Goal: Task Accomplishment & Management: Complete application form

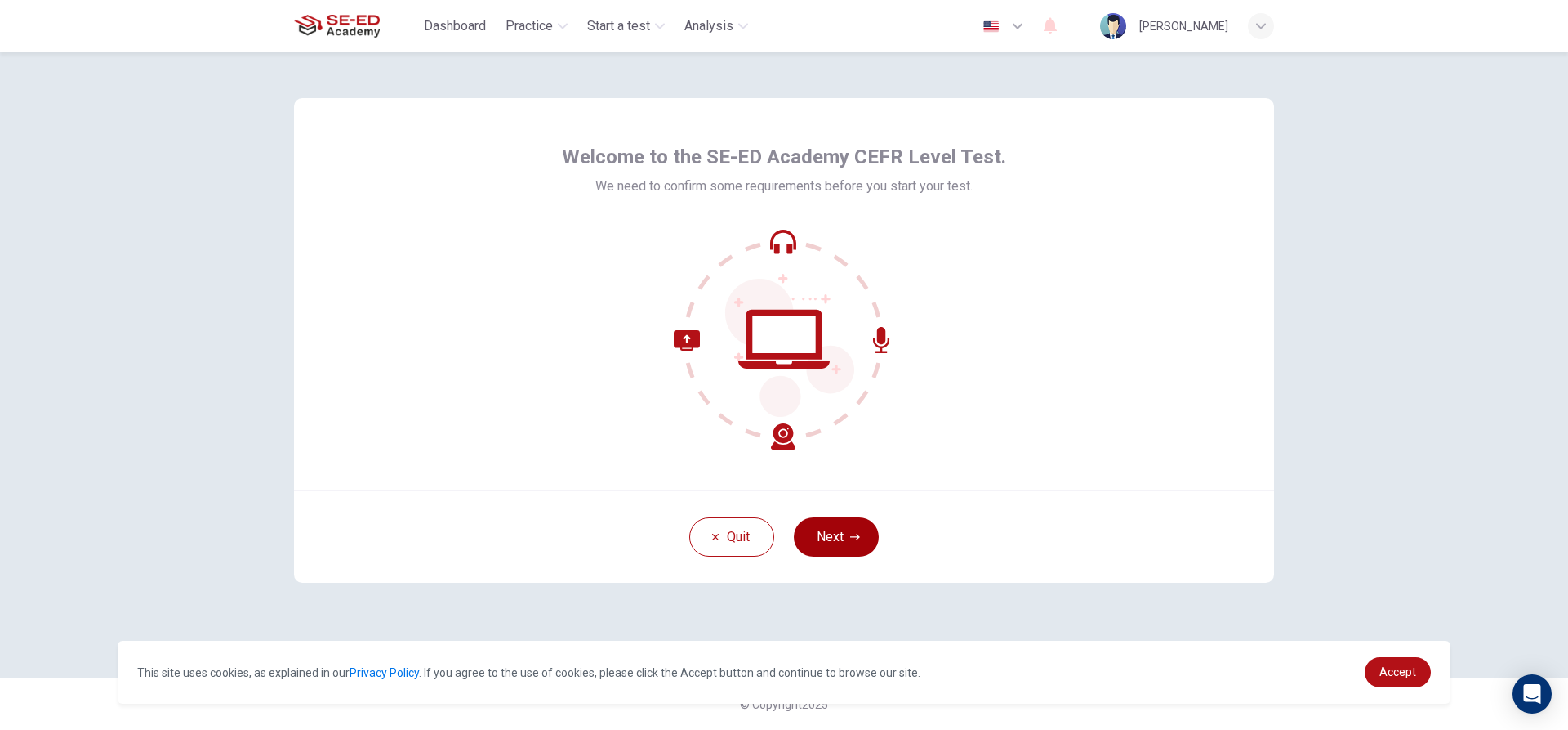
click at [858, 543] on button "Next" at bounding box center [836, 537] width 85 height 39
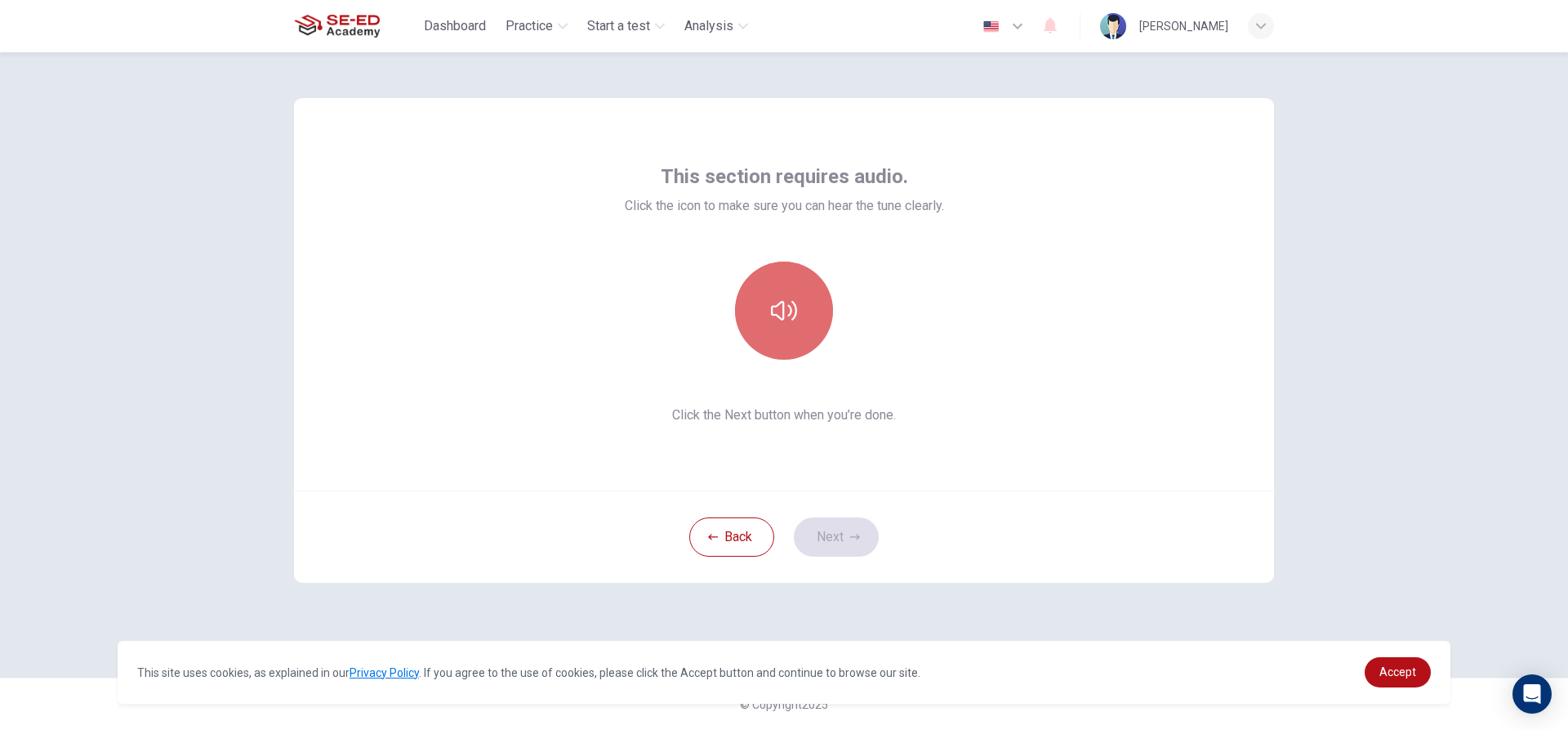
click at [772, 328] on button "button" at bounding box center [784, 310] width 98 height 98
drag, startPoint x: 825, startPoint y: 541, endPoint x: 813, endPoint y: 538, distance: 12.4
click at [825, 541] on button "Next" at bounding box center [836, 537] width 85 height 39
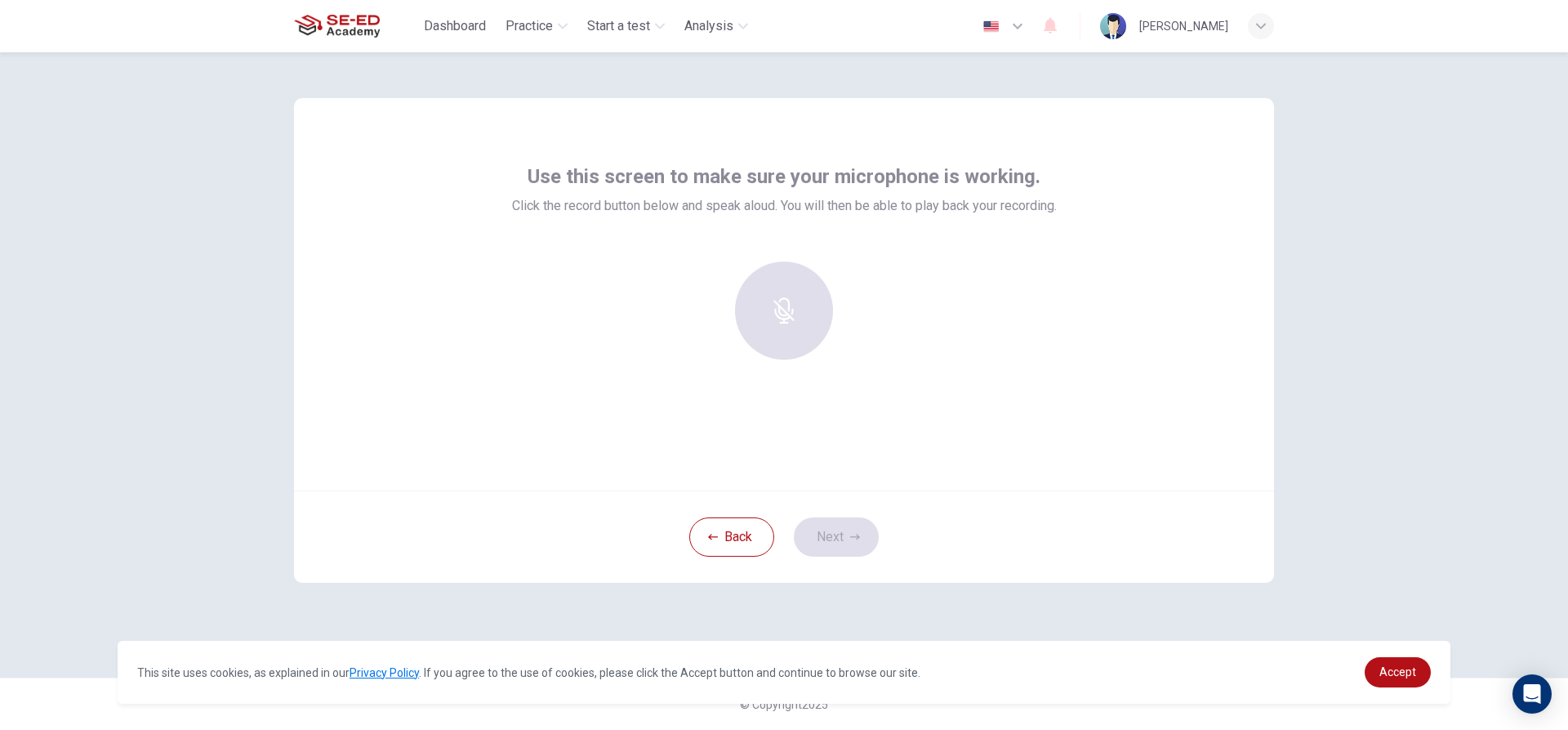
click at [778, 309] on div at bounding box center [783, 310] width 176 height 98
click at [755, 241] on div "Use this screen to make sure your microphone is working. Click the record butto…" at bounding box center [785, 268] width 545 height 209
click at [773, 324] on h6 "Record" at bounding box center [785, 325] width 37 height 19
click at [799, 332] on div "Stop" at bounding box center [784, 310] width 98 height 98
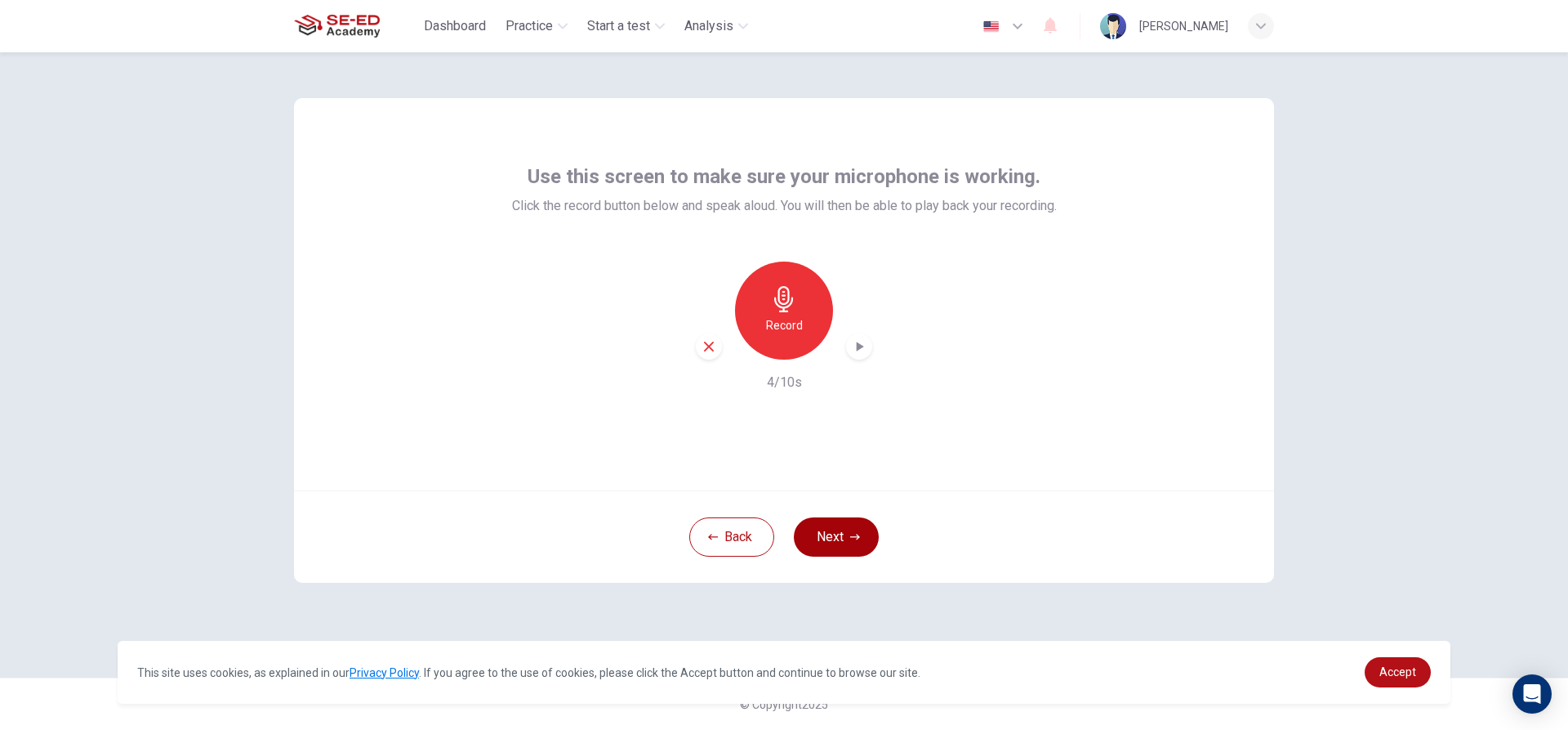
click at [838, 529] on button "Next" at bounding box center [836, 537] width 85 height 39
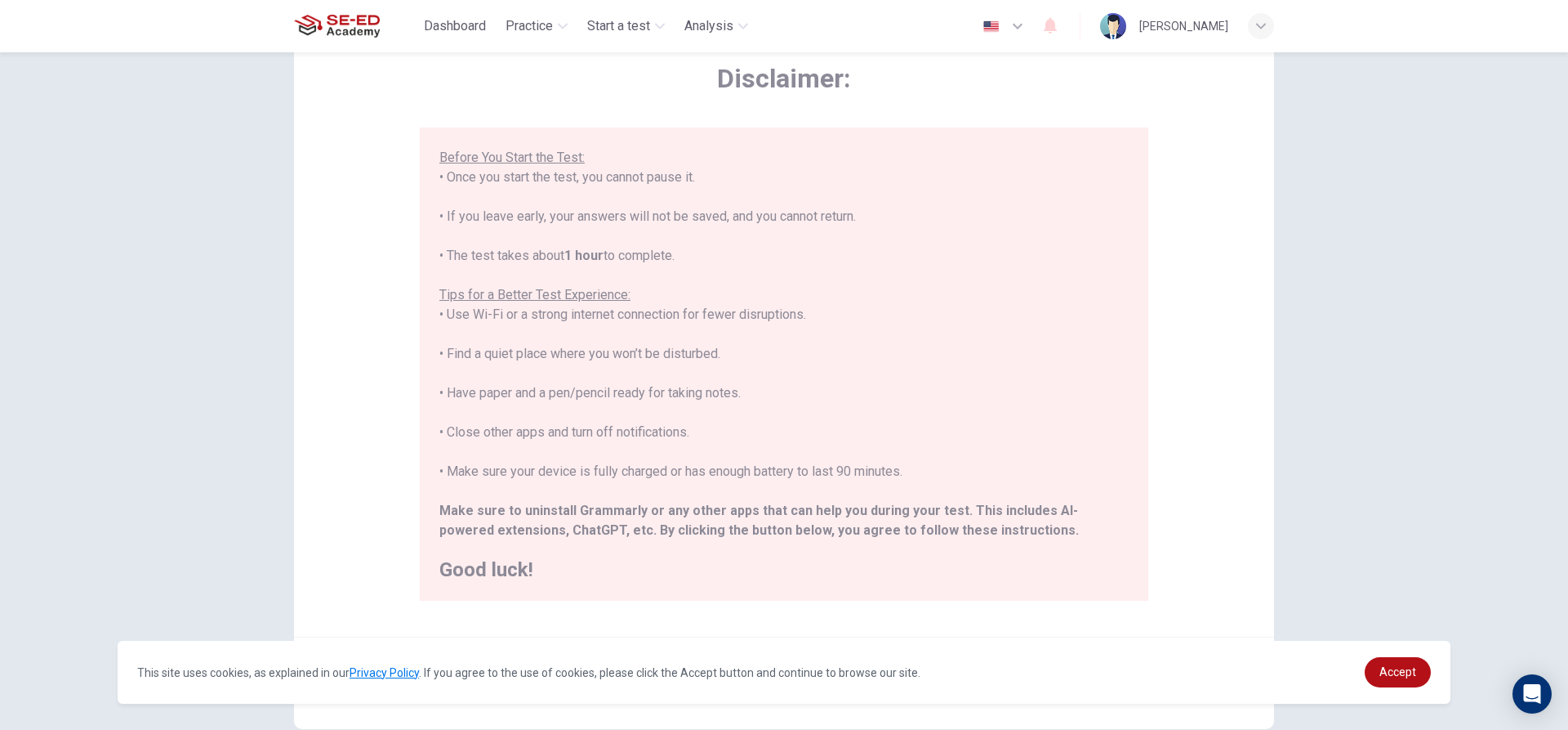
scroll to position [164, 0]
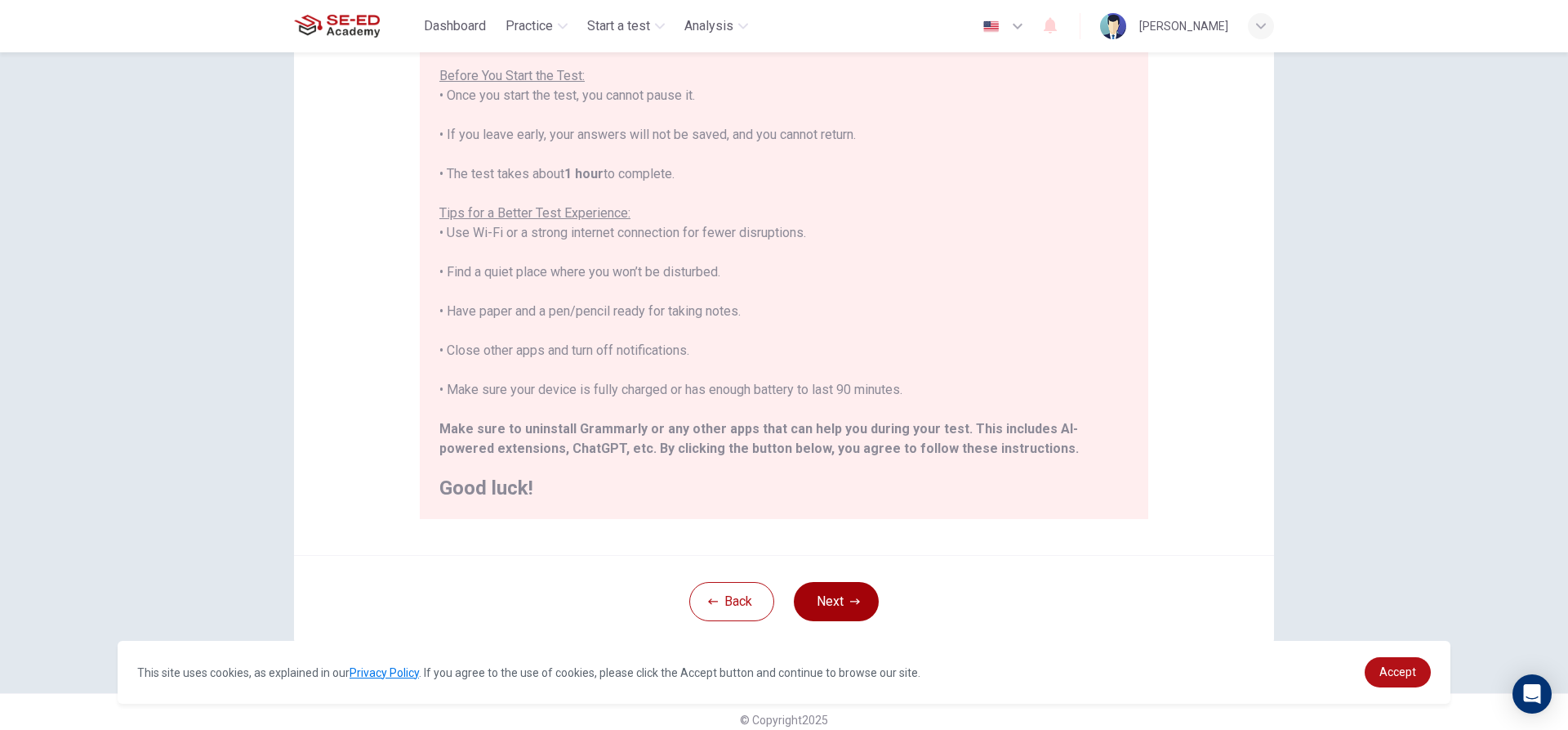
click at [829, 593] on button "Next" at bounding box center [836, 602] width 85 height 39
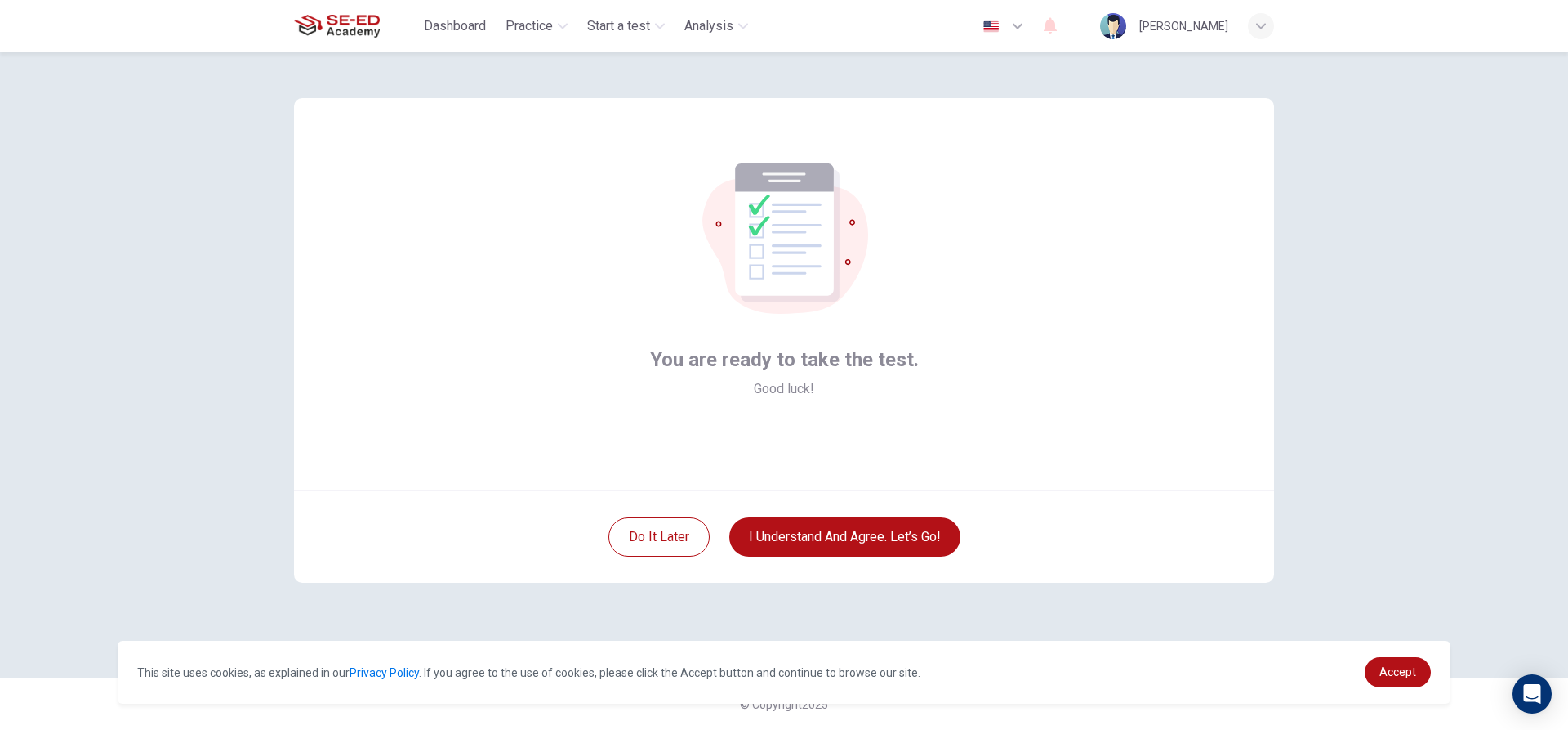
scroll to position [0, 0]
click at [899, 530] on button "I understand and agree. Let’s go!" at bounding box center [845, 537] width 232 height 39
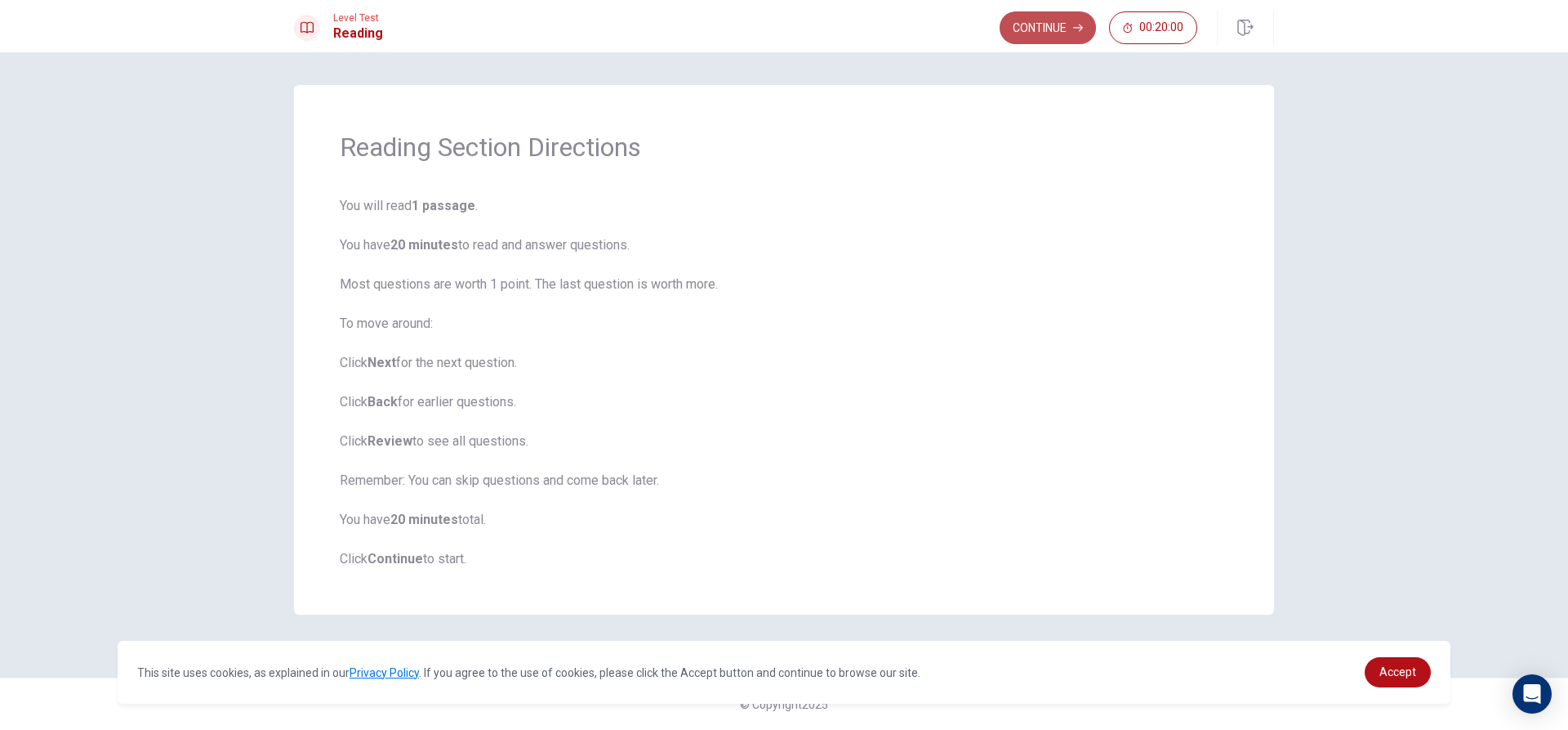
click at [1088, 19] on button "Continue" at bounding box center [1048, 28] width 96 height 33
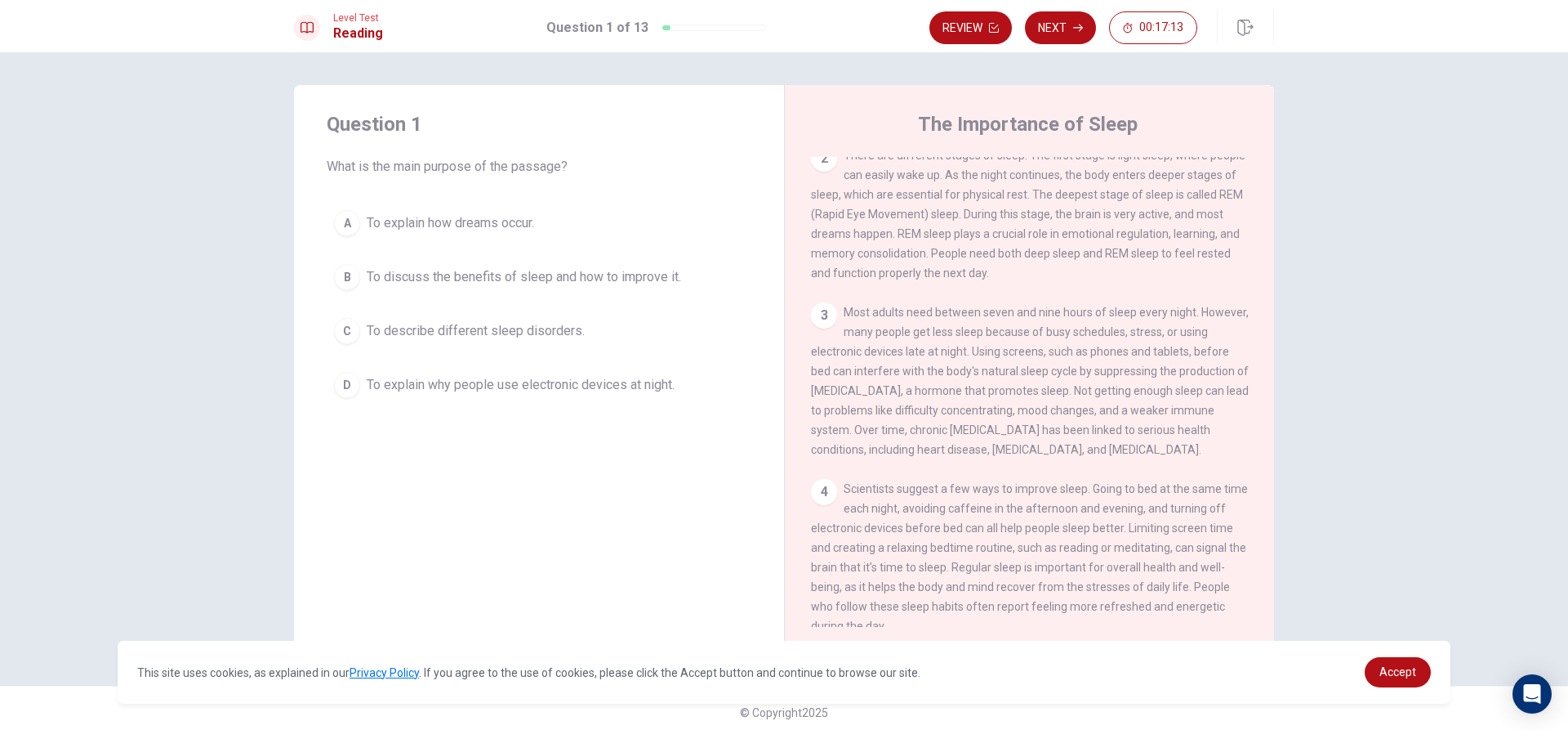
scroll to position [140, 0]
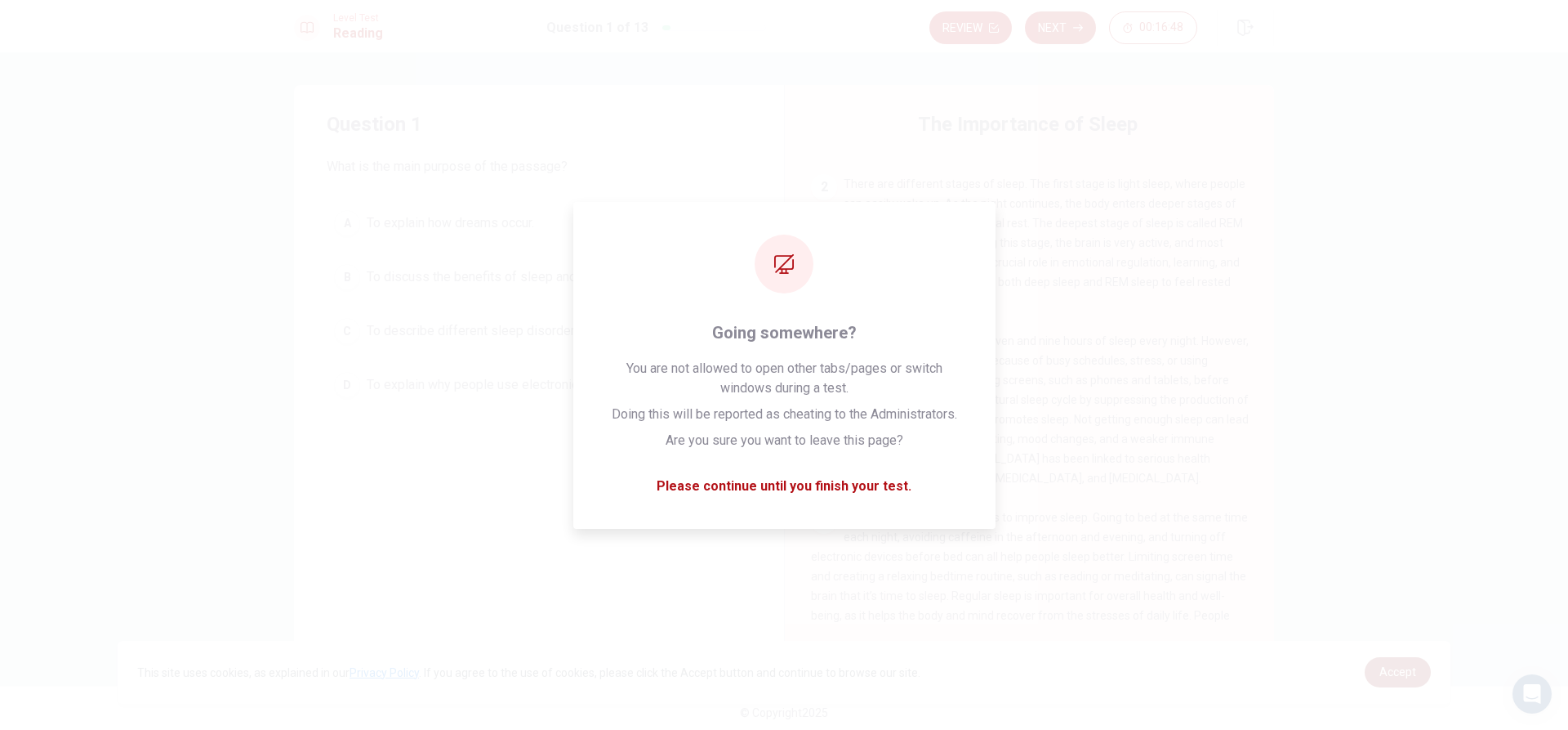
click at [1409, 673] on span "Accept" at bounding box center [1398, 672] width 37 height 13
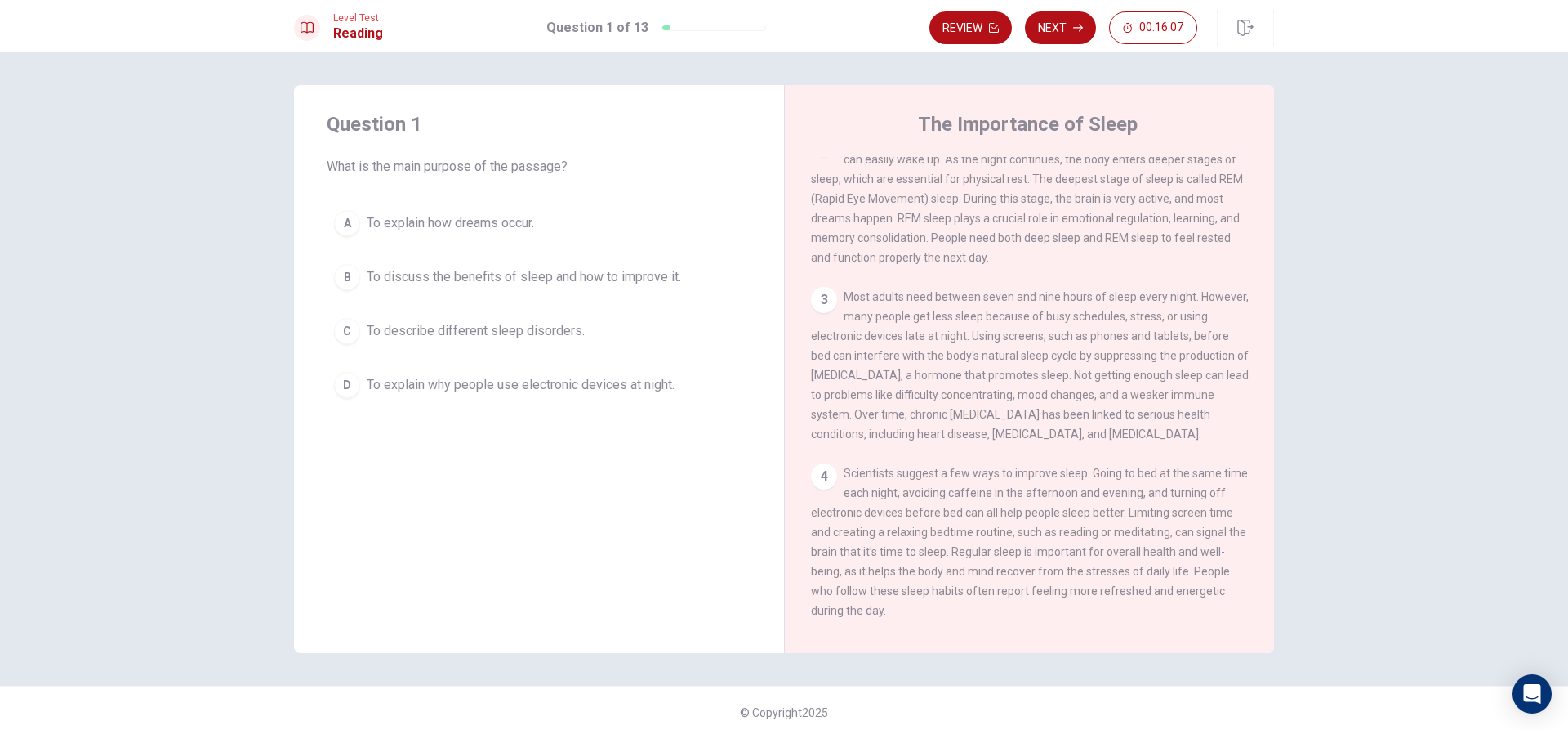
scroll to position [222, 0]
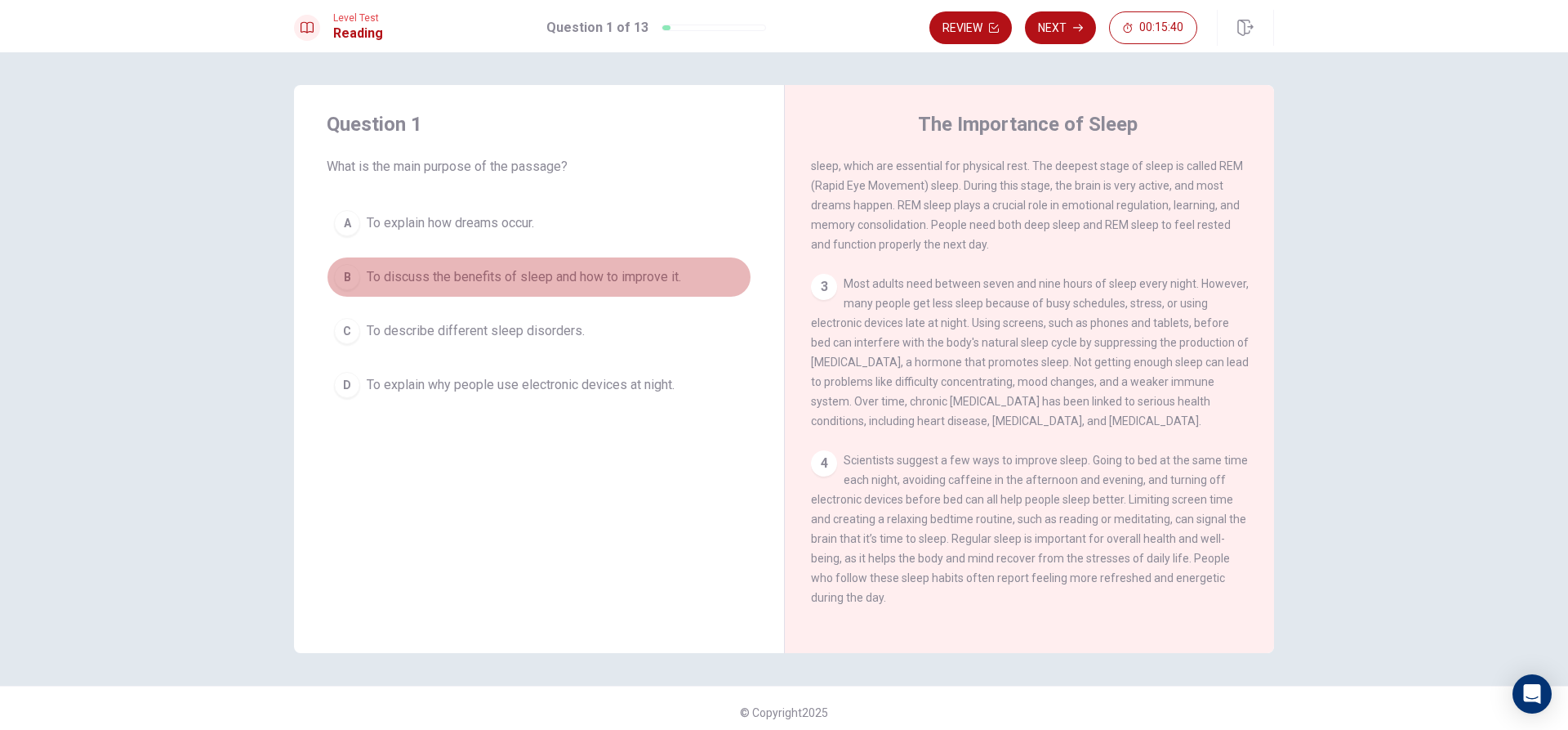
click at [349, 281] on div "B" at bounding box center [346, 276] width 26 height 26
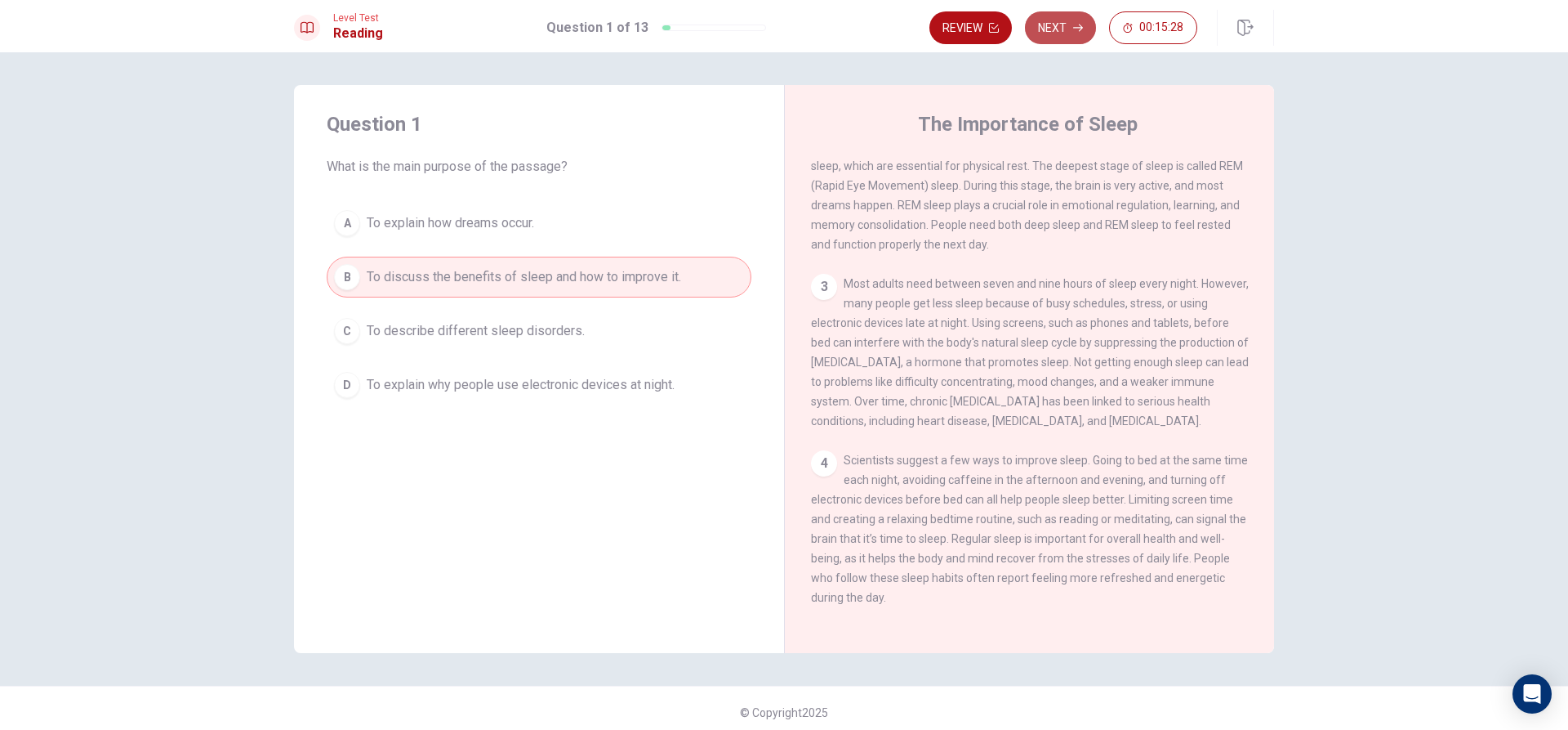
click at [1073, 34] on button "Next" at bounding box center [1060, 28] width 71 height 33
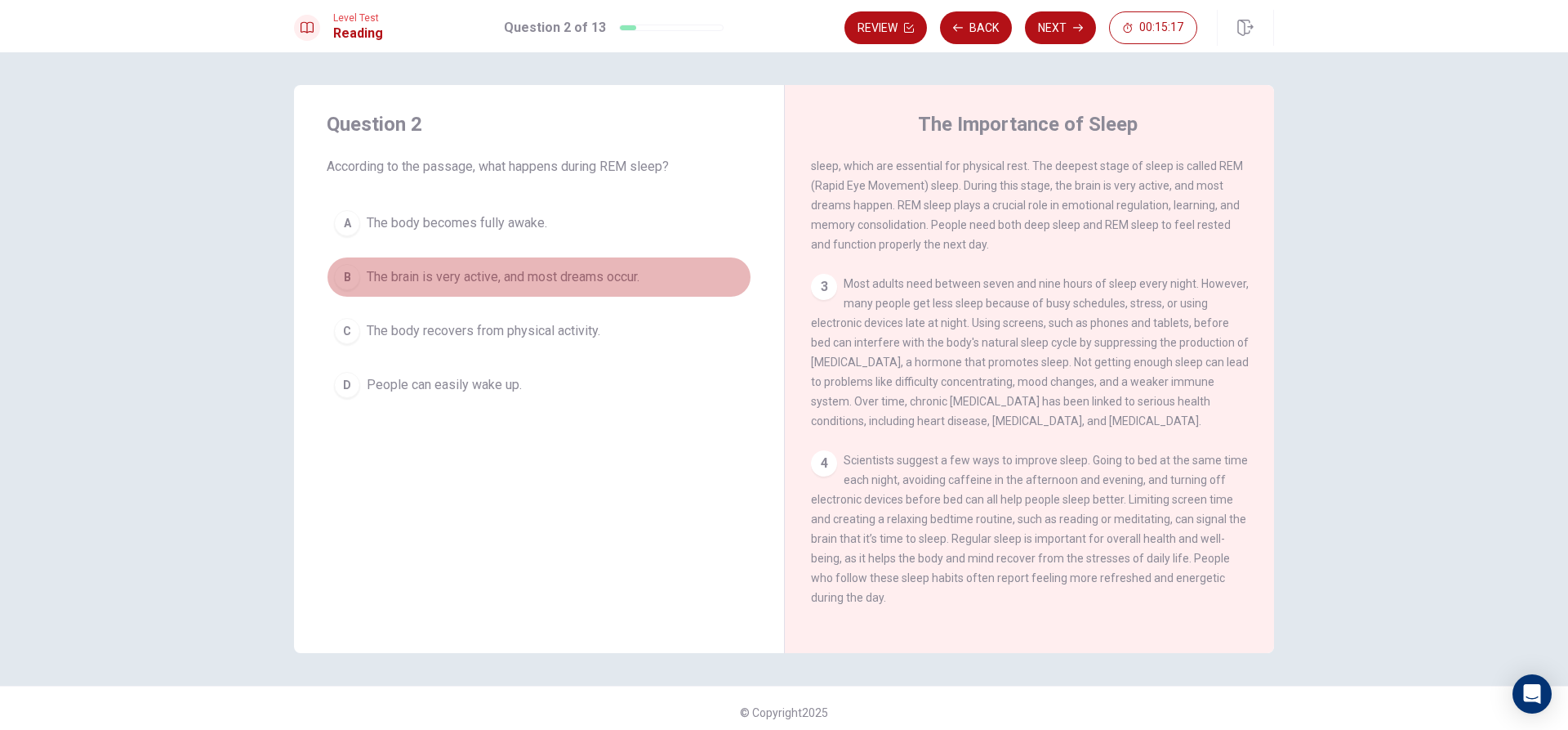
click at [505, 276] on span "The brain is very active, and most dreams occur." at bounding box center [503, 277] width 272 height 19
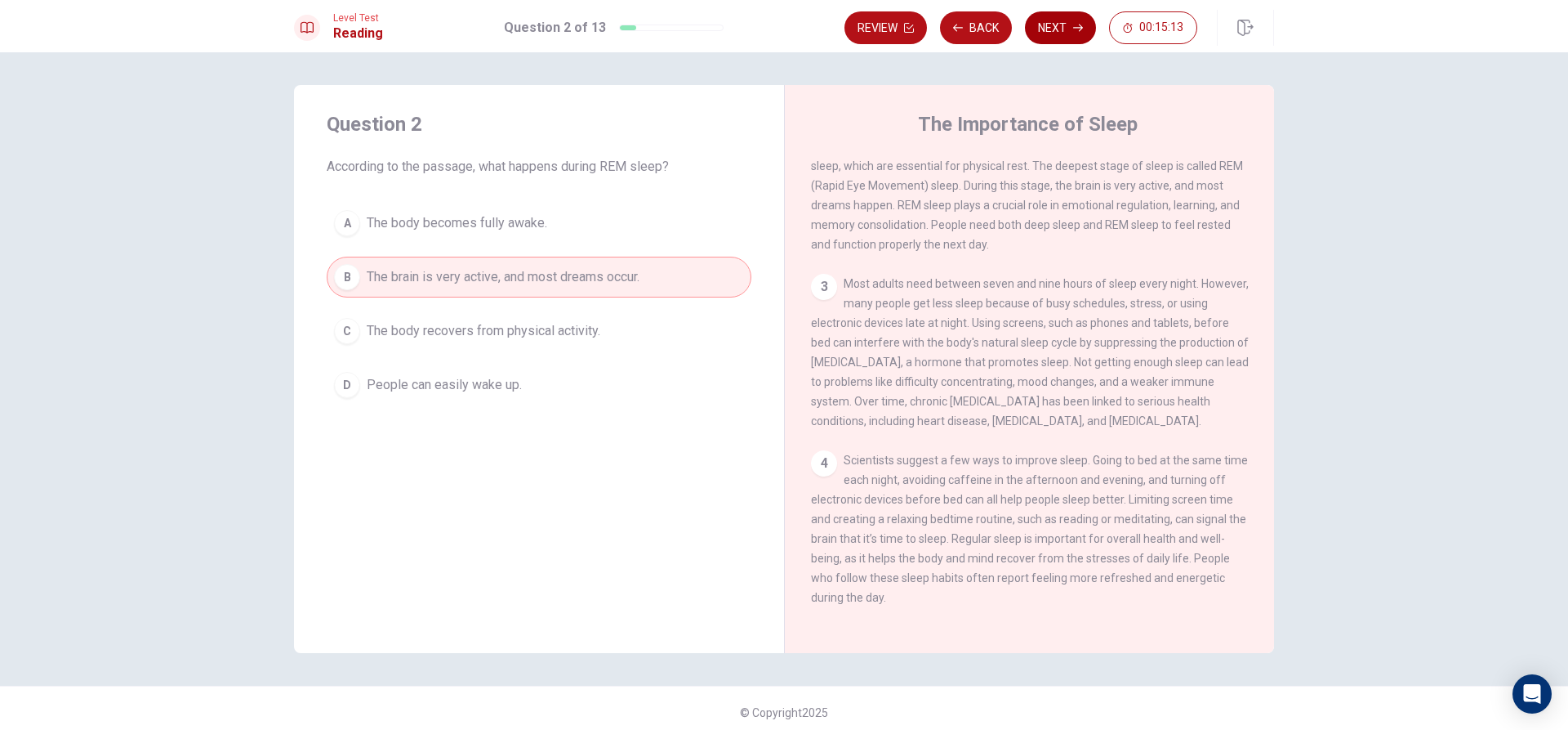
click at [1035, 23] on button "Next" at bounding box center [1060, 28] width 71 height 33
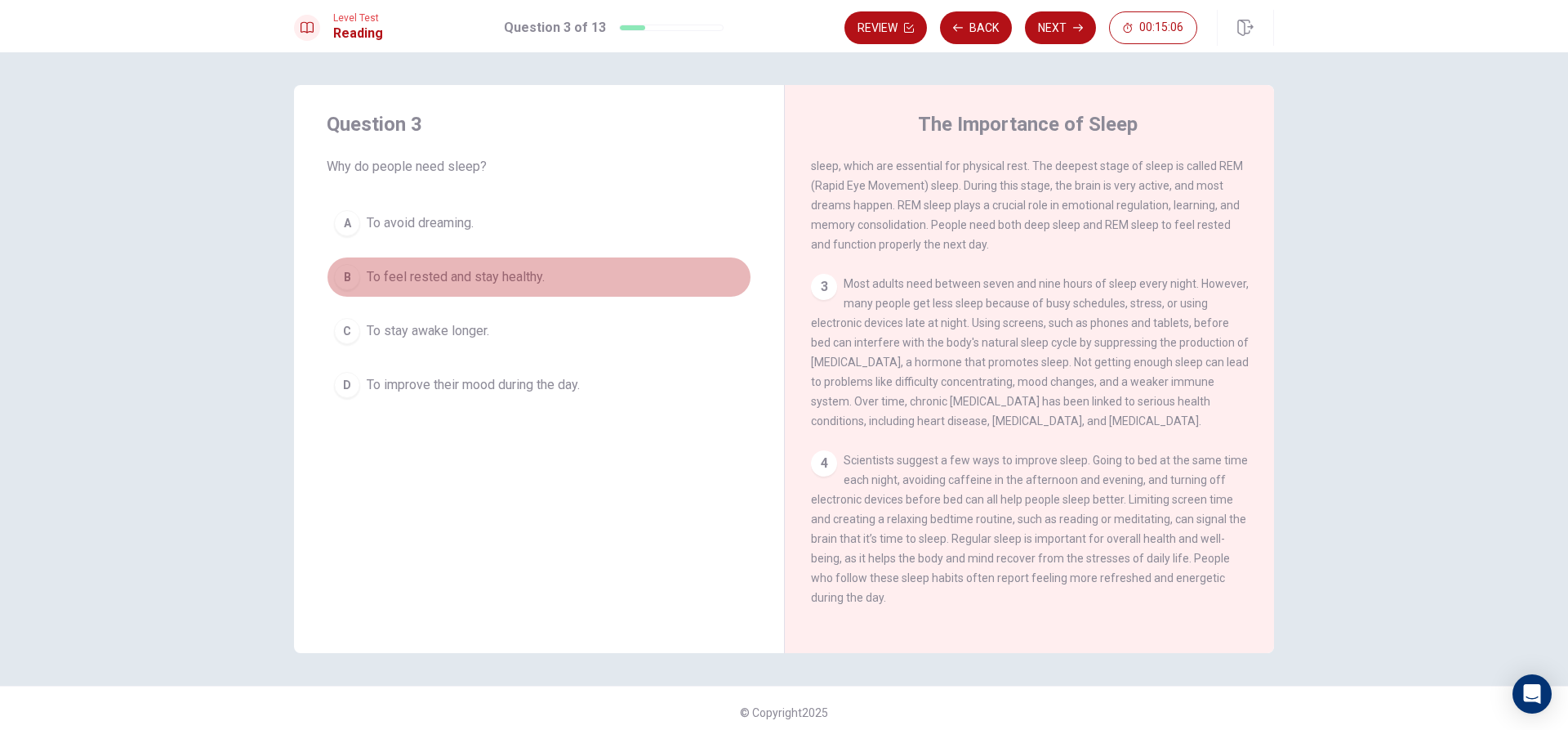
click at [466, 273] on span "To feel rested and stay healthy." at bounding box center [455, 277] width 178 height 19
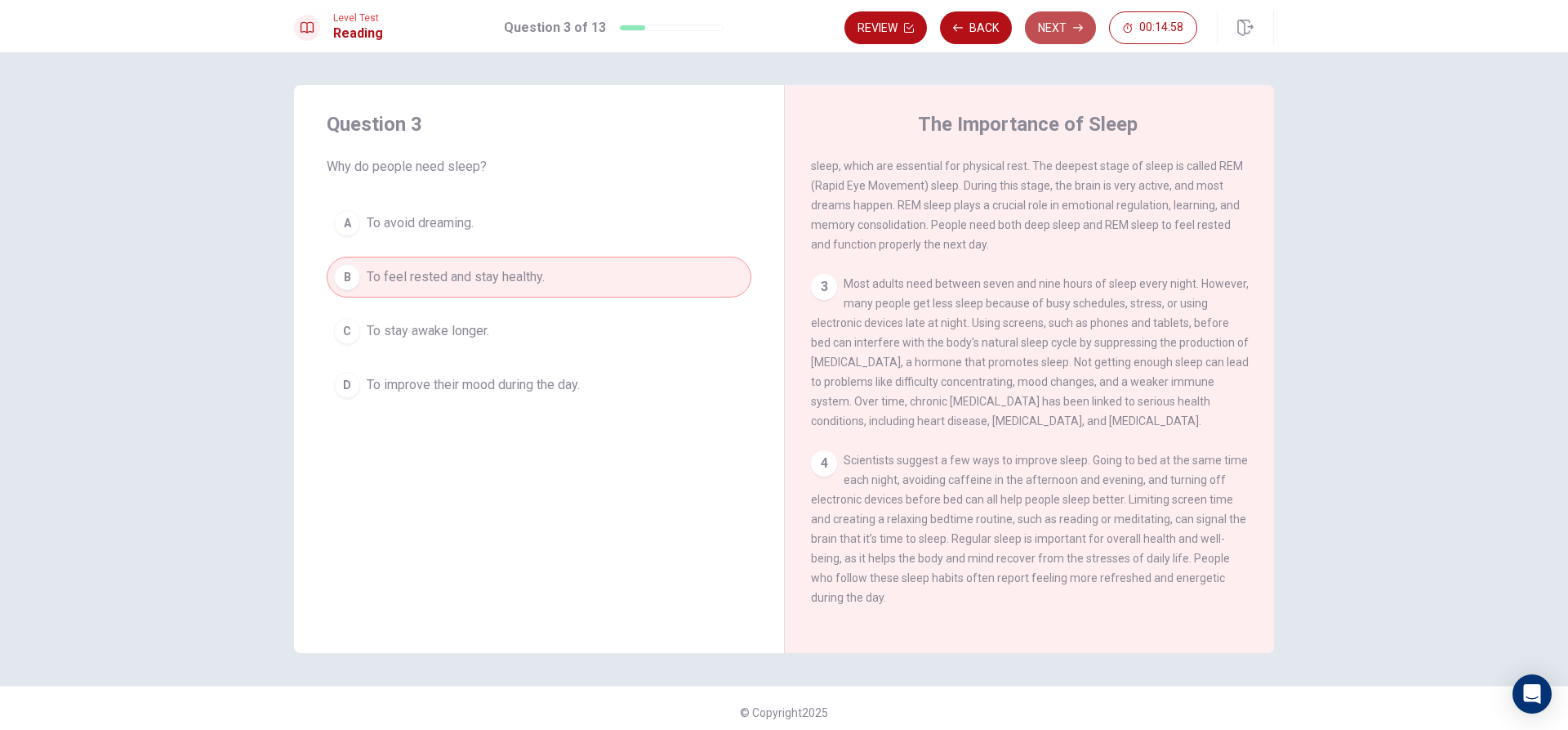
click at [1046, 24] on button "Next" at bounding box center [1060, 28] width 71 height 33
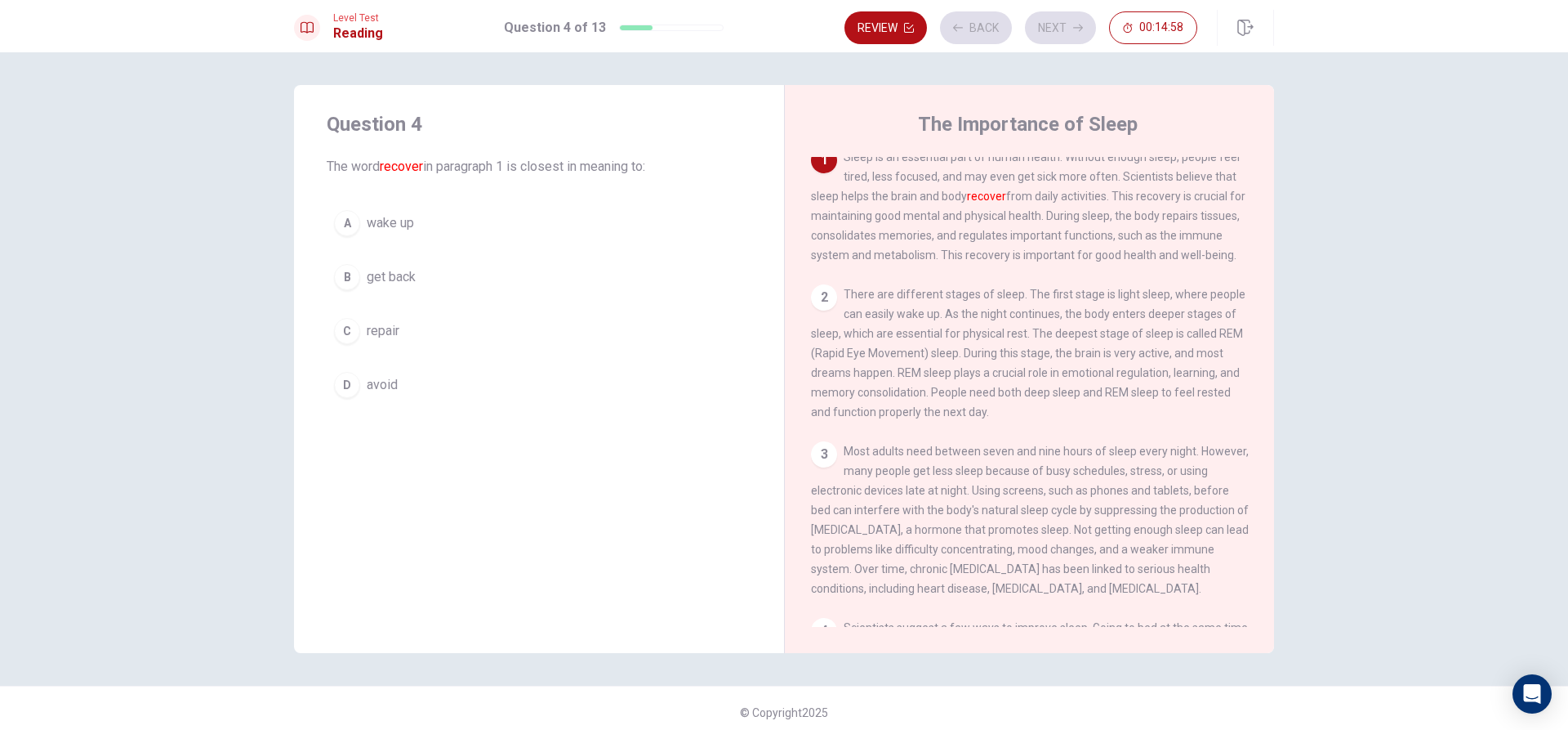
scroll to position [0, 0]
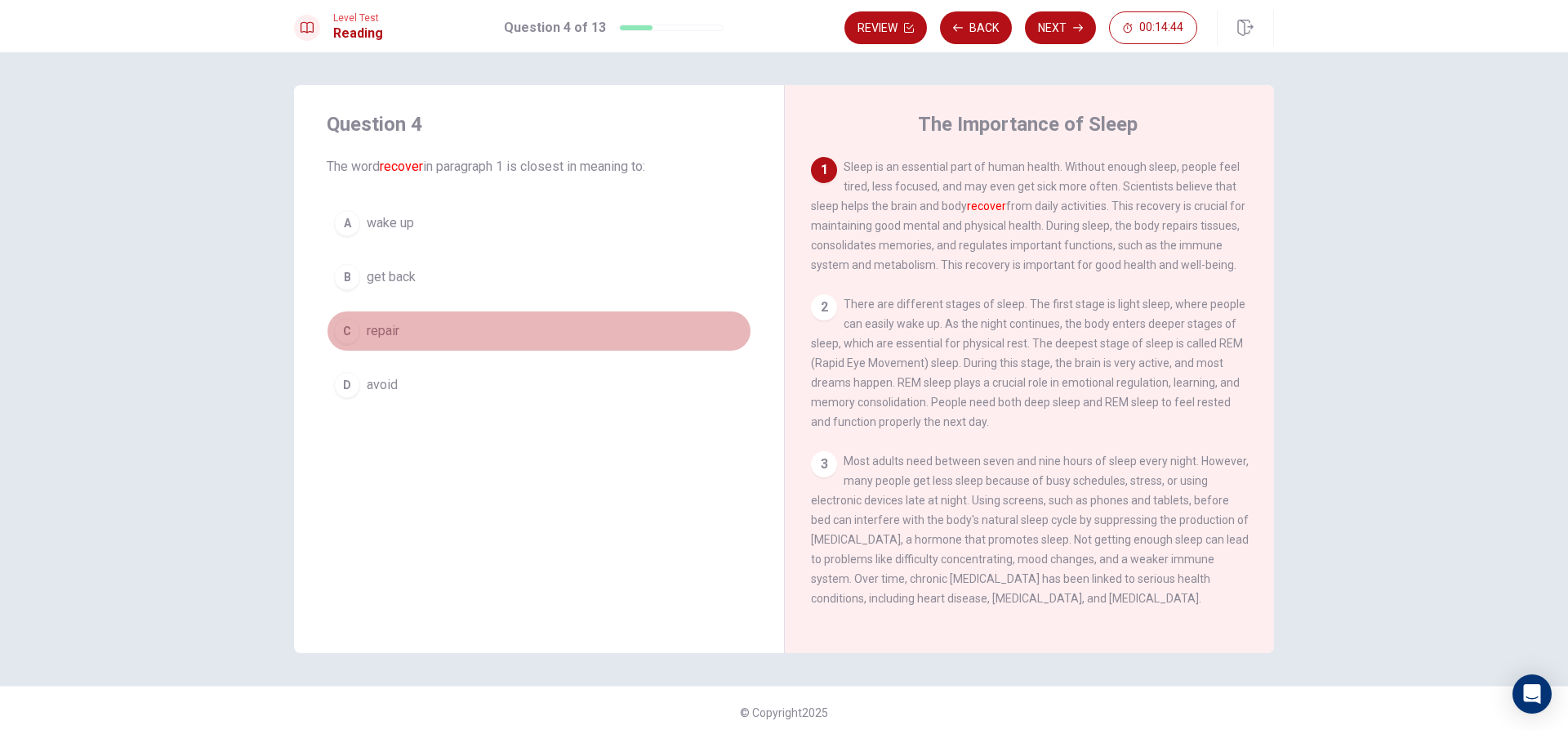
click at [388, 324] on span "repair" at bounding box center [383, 331] width 33 height 19
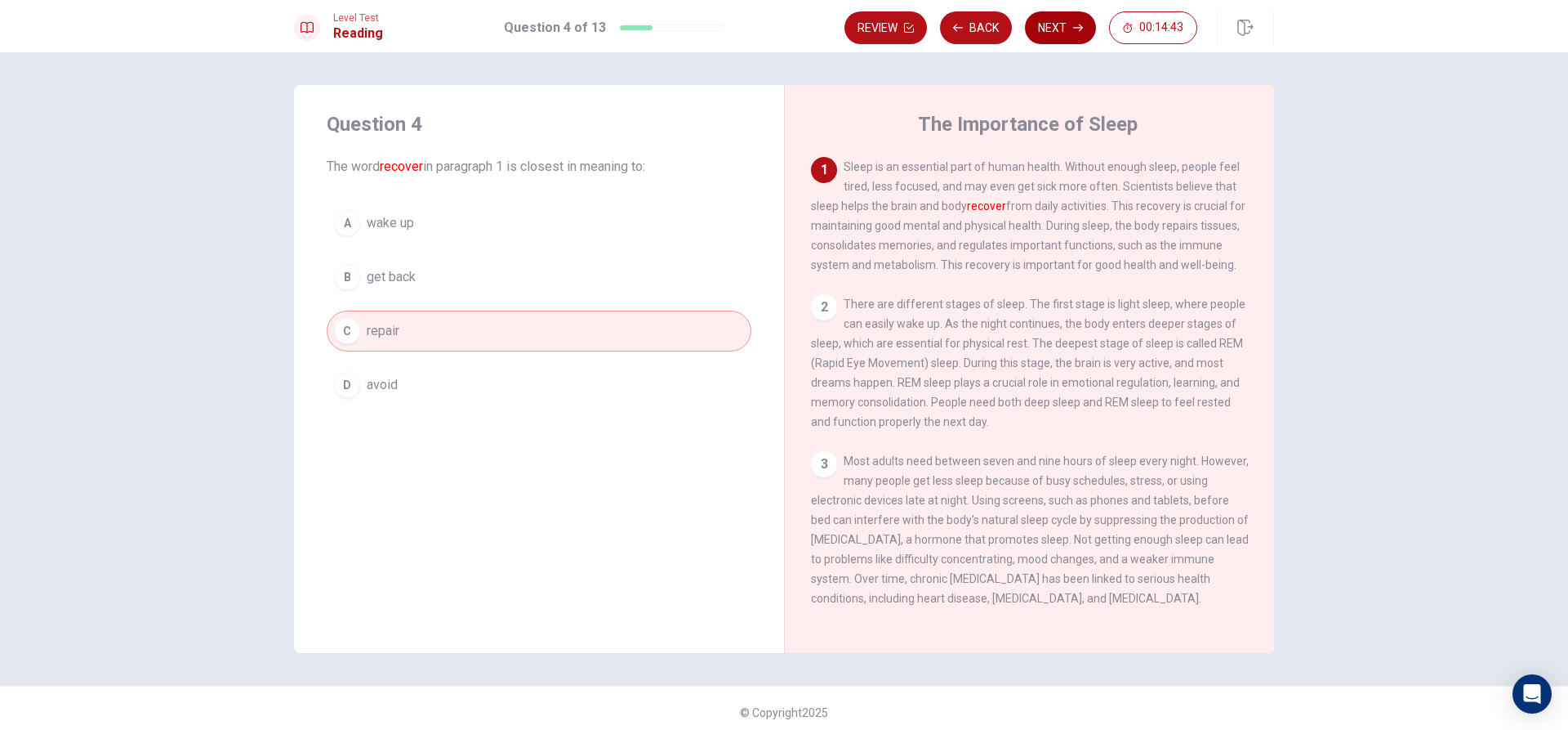
click at [1042, 17] on button "Next" at bounding box center [1060, 28] width 71 height 33
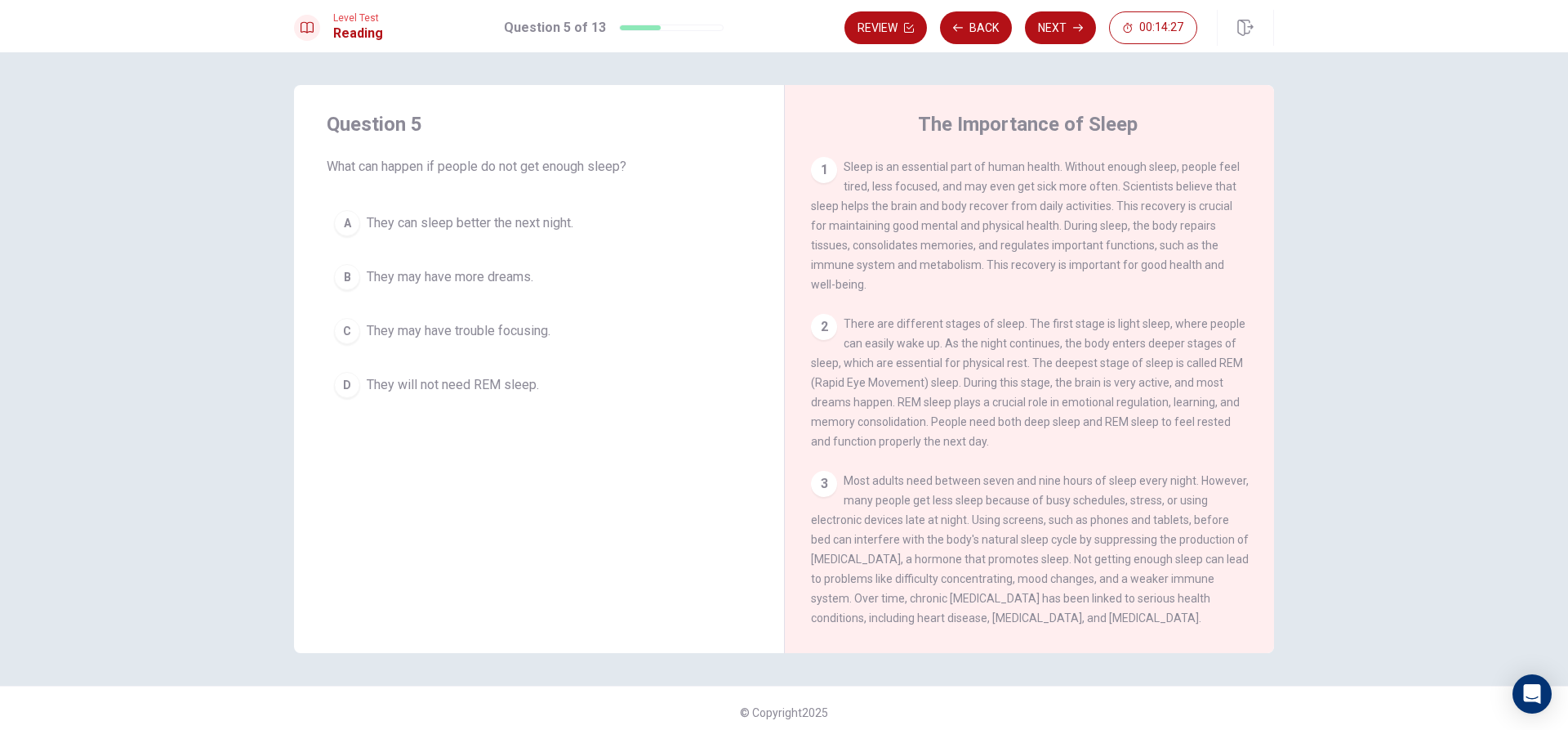
click at [482, 326] on span "They may have trouble focusing." at bounding box center [458, 331] width 184 height 19
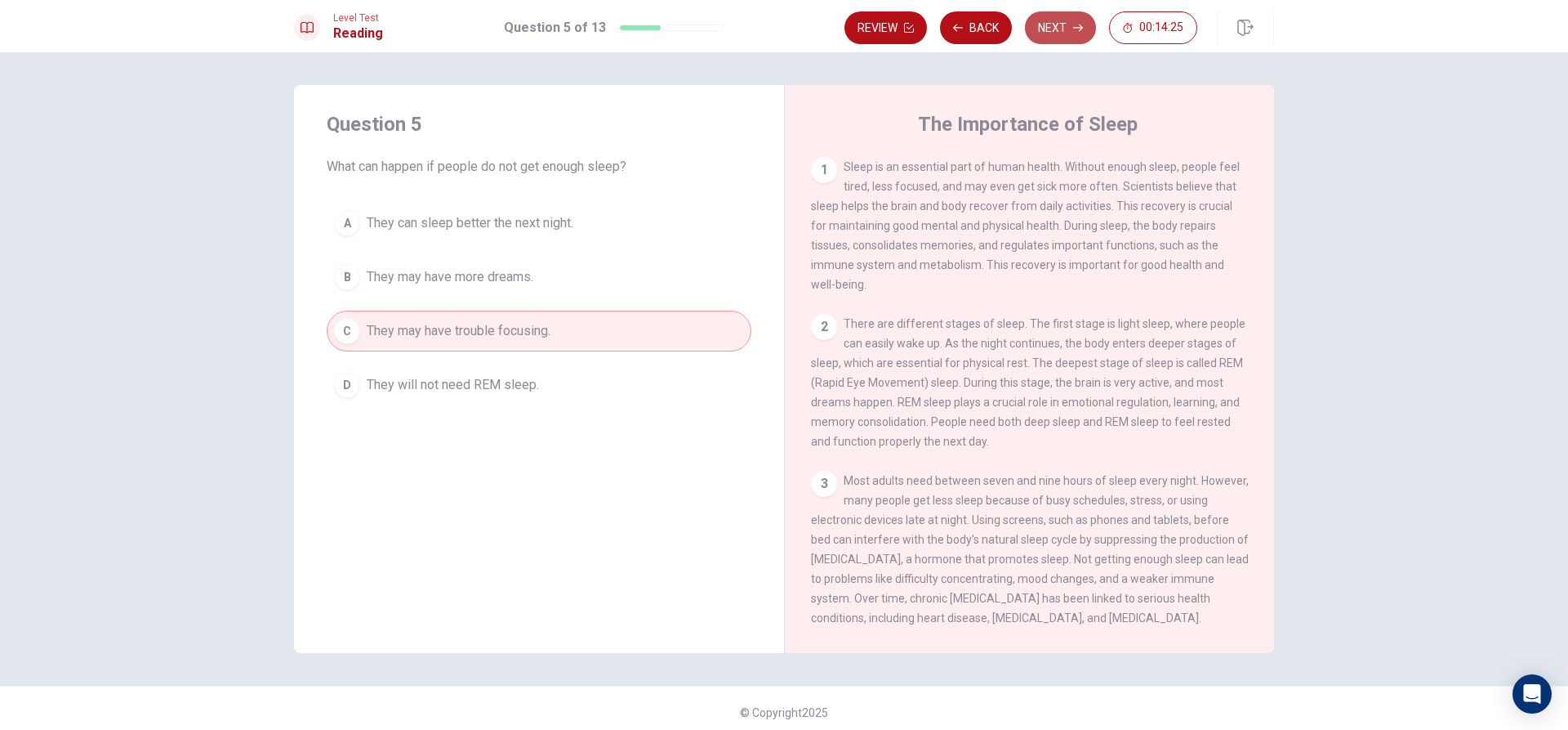
click at [1068, 22] on button "Next" at bounding box center [1060, 28] width 71 height 33
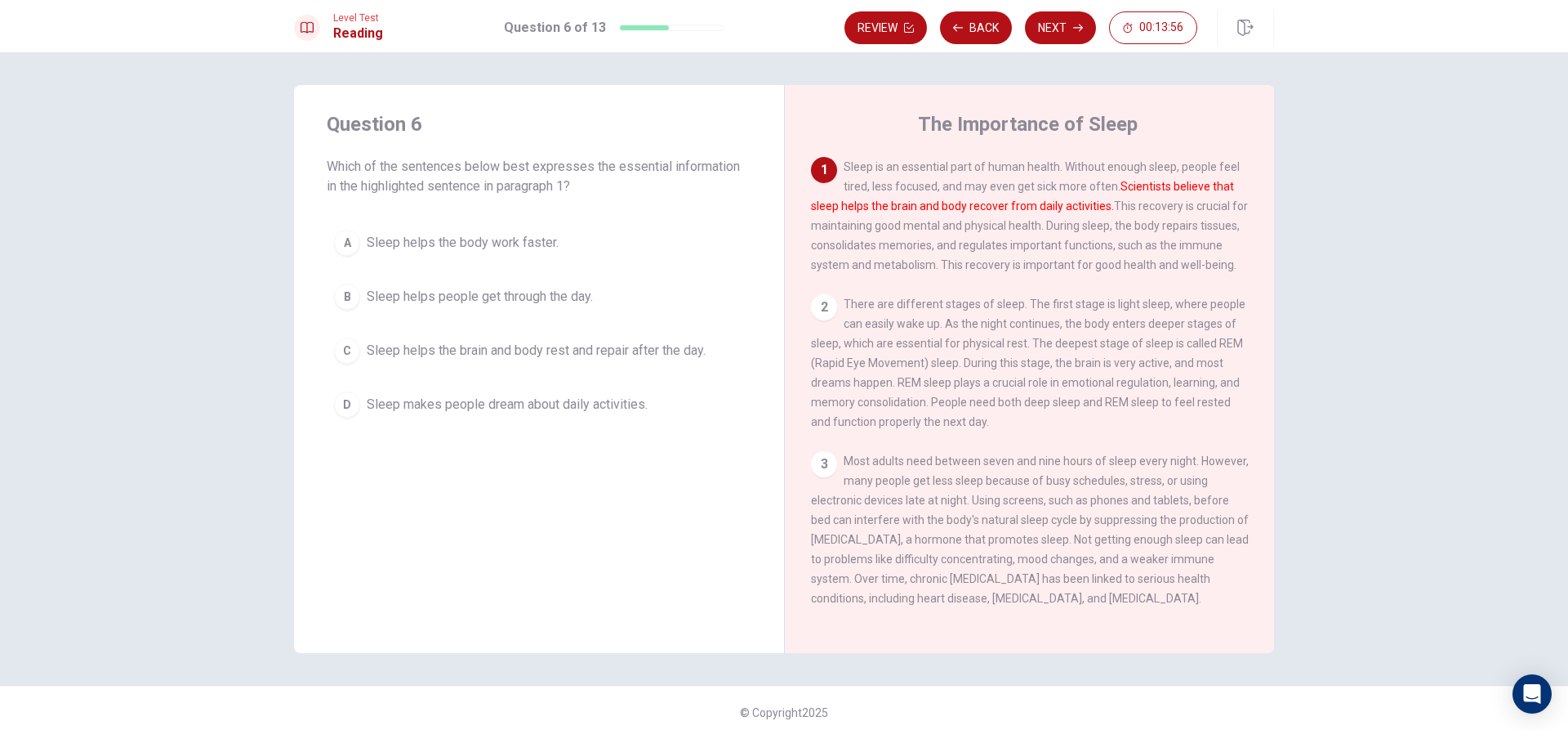
click at [538, 348] on span "Sleep helps the brain and body rest and repair after the day." at bounding box center [536, 350] width 339 height 19
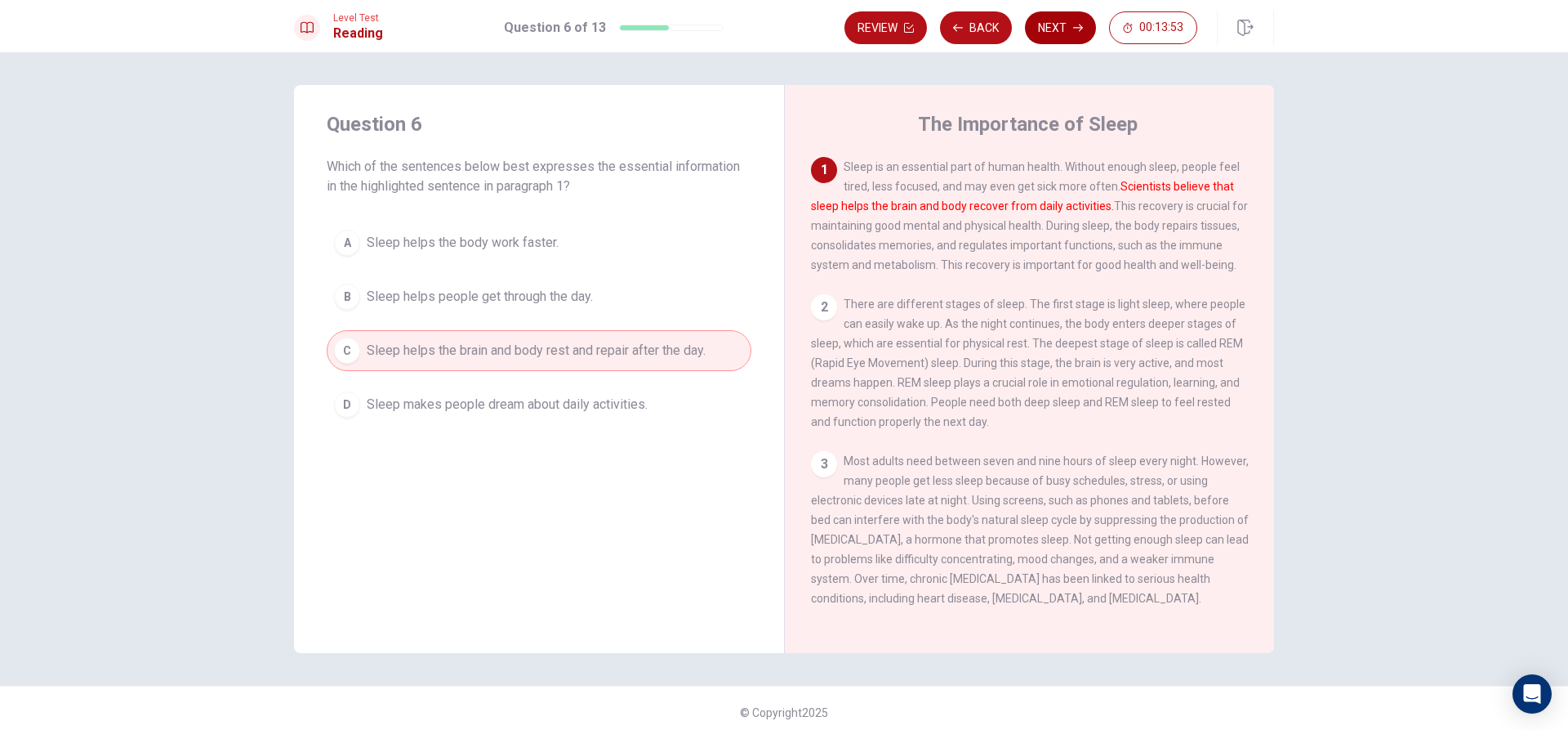
click at [1057, 27] on button "Next" at bounding box center [1060, 28] width 71 height 33
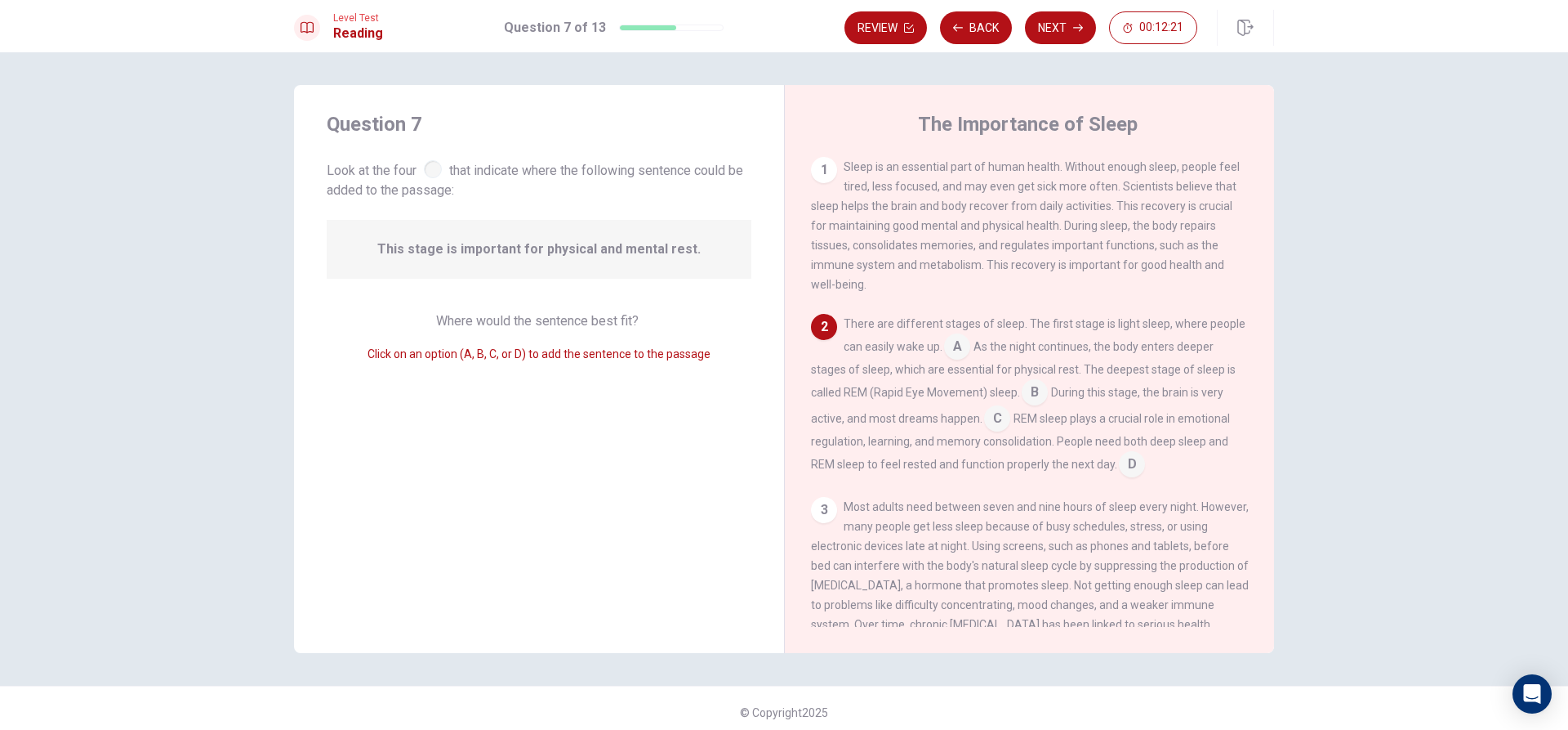
click at [1013, 355] on span "As the night continues, the body enters deeper stages of sleep, which are essen…" at bounding box center [1023, 369] width 425 height 58
drag, startPoint x: 981, startPoint y: 347, endPoint x: 1051, endPoint y: 346, distance: 70.0
click at [1051, 346] on span "As the night continues, the body enters deeper stages of sleep, which are essen…" at bounding box center [1023, 369] width 425 height 58
drag, startPoint x: 979, startPoint y: 346, endPoint x: 1126, endPoint y: 366, distance: 148.4
click at [1126, 366] on div "There are different stages of sleep. The first stage is light sleep, where peop…" at bounding box center [1030, 395] width 438 height 164
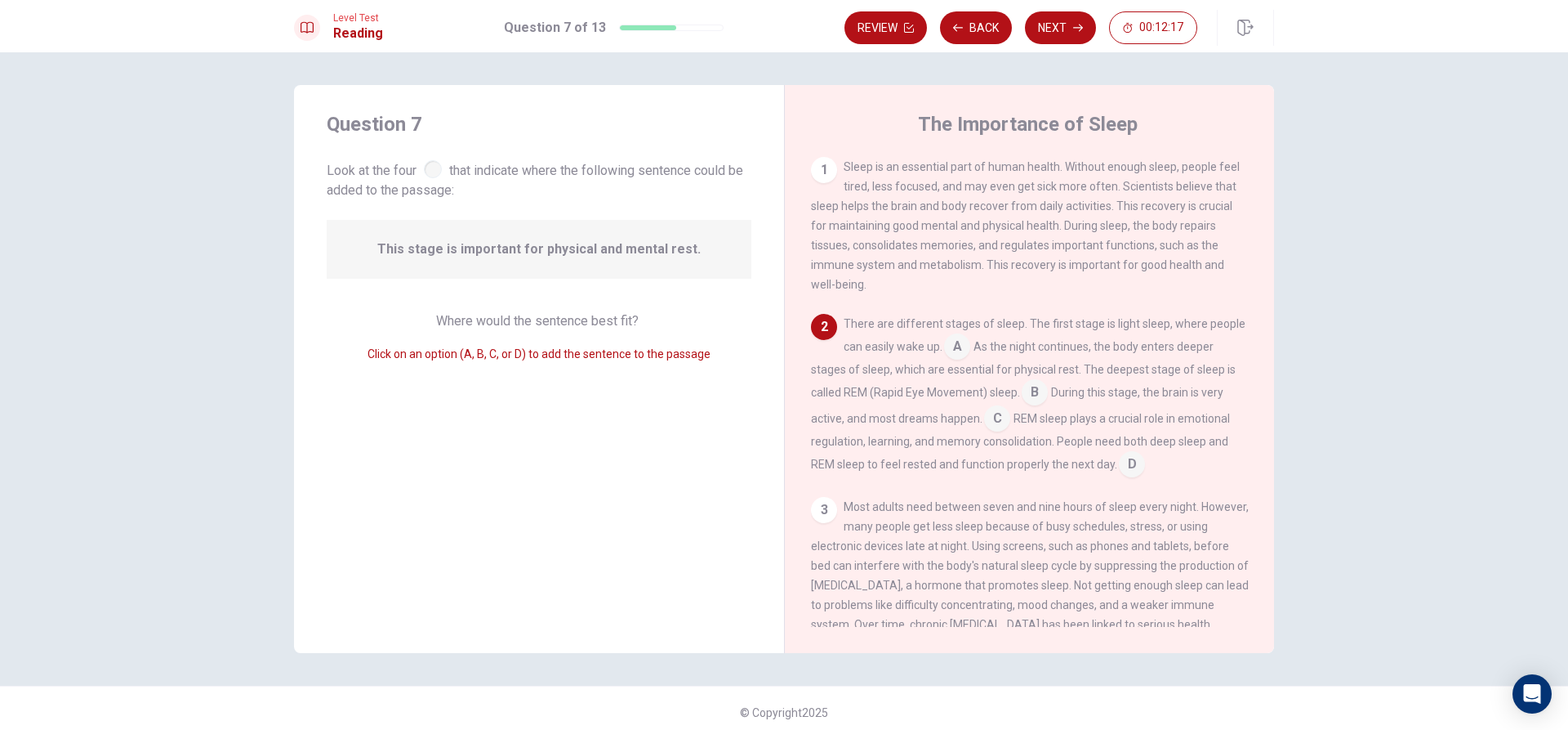
click at [1141, 345] on div "There are different stages of sleep. The first stage is light sleep, where peop…" at bounding box center [1030, 395] width 438 height 164
click at [1032, 390] on input at bounding box center [1035, 393] width 26 height 26
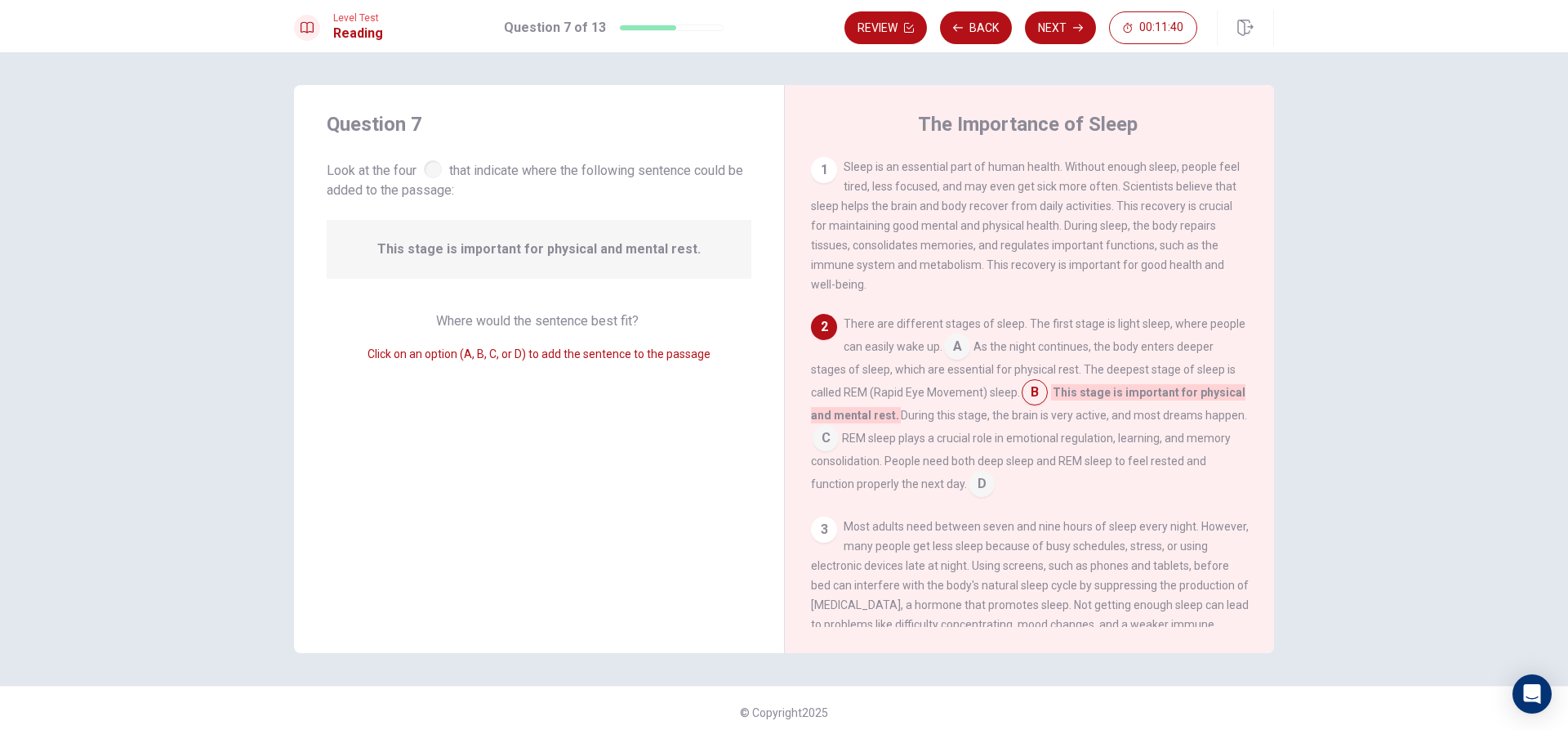
click at [954, 347] on input at bounding box center [957, 347] width 26 height 26
click at [922, 420] on input at bounding box center [918, 413] width 26 height 26
click at [1071, 25] on button "Next" at bounding box center [1060, 28] width 71 height 33
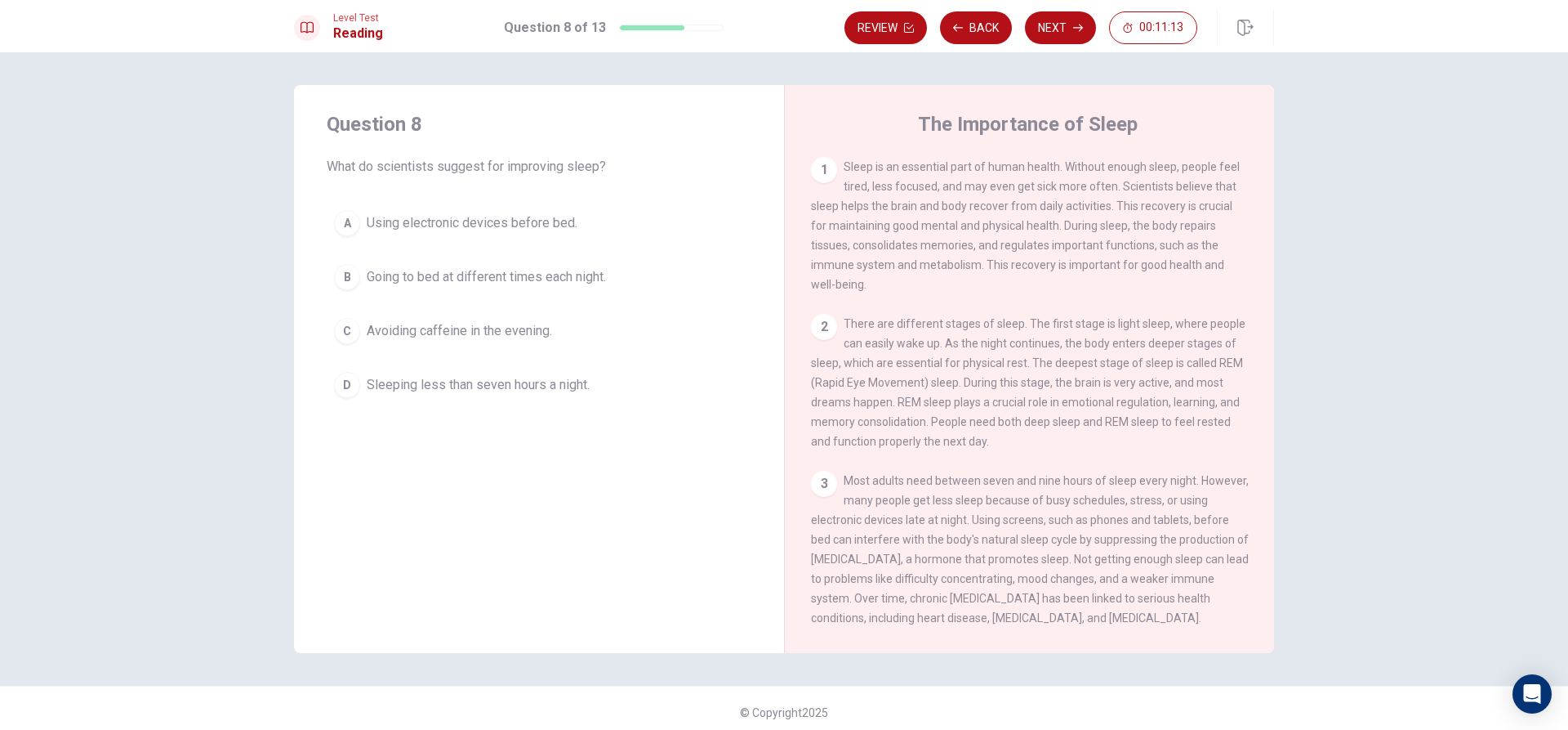
click at [505, 328] on span "Avoiding caffeine in the evening." at bounding box center [459, 331] width 186 height 19
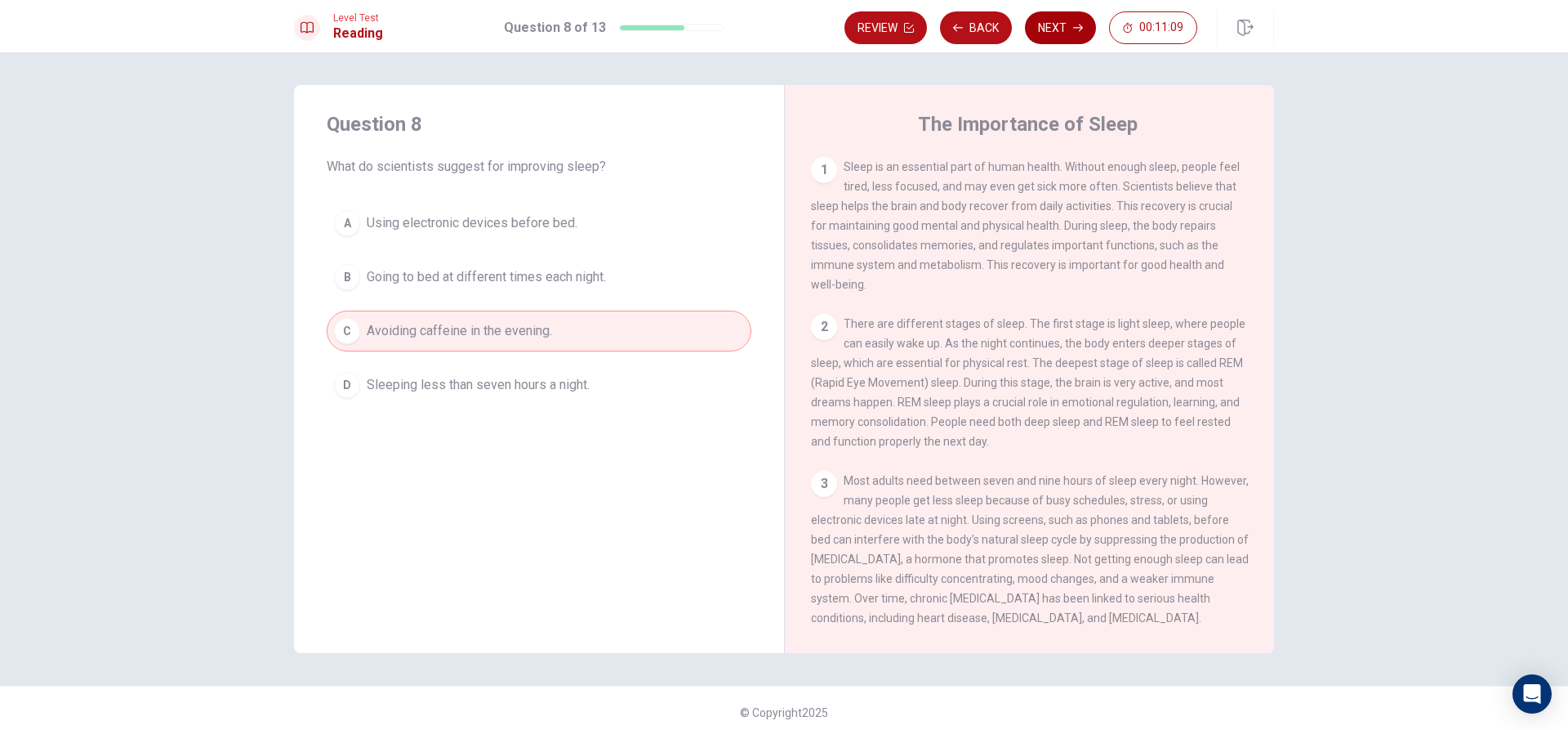
click at [1050, 16] on button "Next" at bounding box center [1060, 28] width 71 height 33
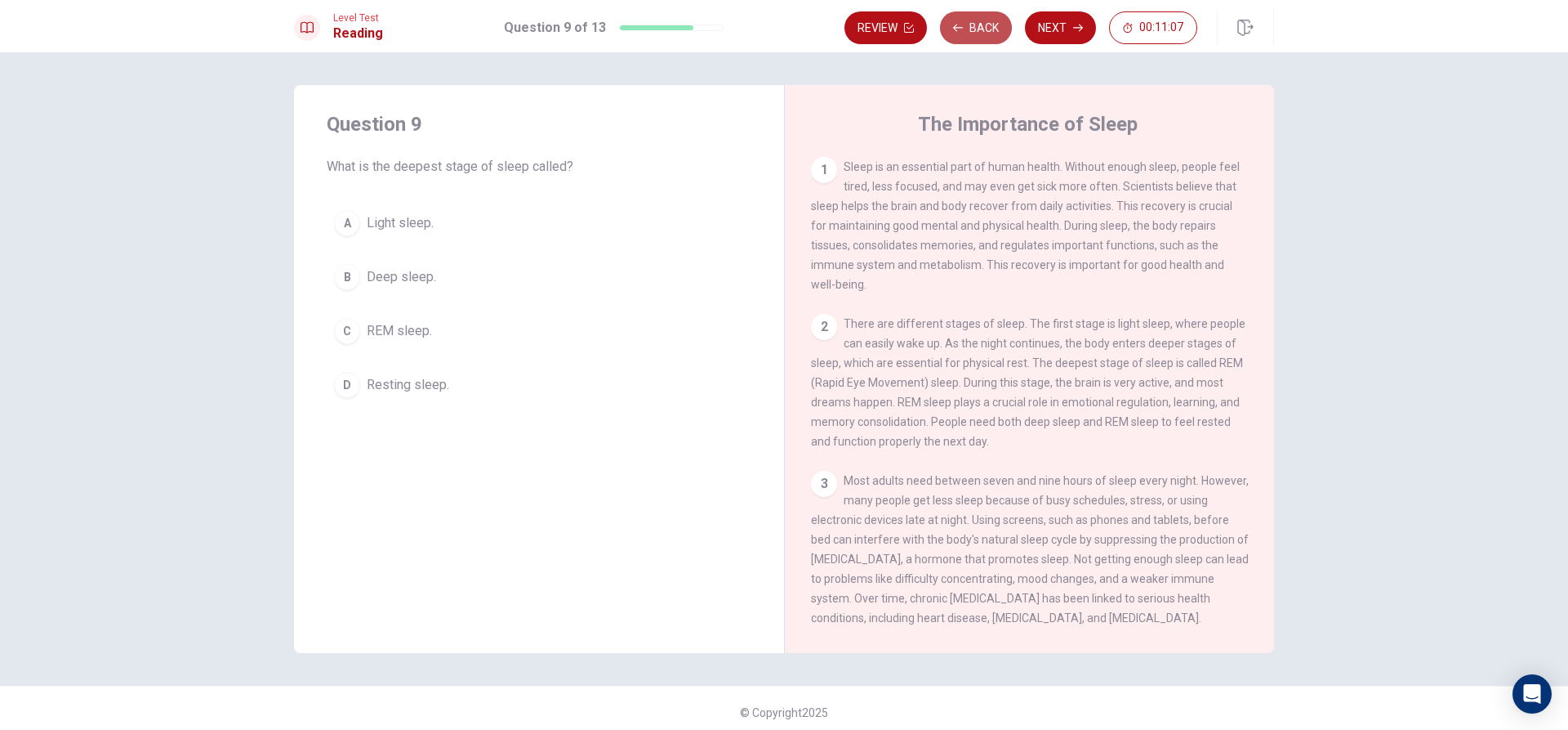
click at [958, 35] on button "Back" at bounding box center [977, 28] width 72 height 33
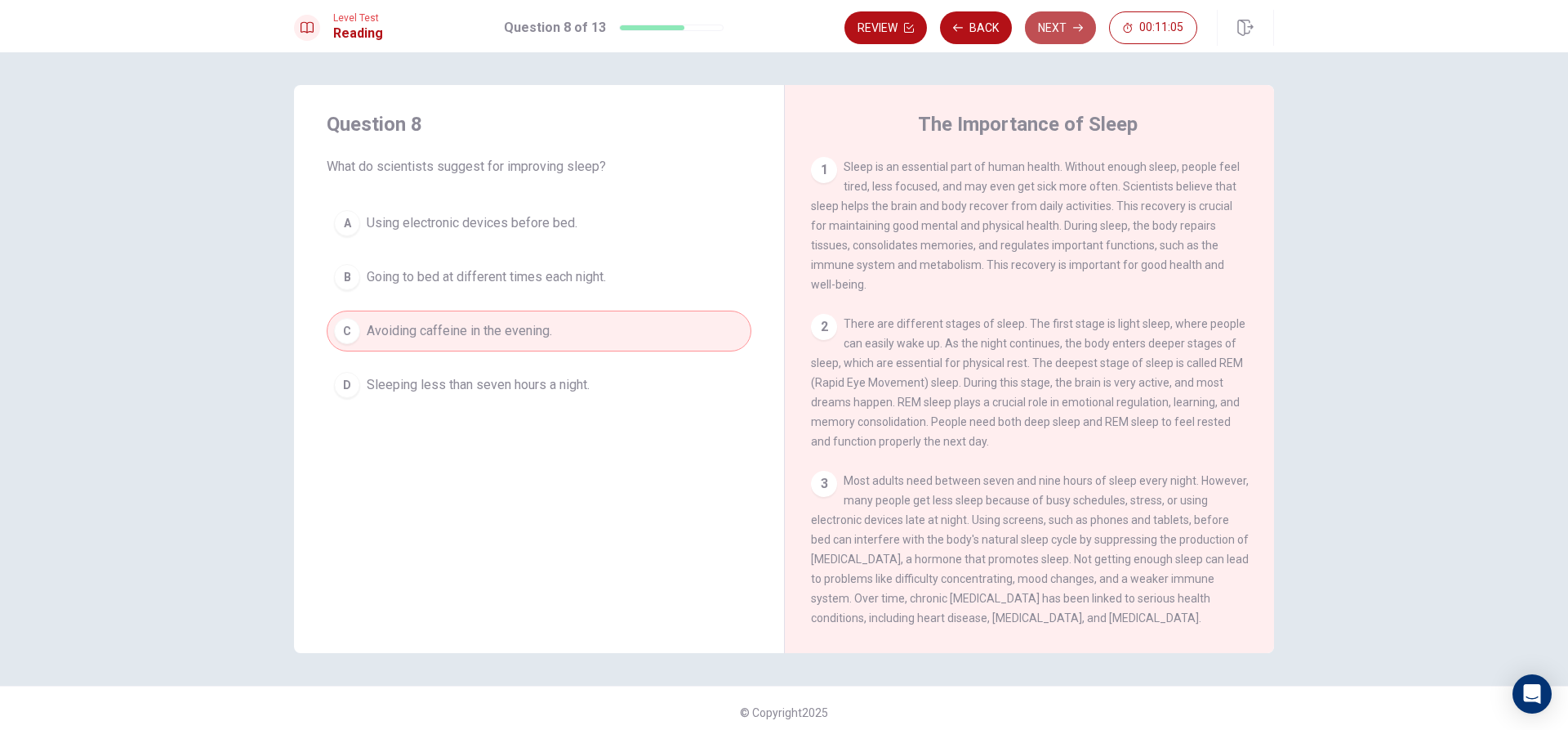
click at [1044, 34] on button "Next" at bounding box center [1060, 28] width 71 height 33
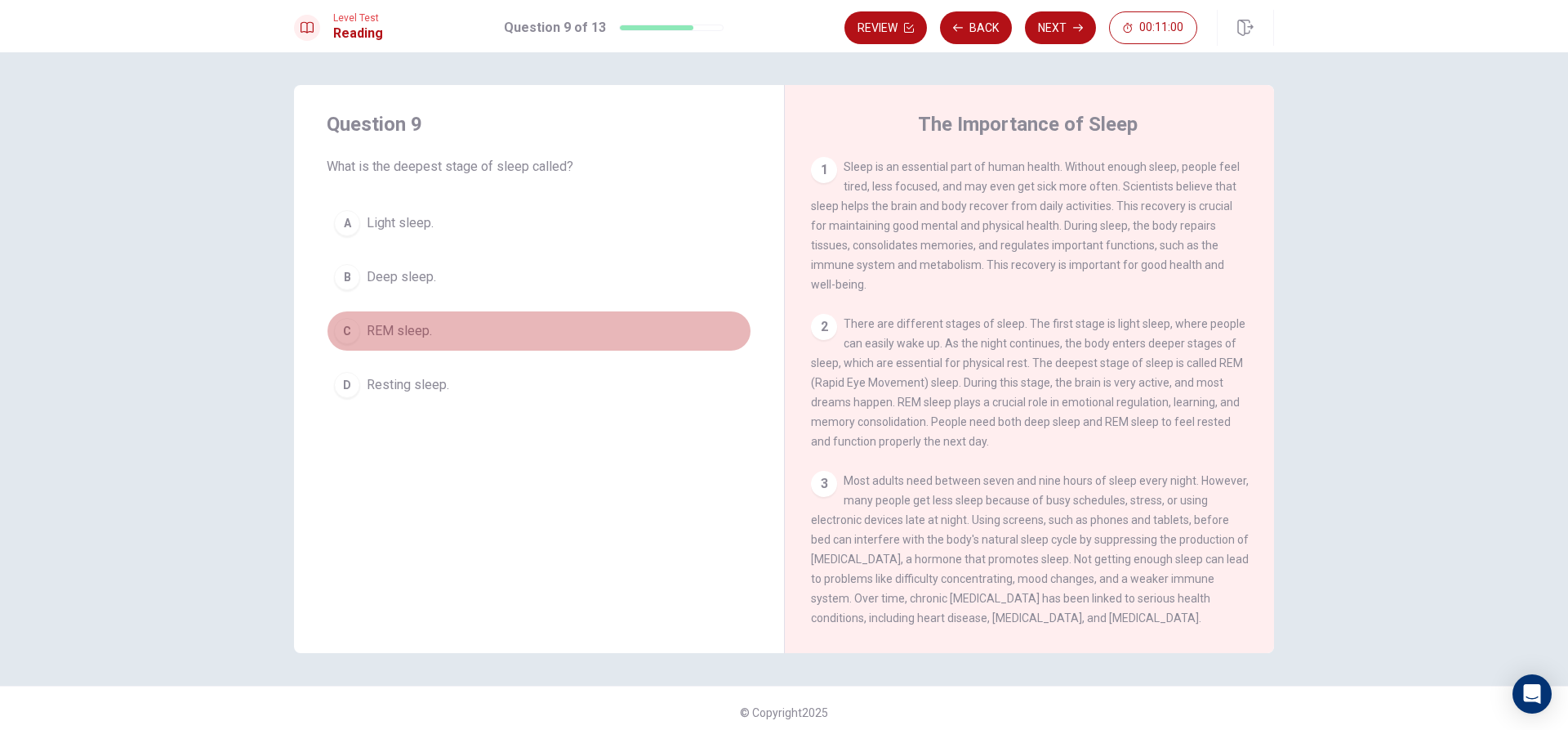
click at [385, 327] on span "REM sleep." at bounding box center [399, 331] width 65 height 19
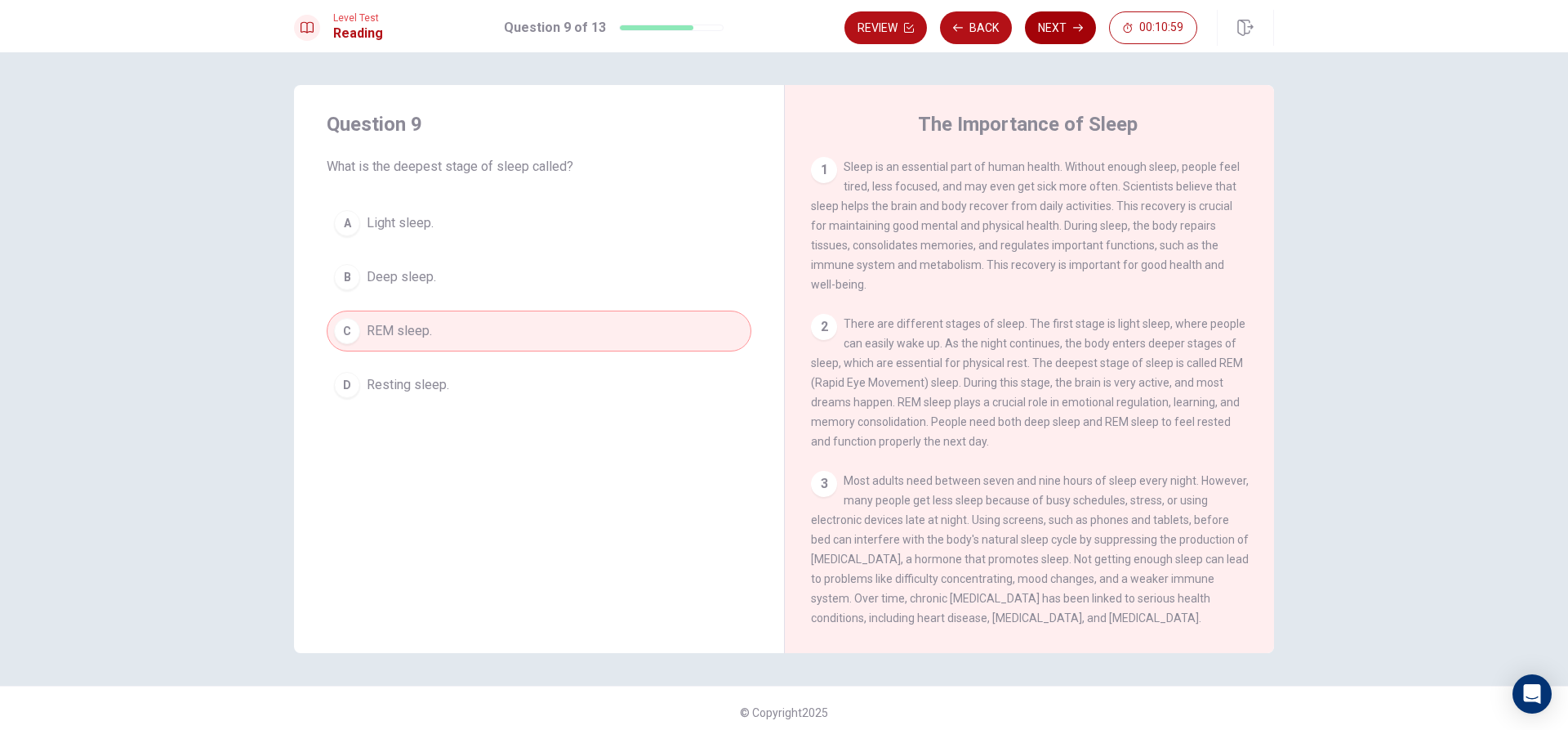
click at [1053, 16] on button "Next" at bounding box center [1060, 28] width 71 height 33
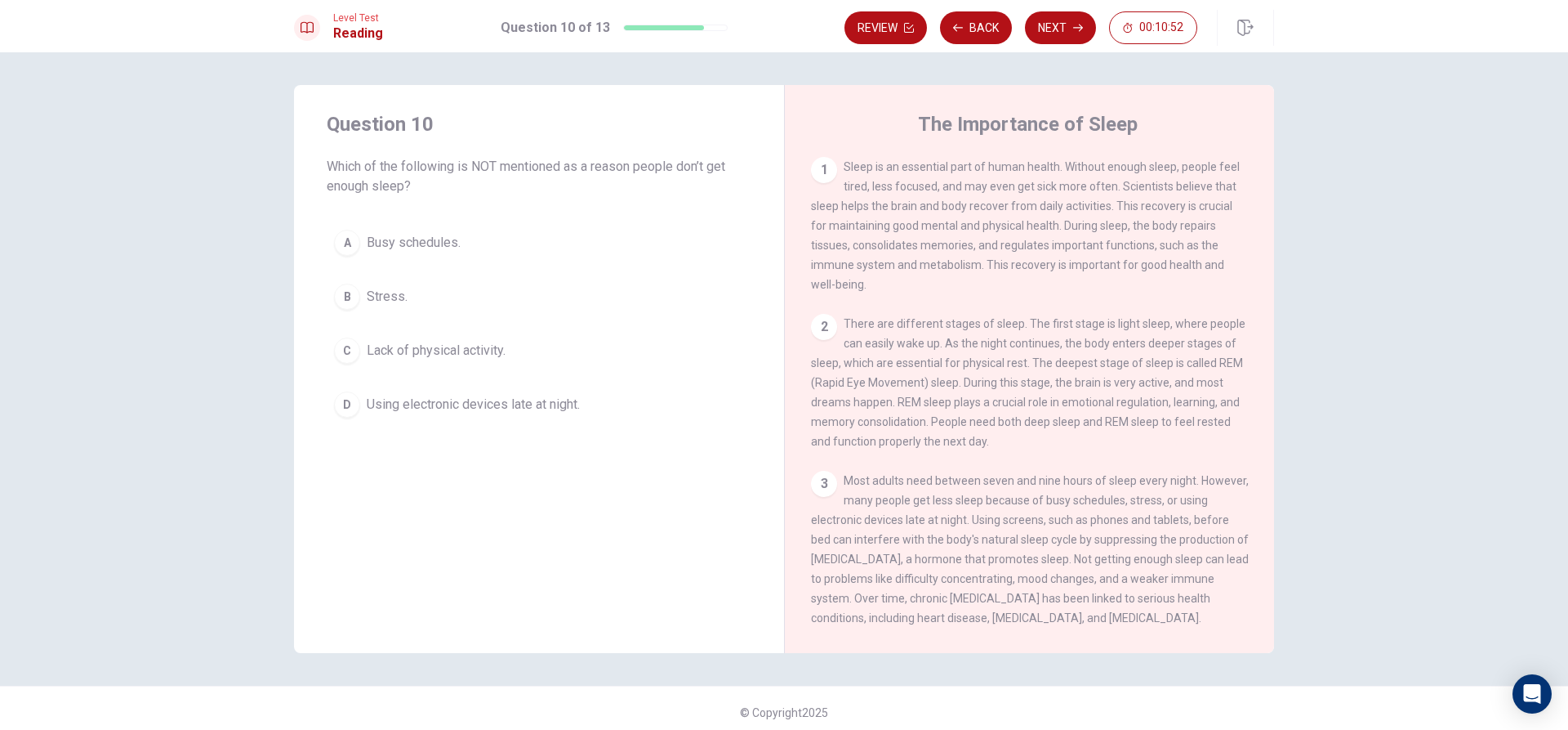
click at [495, 353] on span "Lack of physical activity." at bounding box center [436, 350] width 139 height 19
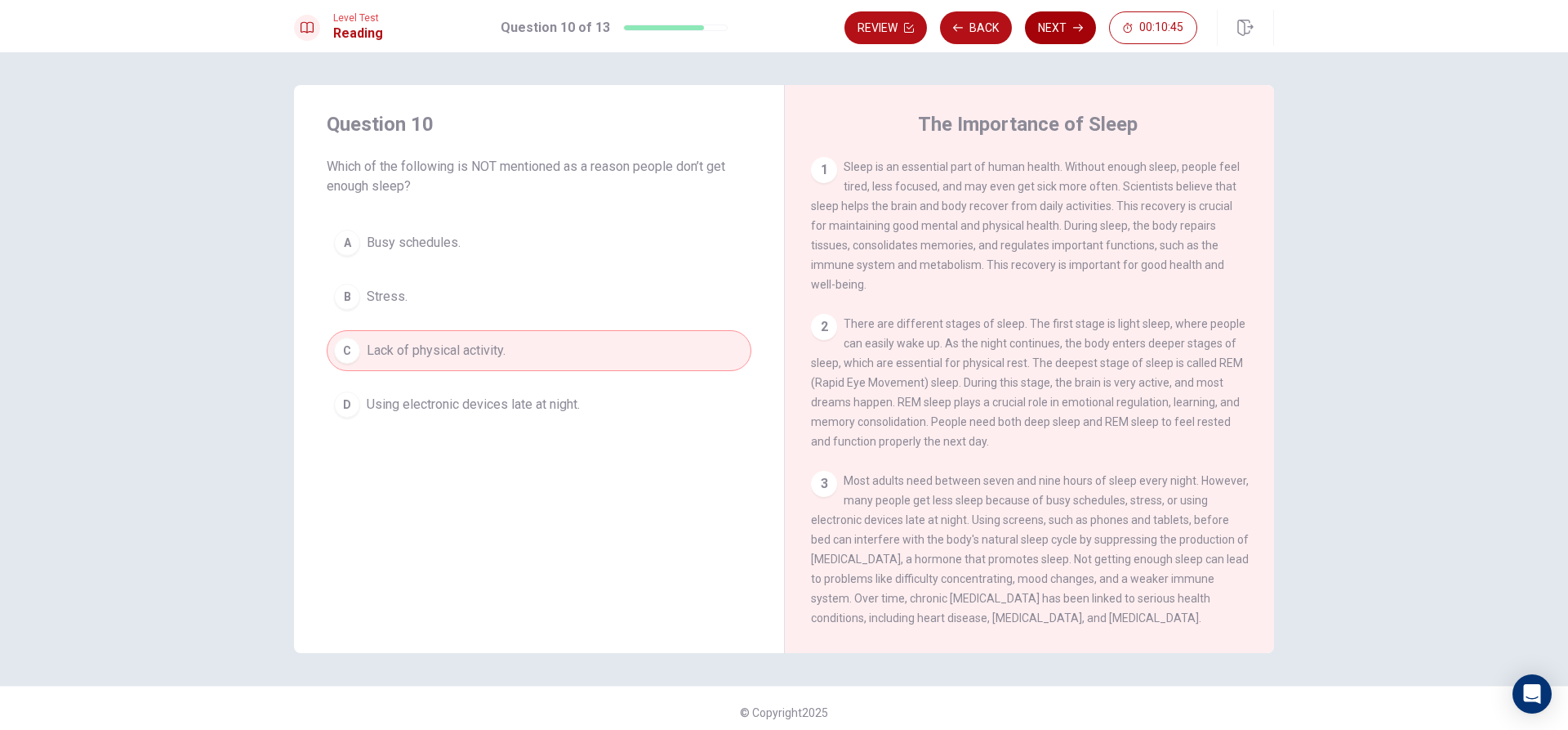
click at [1048, 23] on button "Next" at bounding box center [1060, 28] width 71 height 33
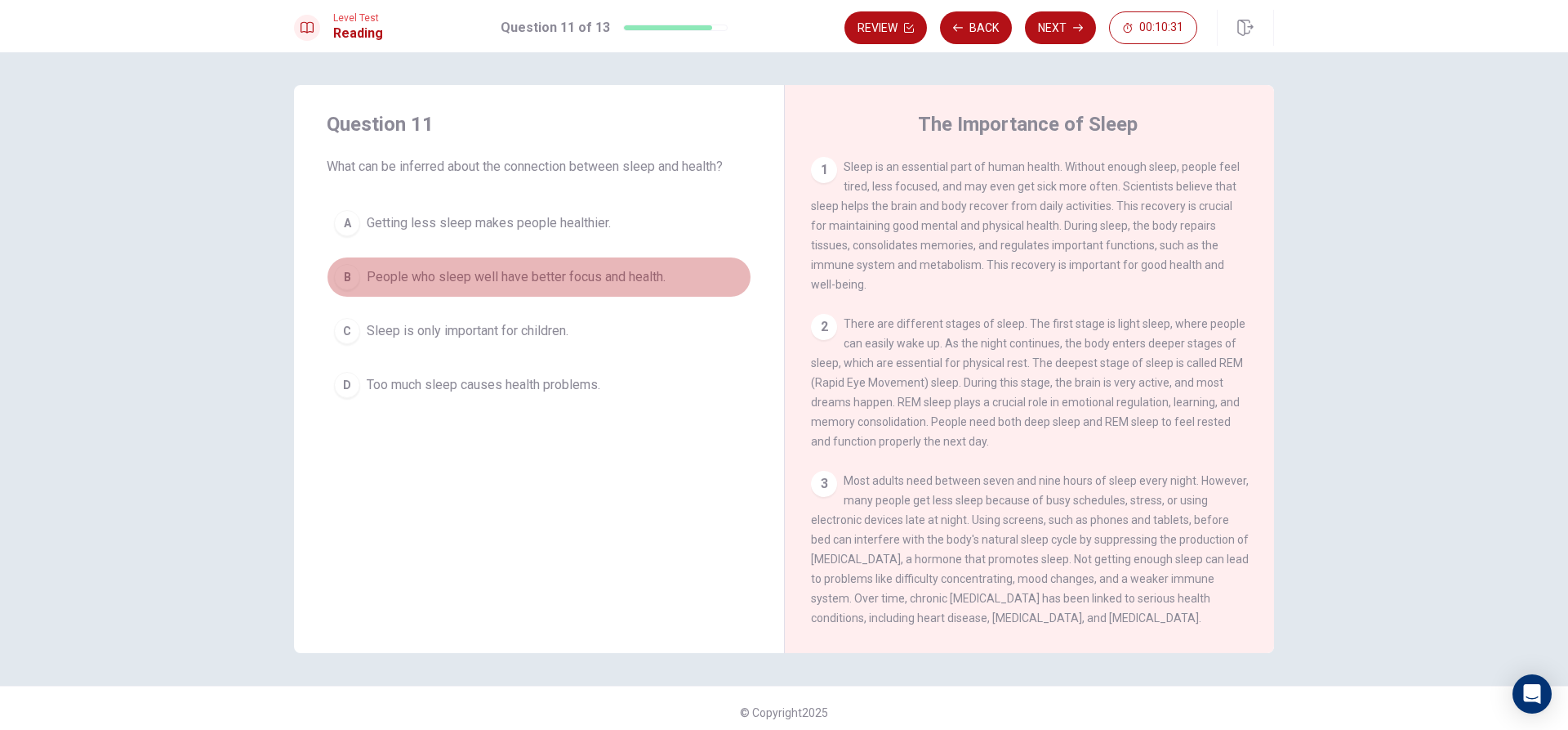
click at [422, 278] on span "People who sleep well have better focus and health." at bounding box center [516, 277] width 299 height 19
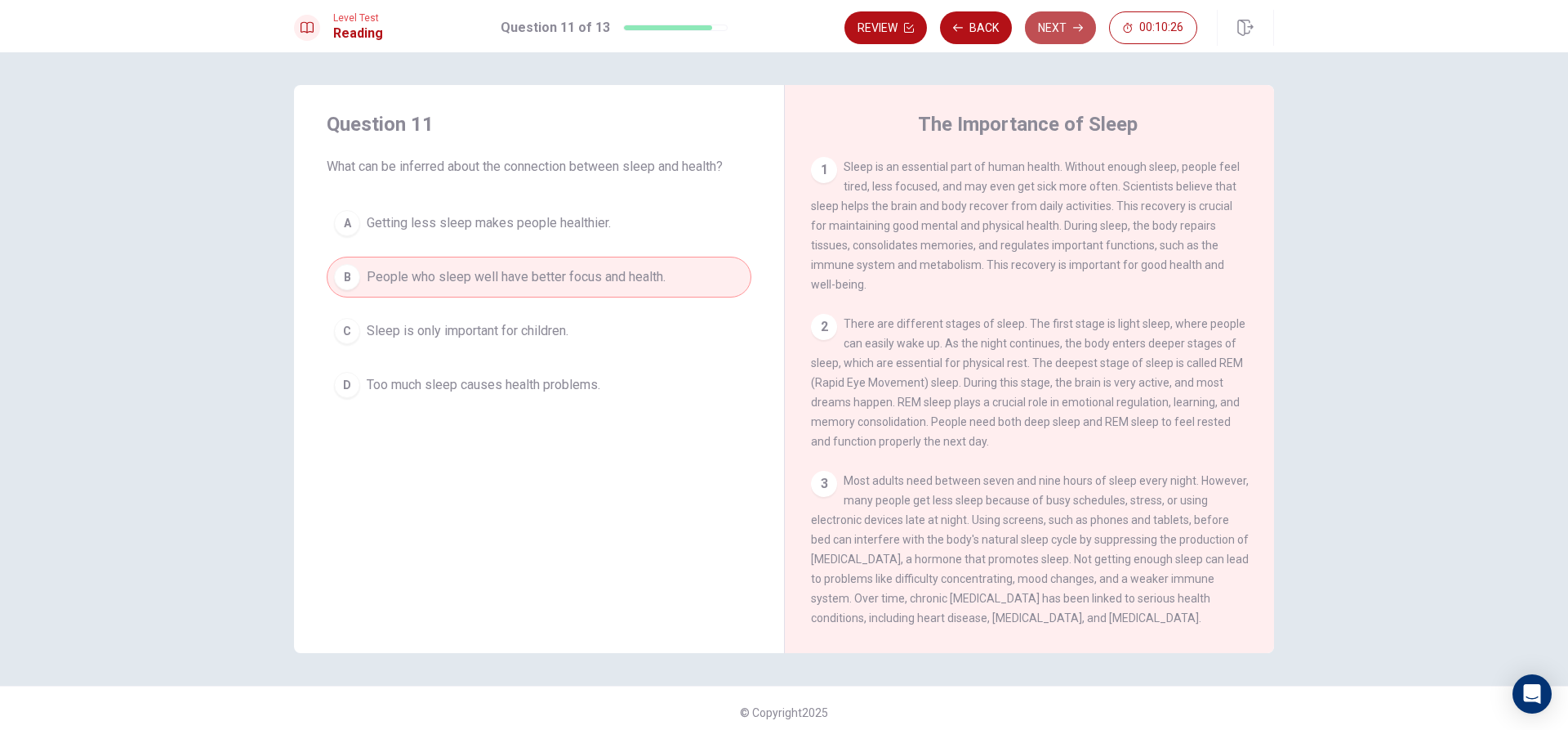
click at [1054, 26] on button "Next" at bounding box center [1060, 28] width 71 height 33
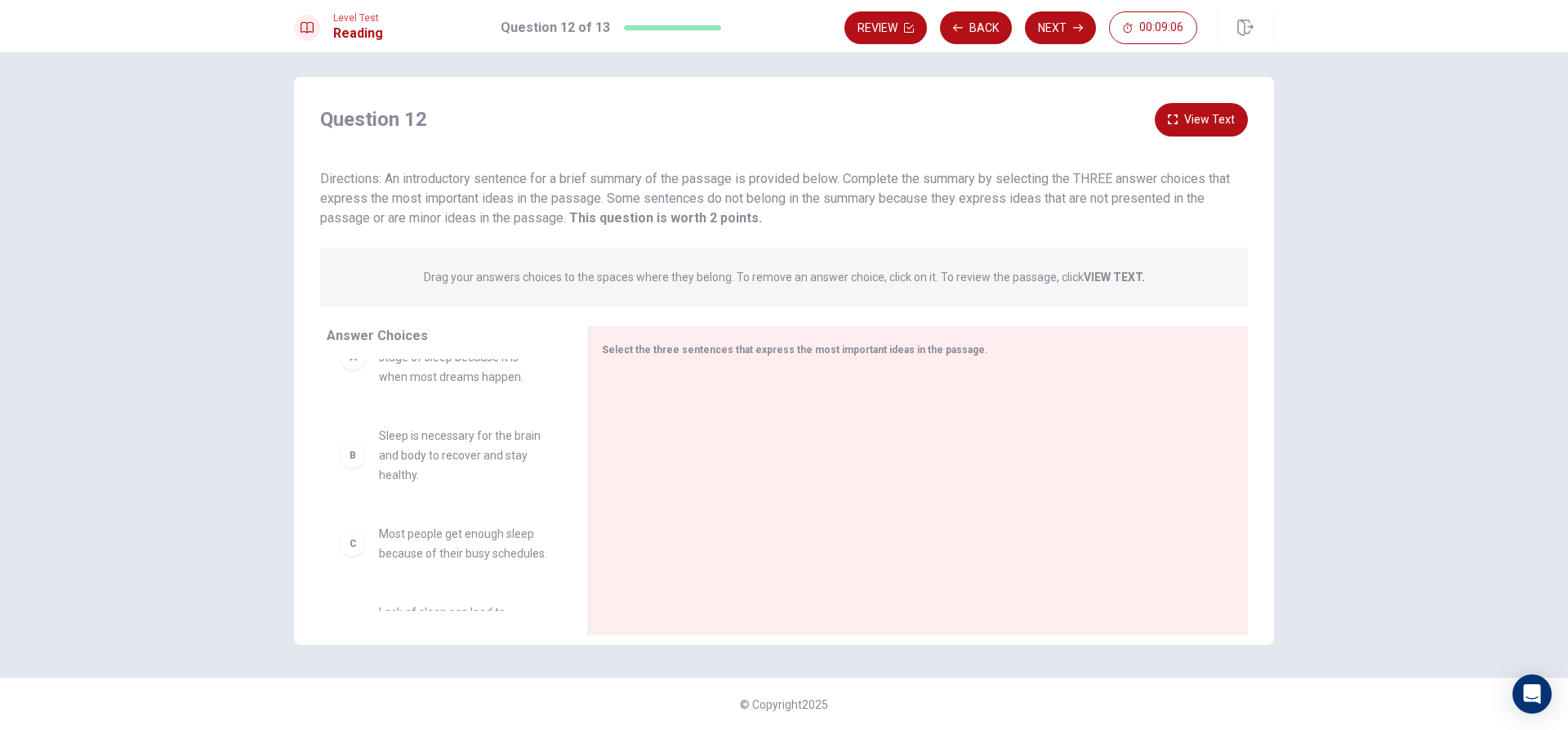
scroll to position [82, 0]
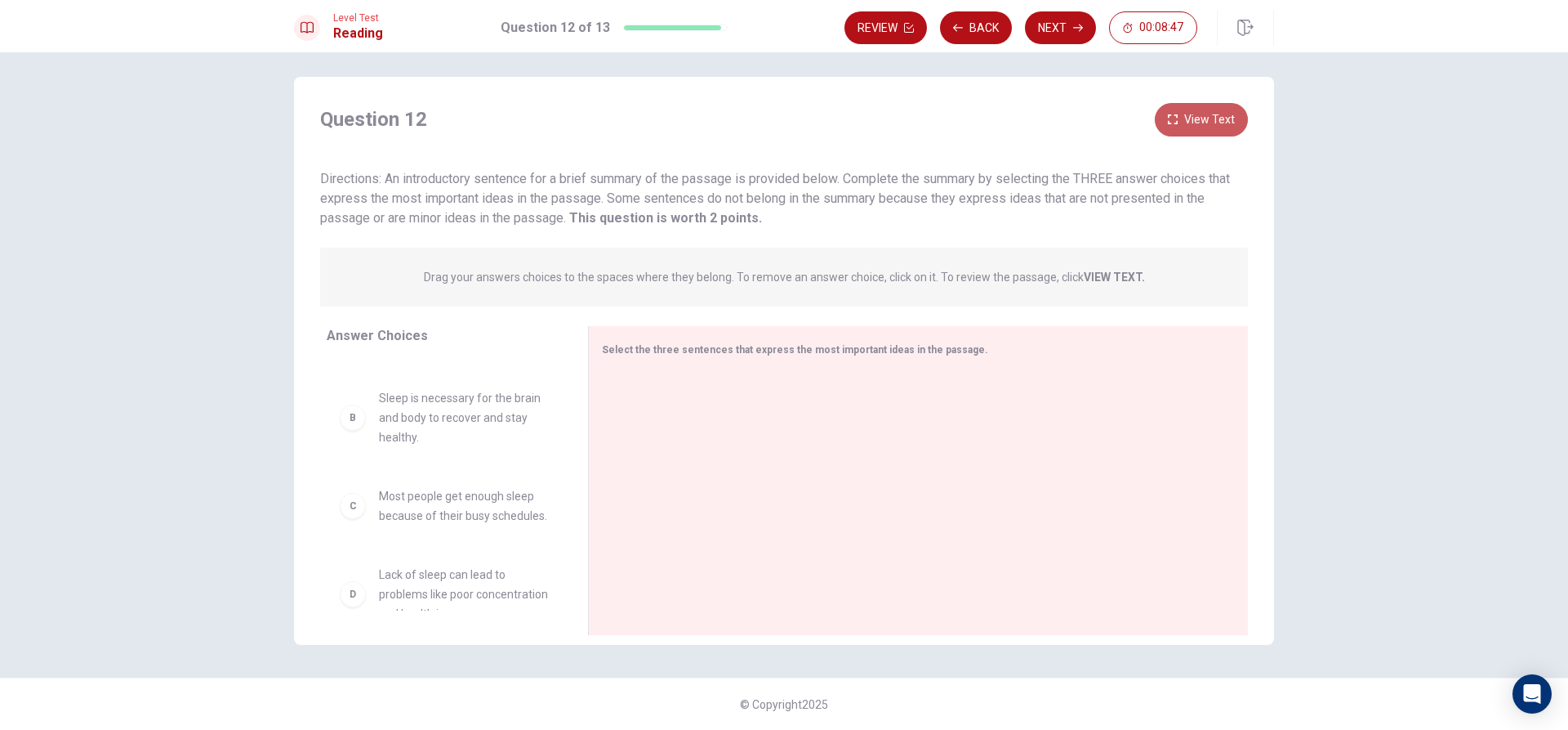
click at [1179, 118] on button "View Text" at bounding box center [1201, 120] width 93 height 33
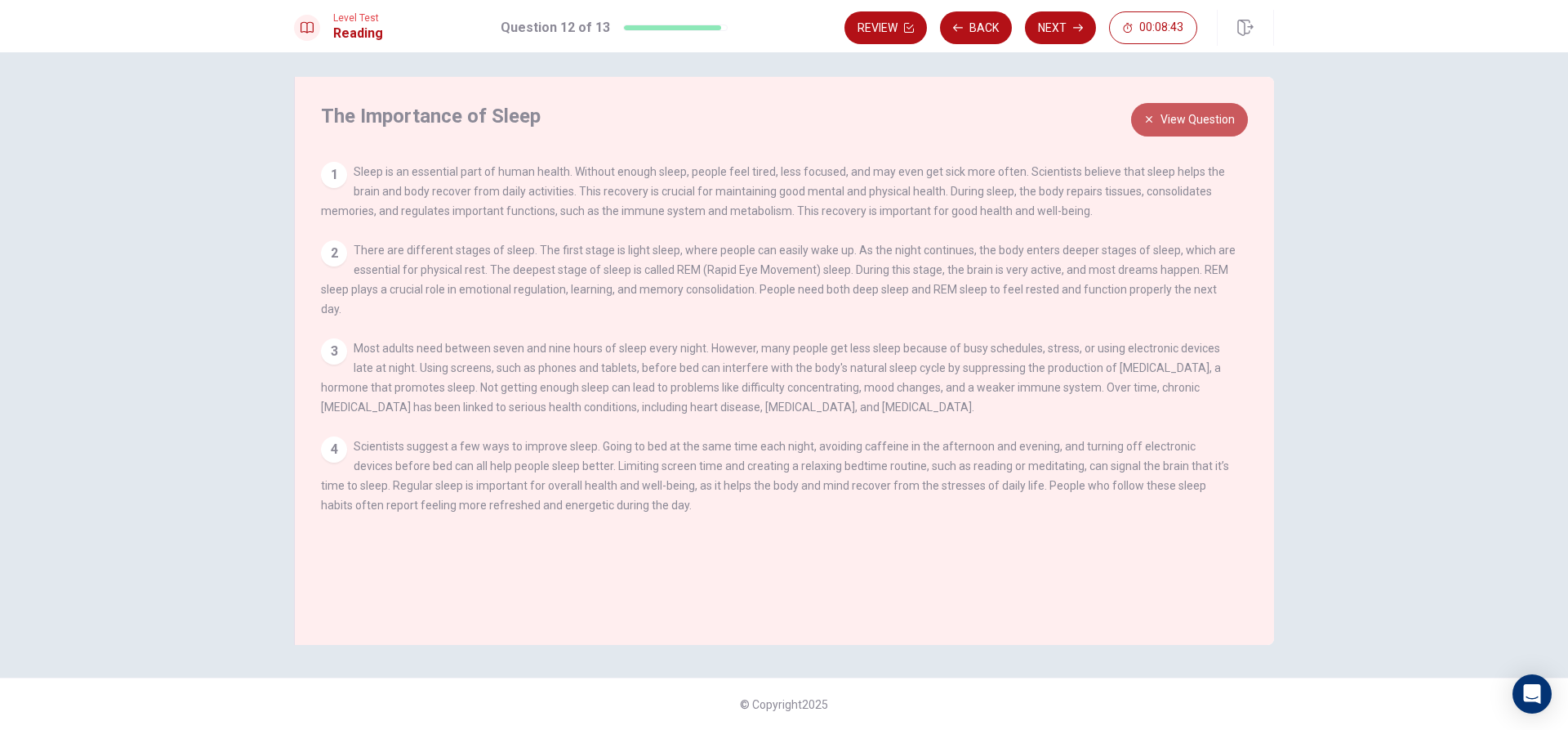
click at [1179, 118] on button "View Question" at bounding box center [1190, 120] width 117 height 33
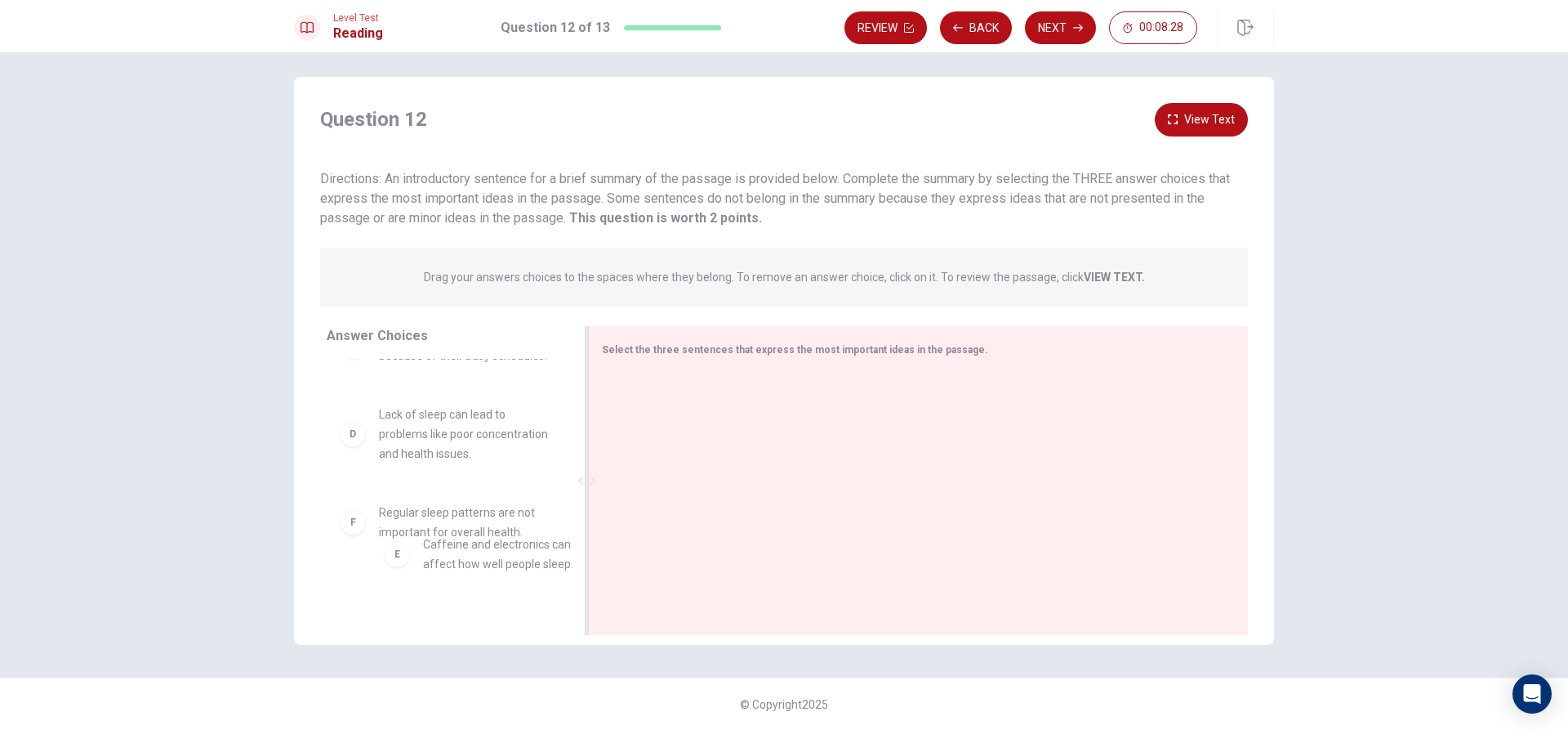
scroll to position [246, 0]
drag, startPoint x: 436, startPoint y: 589, endPoint x: 727, endPoint y: 495, distance: 305.8
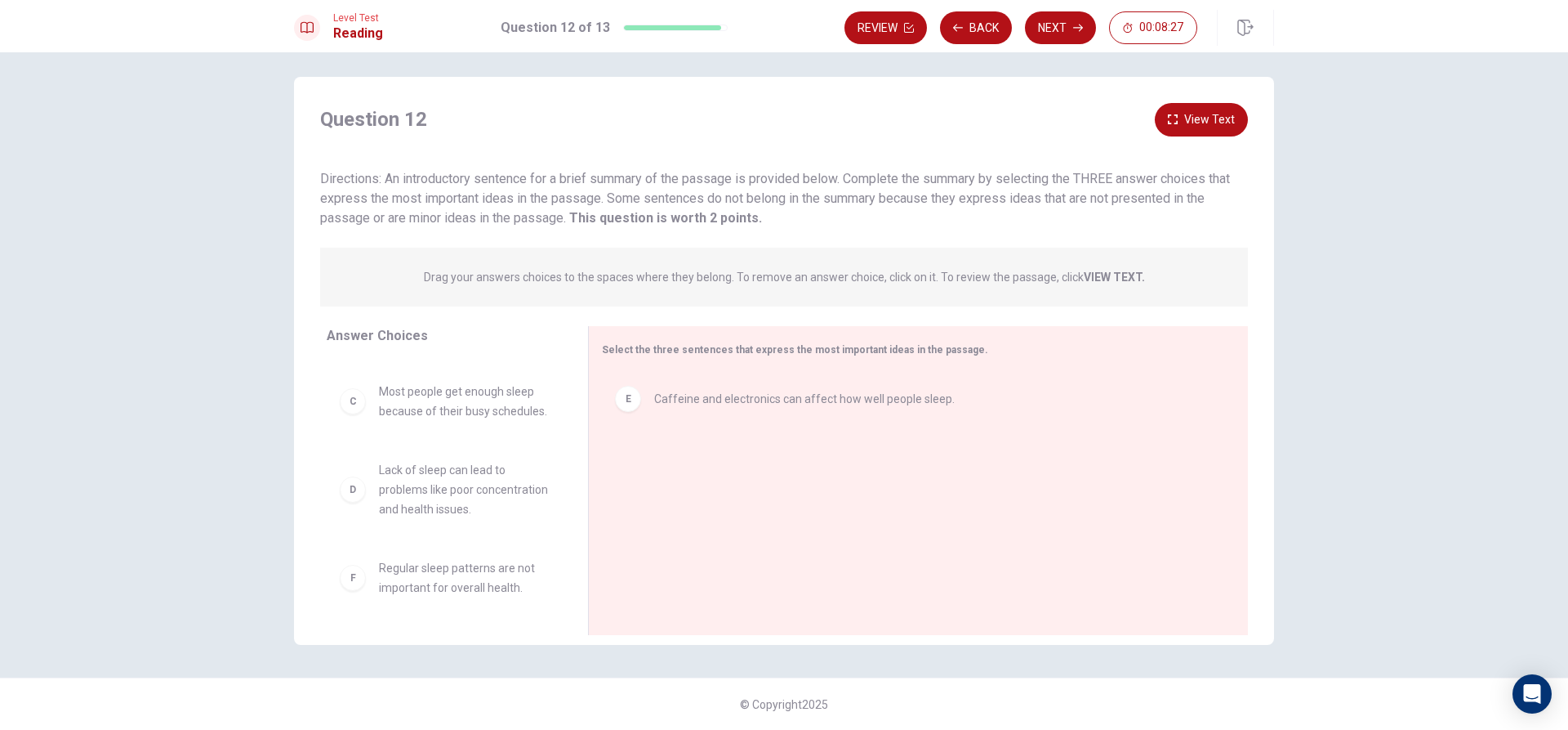
scroll to position [245, 0]
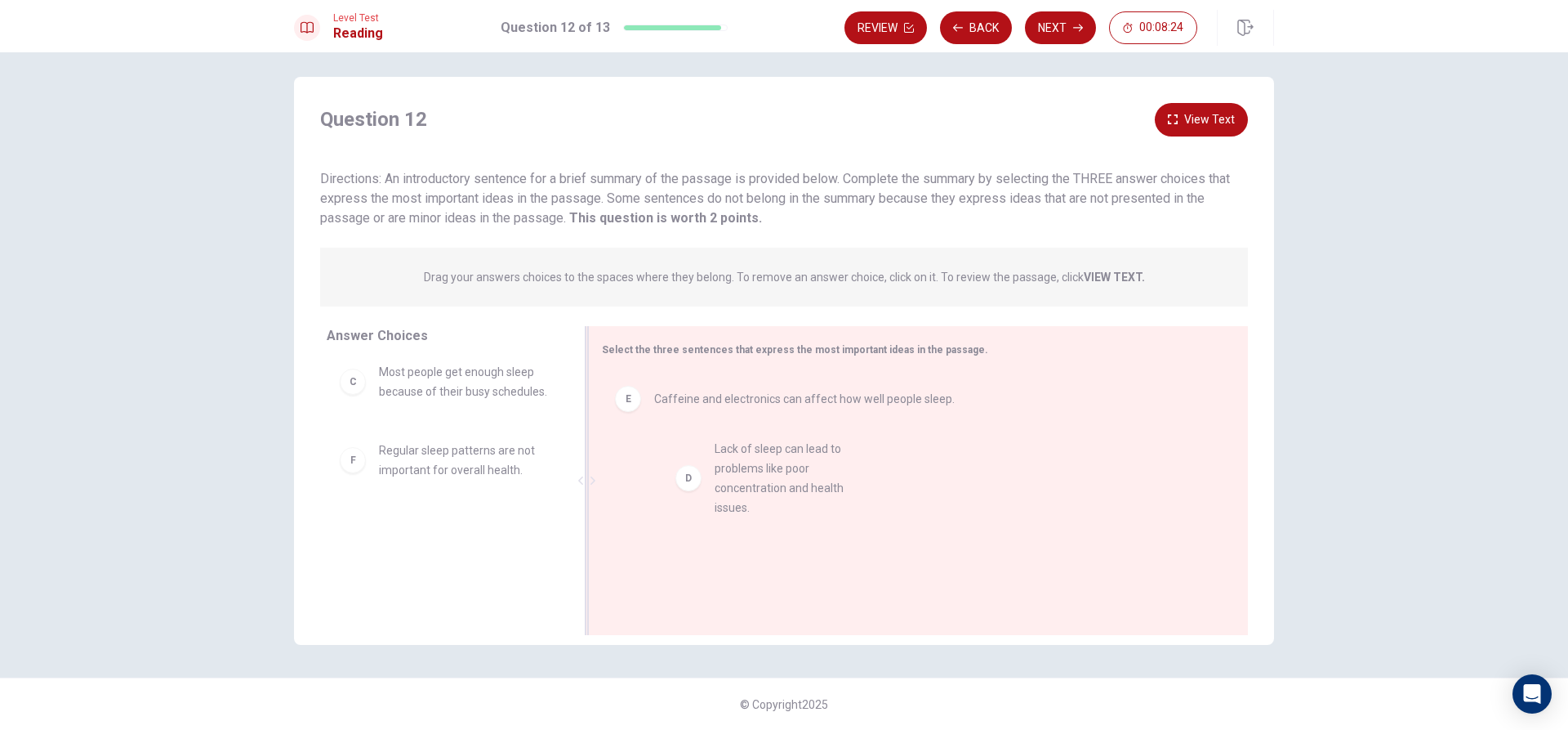
drag, startPoint x: 404, startPoint y: 485, endPoint x: 777, endPoint y: 477, distance: 373.1
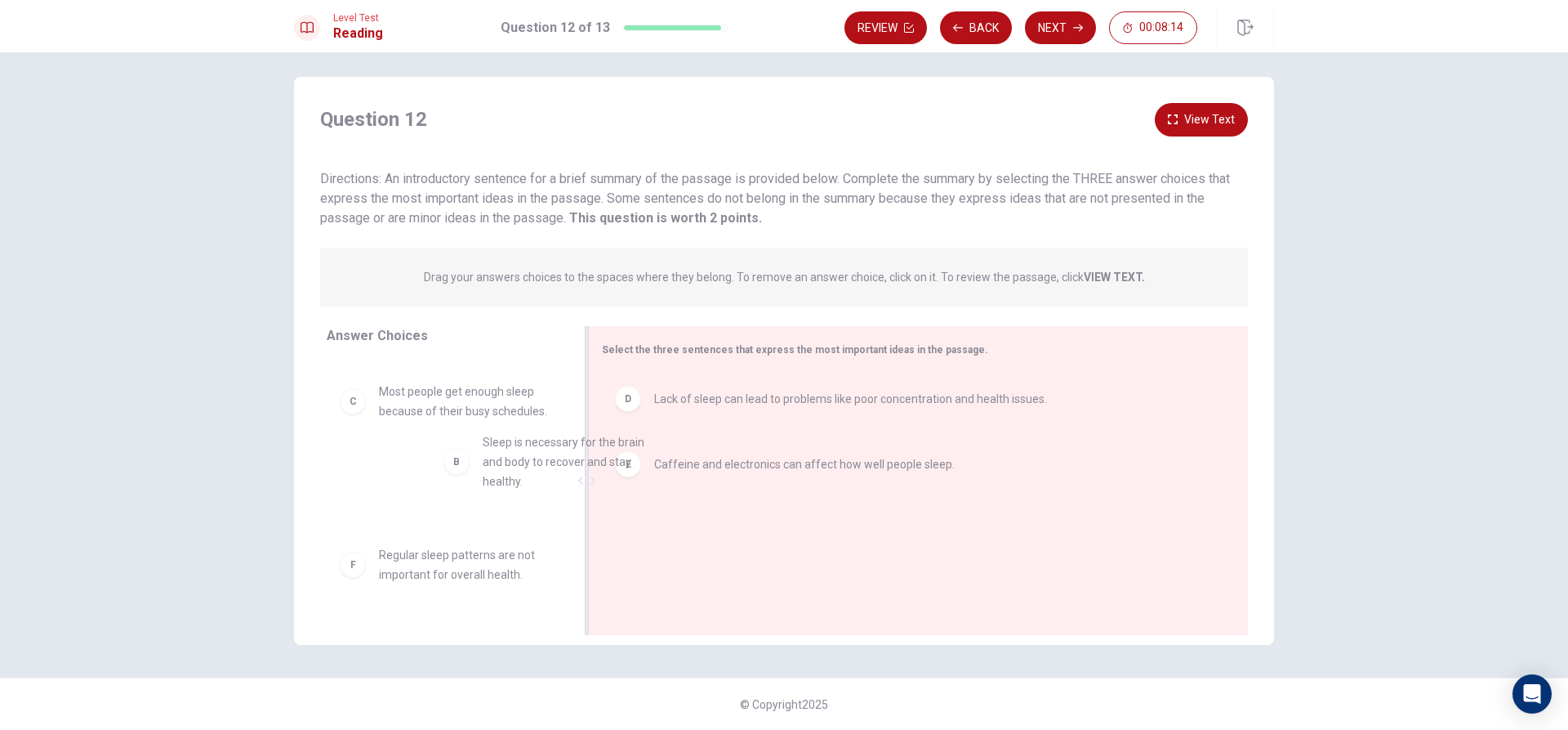
scroll to position [125, 0]
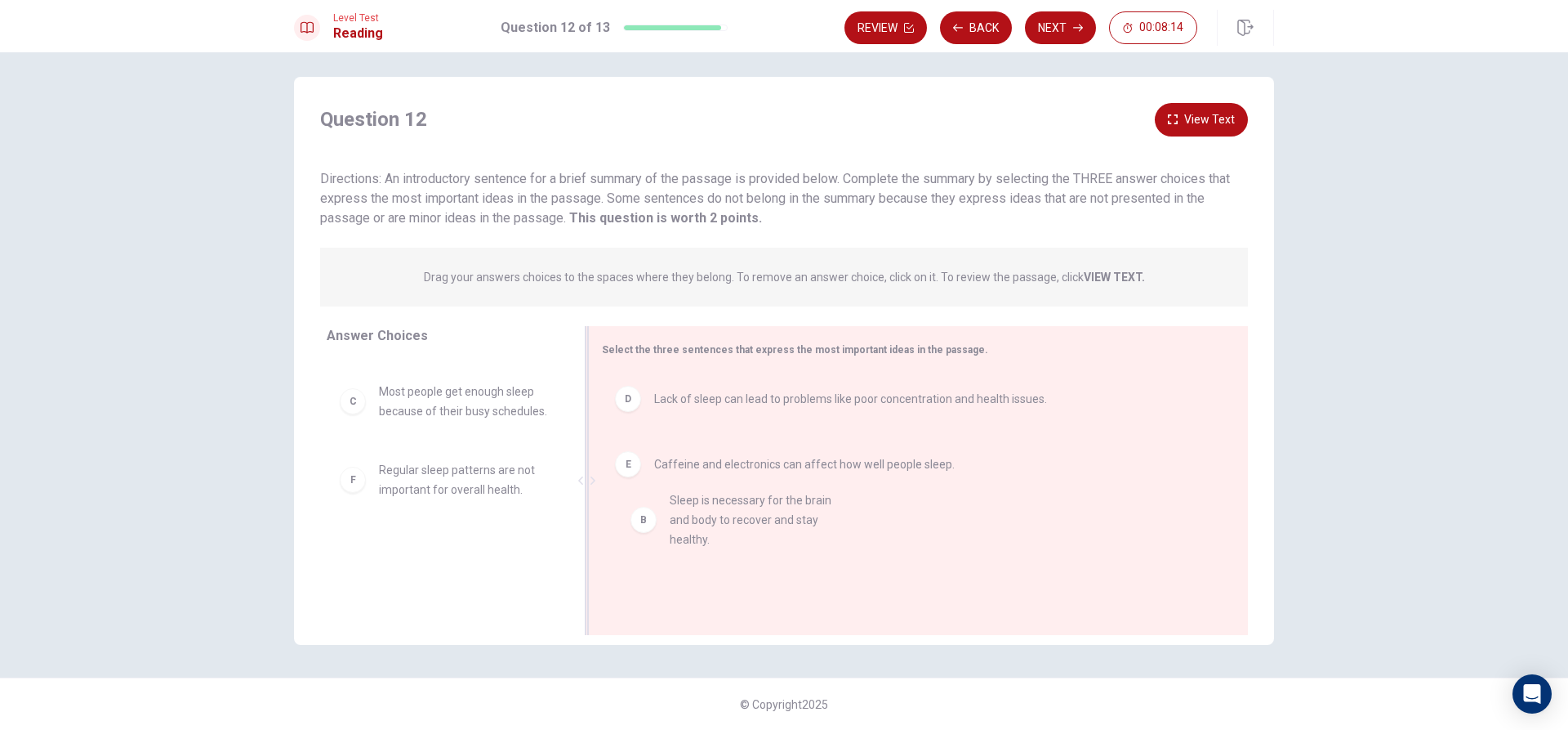
drag, startPoint x: 397, startPoint y: 387, endPoint x: 696, endPoint y: 520, distance: 327.2
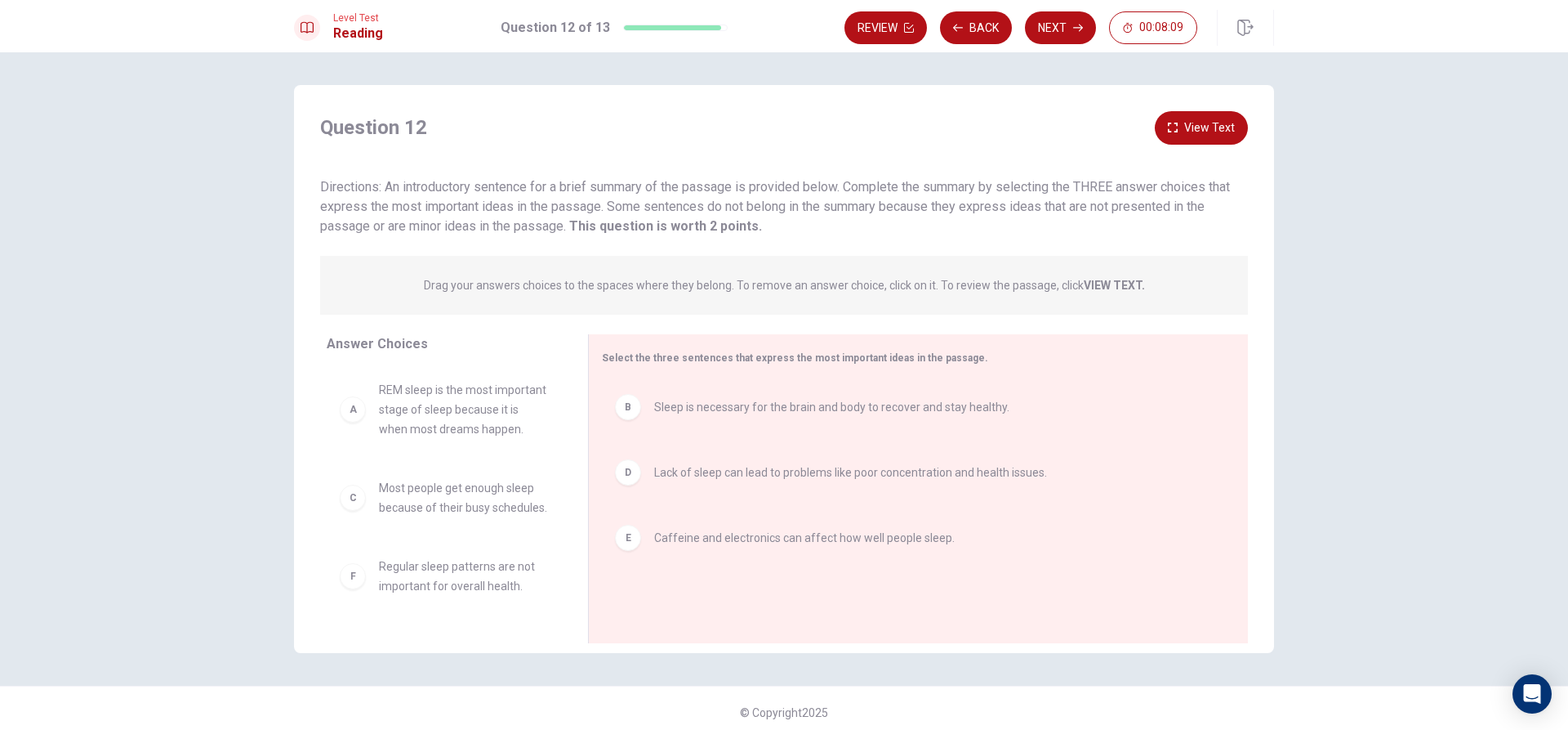
scroll to position [0, 0]
click at [1045, 17] on button "Next" at bounding box center [1060, 28] width 71 height 33
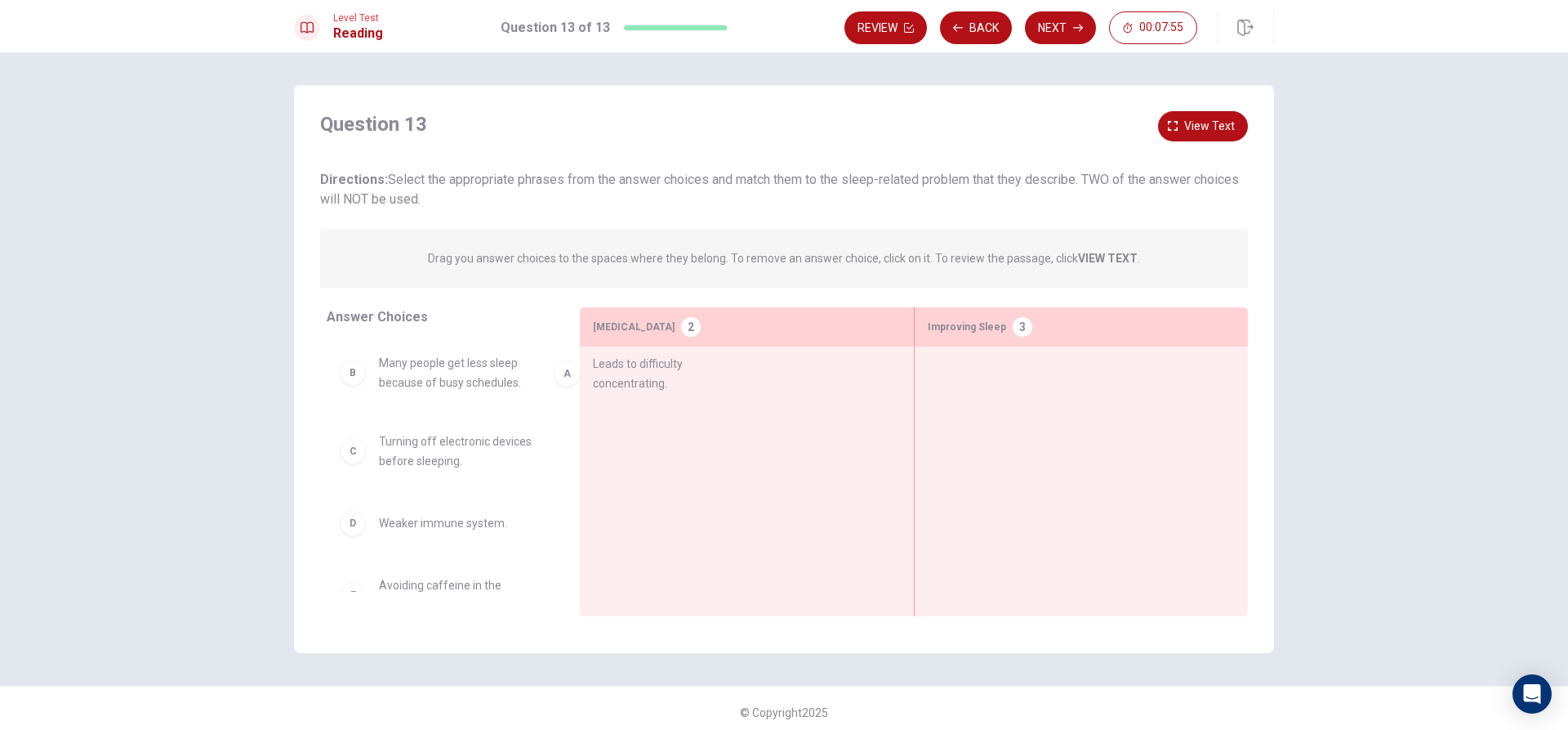
drag, startPoint x: 426, startPoint y: 380, endPoint x: 681, endPoint y: 381, distance: 255.0
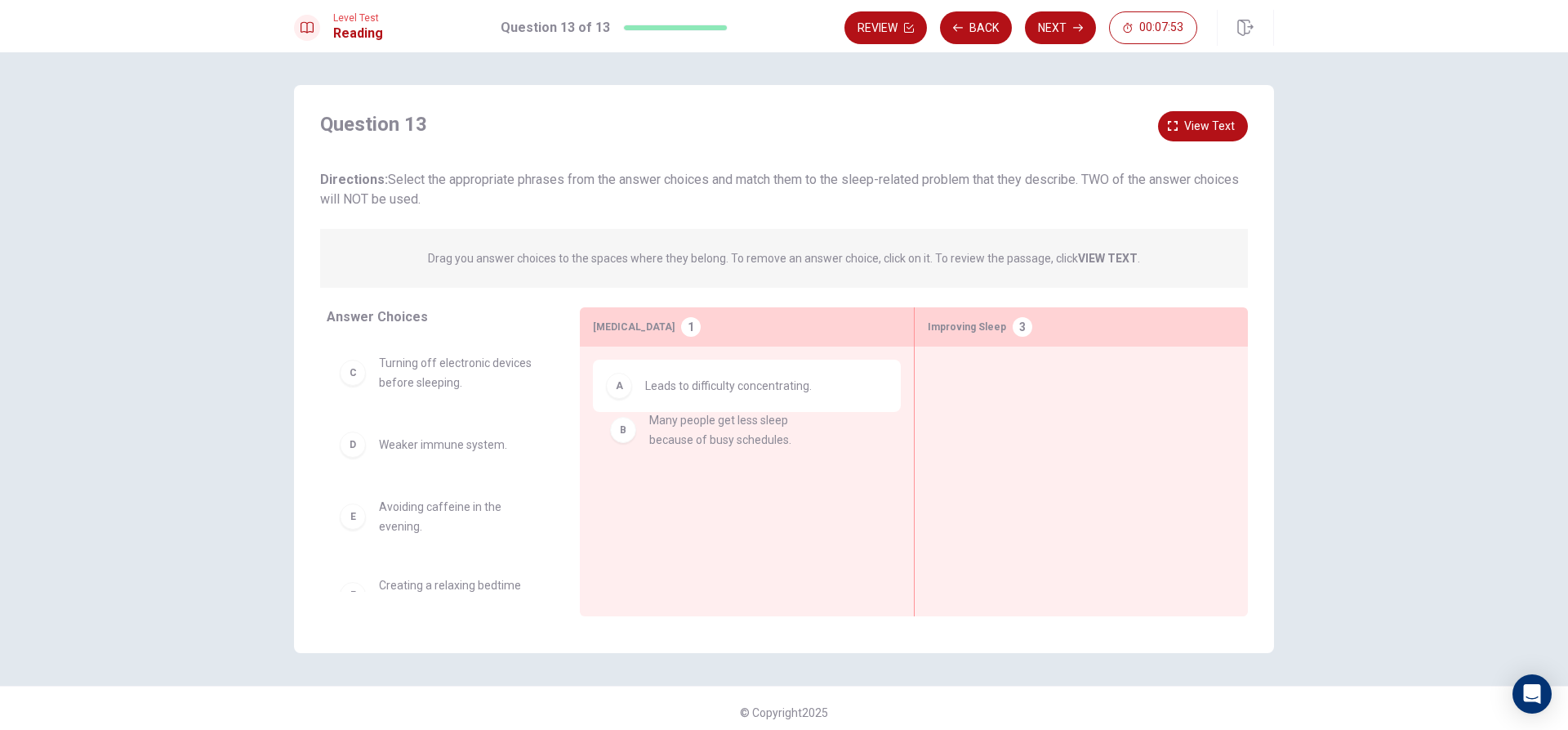
drag, startPoint x: 445, startPoint y: 380, endPoint x: 727, endPoint y: 431, distance: 286.6
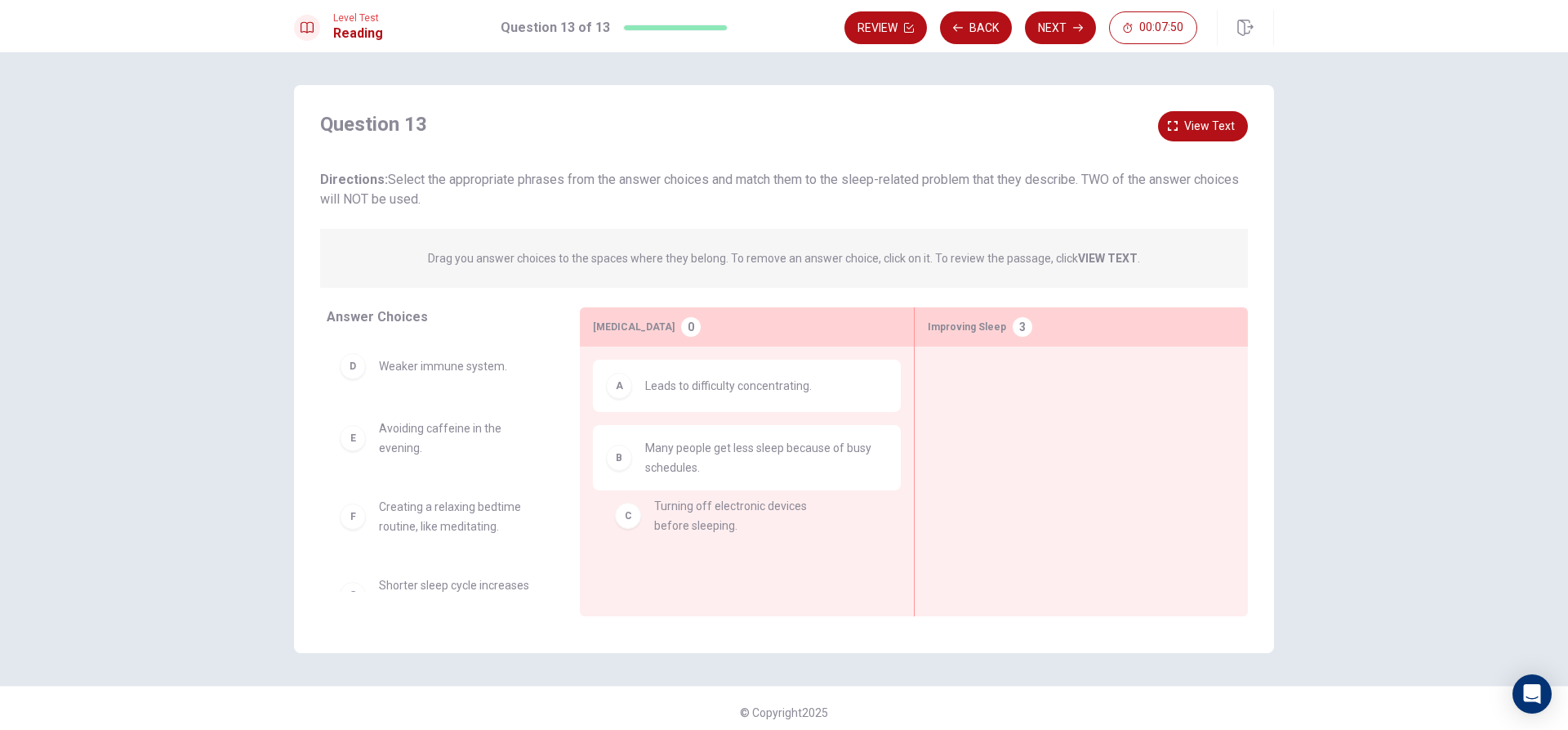
drag, startPoint x: 456, startPoint y: 380, endPoint x: 738, endPoint y: 528, distance: 318.5
drag, startPoint x: 478, startPoint y: 381, endPoint x: 1072, endPoint y: 400, distance: 594.3
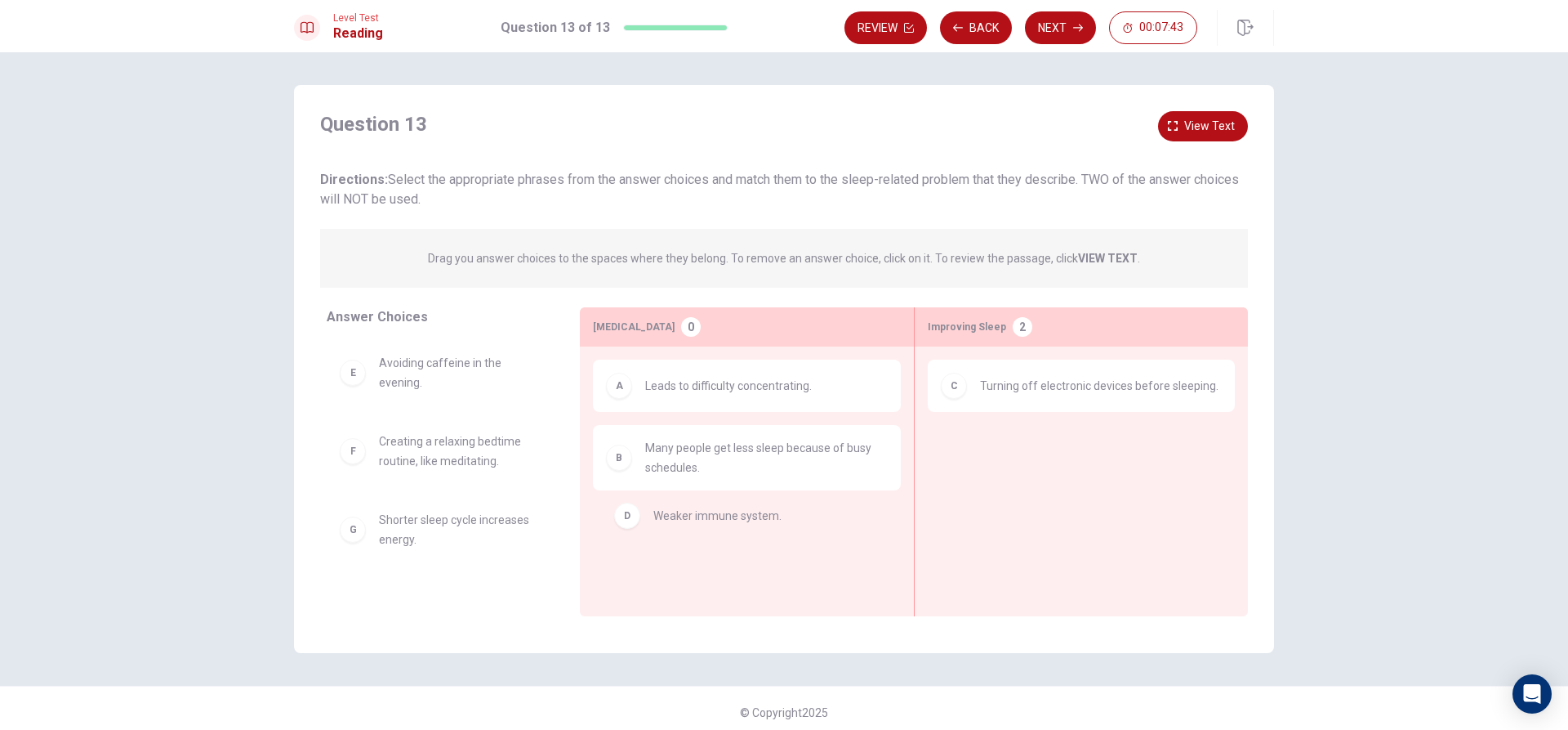
drag, startPoint x: 410, startPoint y: 363, endPoint x: 705, endPoint y: 523, distance: 335.6
drag, startPoint x: 410, startPoint y: 367, endPoint x: 696, endPoint y: 534, distance: 331.2
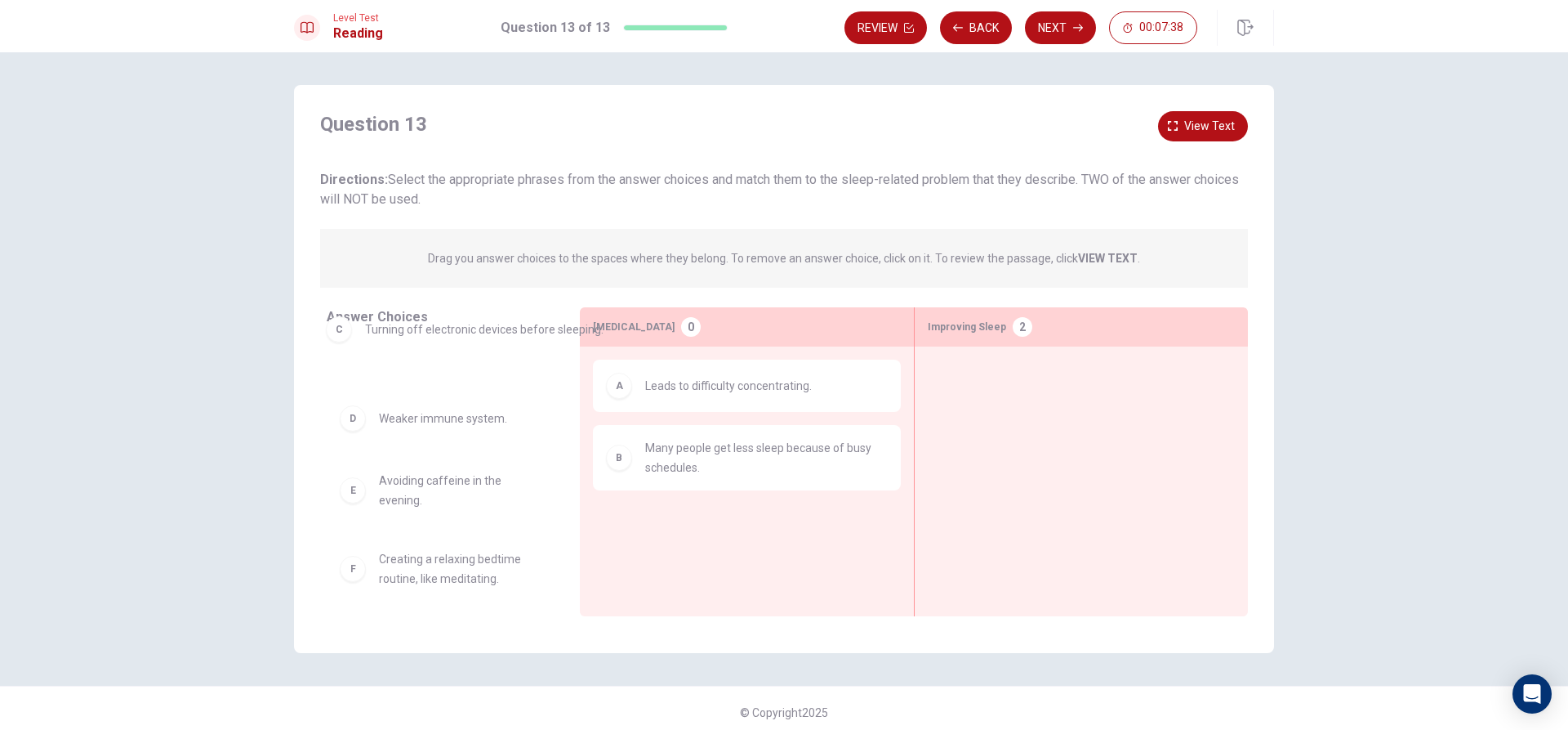
drag, startPoint x: 965, startPoint y: 385, endPoint x: 339, endPoint y: 330, distance: 628.4
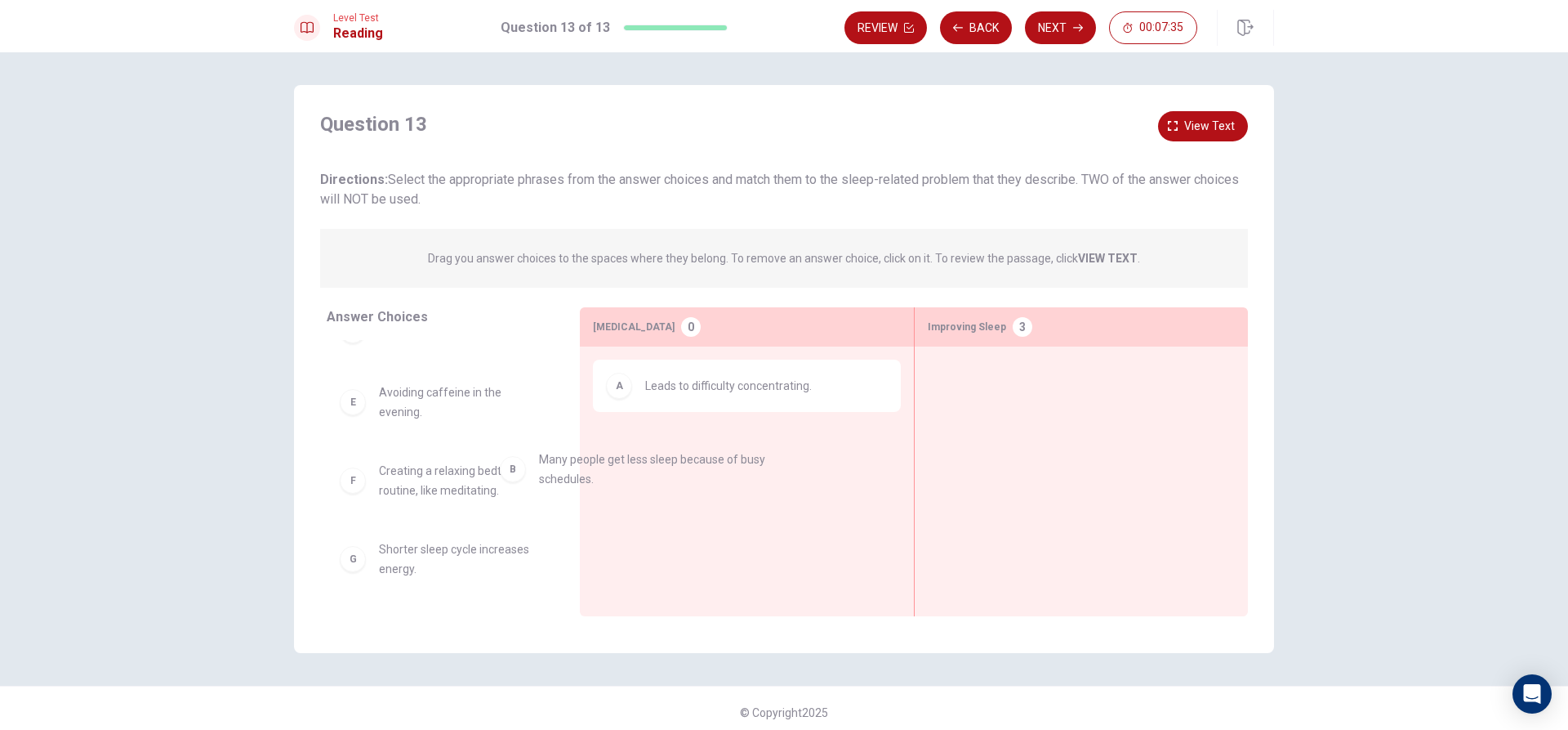
drag, startPoint x: 644, startPoint y: 456, endPoint x: 466, endPoint y: 460, distance: 178.0
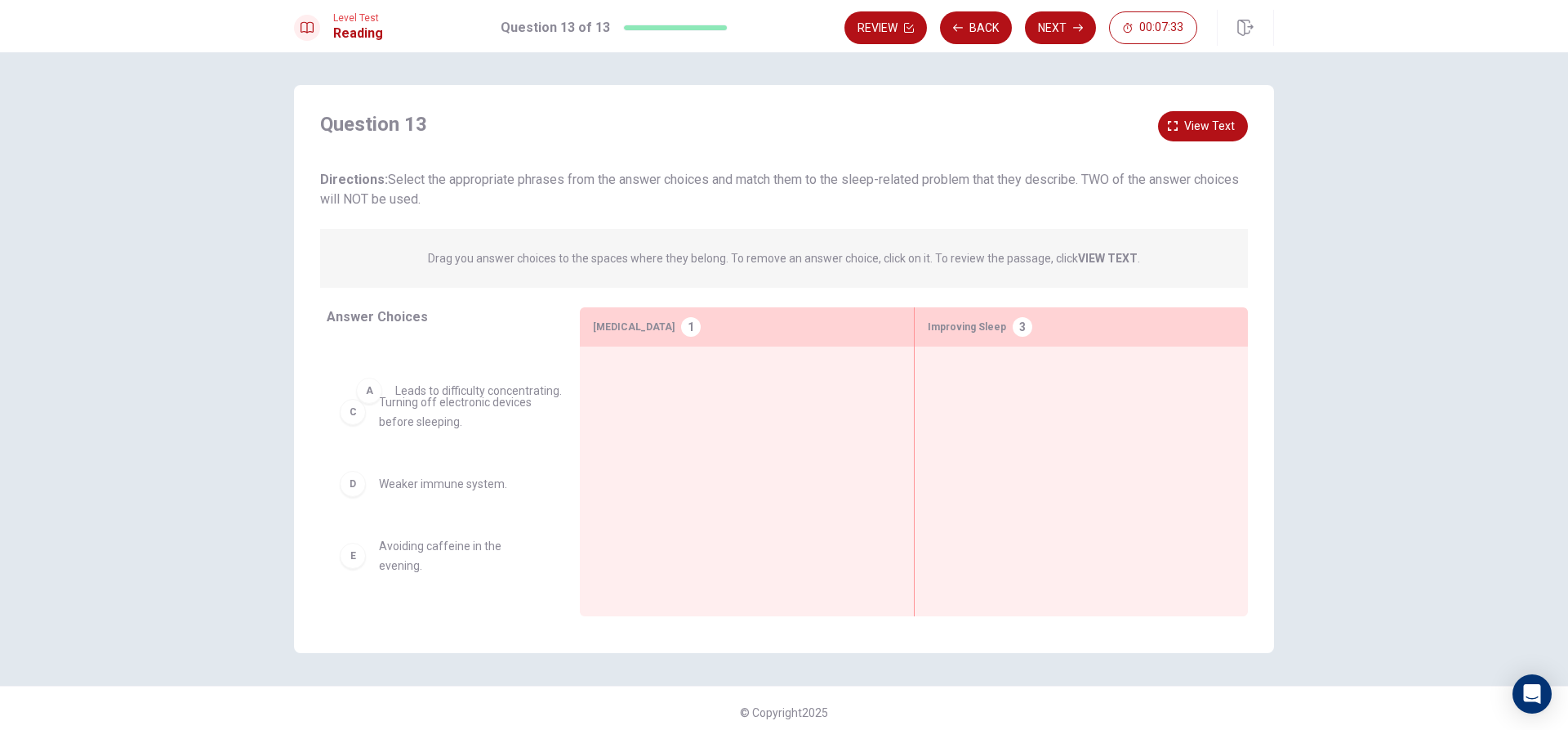
scroll to position [80, 0]
drag, startPoint x: 646, startPoint y: 390, endPoint x: 395, endPoint y: 397, distance: 251.1
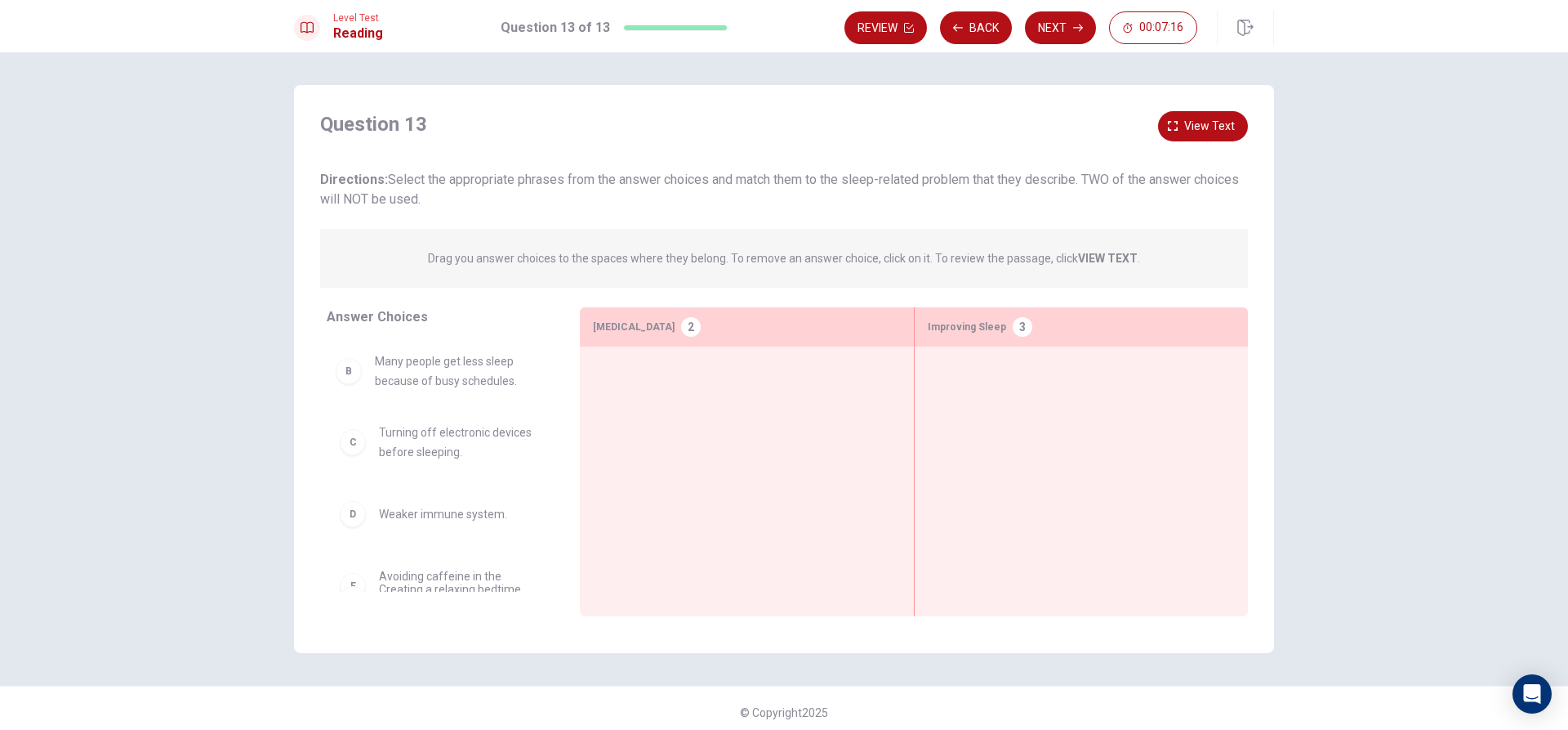
scroll to position [74, 0]
drag, startPoint x: 437, startPoint y: 386, endPoint x: 692, endPoint y: 385, distance: 255.0
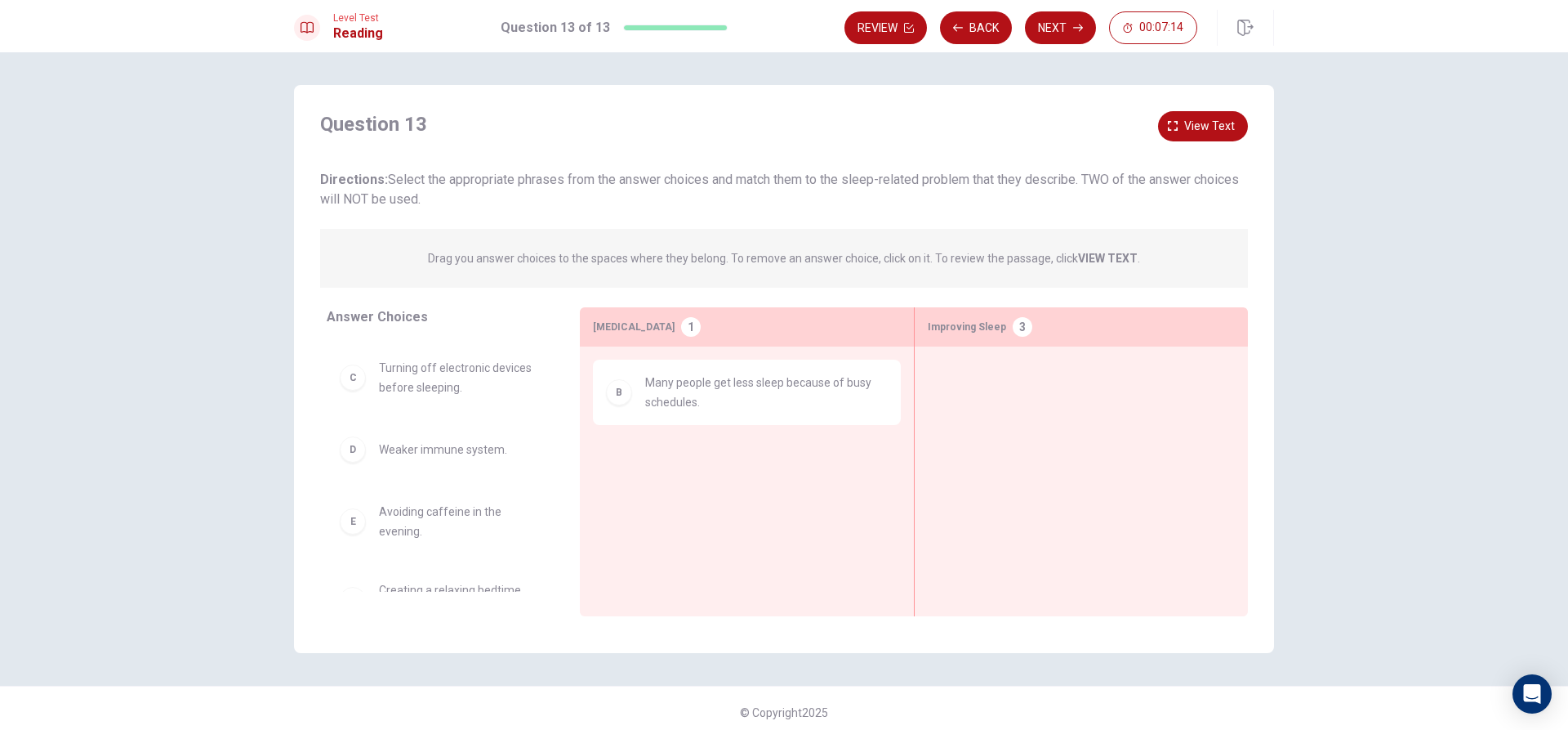
scroll to position [70, 0]
drag, startPoint x: 465, startPoint y: 401, endPoint x: 1085, endPoint y: 394, distance: 620.0
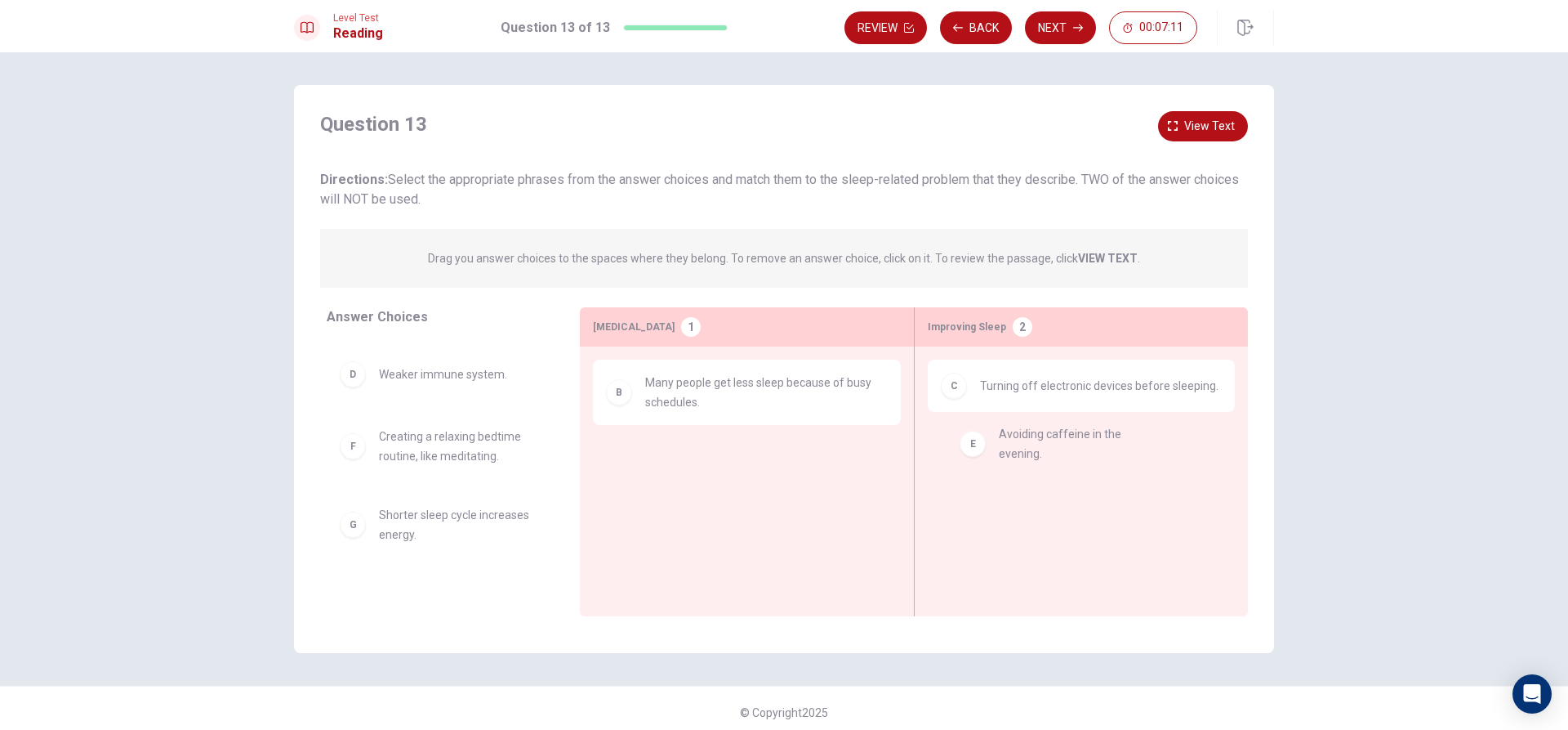
drag, startPoint x: 428, startPoint y: 462, endPoint x: 804, endPoint y: 404, distance: 380.4
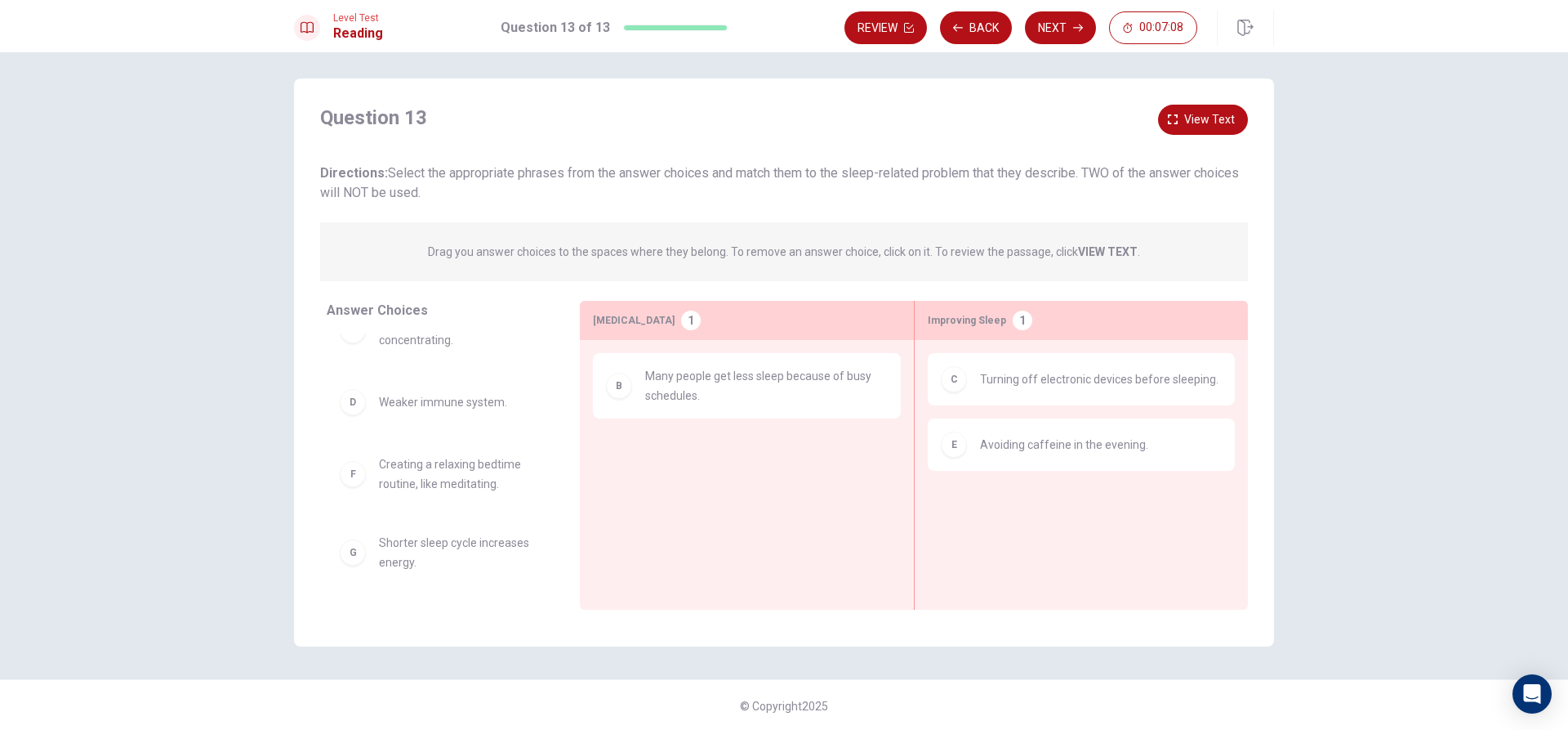
scroll to position [8, 0]
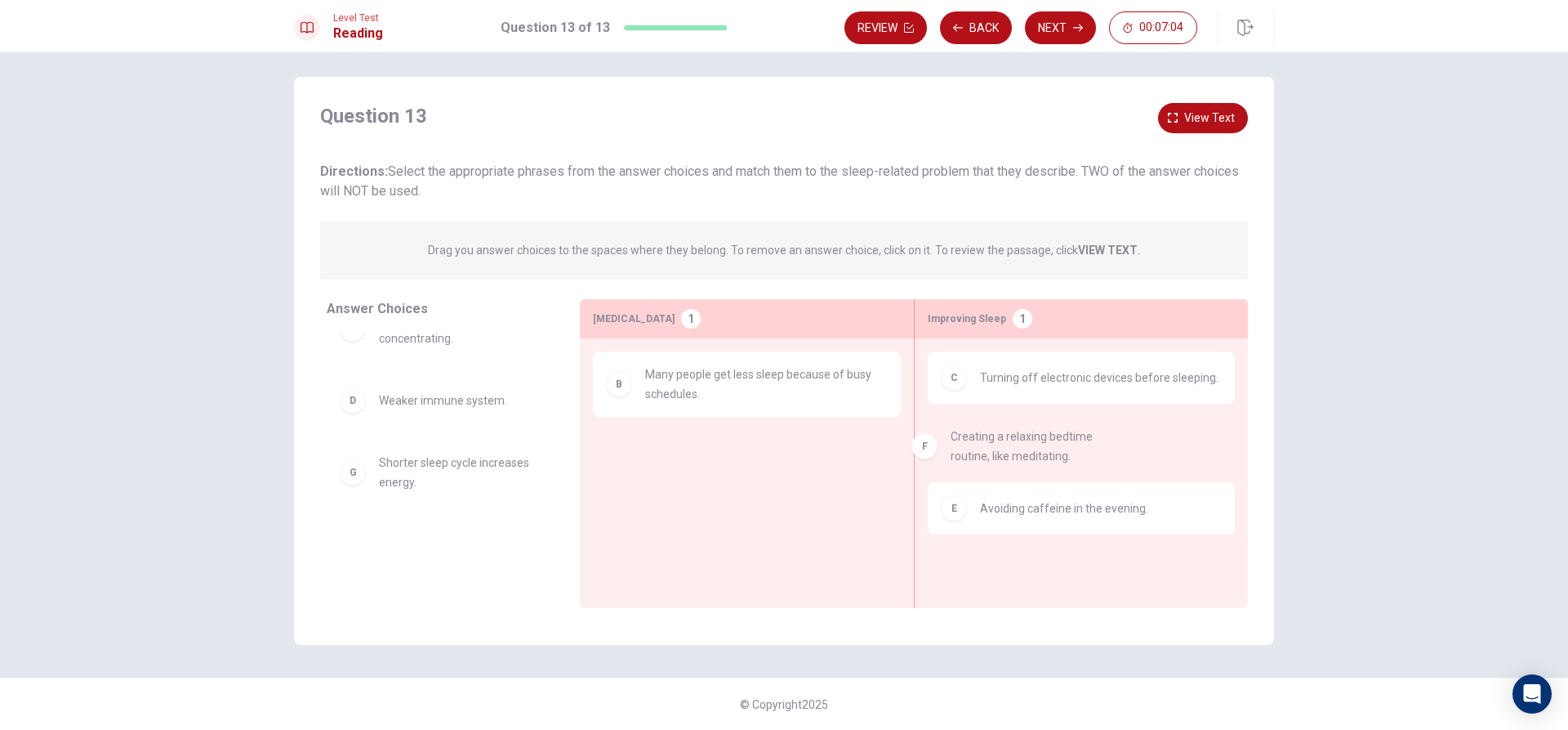
drag, startPoint x: 400, startPoint y: 474, endPoint x: 992, endPoint y: 449, distance: 592.5
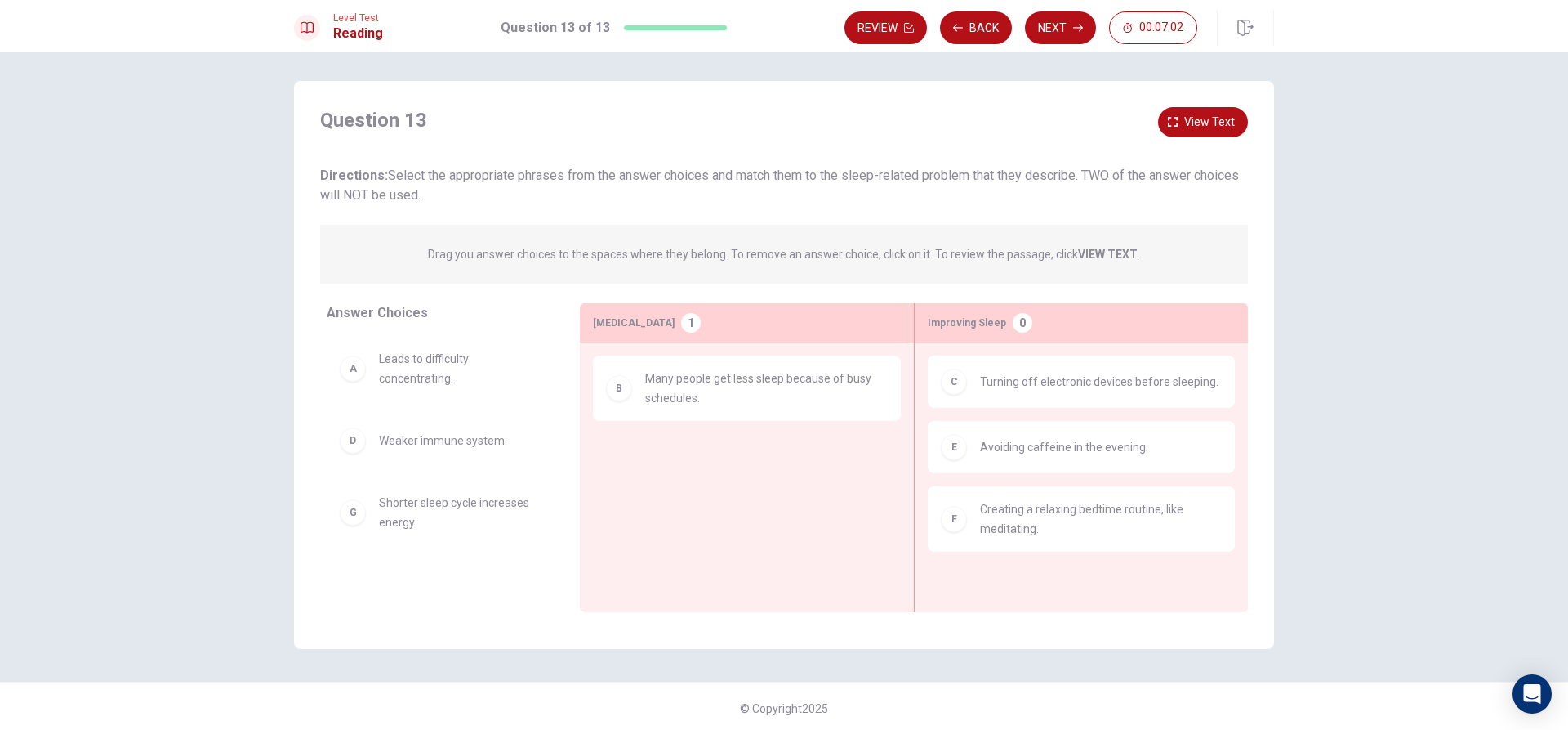
scroll to position [0, 0]
drag, startPoint x: 456, startPoint y: 527, endPoint x: 443, endPoint y: 458, distance: 70.2
drag, startPoint x: 397, startPoint y: 452, endPoint x: 648, endPoint y: 445, distance: 251.1
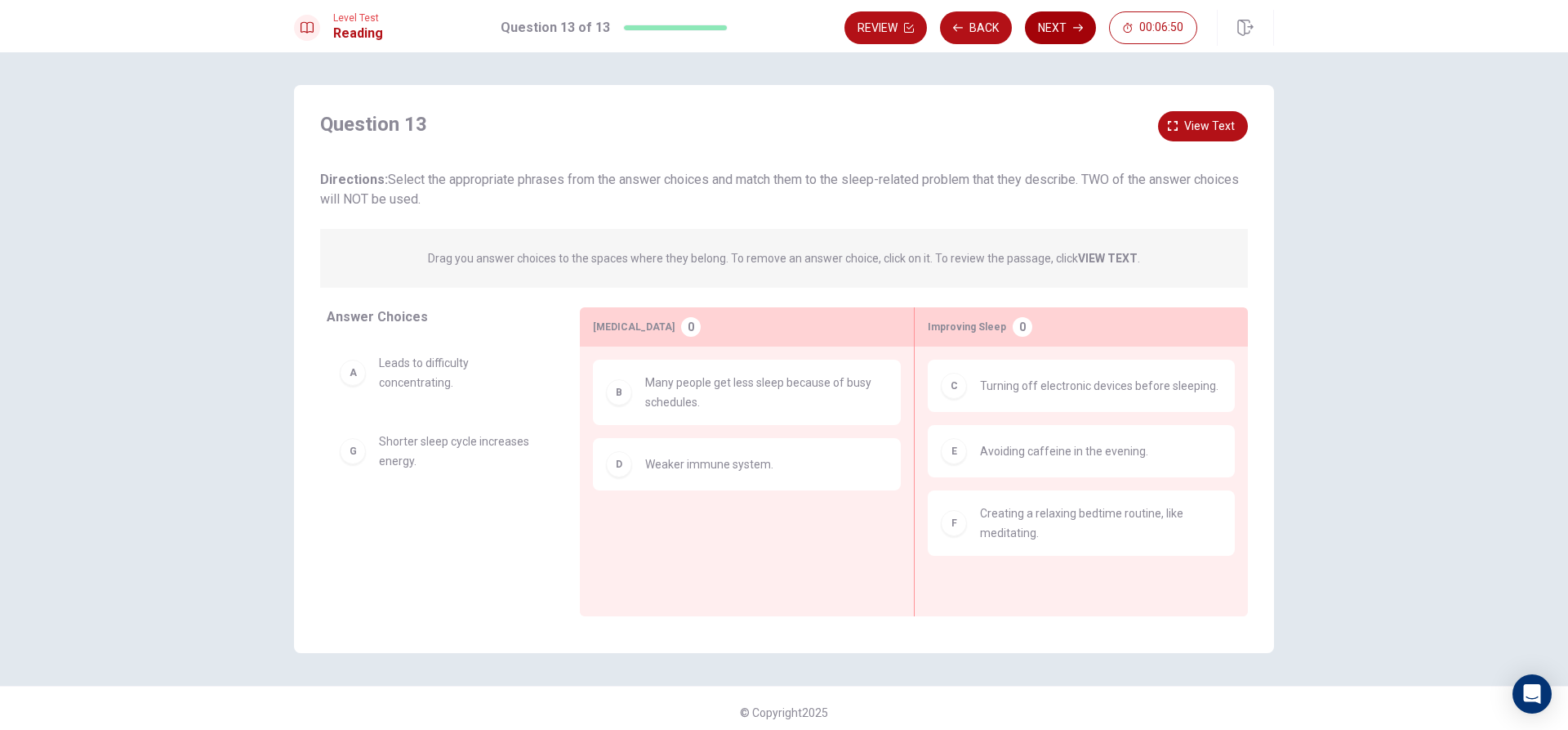
click at [1080, 23] on icon "button" at bounding box center [1078, 28] width 10 height 10
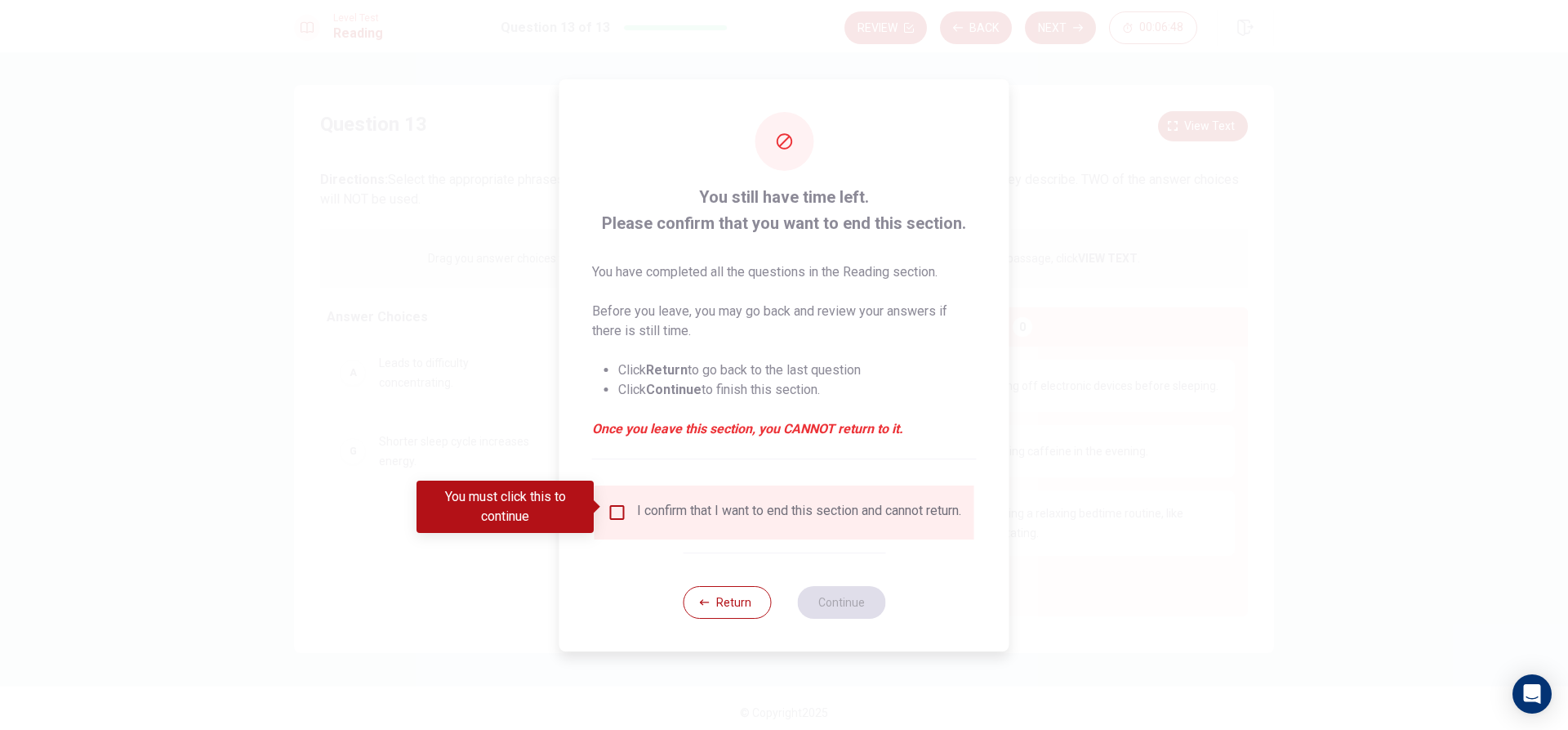
click at [608, 502] on input "You must click this to continue" at bounding box center [618, 512] width 19 height 19
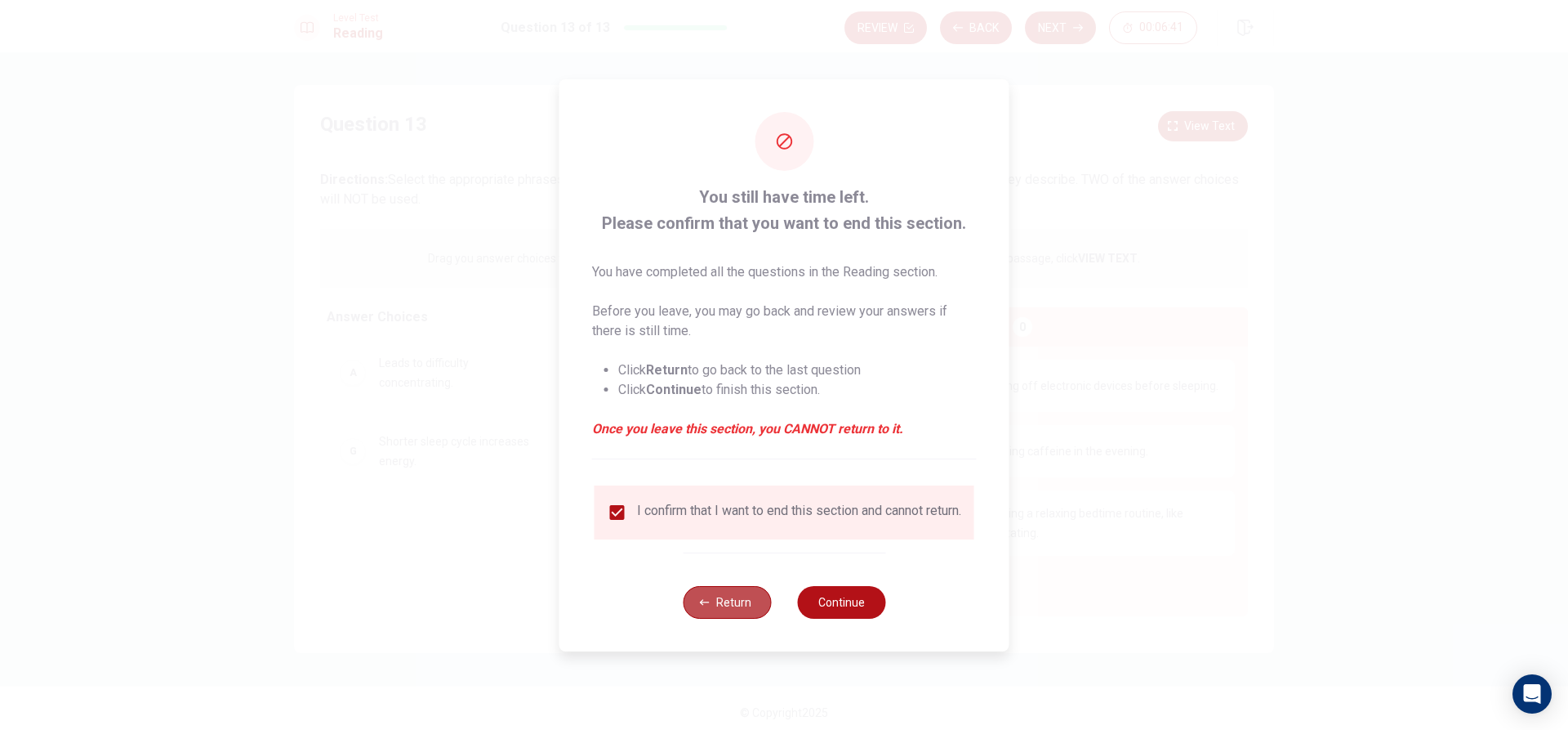
click at [707, 607] on icon "button" at bounding box center [705, 602] width 10 height 10
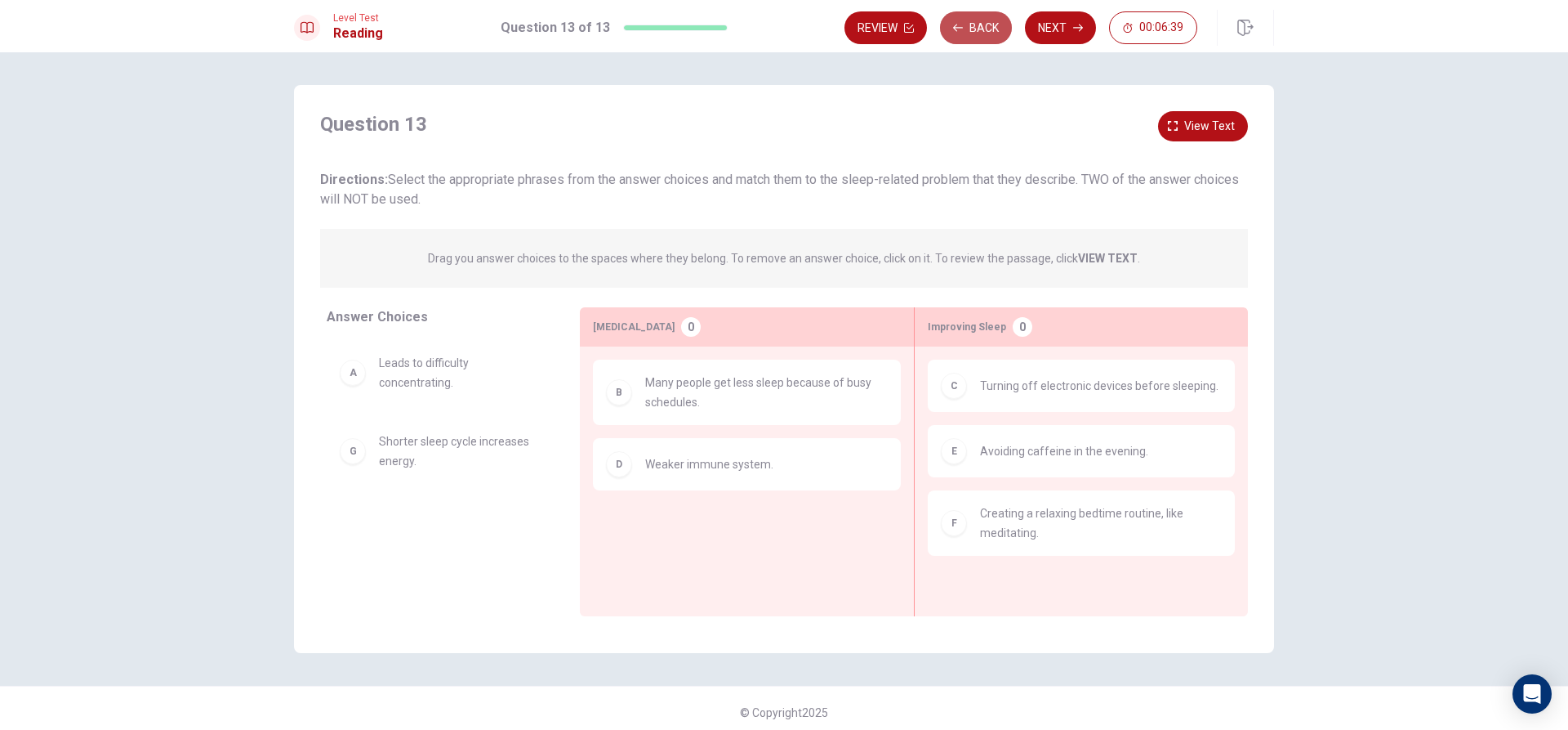
click at [994, 28] on button "Back" at bounding box center [977, 28] width 72 height 33
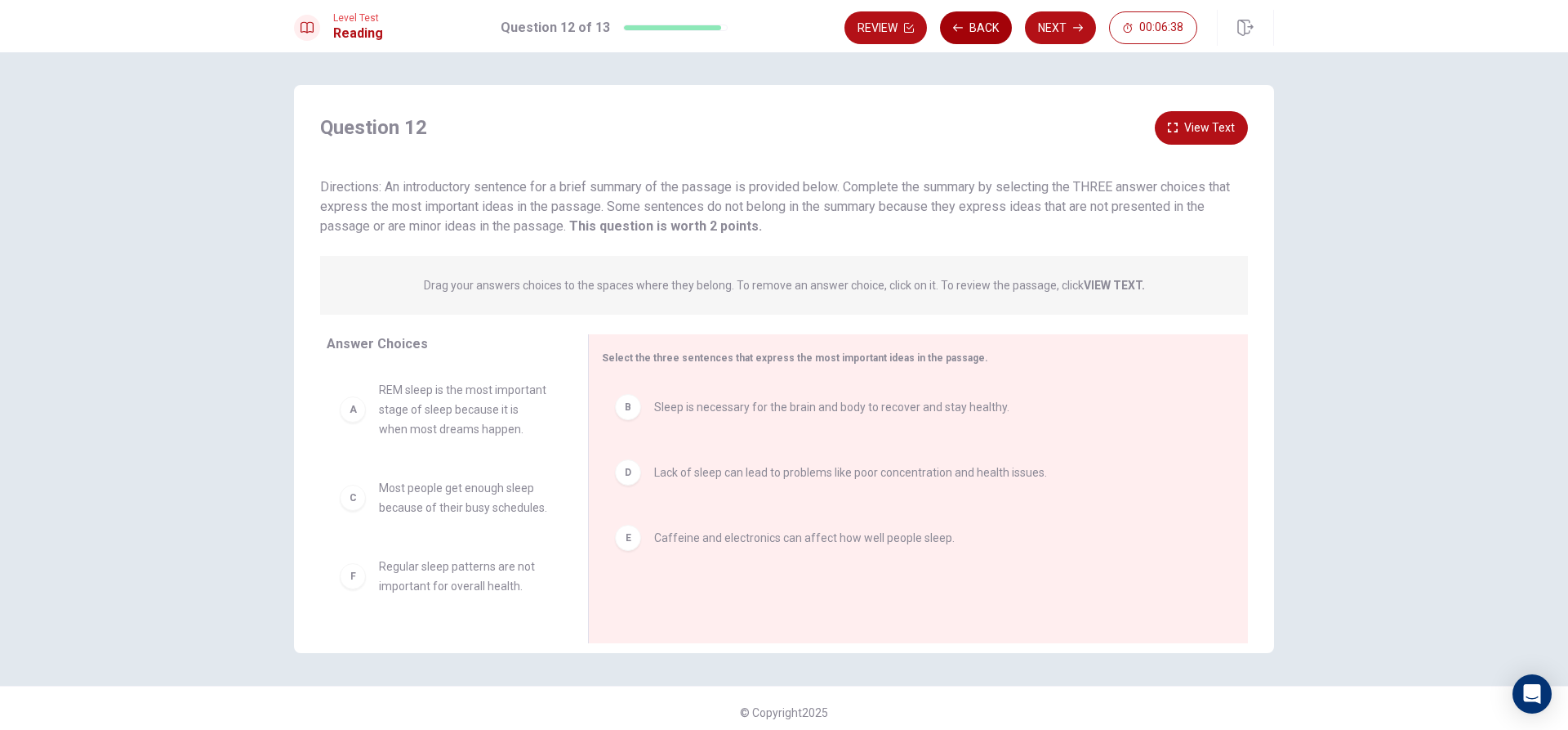
click at [994, 28] on button "Back" at bounding box center [977, 28] width 72 height 33
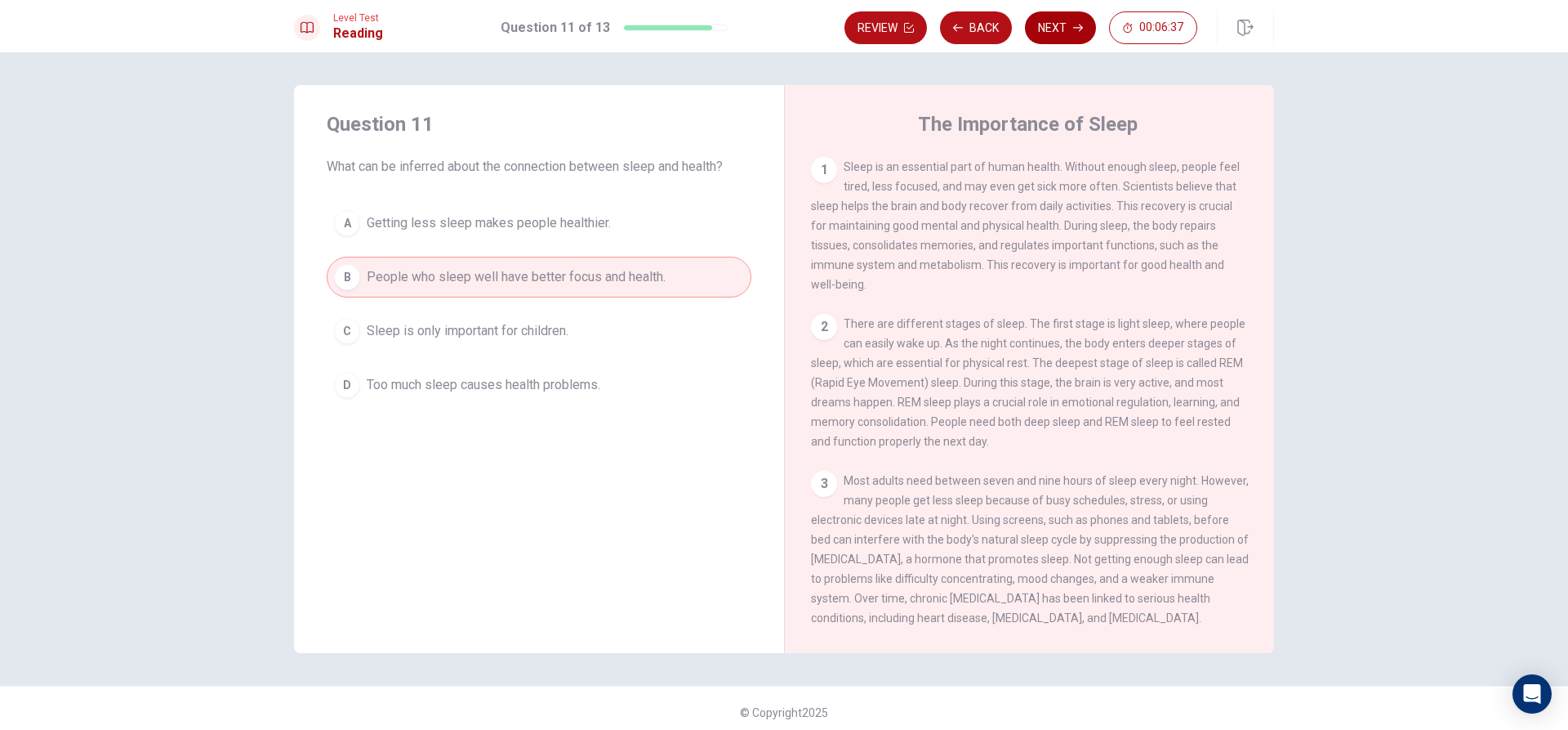
click at [1051, 22] on button "Next" at bounding box center [1060, 28] width 71 height 33
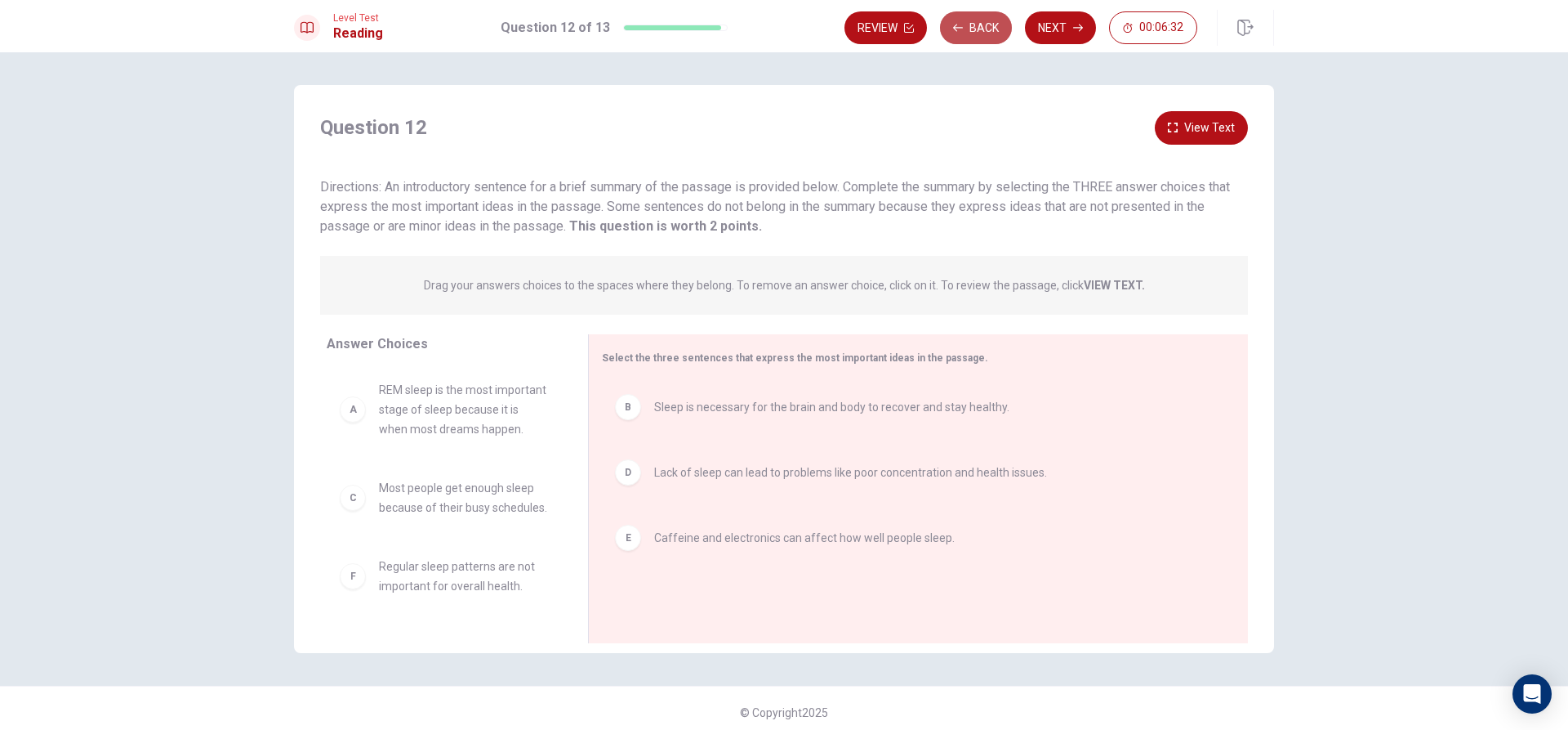
click at [959, 28] on icon "button" at bounding box center [958, 28] width 10 height 10
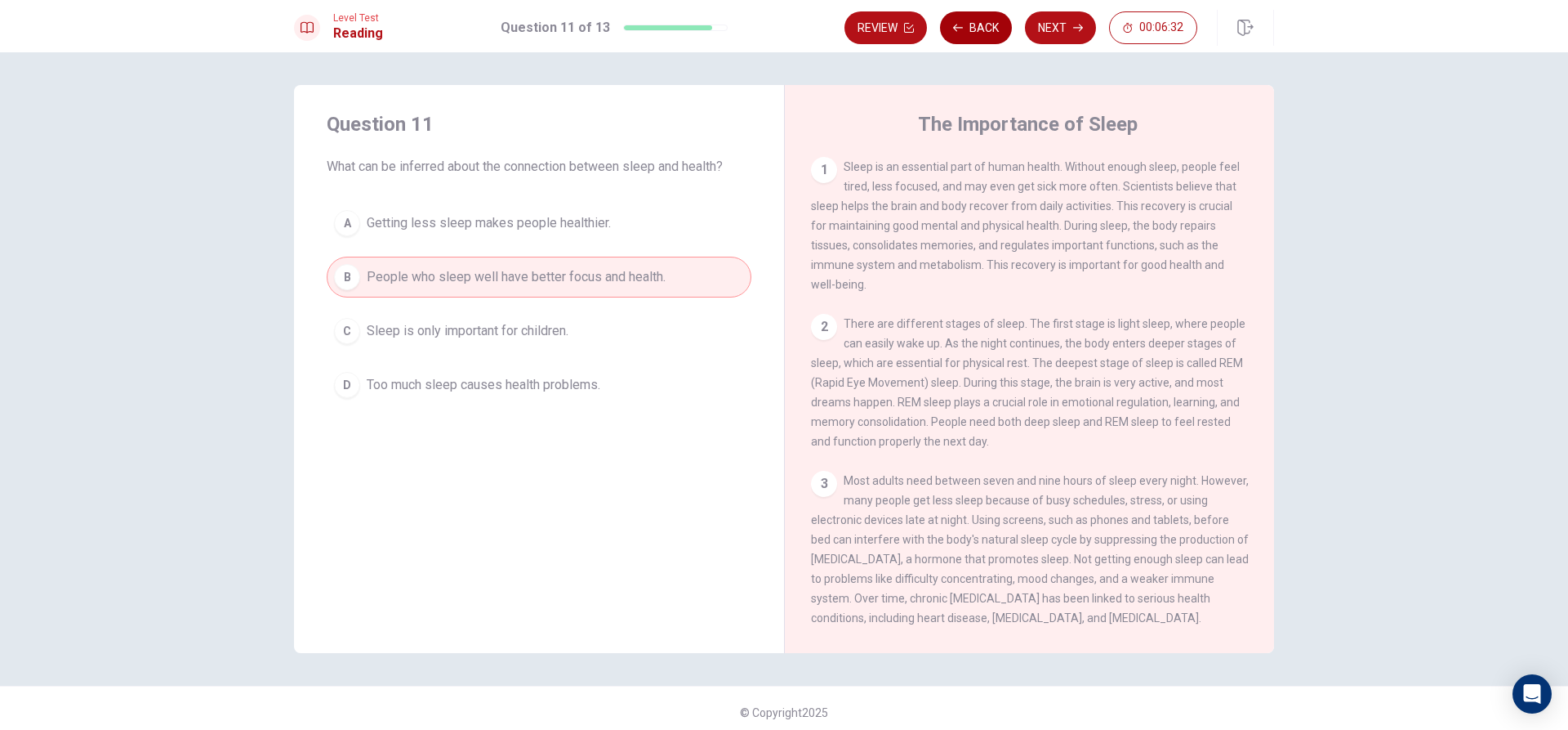
click at [959, 28] on icon "button" at bounding box center [958, 27] width 10 height 8
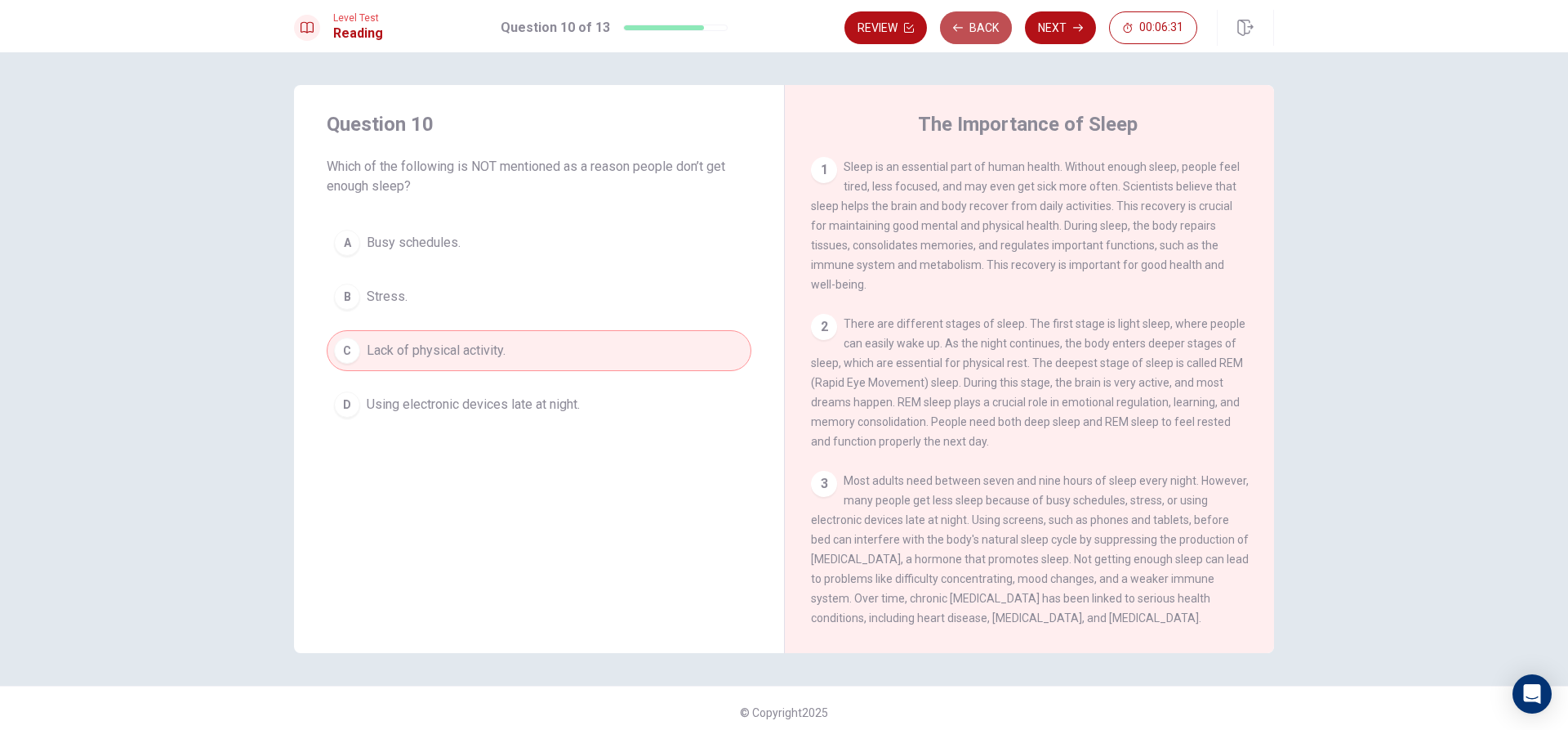
click at [959, 28] on icon "button" at bounding box center [958, 27] width 10 height 8
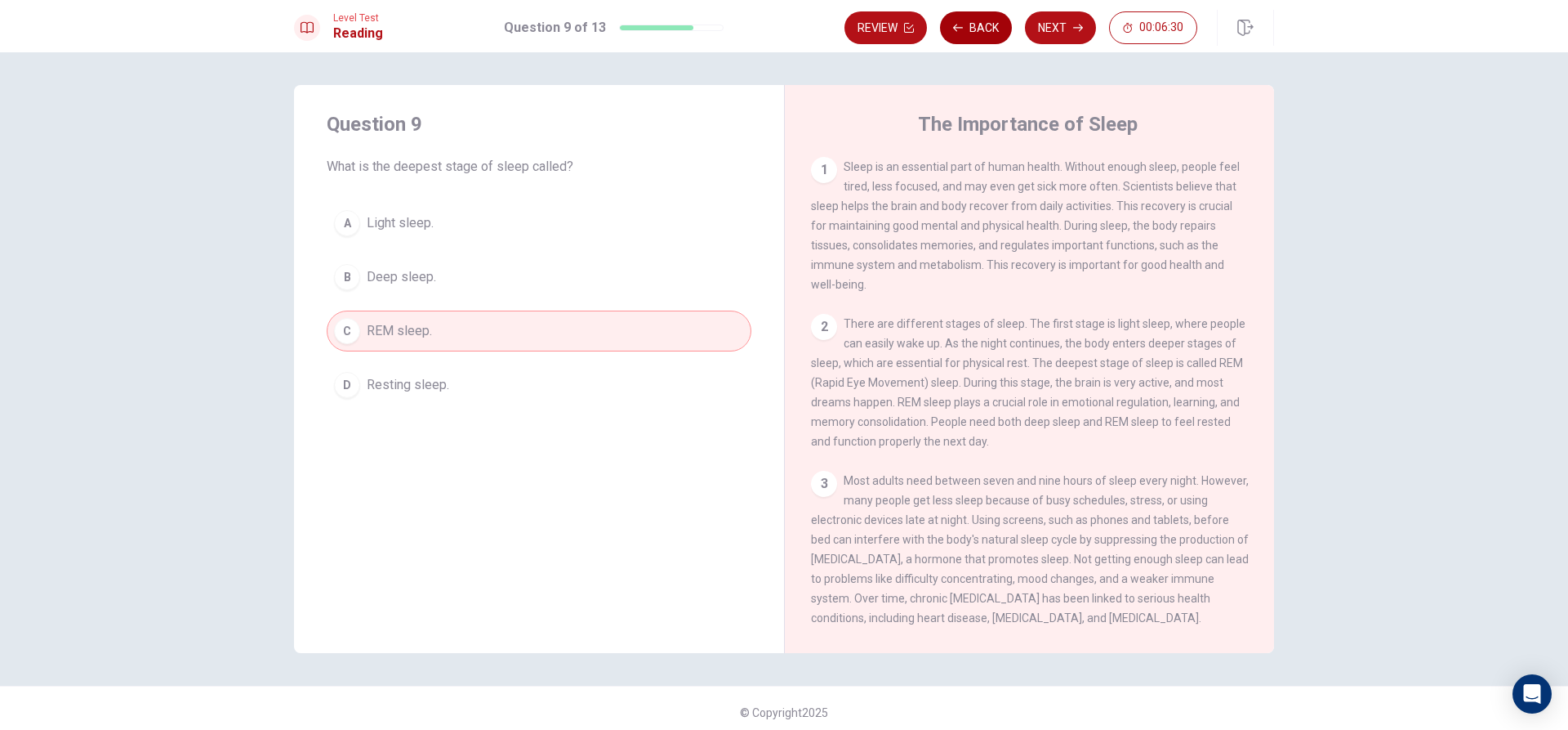
click at [959, 28] on icon "button" at bounding box center [958, 27] width 10 height 8
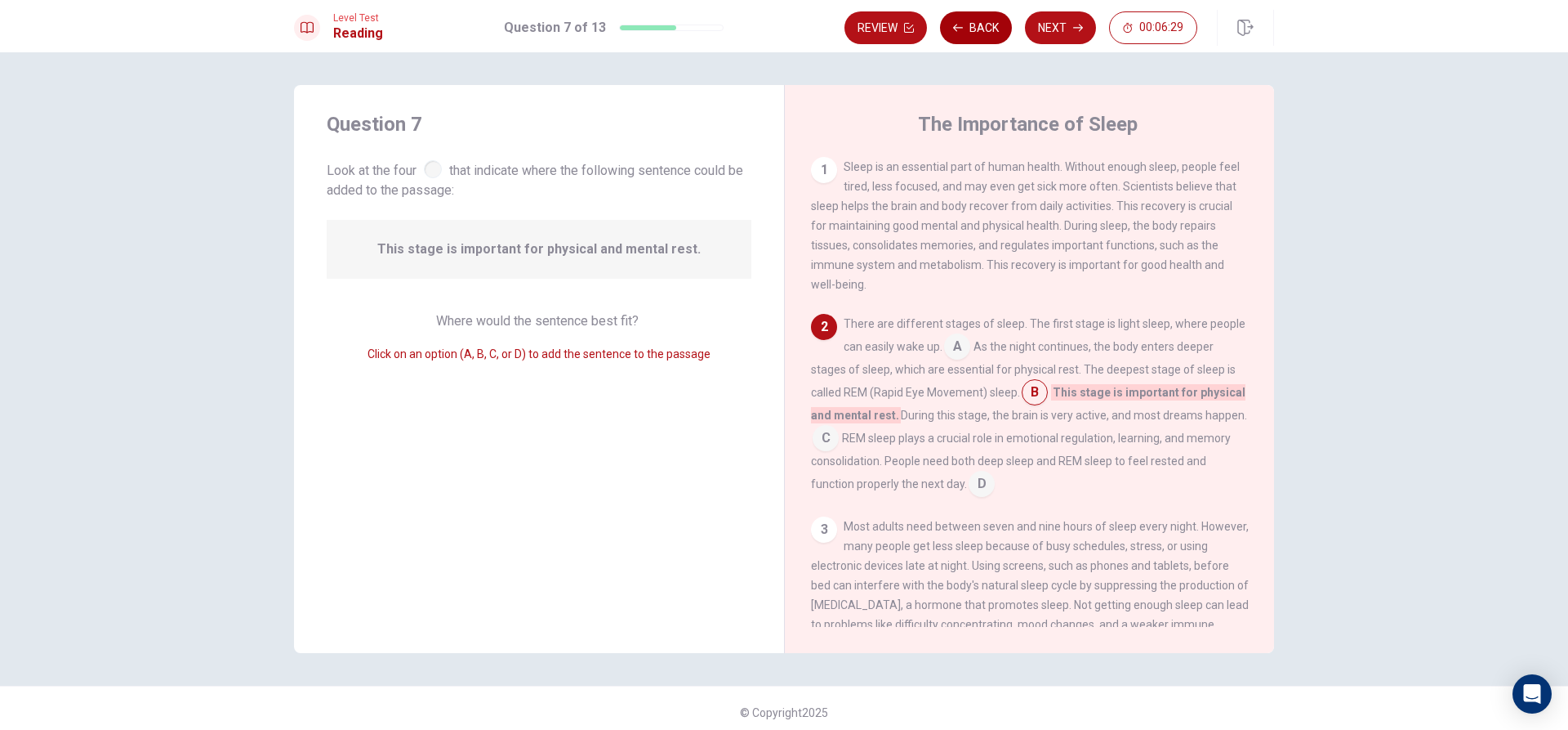
scroll to position [39, 0]
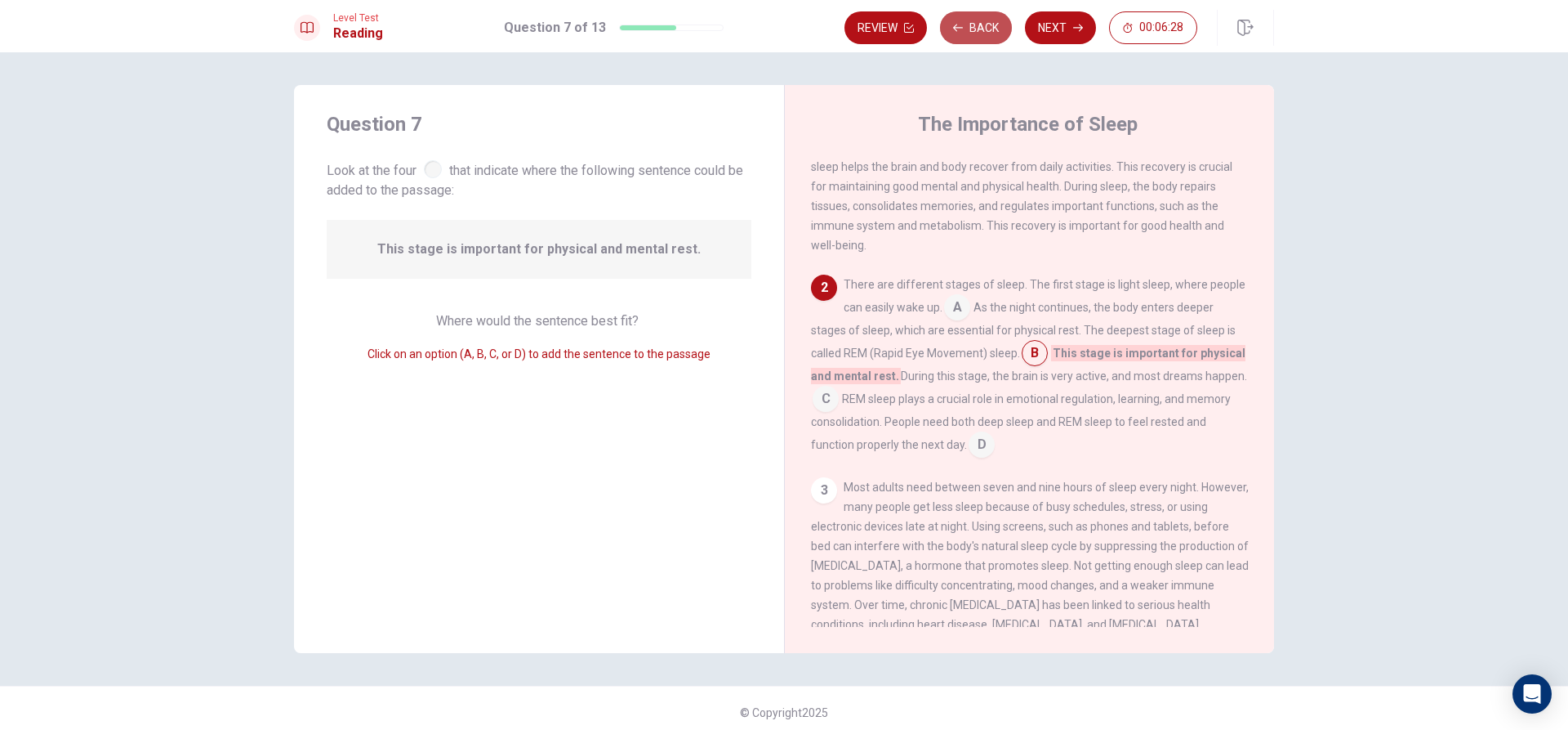
click at [959, 28] on icon "button" at bounding box center [958, 27] width 10 height 8
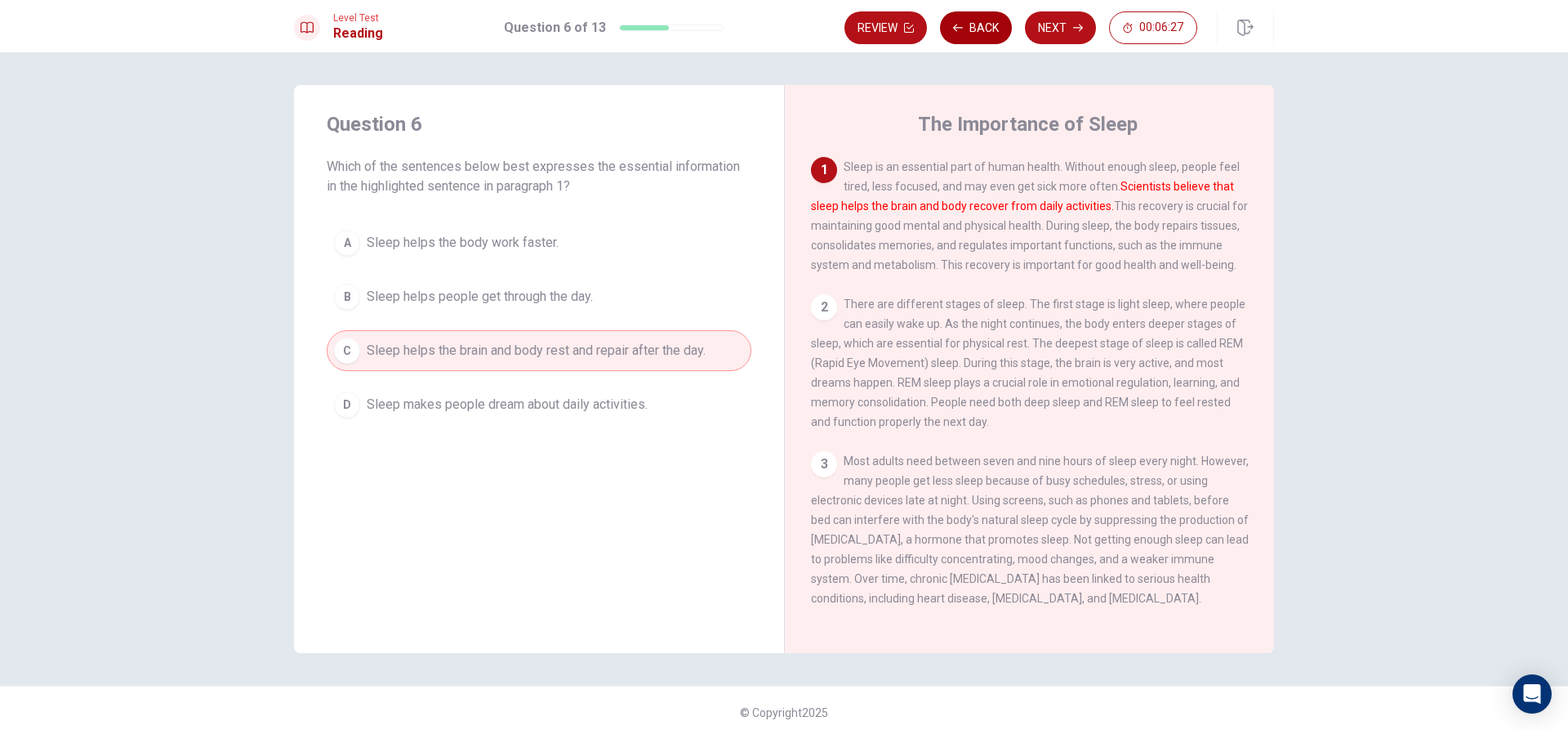
click at [959, 28] on icon "button" at bounding box center [958, 27] width 10 height 8
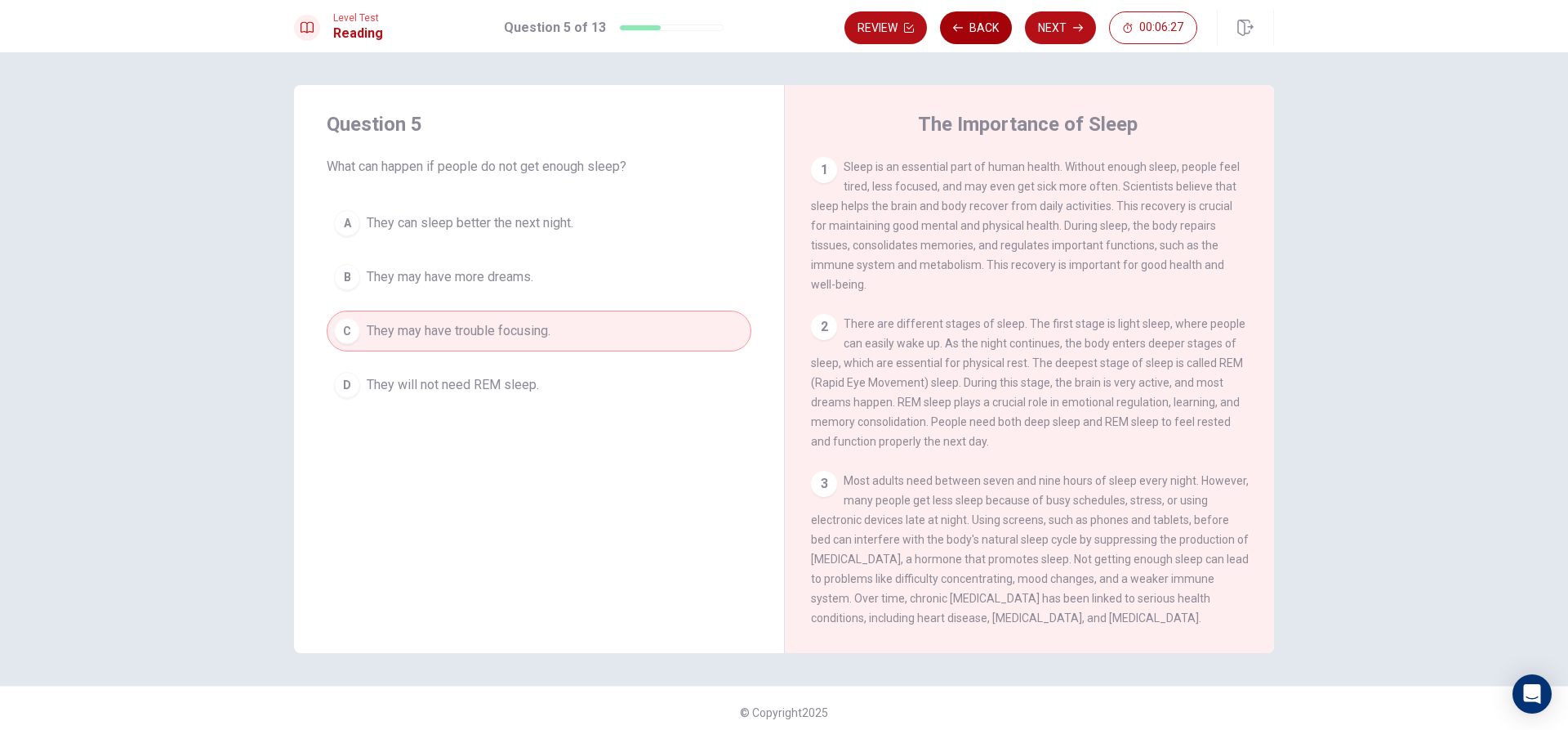
click at [959, 28] on icon "button" at bounding box center [958, 27] width 10 height 8
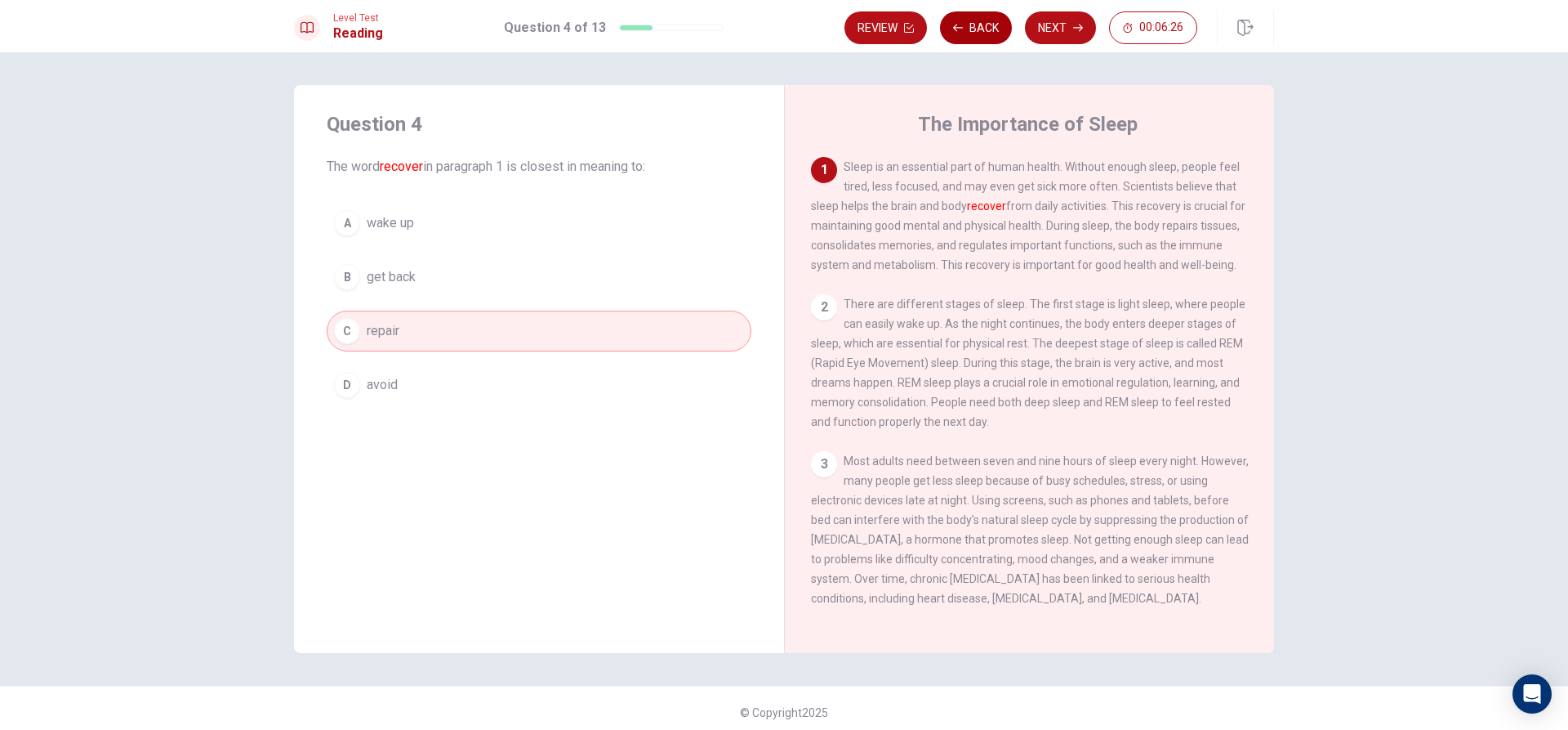
click at [959, 28] on icon "button" at bounding box center [958, 27] width 10 height 8
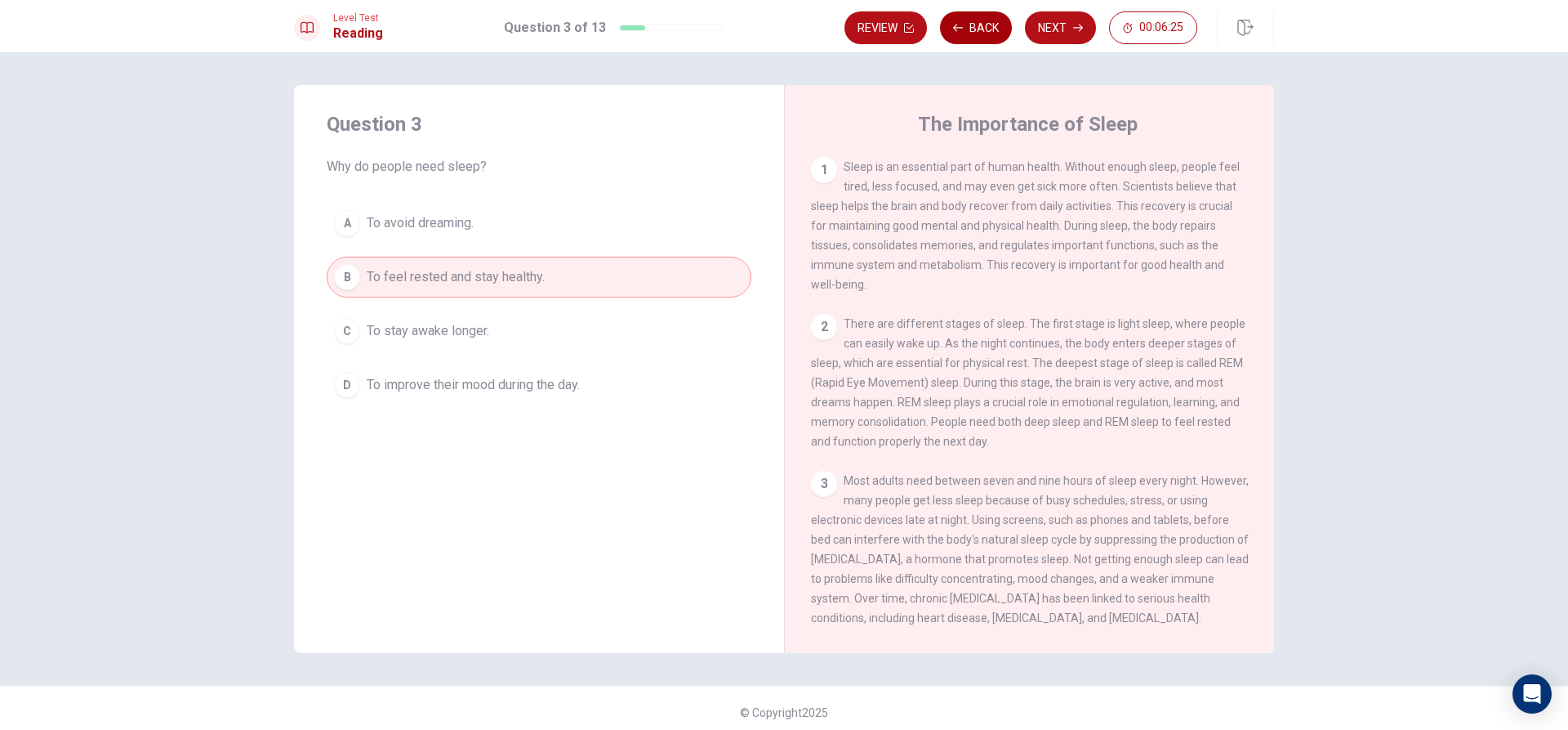
click at [959, 28] on icon "button" at bounding box center [958, 27] width 10 height 8
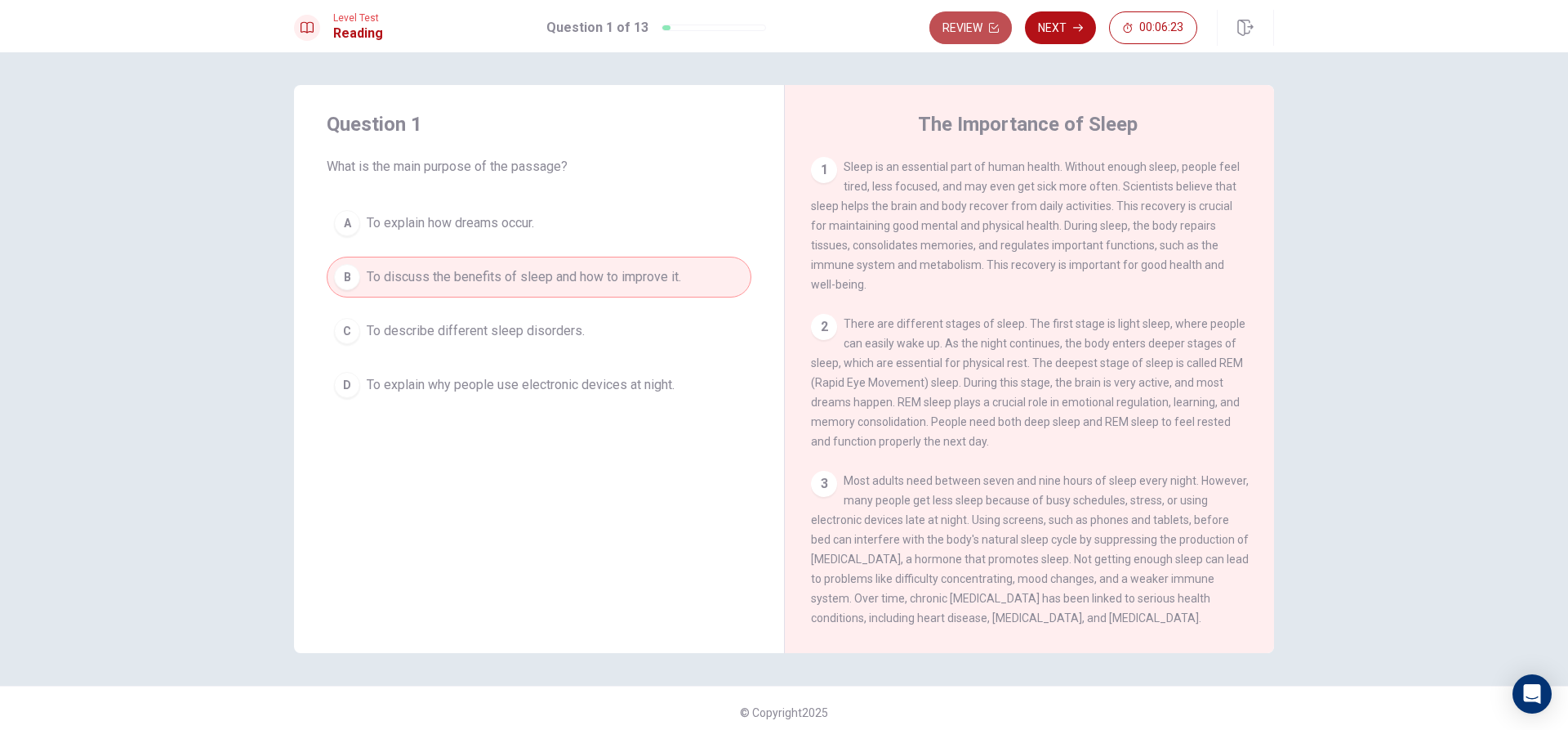
click at [990, 18] on button "Review" at bounding box center [971, 28] width 83 height 33
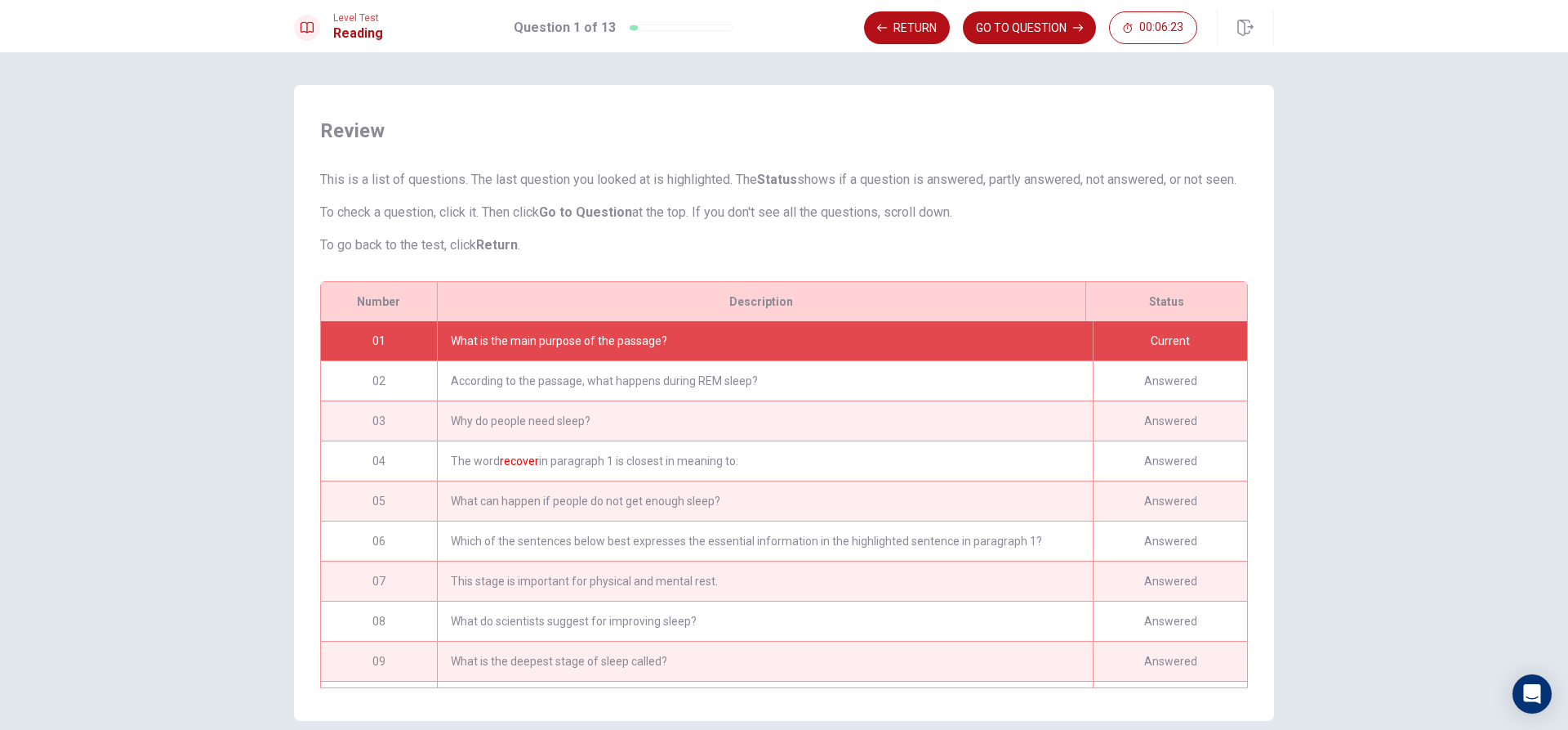
scroll to position [95, 0]
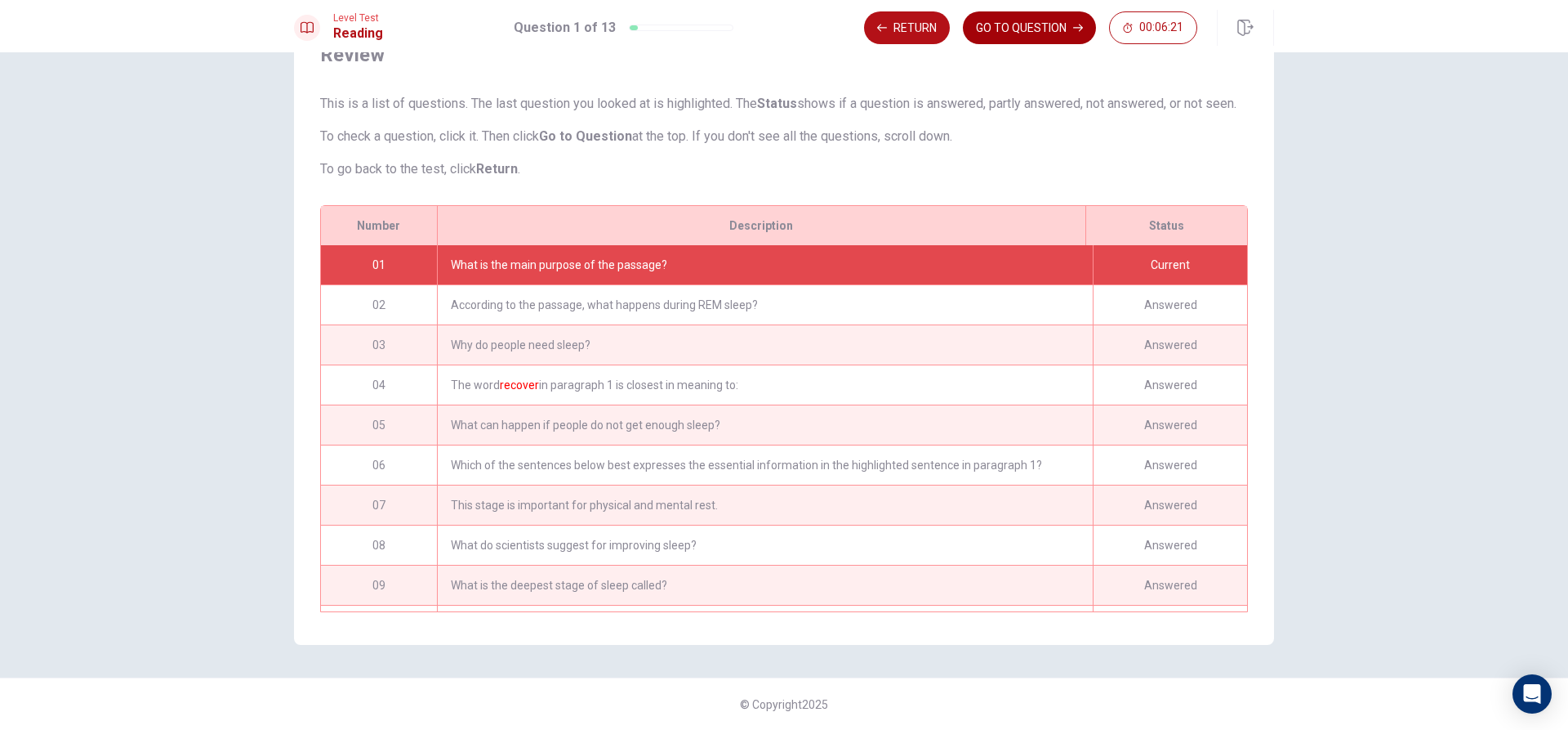
click at [1070, 24] on button "GO TO QUESTION" at bounding box center [1029, 28] width 133 height 33
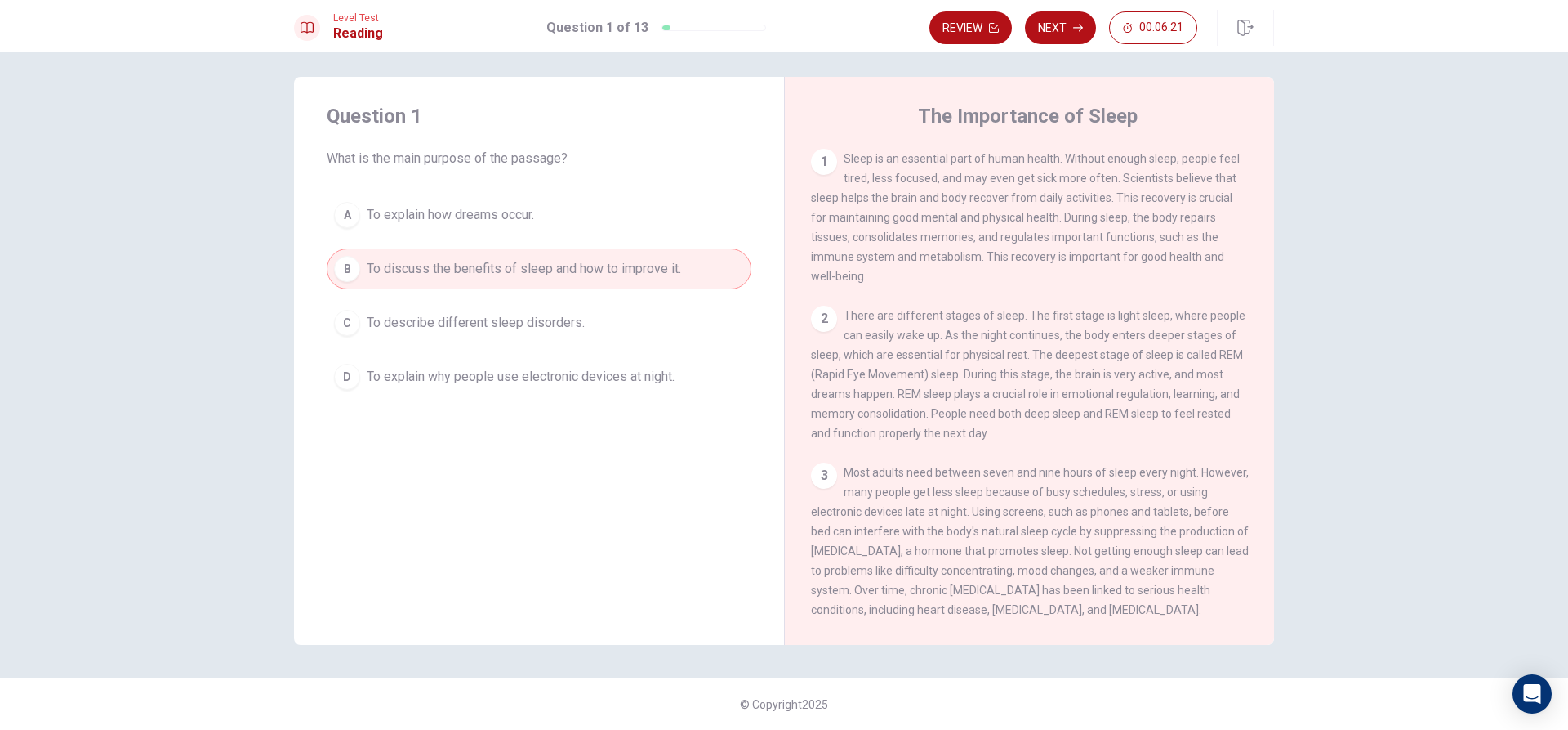
scroll to position [8, 0]
click at [1070, 24] on button "Next" at bounding box center [1060, 28] width 71 height 33
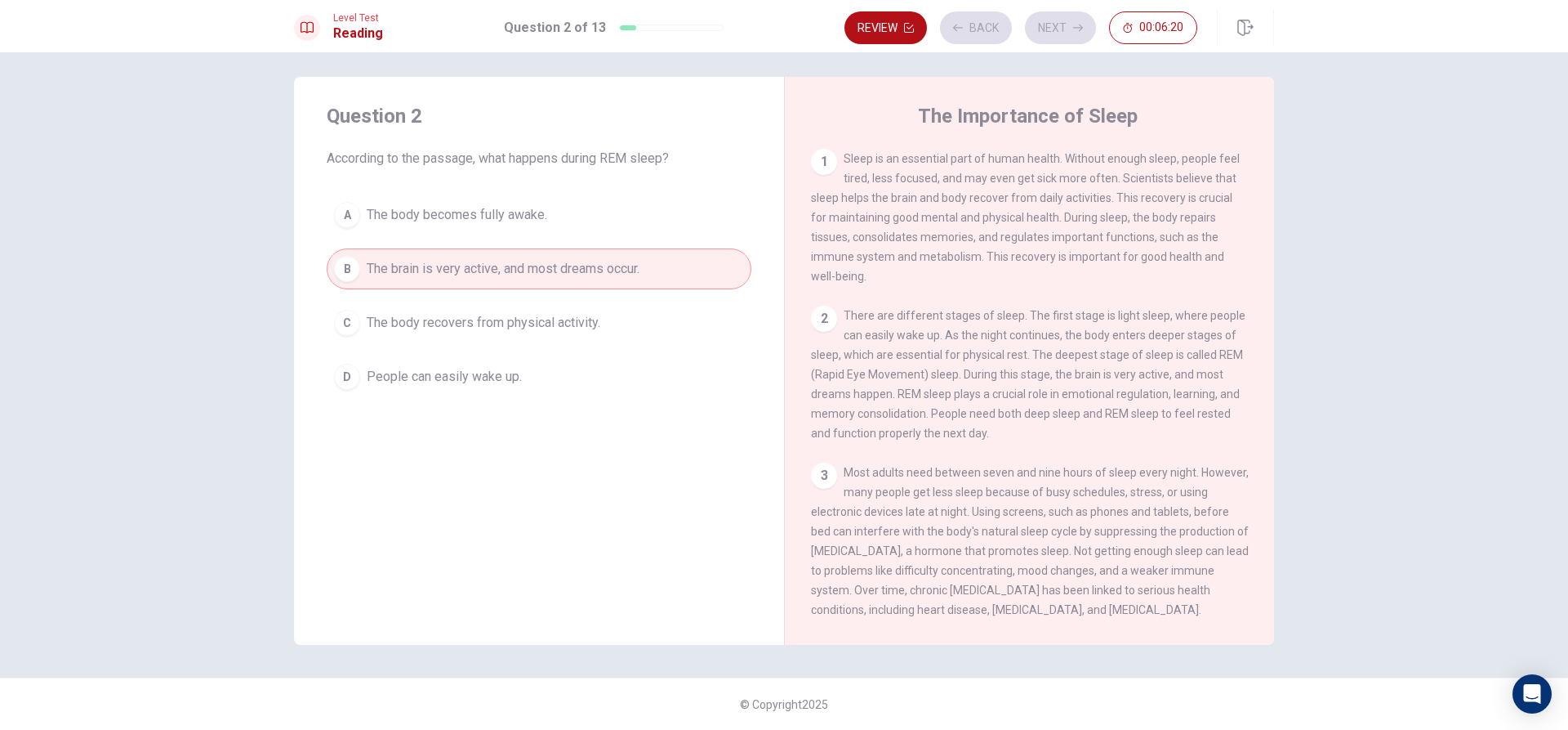
click at [1070, 24] on div "Review Back Next 00:06:20" at bounding box center [1020, 28] width 353 height 33
click at [1070, 24] on div "Review Back Next 00:06:19" at bounding box center [1020, 28] width 353 height 33
click at [1058, 35] on button "Next" at bounding box center [1060, 28] width 71 height 33
click at [1059, 32] on div "Review Back Next 00:06:18" at bounding box center [1020, 28] width 353 height 33
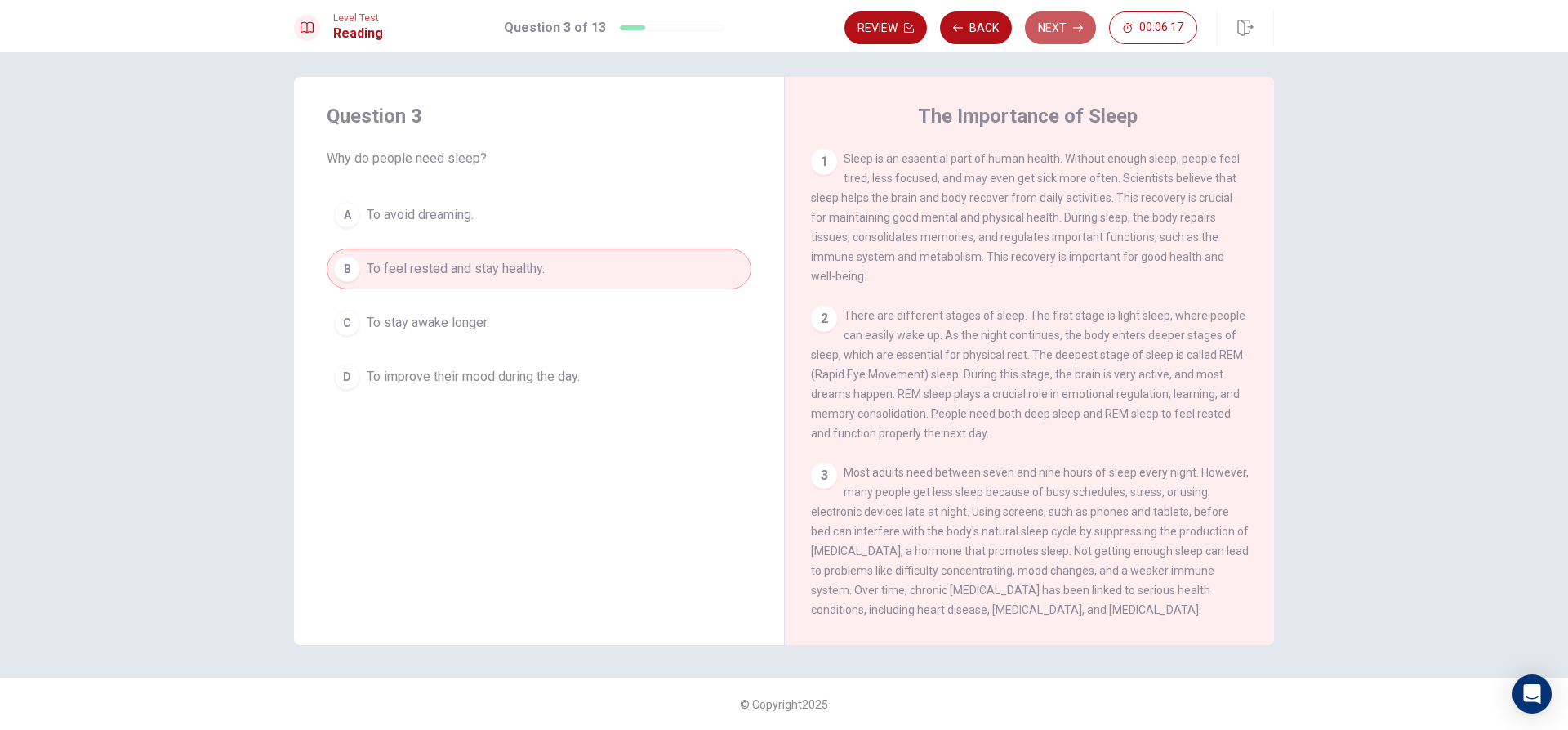
click at [1059, 32] on button "Next" at bounding box center [1060, 28] width 71 height 33
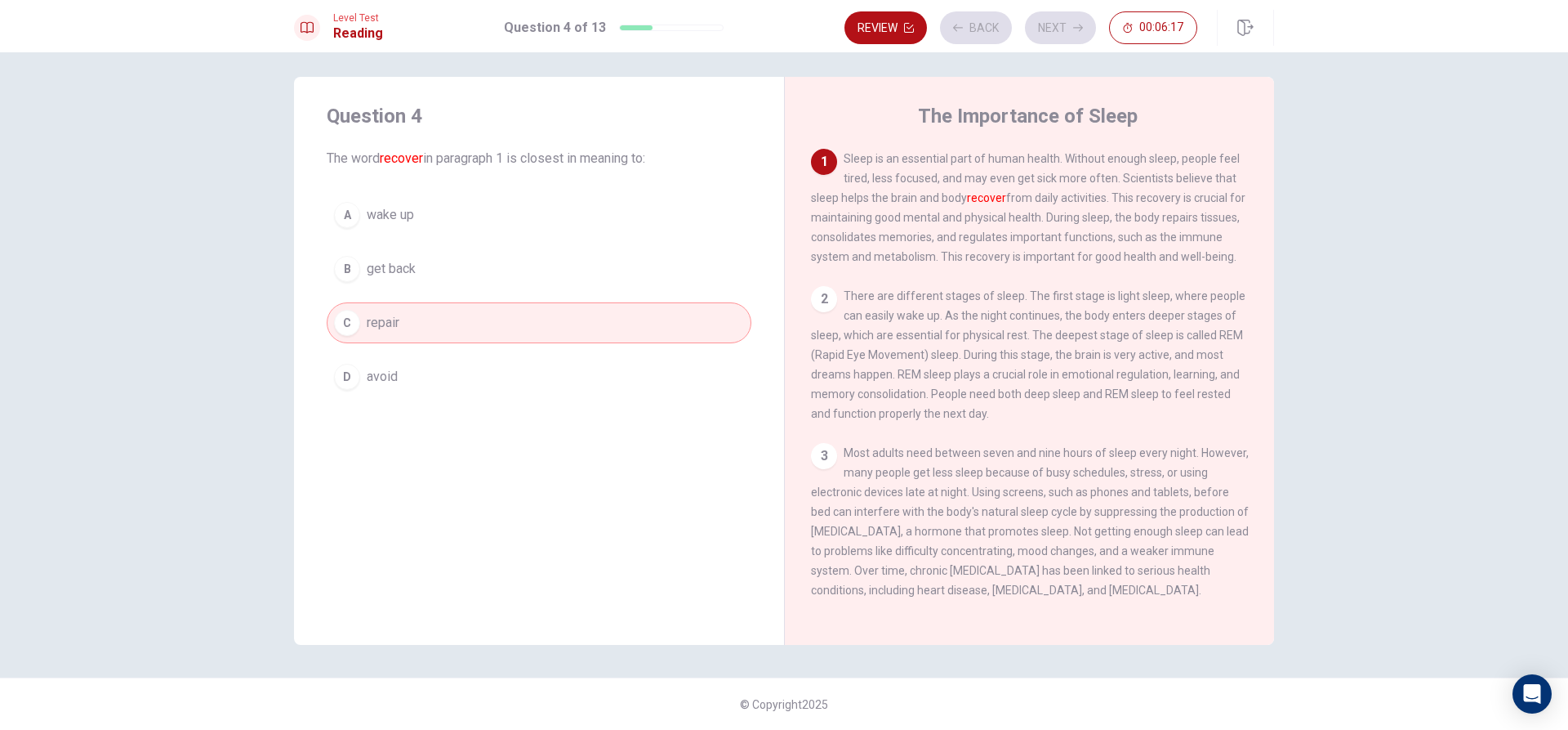
click at [1059, 32] on div "Review Back Next 00:06:17" at bounding box center [1020, 28] width 353 height 33
click at [1062, 23] on button "Next" at bounding box center [1060, 28] width 71 height 33
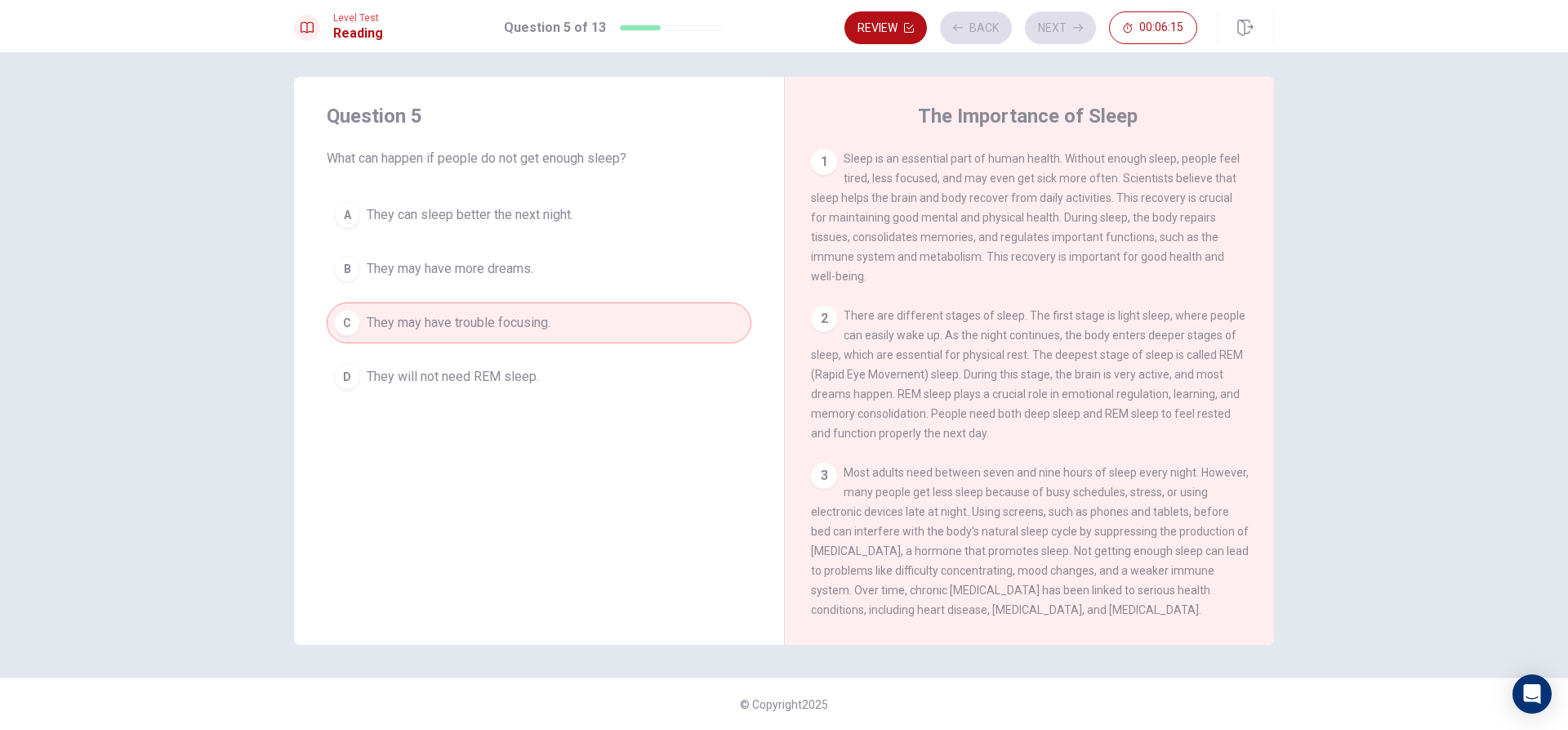
click at [1062, 22] on div "Review Back Next 00:06:15" at bounding box center [1020, 28] width 353 height 33
click at [1062, 22] on button "Next" at bounding box center [1060, 28] width 71 height 33
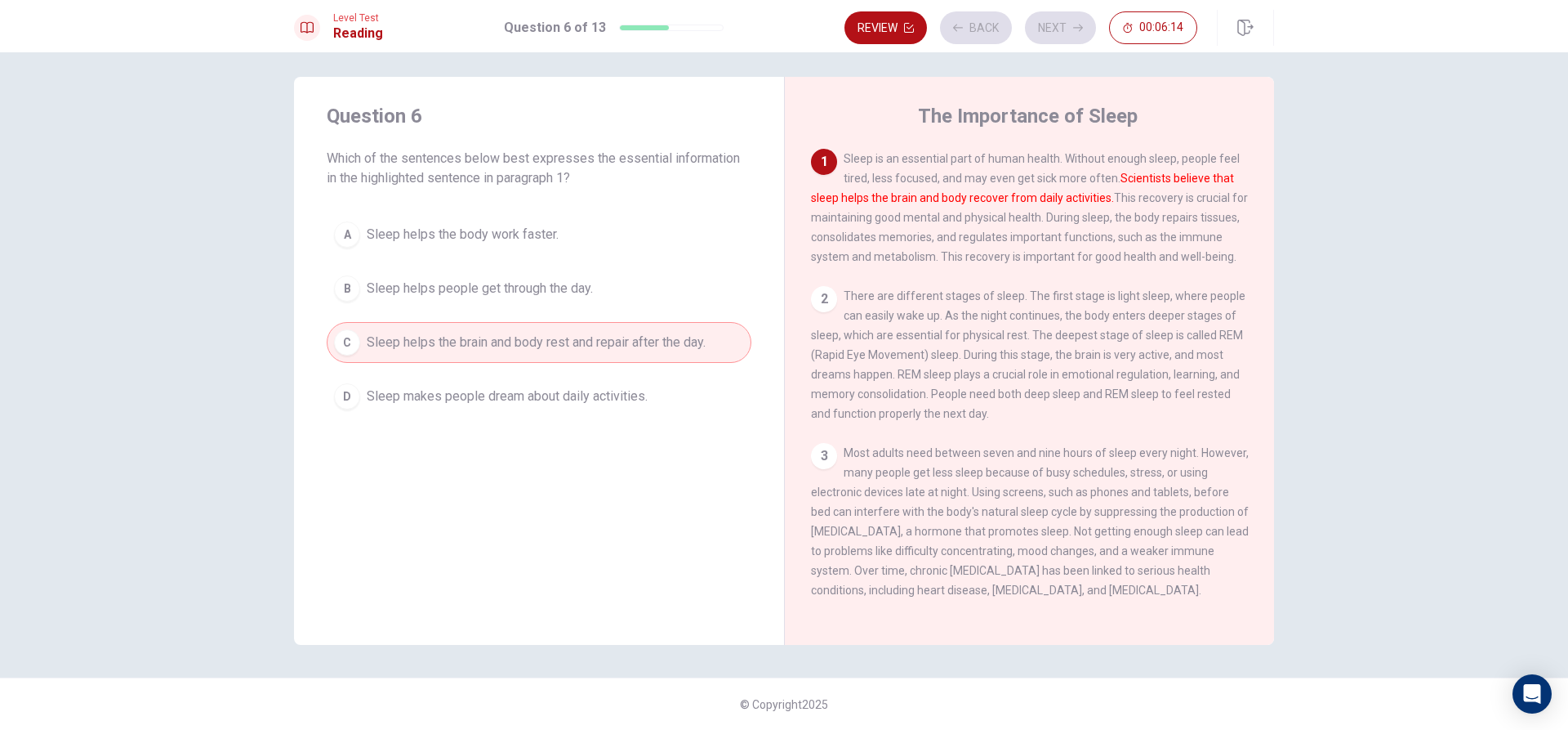
click at [1062, 21] on div "Review Back Next 00:06:14" at bounding box center [1020, 28] width 353 height 33
click at [1062, 20] on div "Review Back Next 00:06:13" at bounding box center [1020, 28] width 353 height 33
click at [1062, 20] on button "Next" at bounding box center [1060, 28] width 71 height 33
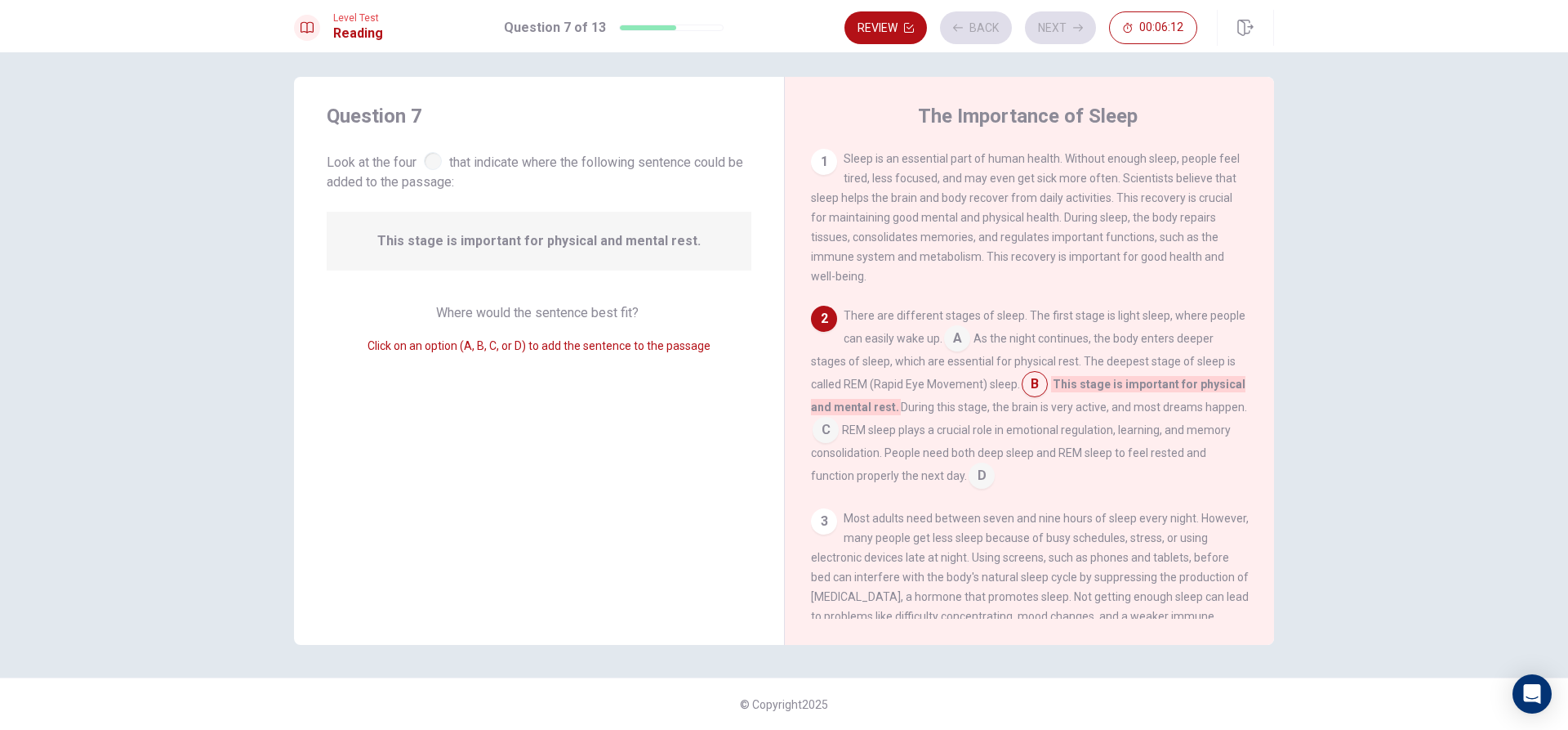
scroll to position [39, 0]
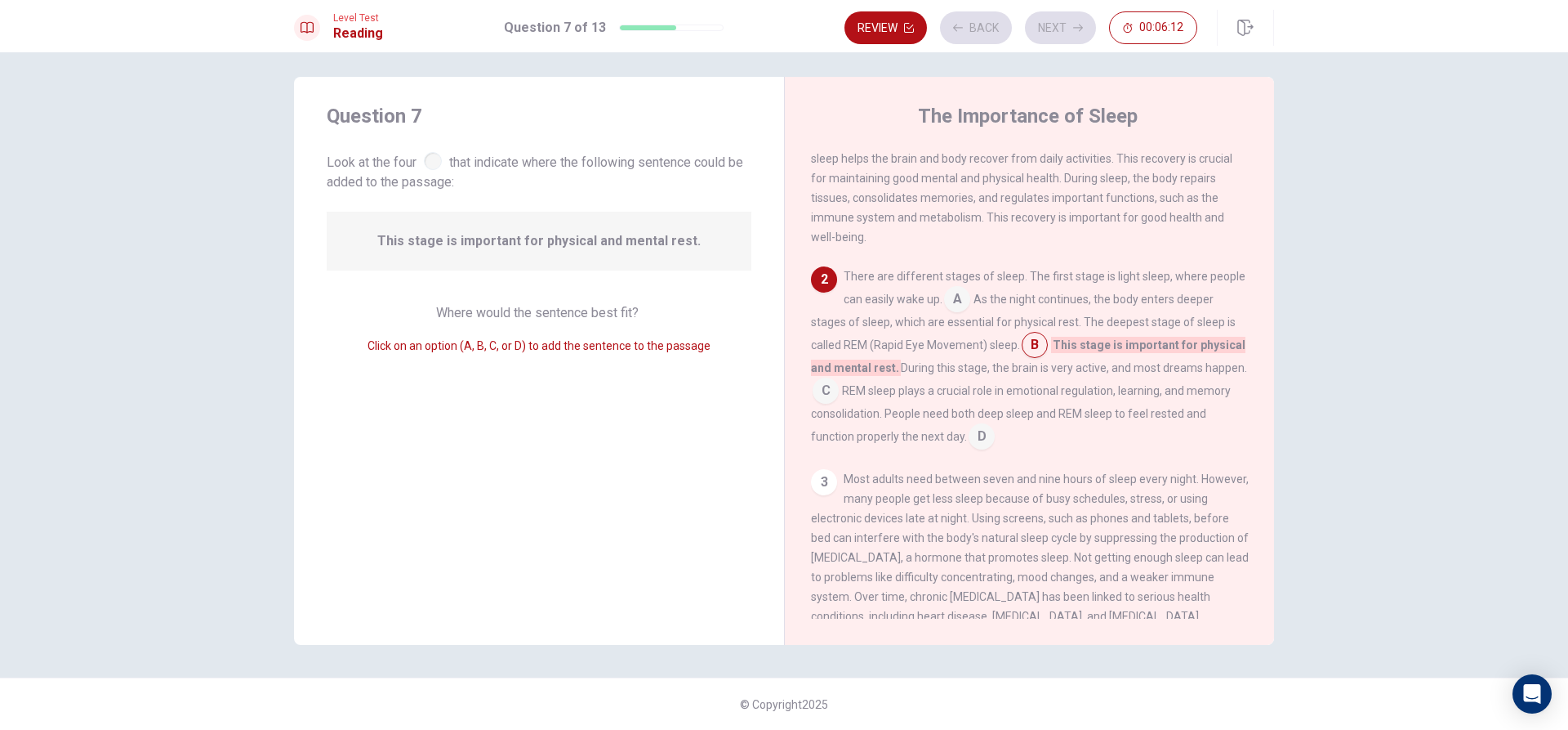
click at [1062, 20] on div "Review Back Next 00:06:12" at bounding box center [1020, 28] width 353 height 33
click at [1062, 20] on button "Next" at bounding box center [1060, 28] width 71 height 33
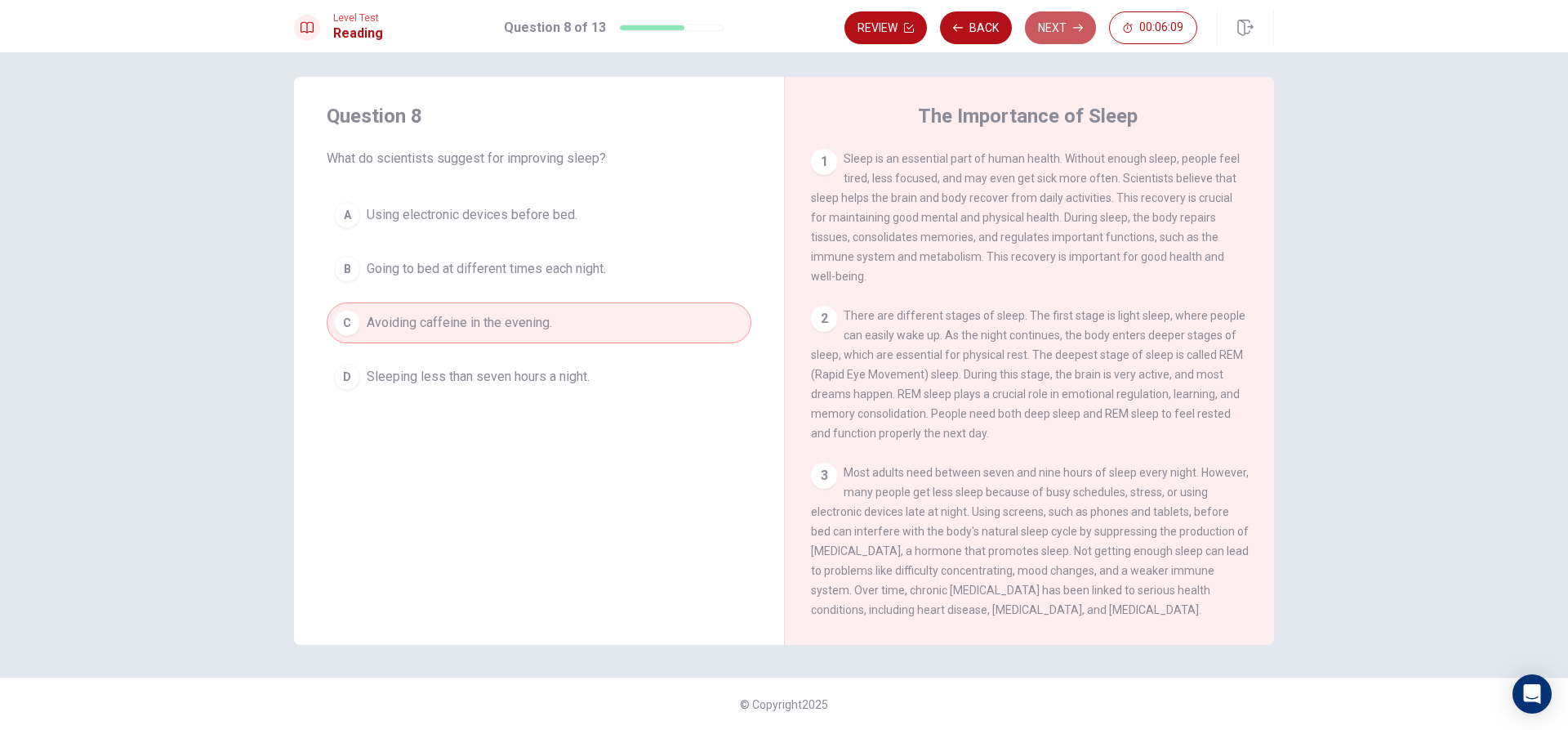
click at [1062, 20] on button "Next" at bounding box center [1060, 28] width 71 height 33
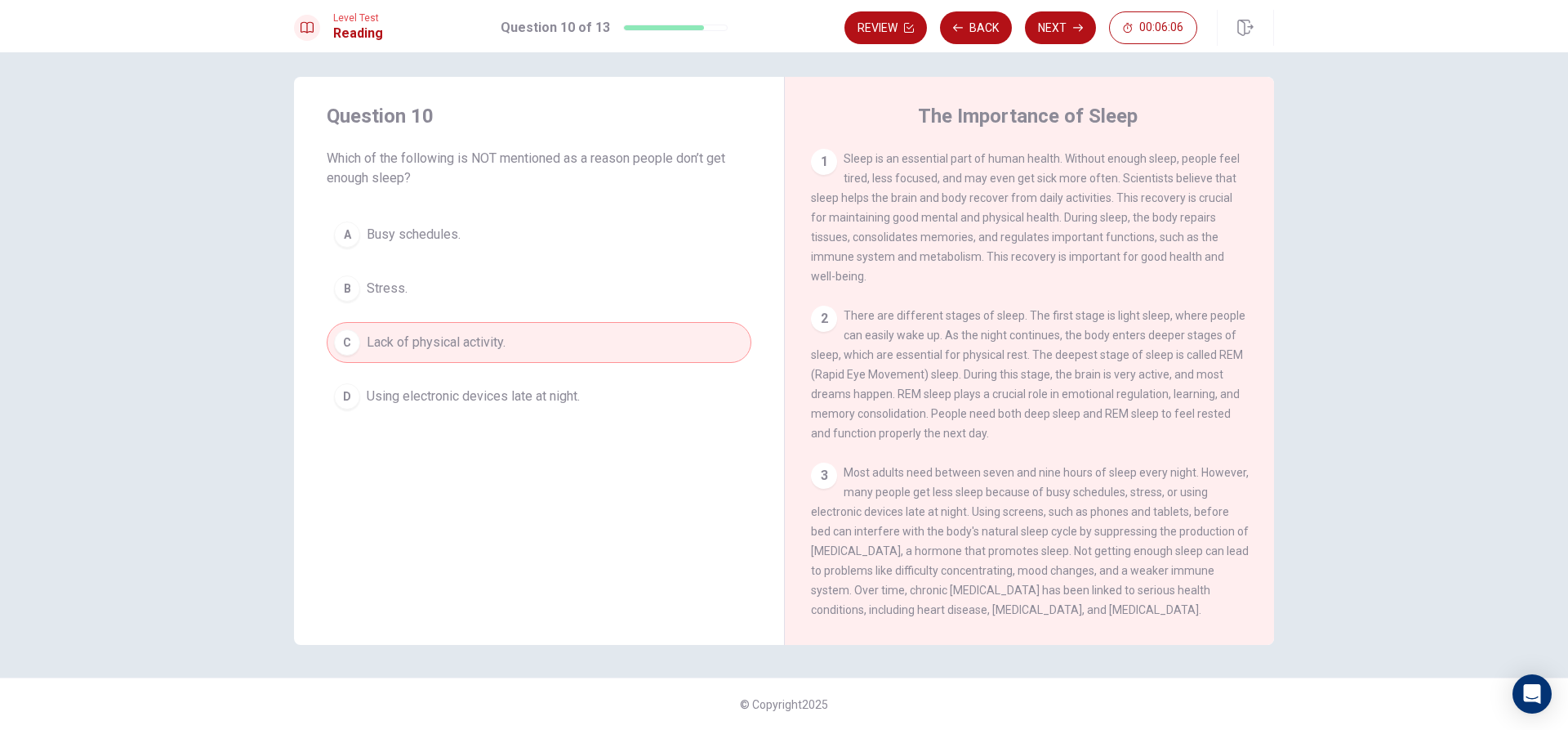
click at [1062, 20] on button "Next" at bounding box center [1060, 28] width 71 height 33
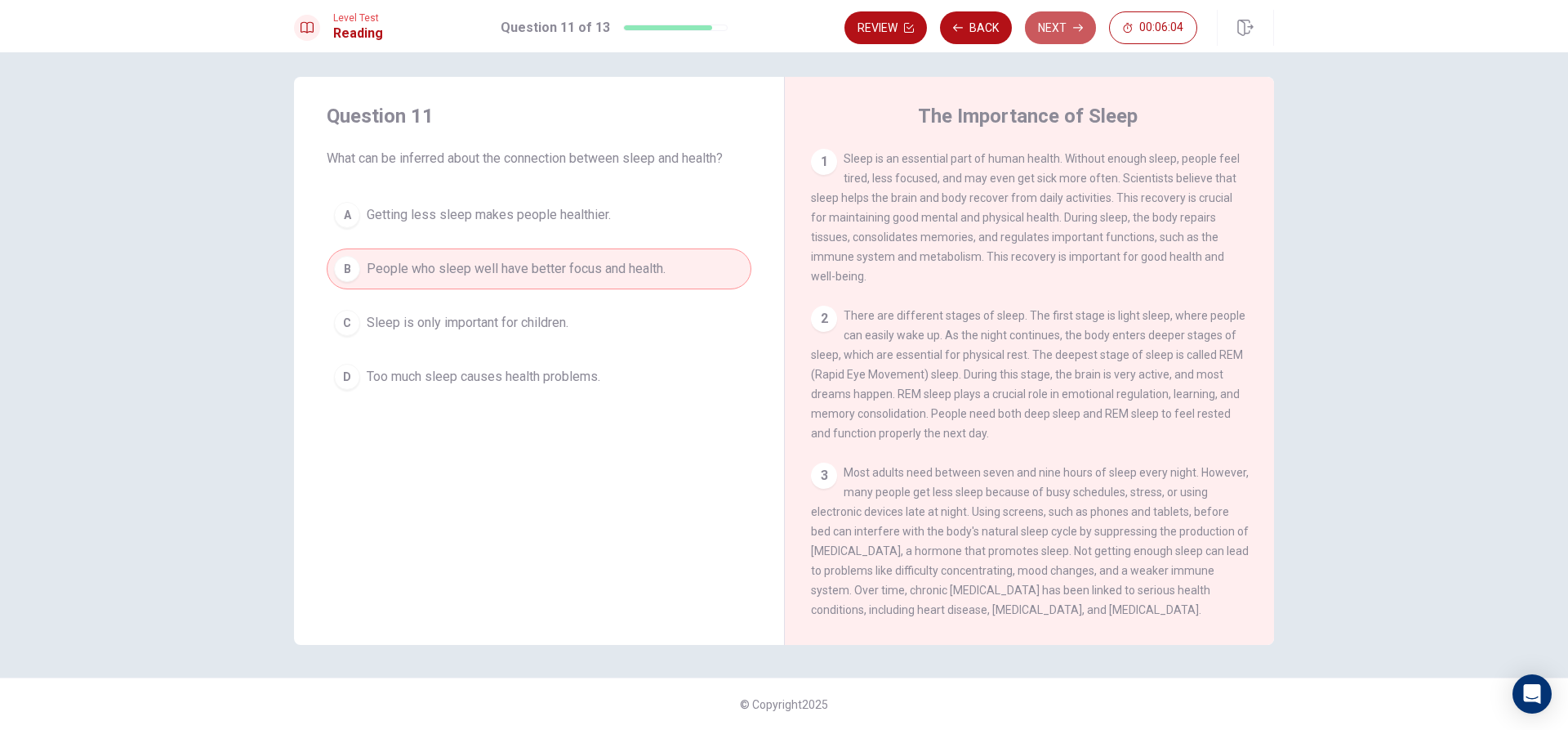
click at [1062, 20] on button "Next" at bounding box center [1060, 28] width 71 height 33
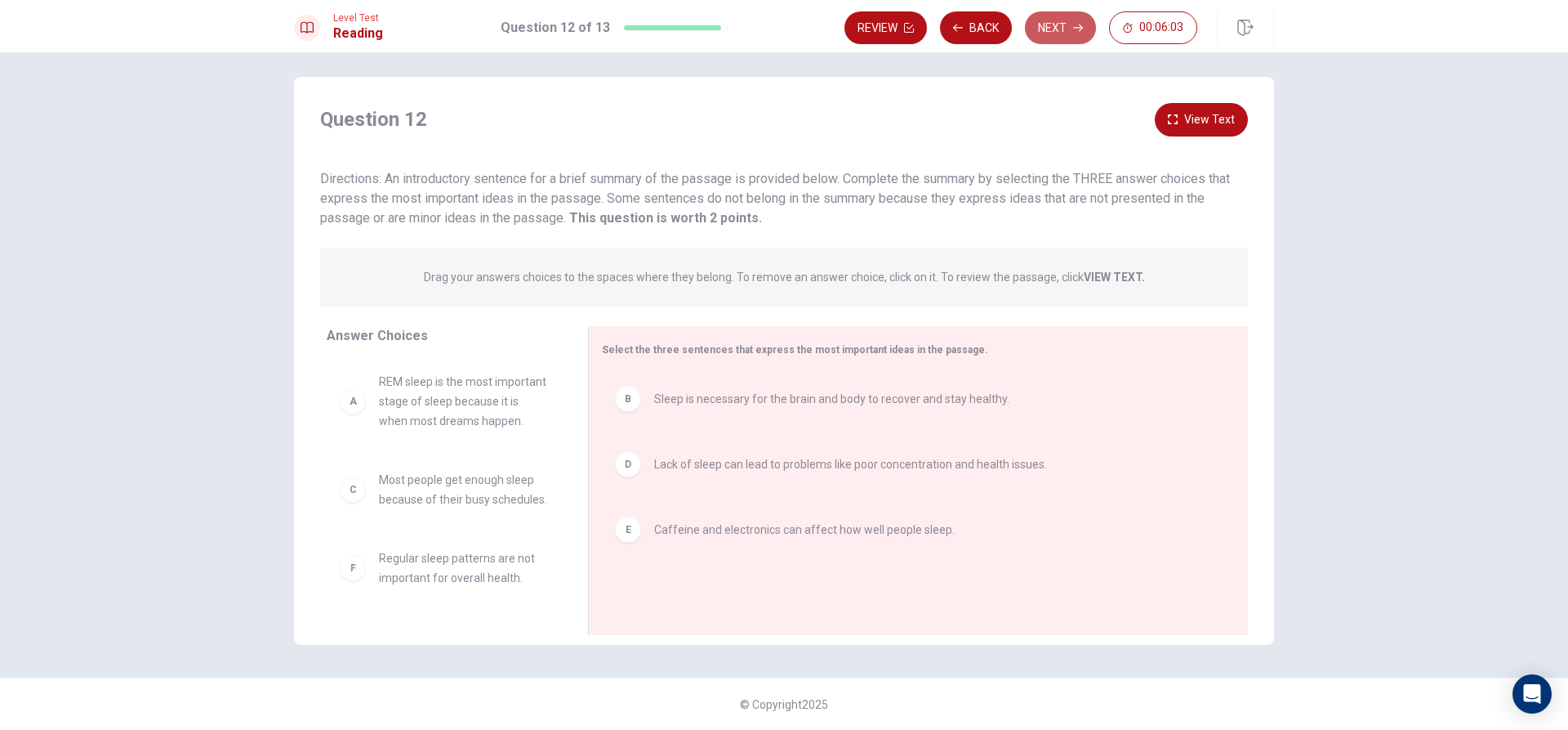
click at [1062, 20] on button "Next" at bounding box center [1060, 28] width 71 height 33
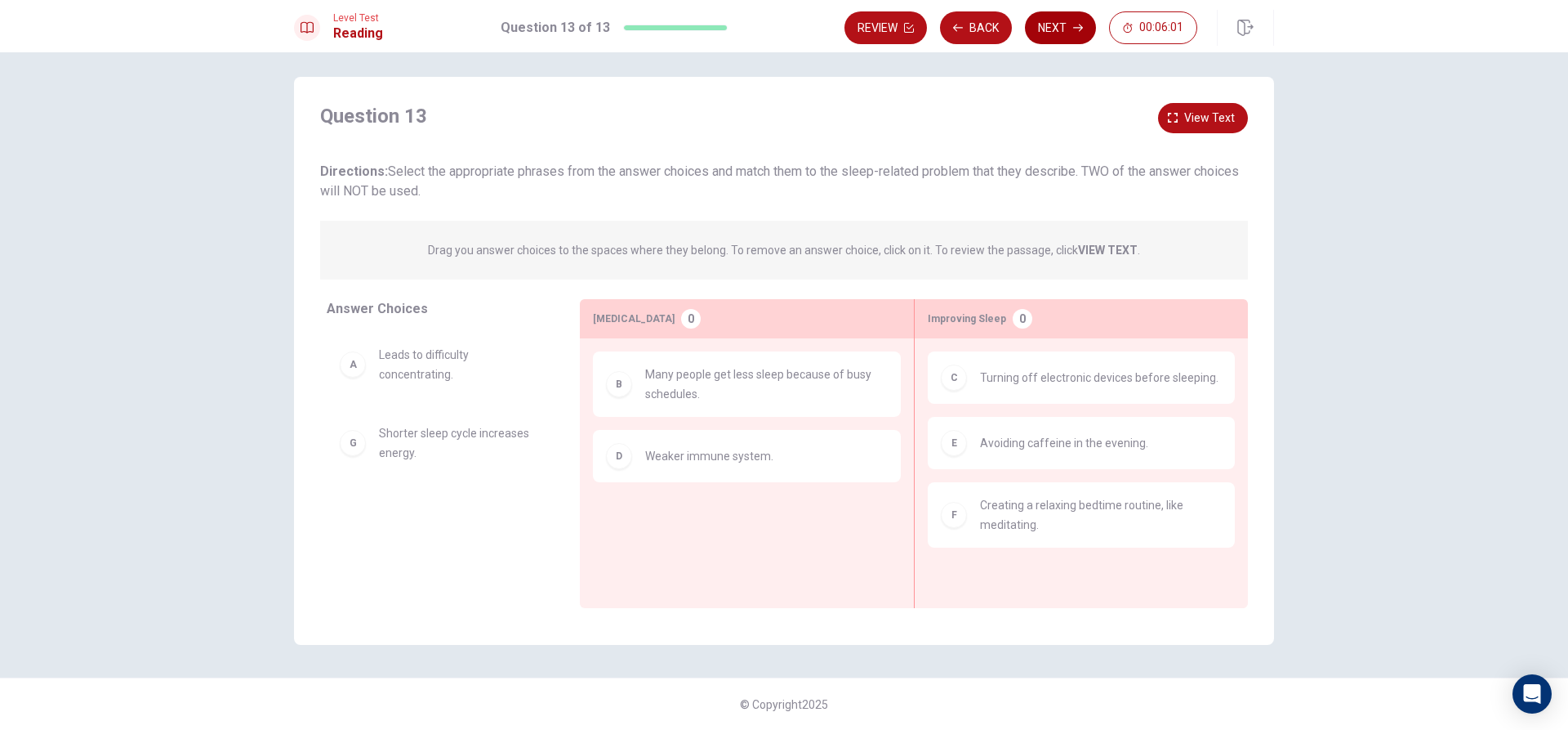
click at [1052, 22] on button "Next" at bounding box center [1060, 28] width 71 height 33
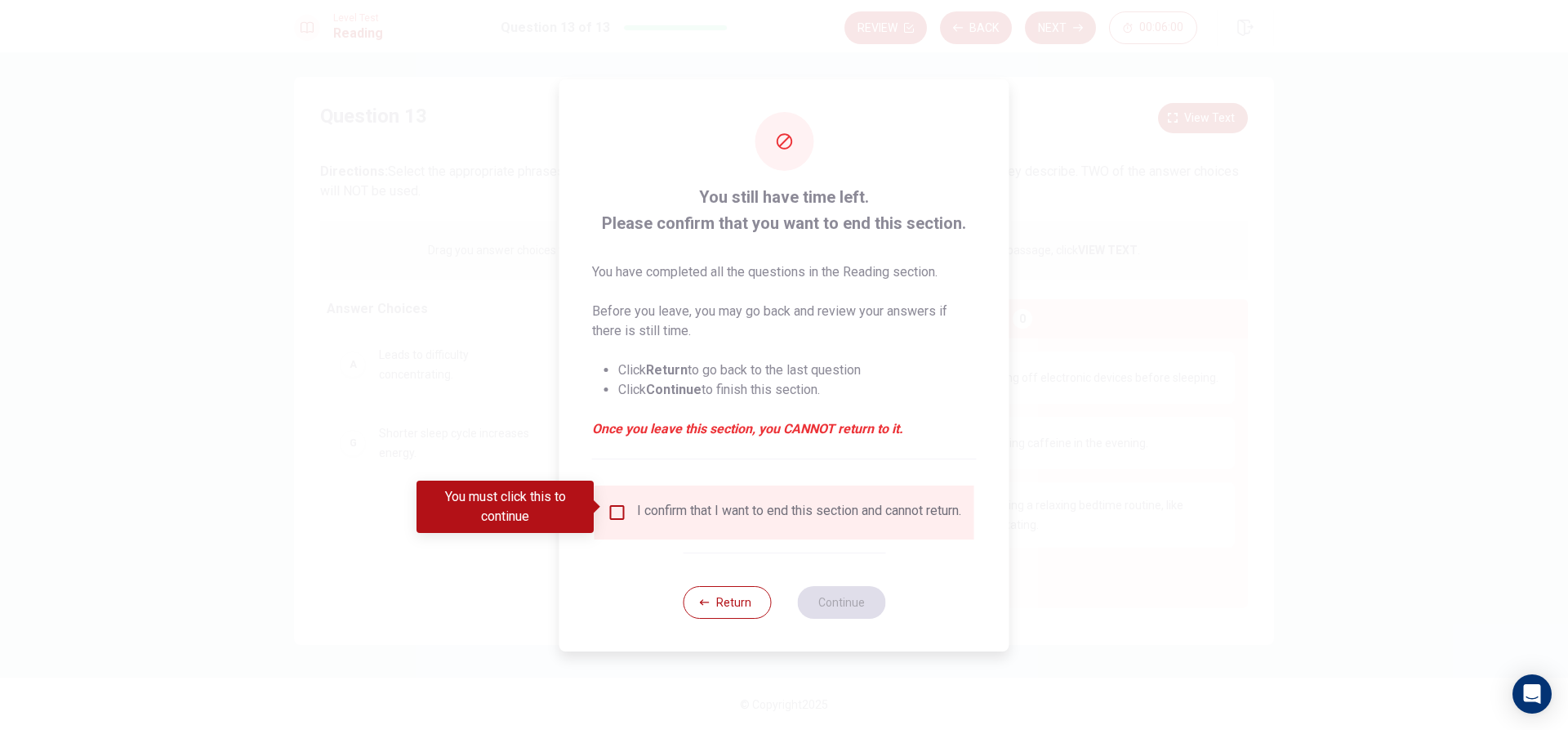
click at [624, 518] on div "I confirm that I want to end this section and cannot return." at bounding box center [785, 512] width 354 height 19
click at [619, 502] on input "You must click this to continue" at bounding box center [618, 512] width 19 height 19
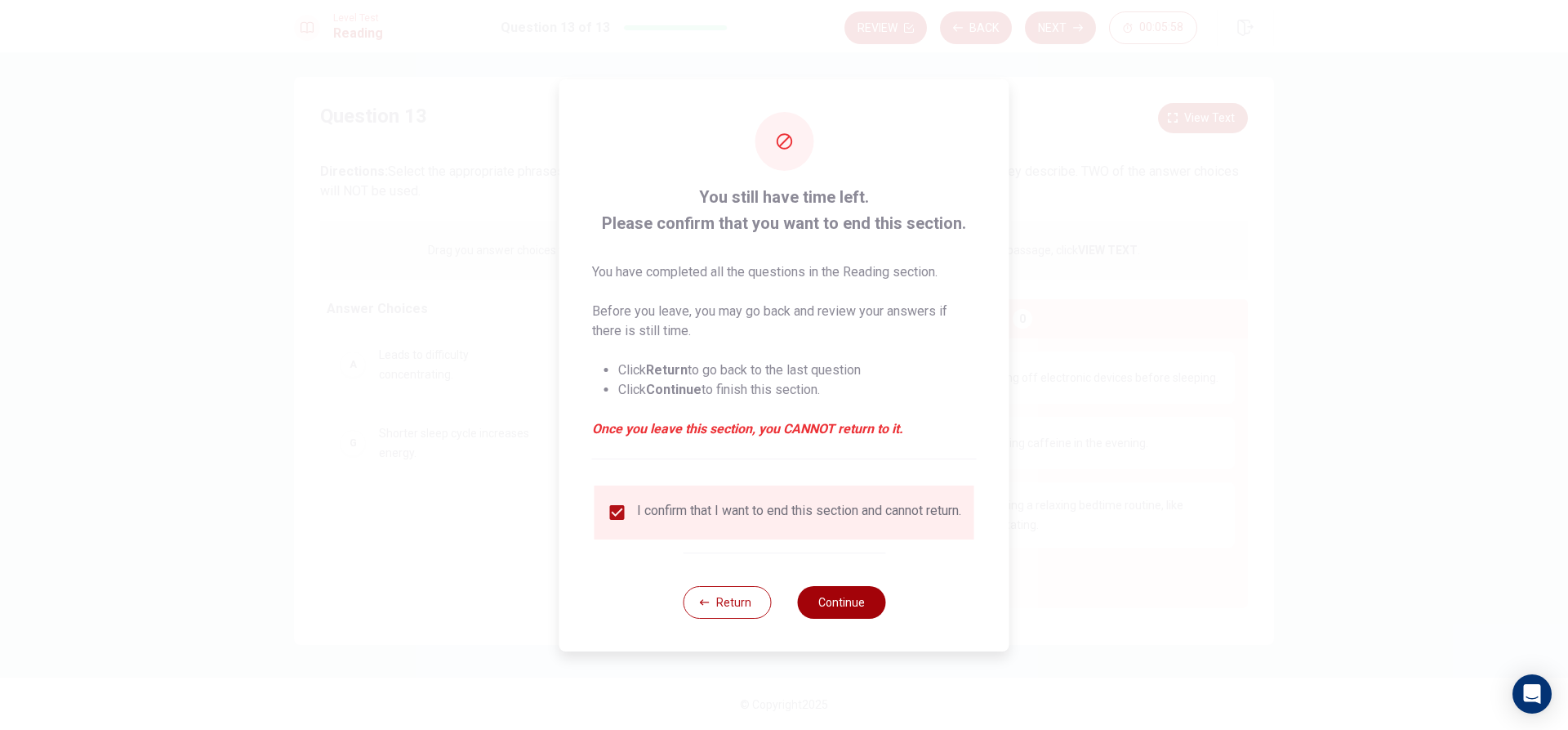
click at [836, 610] on button "Continue" at bounding box center [841, 602] width 89 height 33
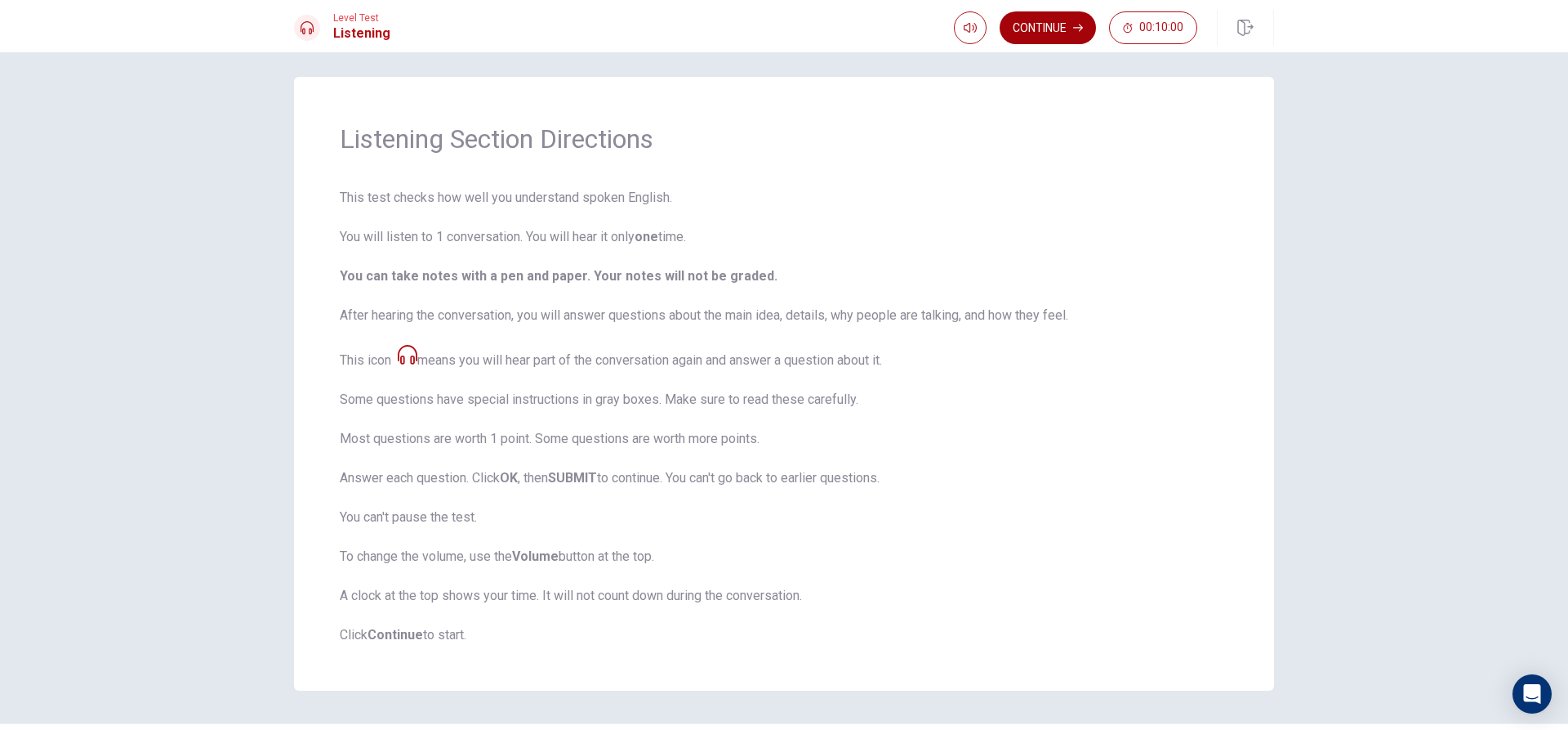
click at [1061, 34] on button "Continue" at bounding box center [1048, 28] width 96 height 33
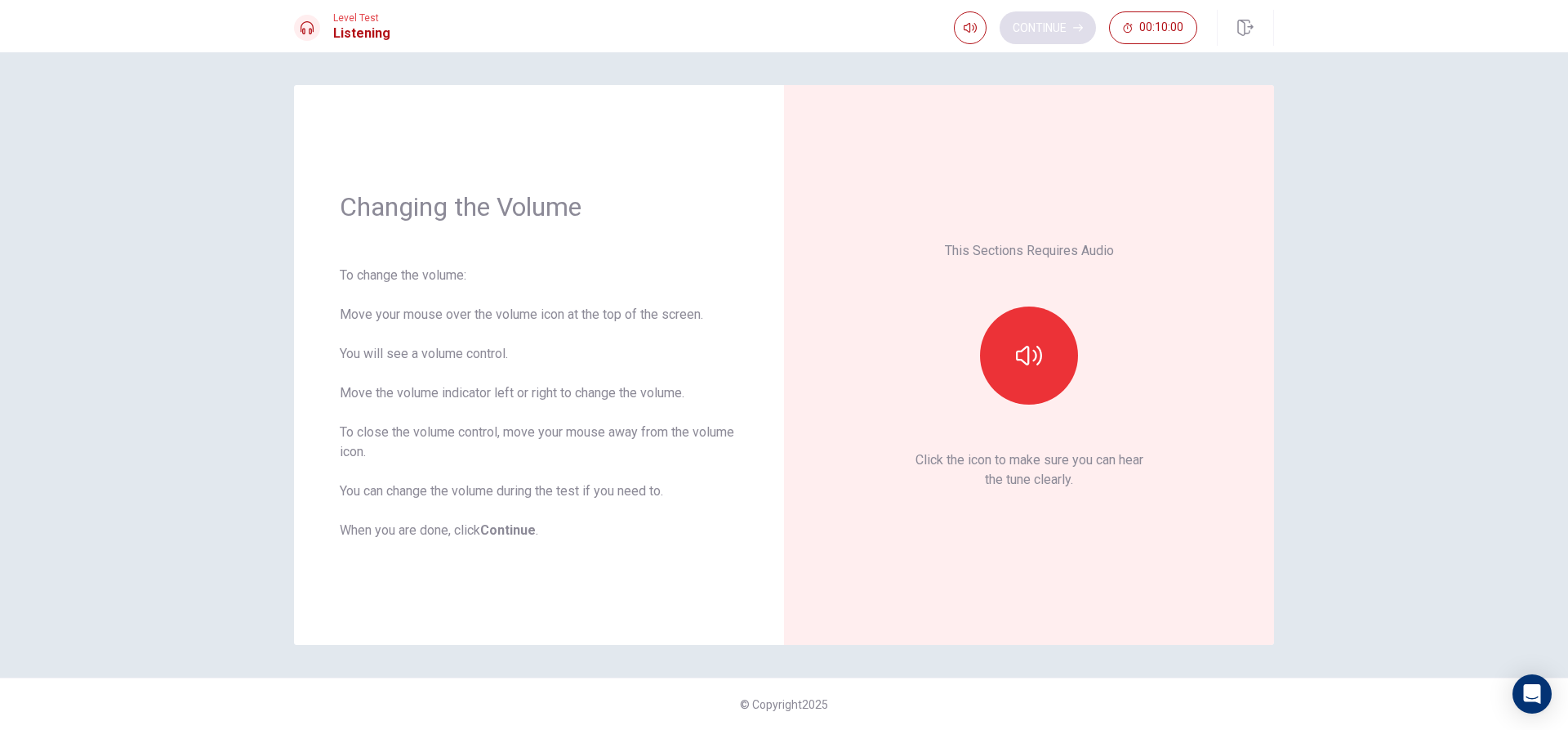
scroll to position [0, 0]
click at [1023, 340] on button "button" at bounding box center [1029, 355] width 98 height 98
click at [1035, 339] on button "button" at bounding box center [1029, 355] width 98 height 98
click at [1037, 353] on icon "button" at bounding box center [1029, 355] width 26 height 19
click at [1048, 25] on button "Continue" at bounding box center [1048, 28] width 96 height 33
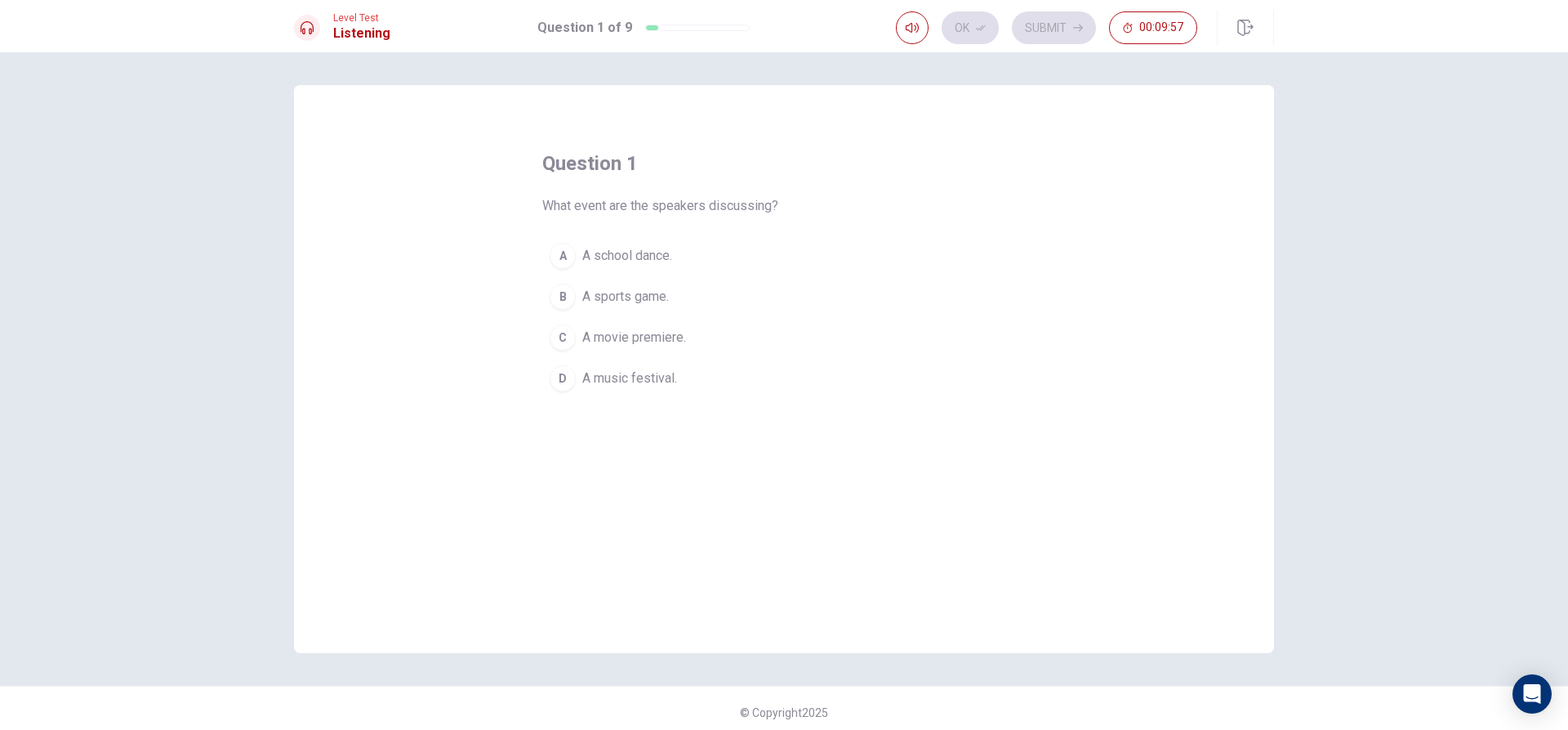
click at [574, 380] on button "D A music festival." at bounding box center [784, 379] width 483 height 41
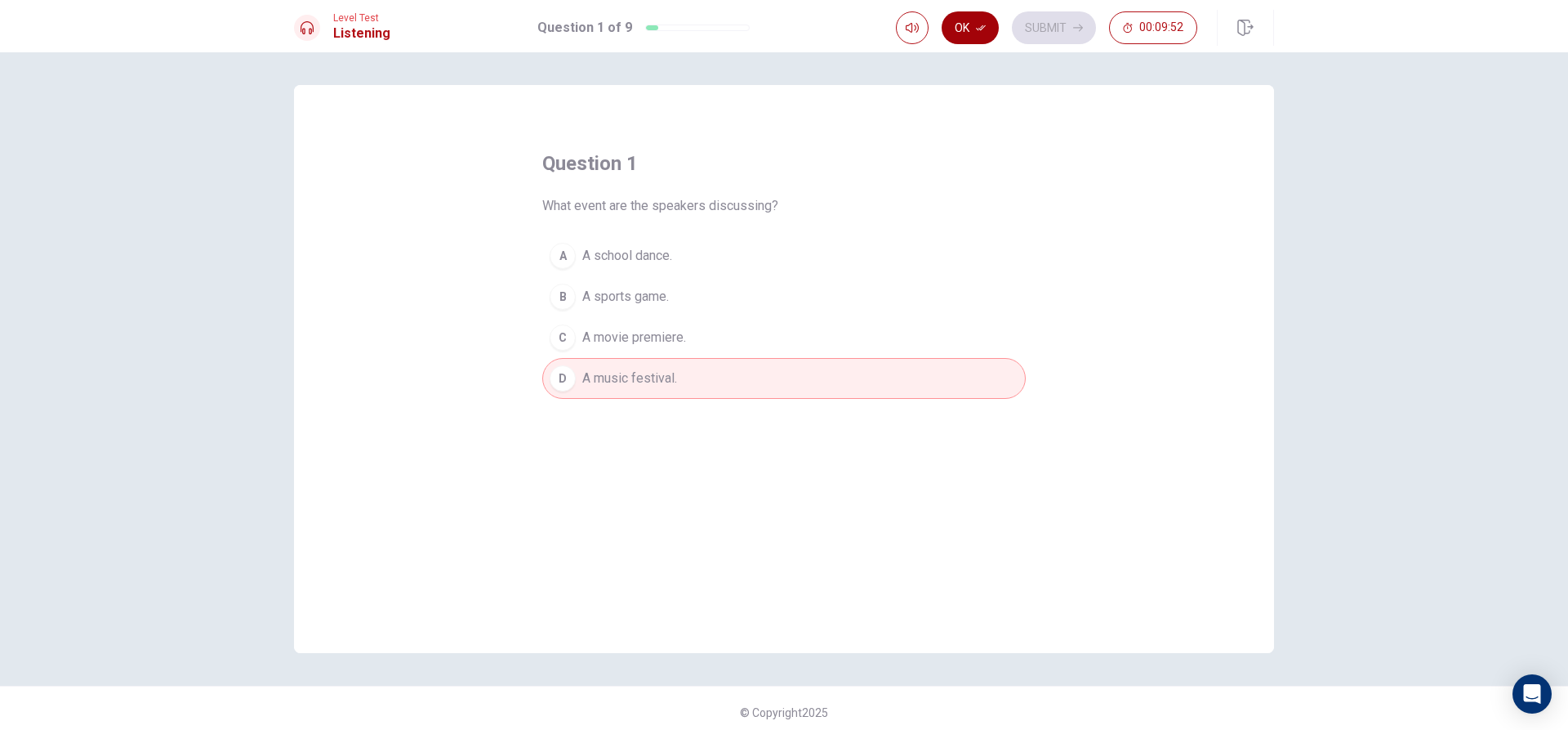
click at [979, 33] on button "Ok" at bounding box center [970, 28] width 57 height 33
click at [1049, 28] on button "Submit" at bounding box center [1053, 28] width 84 height 33
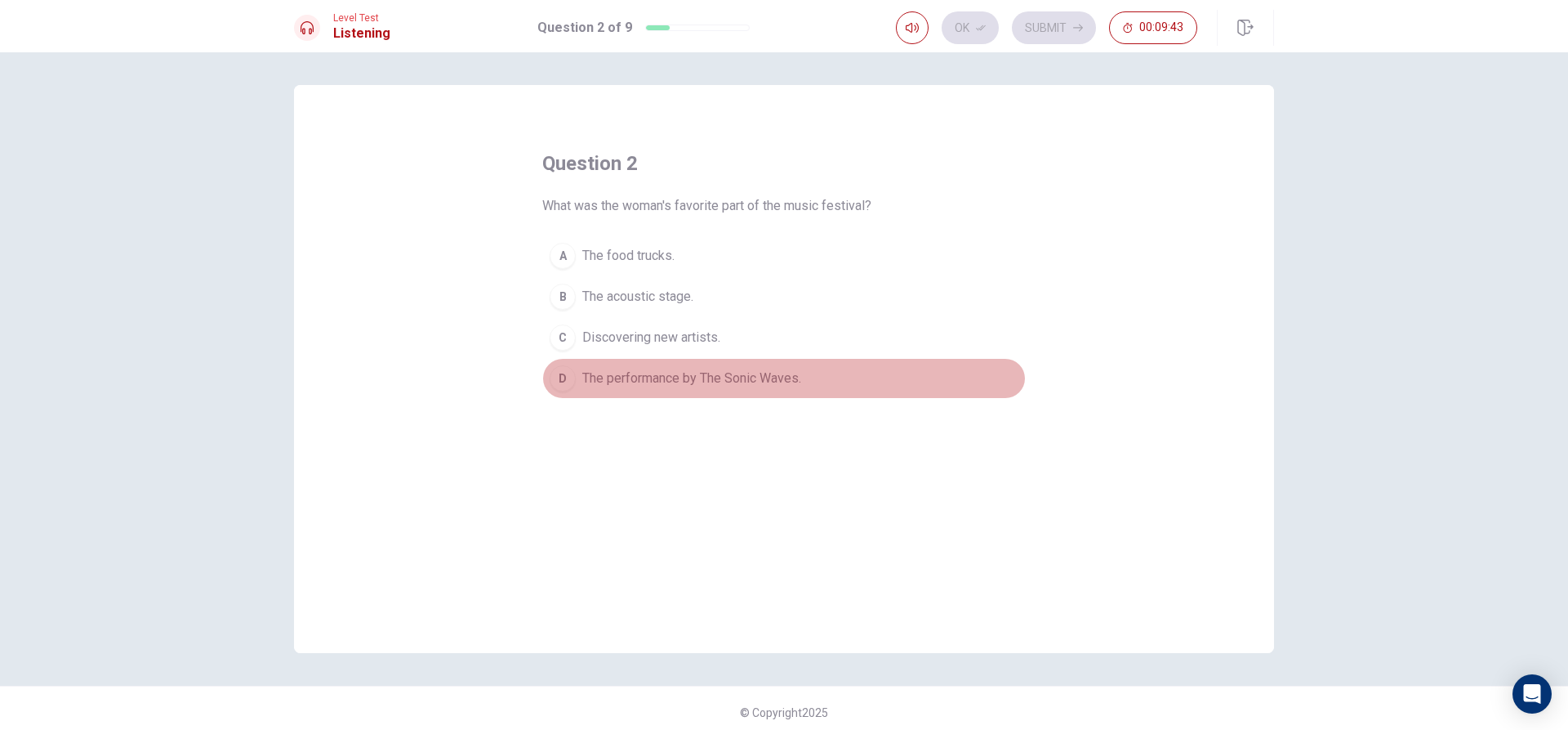
click at [651, 381] on span "The performance by The Sonic Waves." at bounding box center [692, 379] width 219 height 19
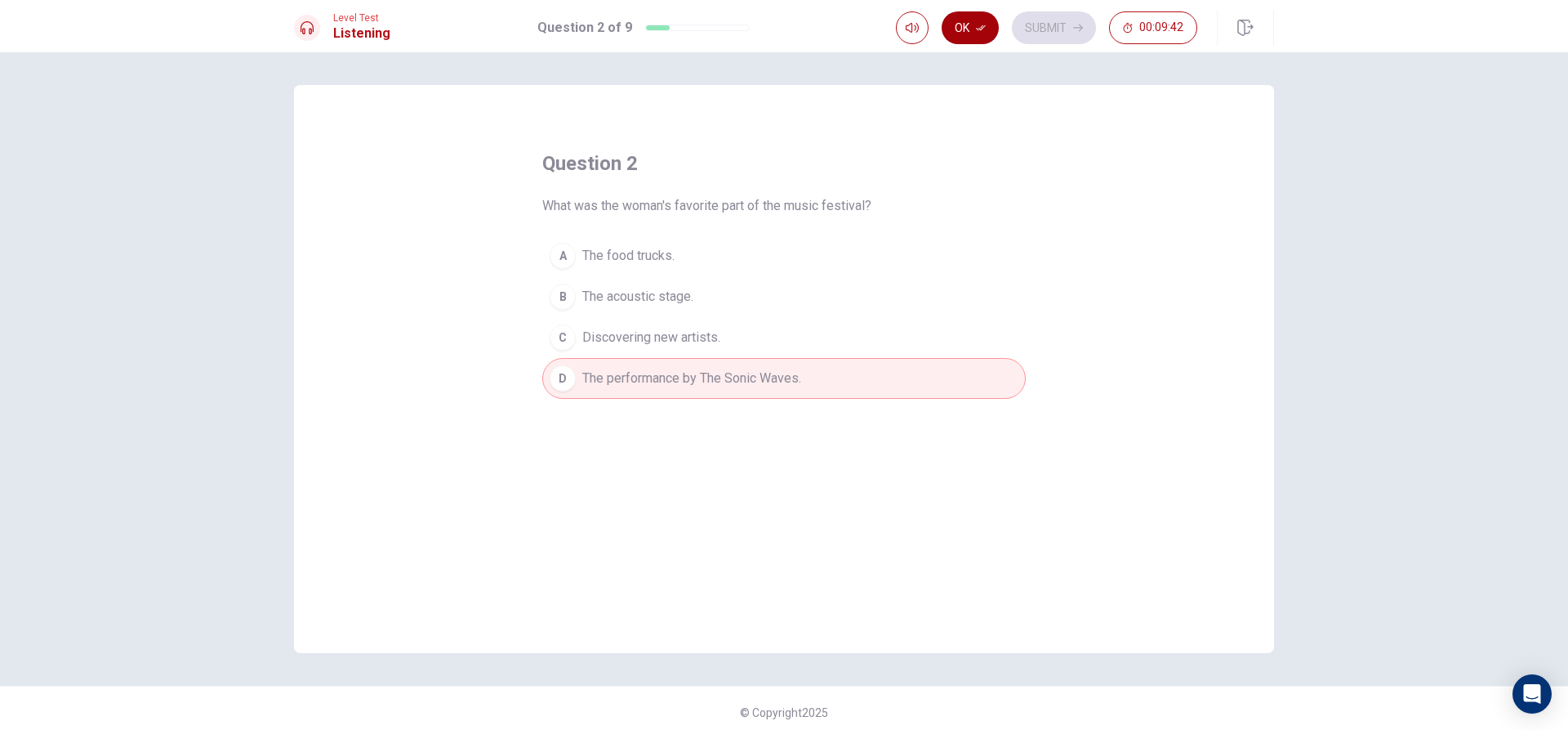
click at [973, 36] on button "Ok" at bounding box center [970, 28] width 57 height 33
click at [1050, 32] on button "Submit" at bounding box center [1053, 28] width 84 height 33
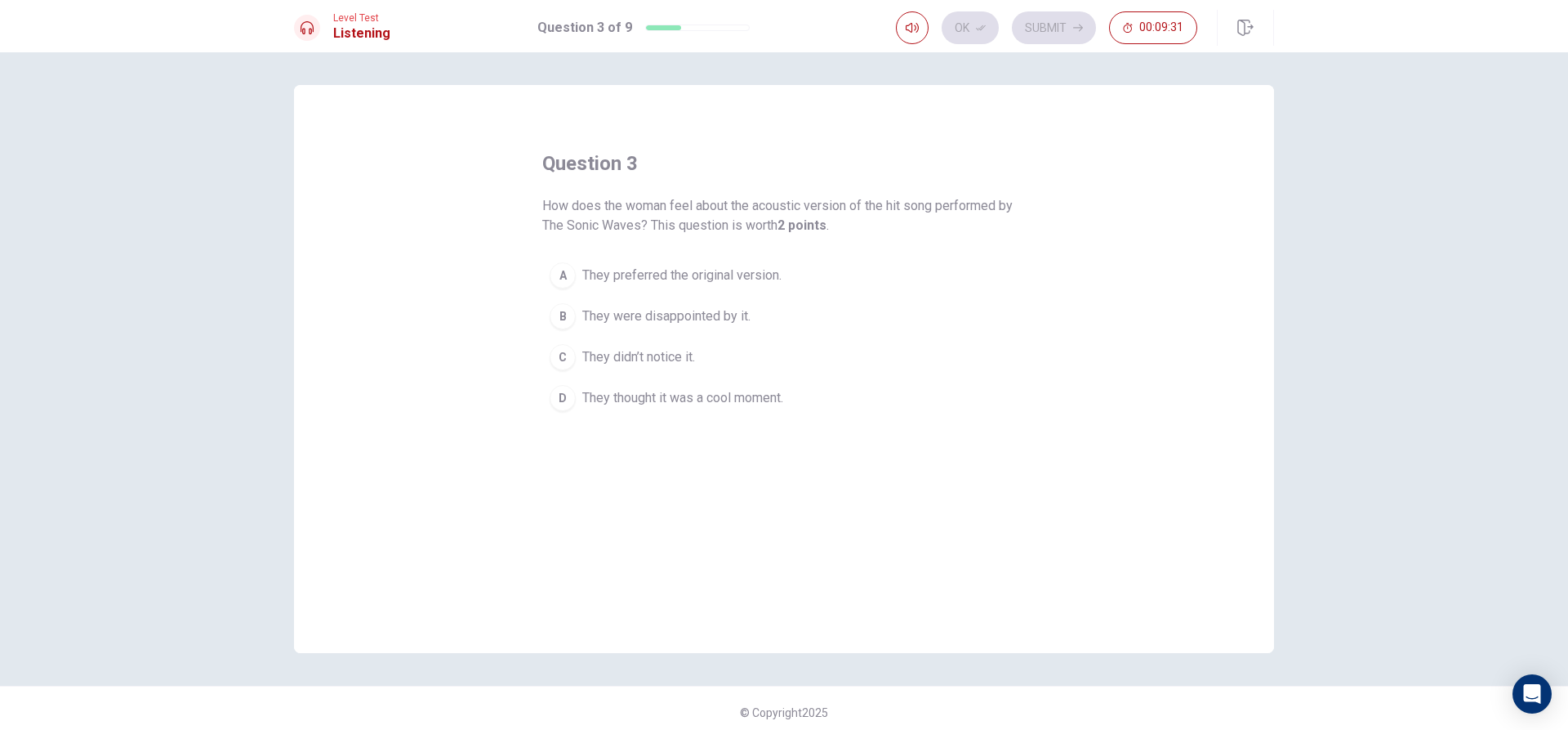
click at [613, 402] on span "They thought it was a cool moment." at bounding box center [683, 398] width 201 height 19
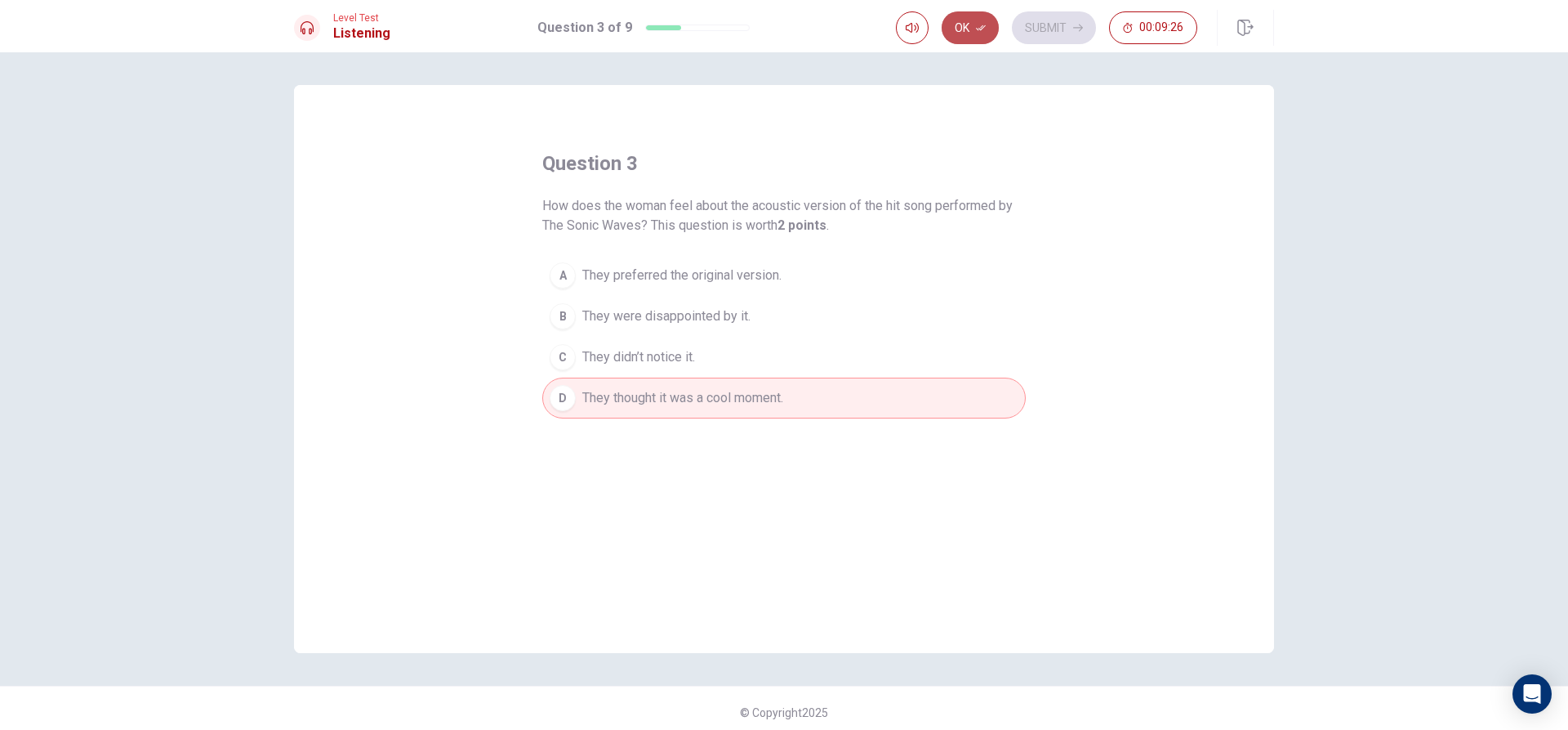
click at [974, 28] on button "Ok" at bounding box center [970, 28] width 57 height 33
click at [1046, 17] on button "Submit" at bounding box center [1053, 28] width 84 height 33
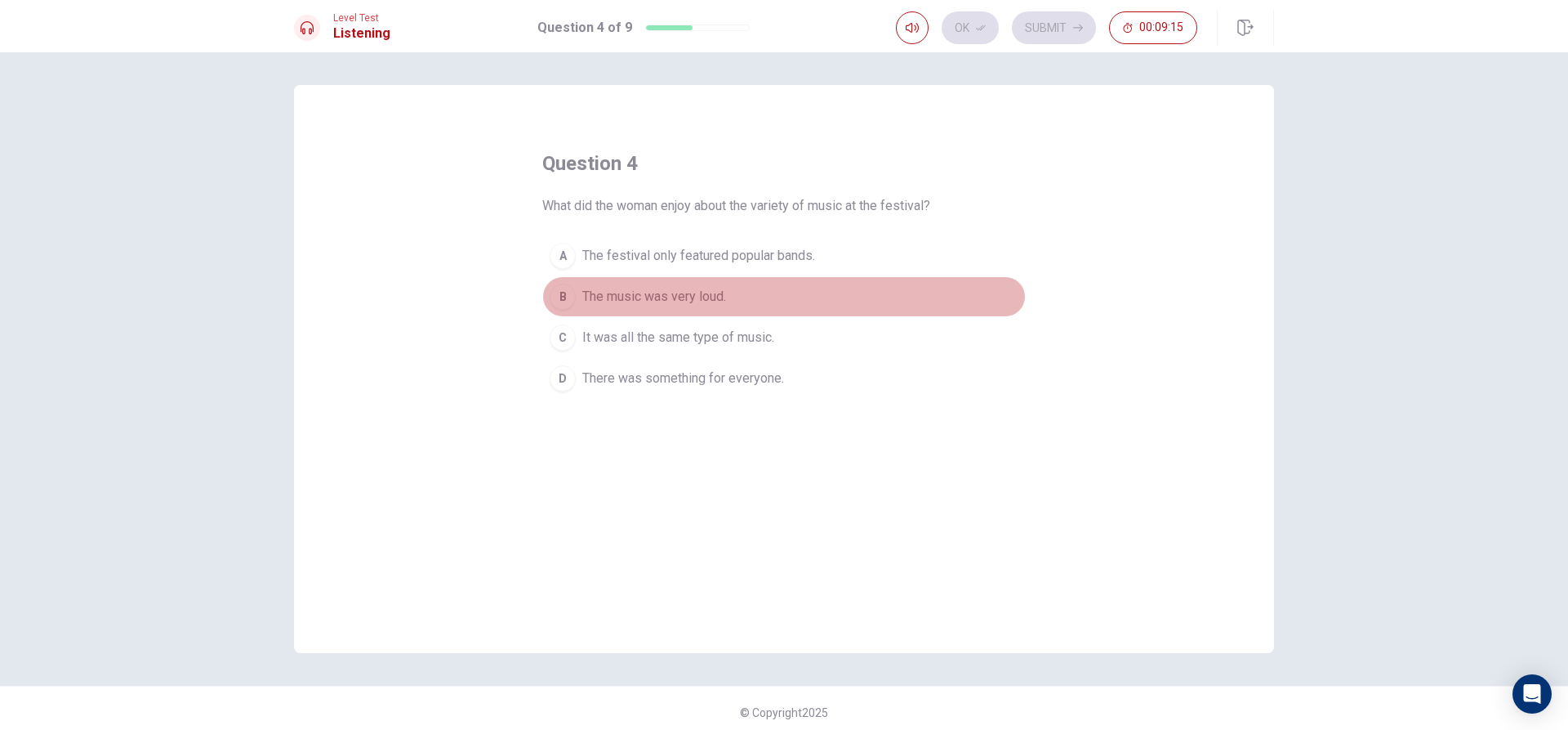
click at [669, 291] on span "The music was very loud." at bounding box center [655, 297] width 144 height 19
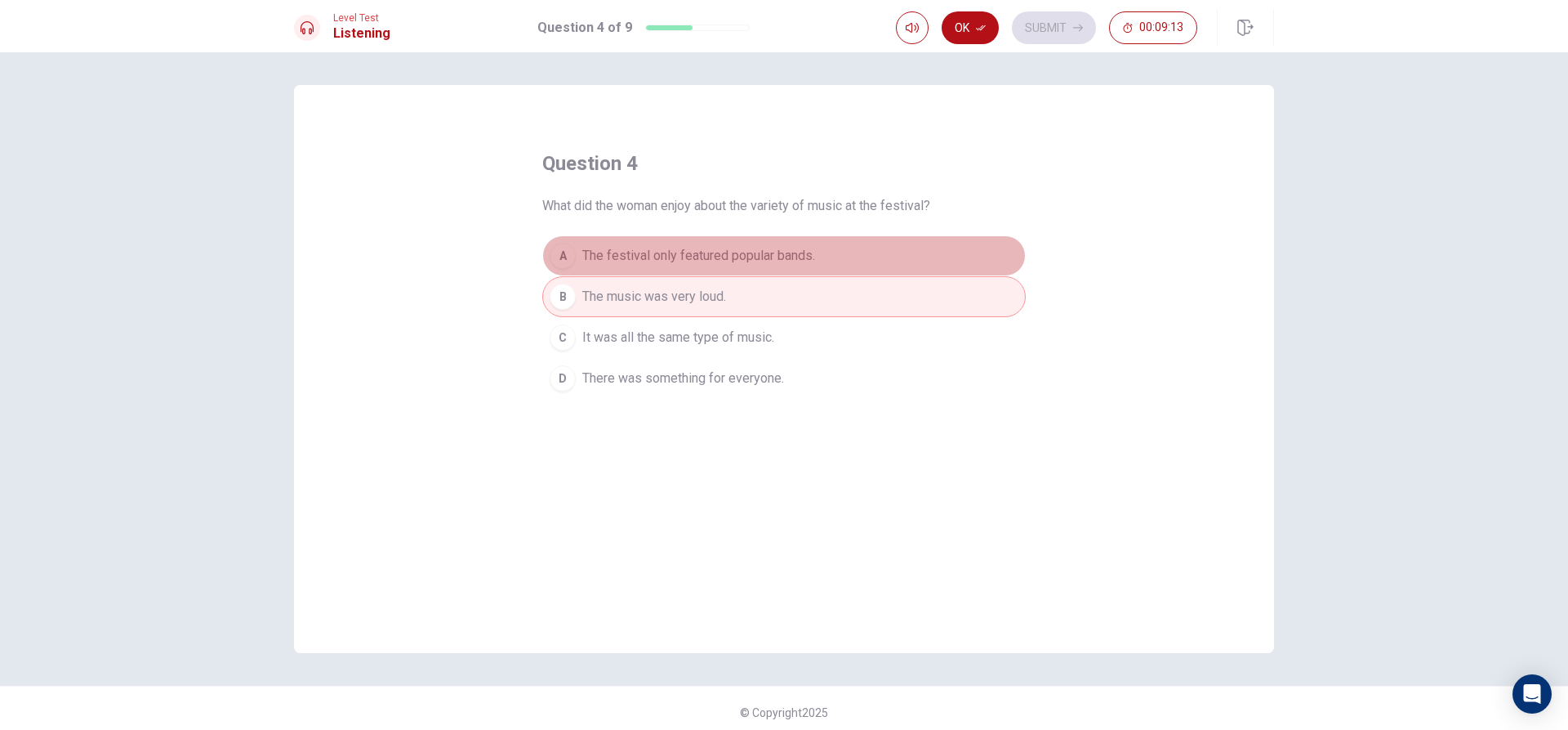
click at [776, 250] on span "The festival only featured popular bands." at bounding box center [698, 256] width 232 height 19
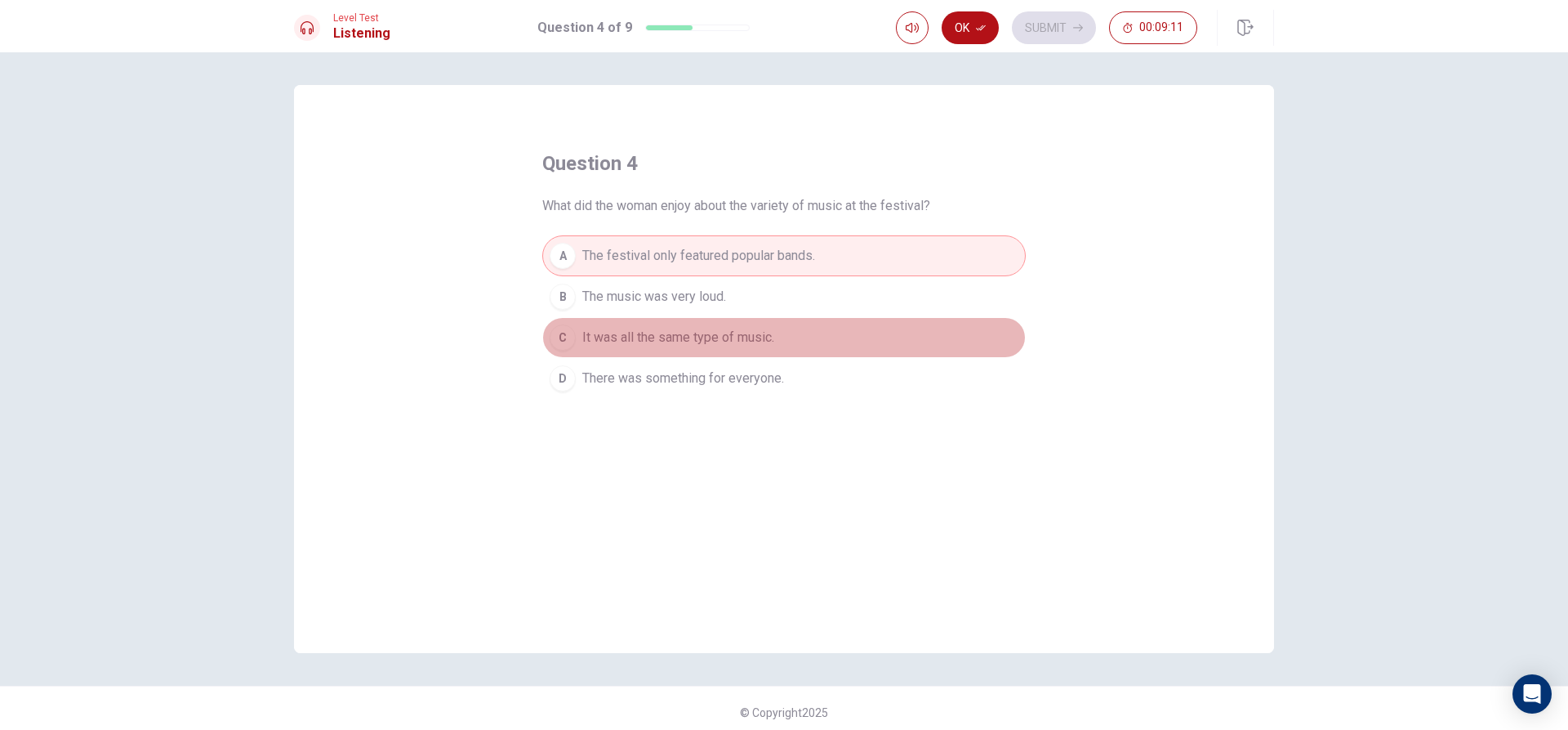
click at [594, 334] on span "It was all the same type of music." at bounding box center [678, 338] width 192 height 19
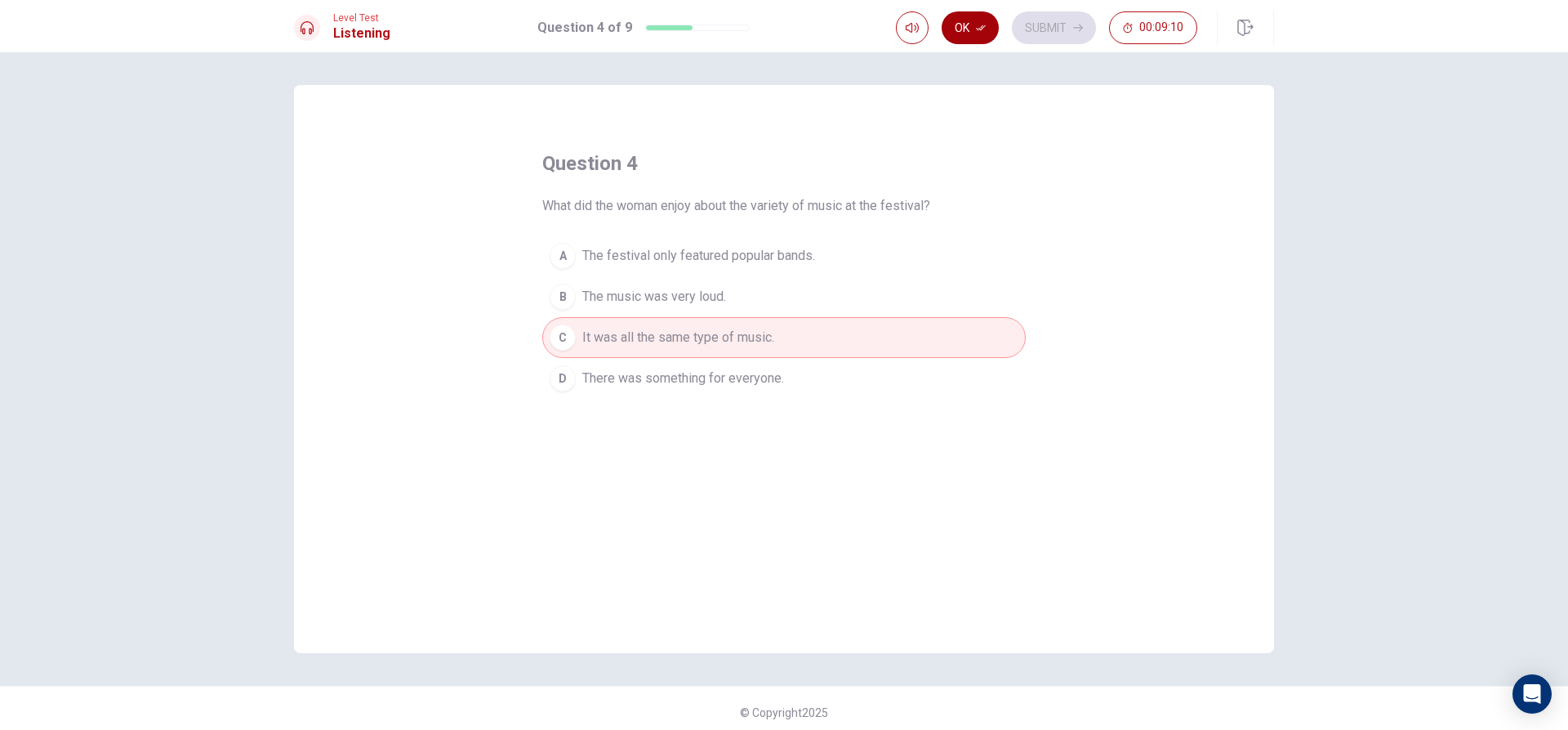
click at [965, 28] on button "Ok" at bounding box center [970, 28] width 57 height 33
click at [960, 24] on div "Ok Submit 00:09:05" at bounding box center [1047, 28] width 302 height 33
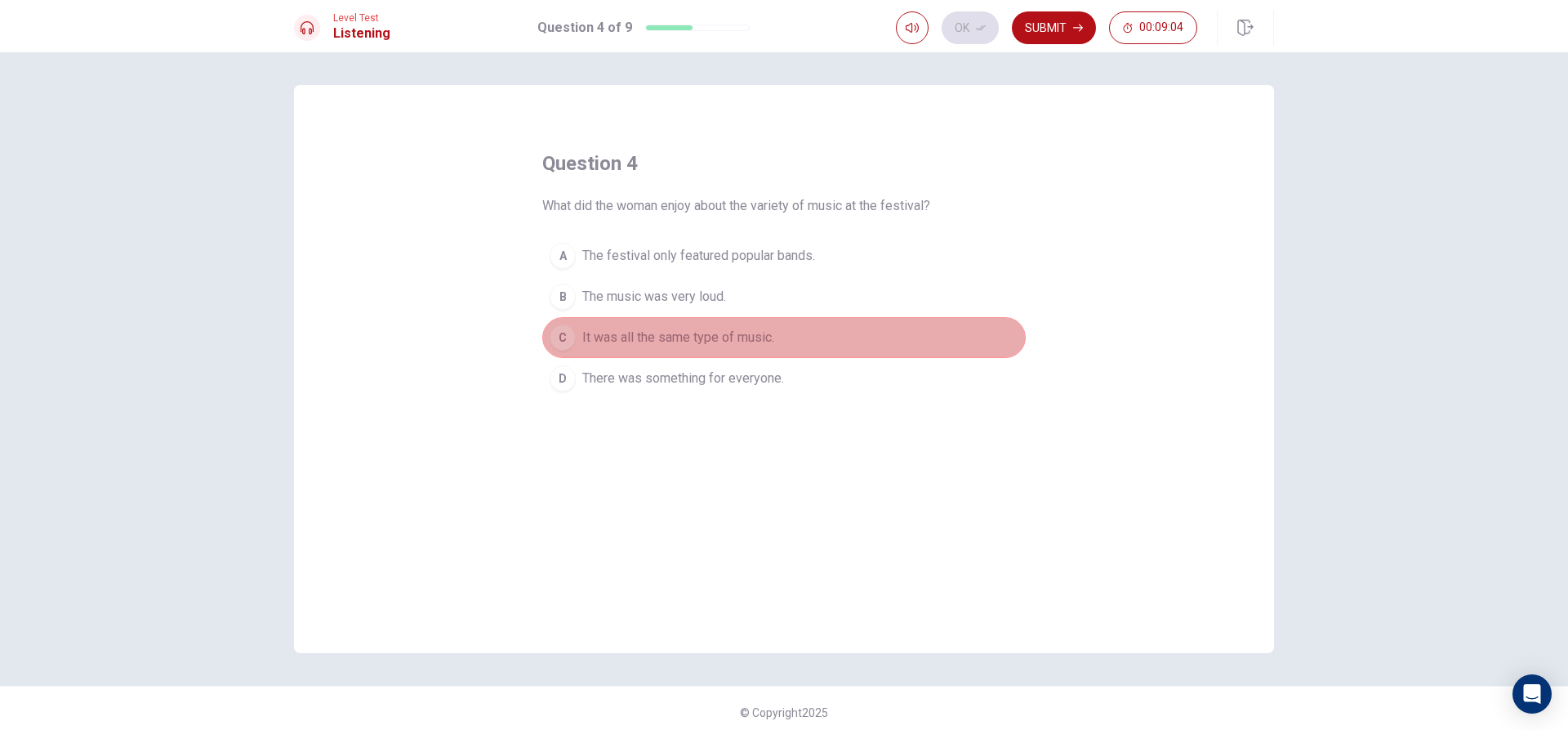
click at [844, 343] on button "C It was all the same type of music." at bounding box center [784, 338] width 483 height 41
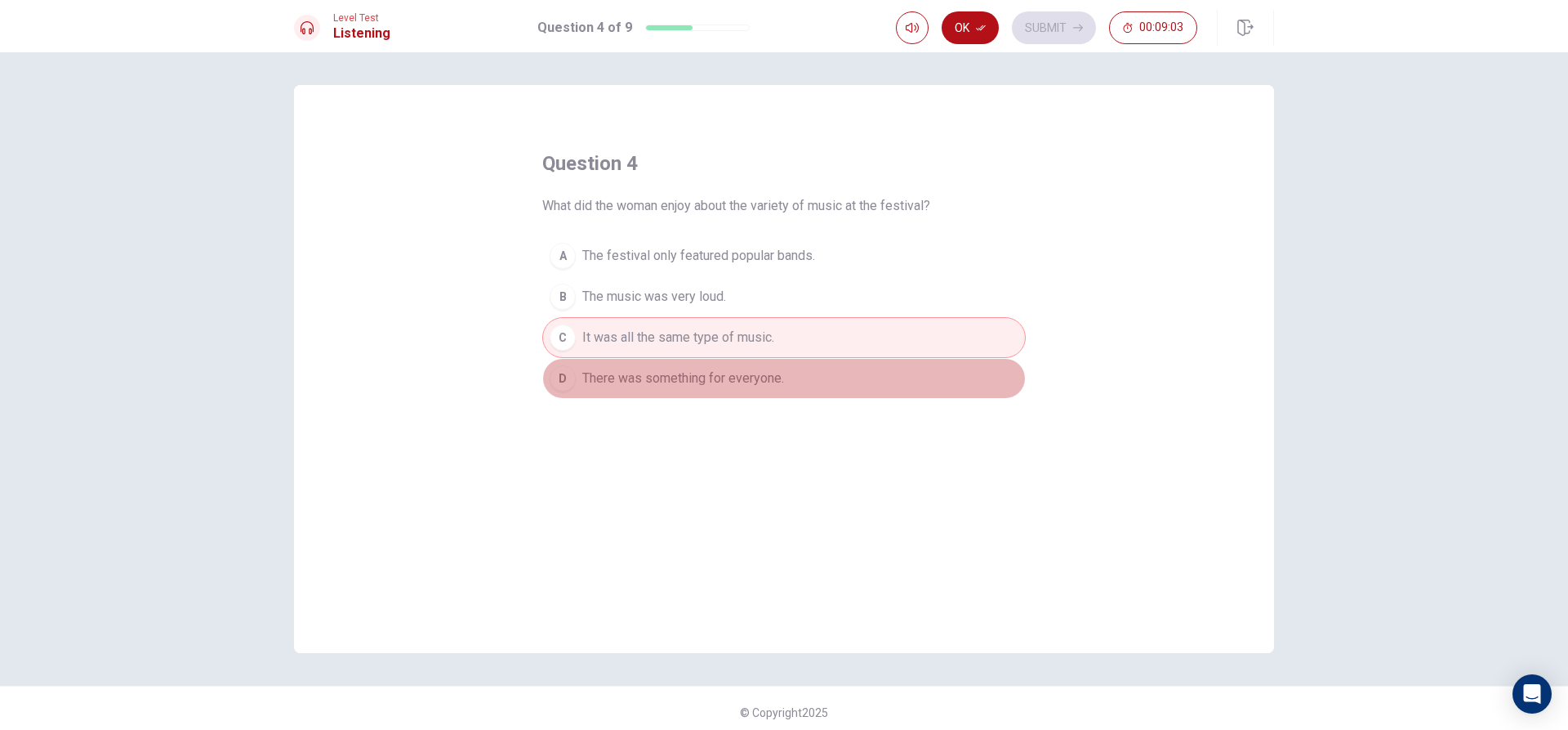
click at [775, 380] on span "There was something for everyone." at bounding box center [683, 379] width 201 height 19
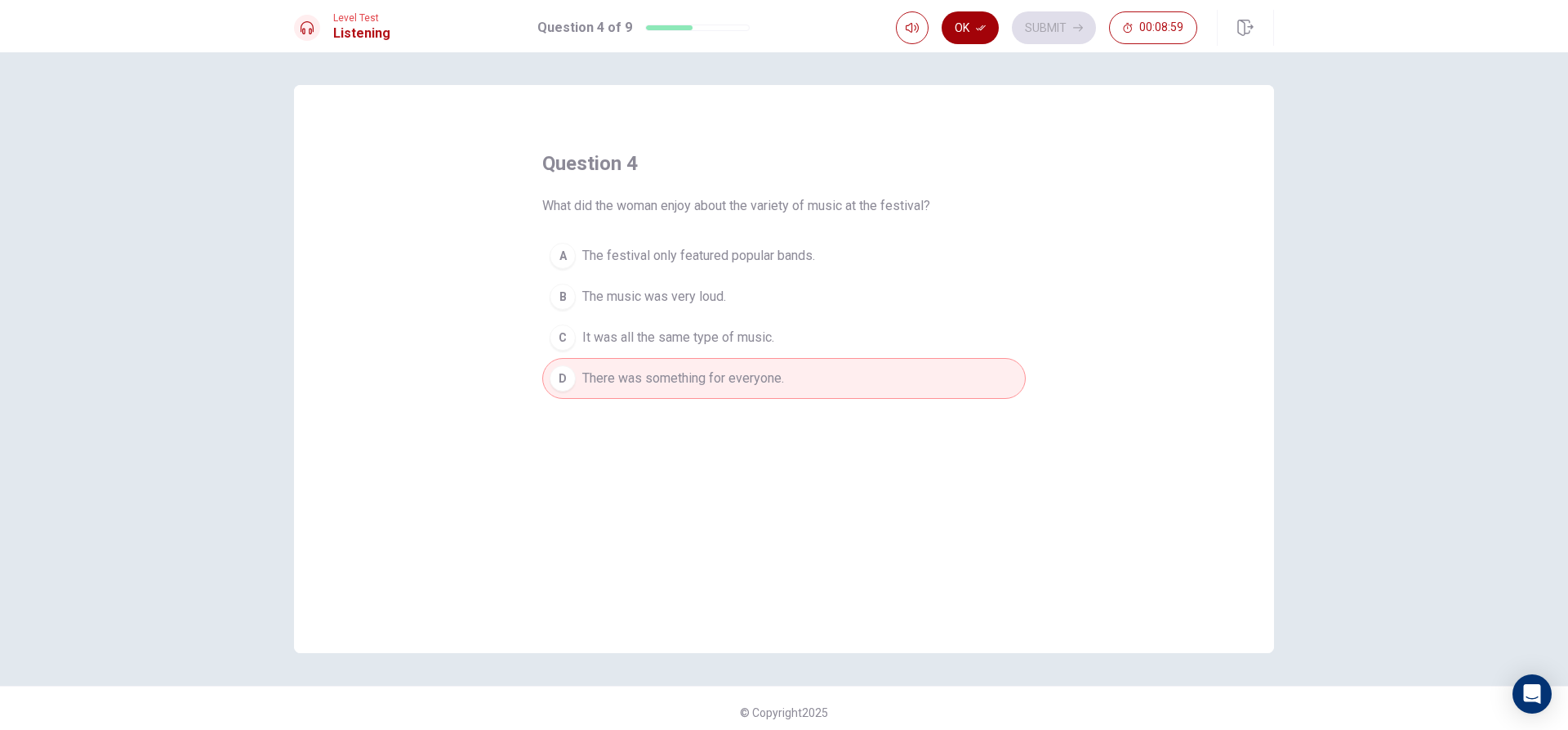
click at [968, 32] on button "Ok" at bounding box center [970, 28] width 57 height 33
click at [1056, 16] on button "Submit" at bounding box center [1053, 28] width 84 height 33
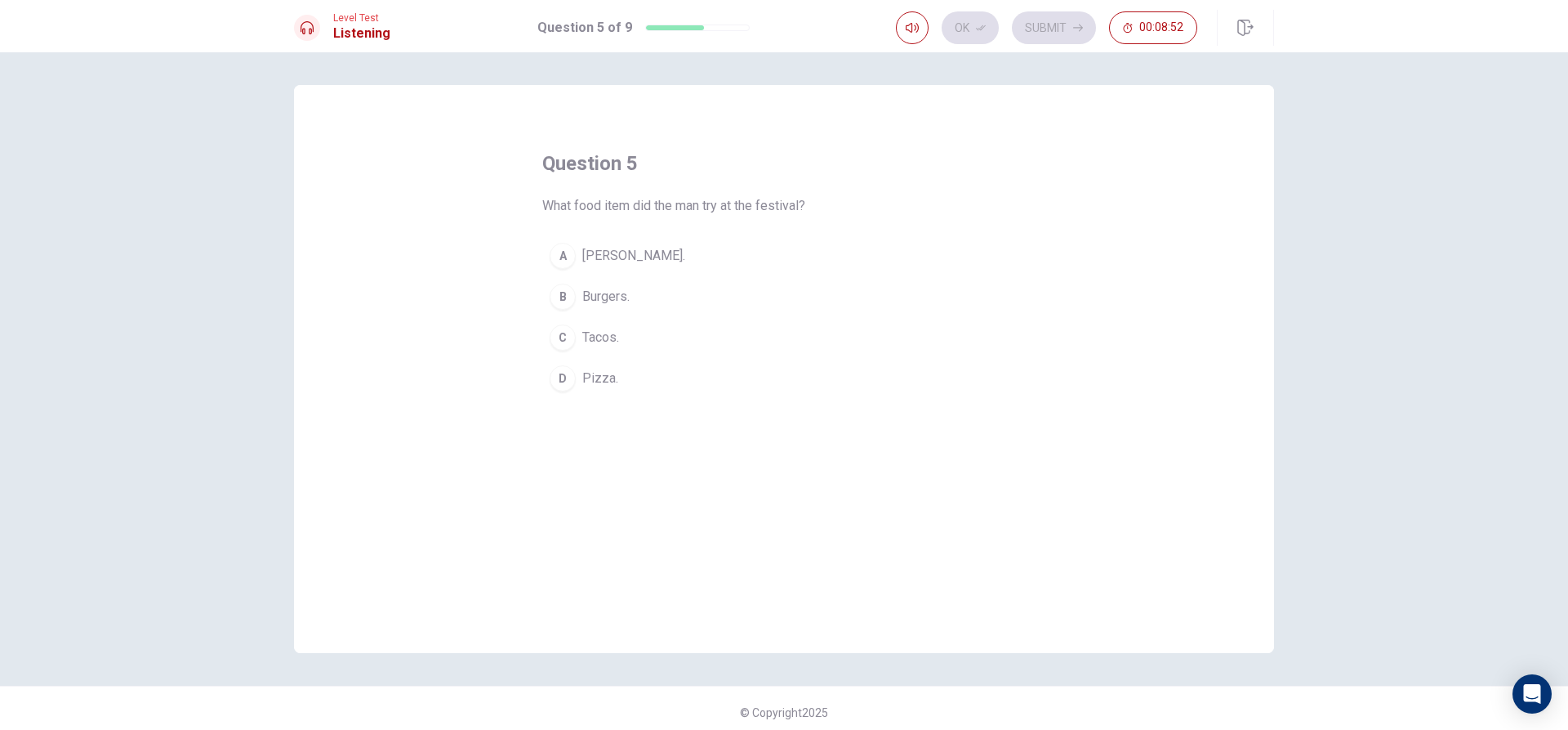
click at [588, 342] on span "Tacos." at bounding box center [601, 338] width 37 height 19
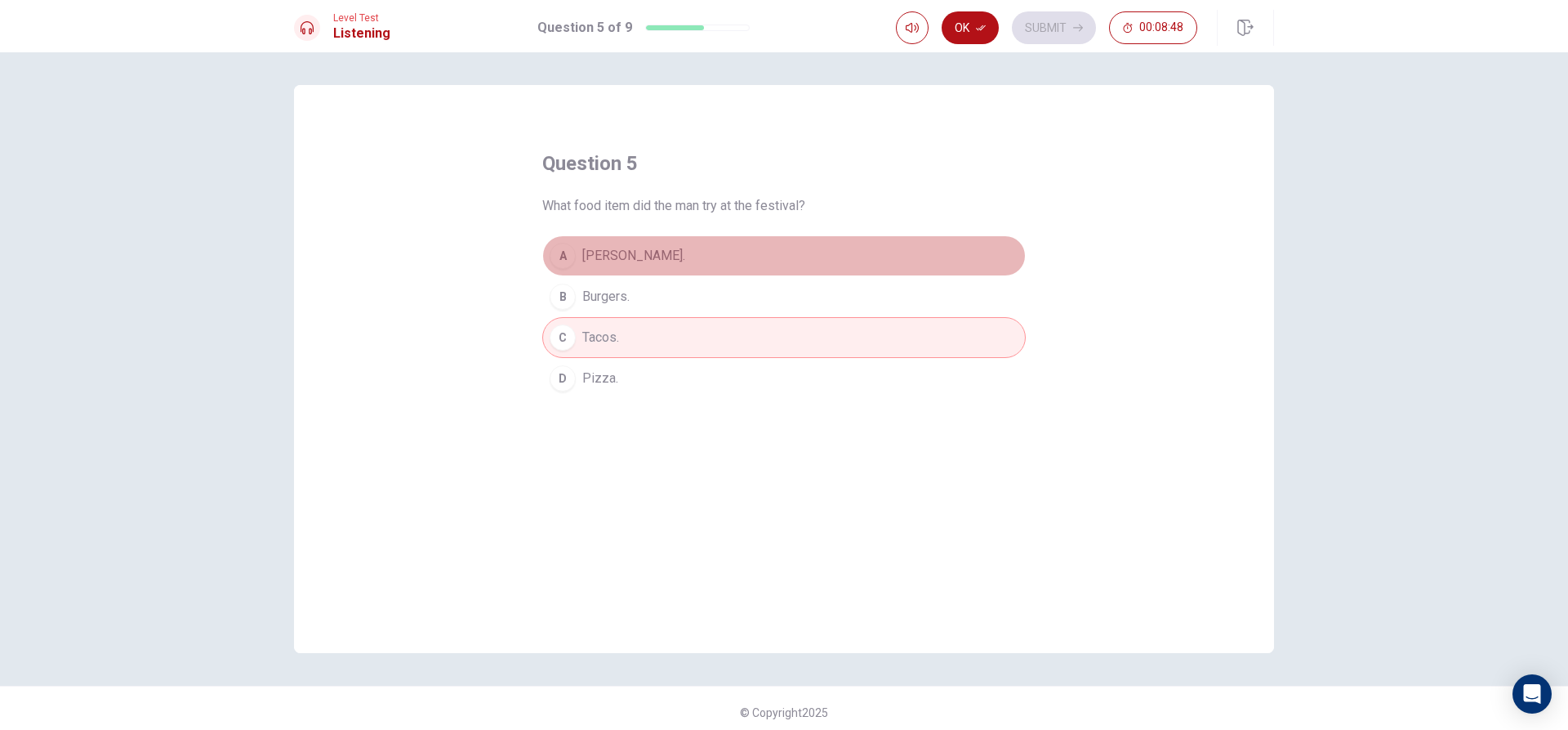
click at [687, 262] on button "A Sushi burrito." at bounding box center [784, 256] width 483 height 41
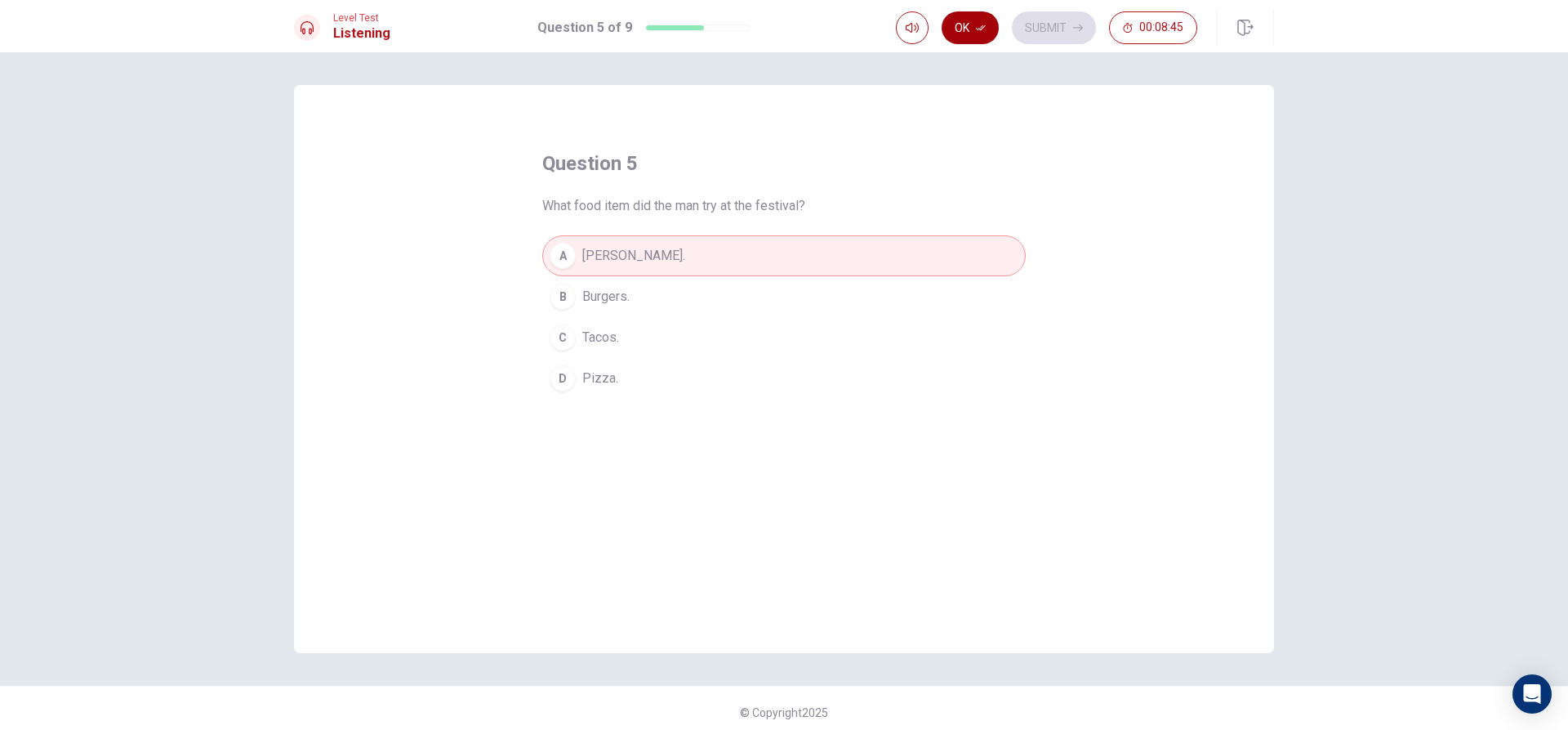
click at [971, 21] on button "Ok" at bounding box center [970, 28] width 57 height 33
click at [1045, 26] on button "Submit" at bounding box center [1053, 28] width 84 height 33
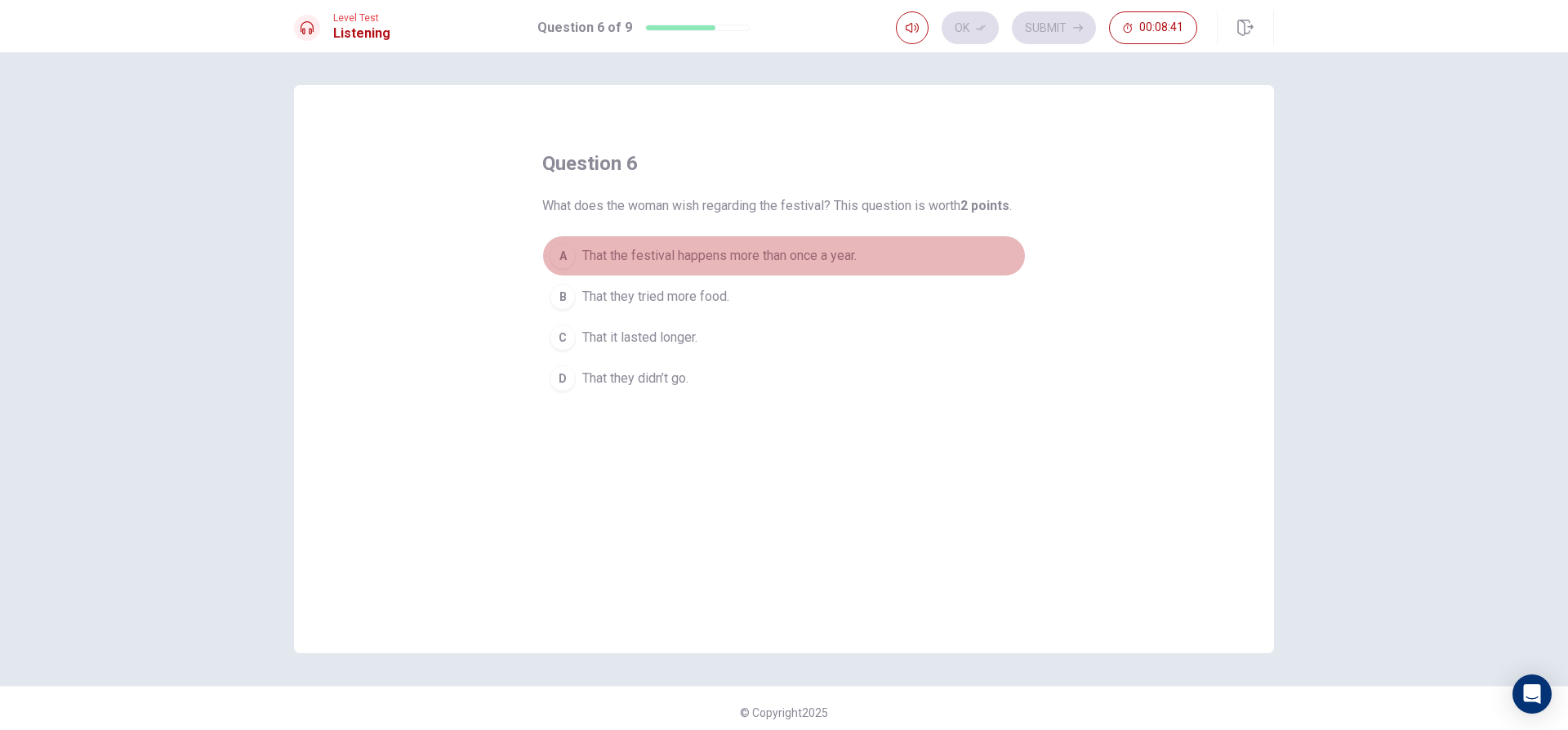
click at [694, 266] on button "A That the festival happens more than once a year." at bounding box center [784, 256] width 483 height 41
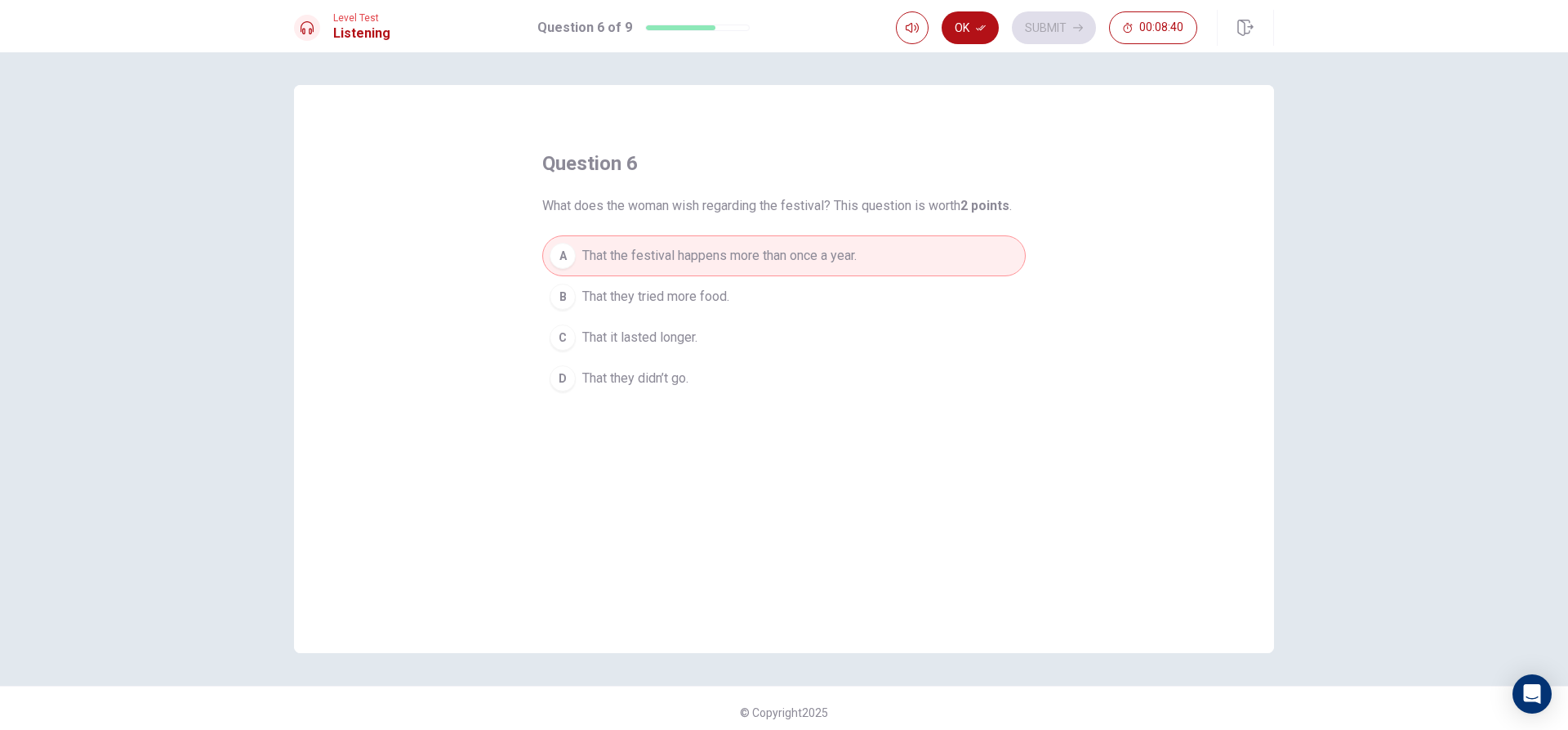
click at [679, 302] on span "That they tried more food." at bounding box center [656, 297] width 147 height 19
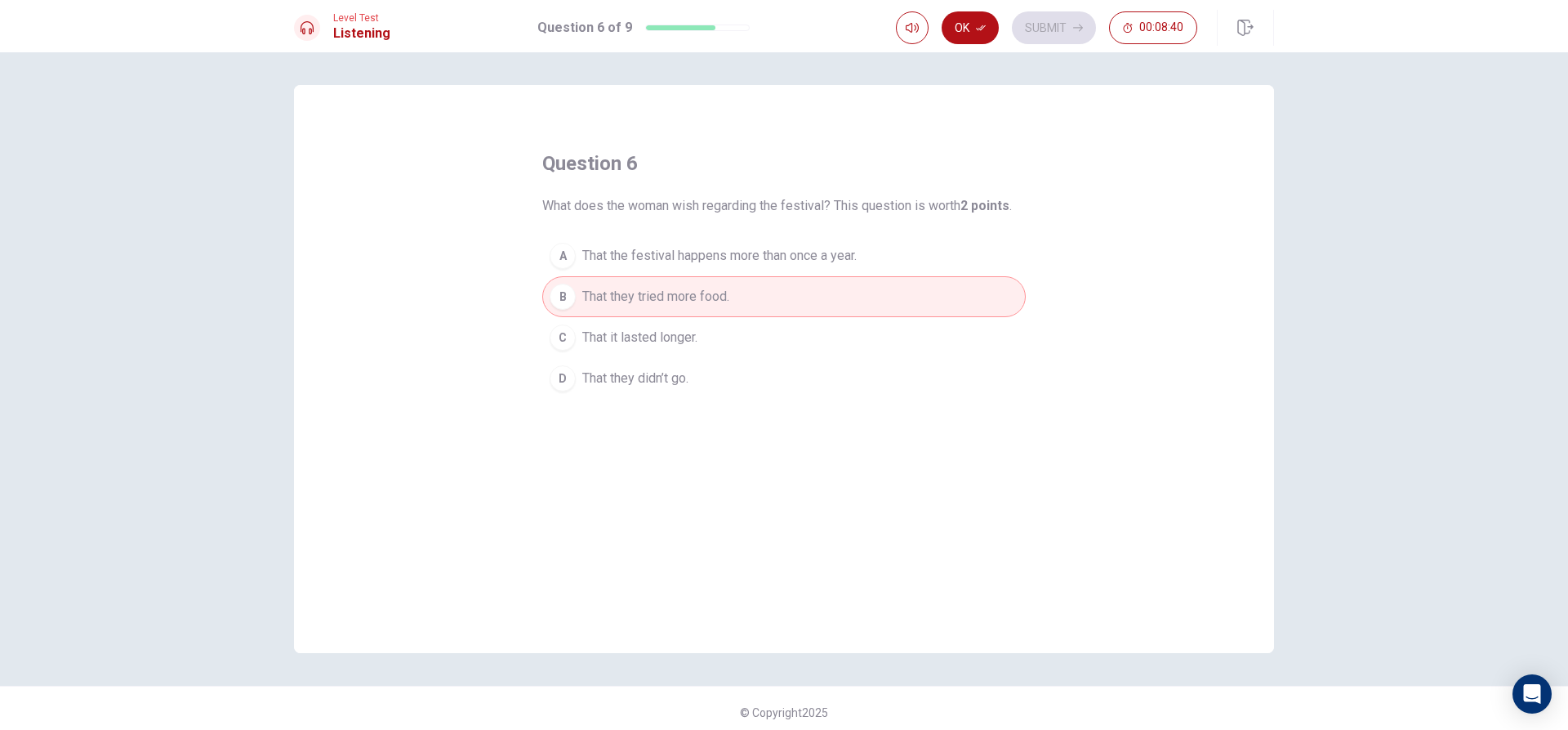
click at [670, 329] on span "That it lasted longer." at bounding box center [640, 338] width 115 height 19
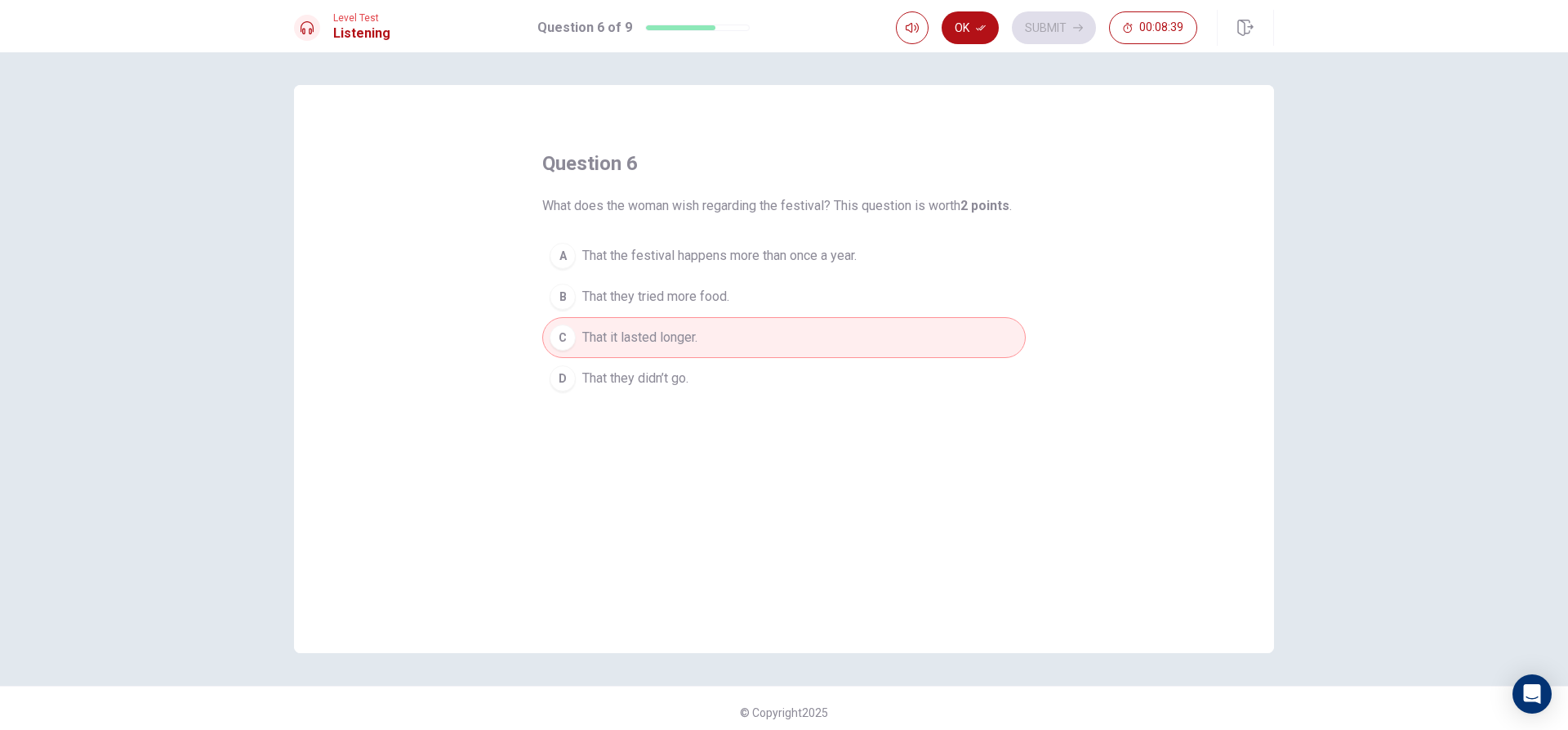
click at [660, 367] on button "D That they didn’t go." at bounding box center [784, 379] width 483 height 41
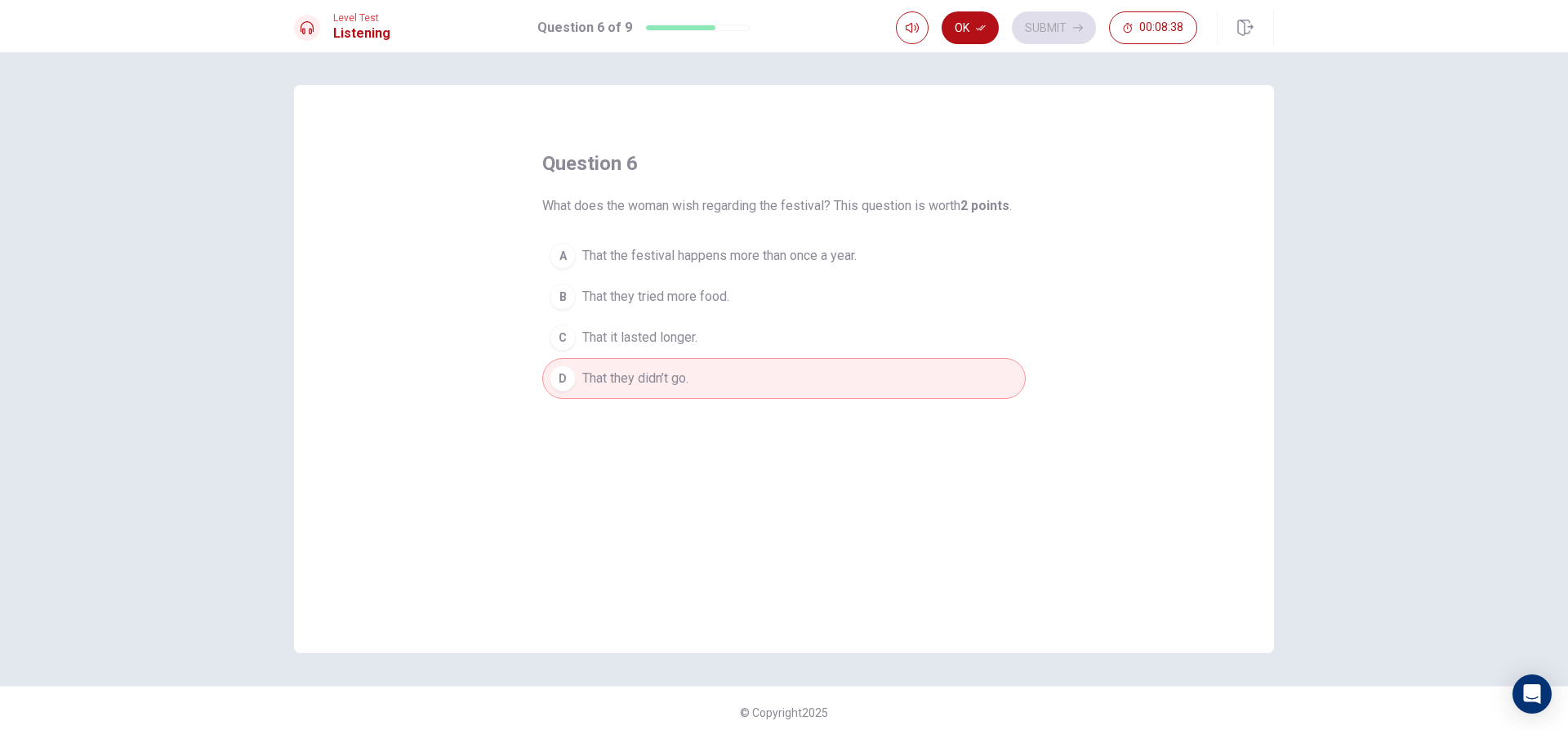
click at [690, 258] on span "That the festival happens more than once a year." at bounding box center [720, 256] width 274 height 19
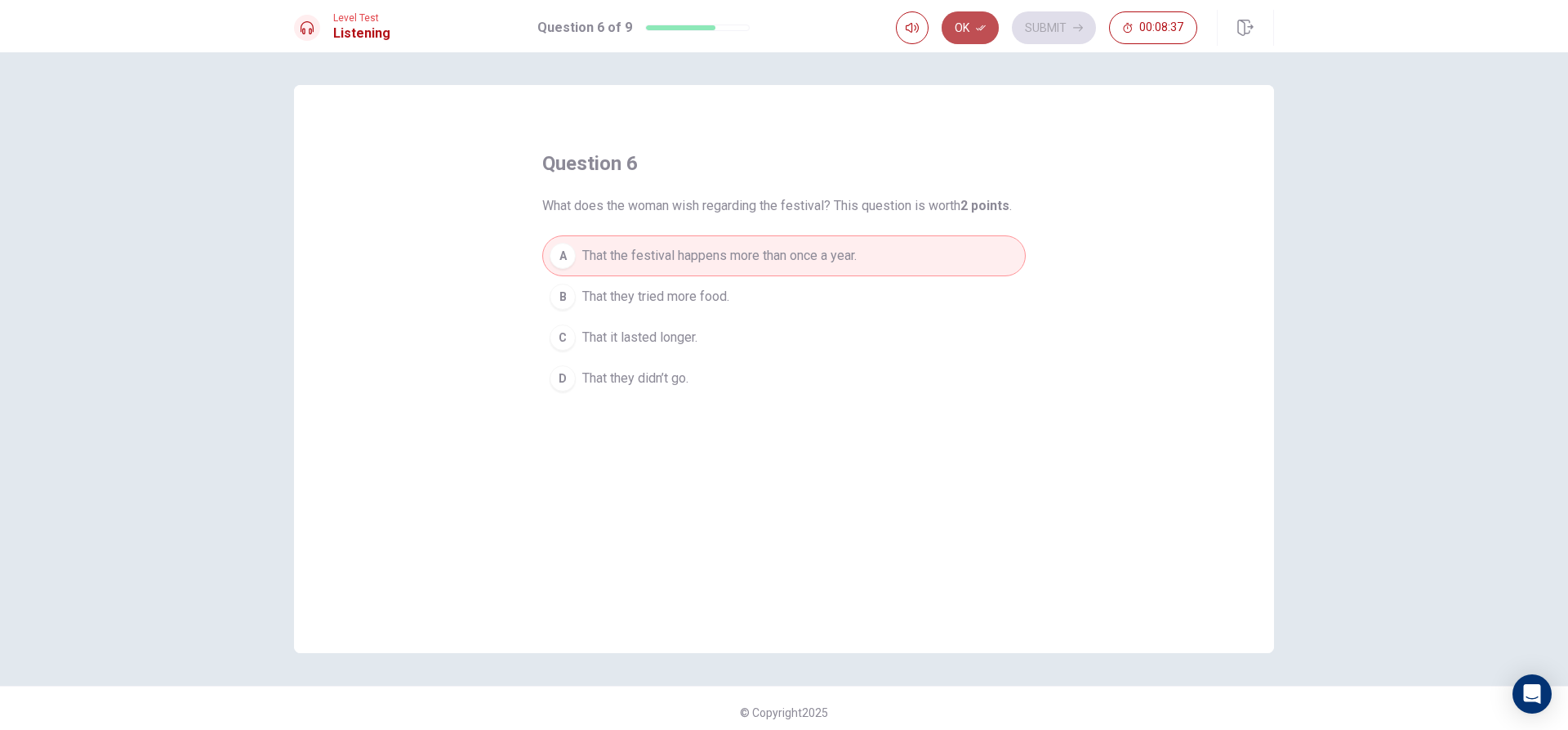
click at [980, 27] on icon "button" at bounding box center [981, 28] width 10 height 10
click at [1043, 26] on button "Submit" at bounding box center [1053, 28] width 84 height 33
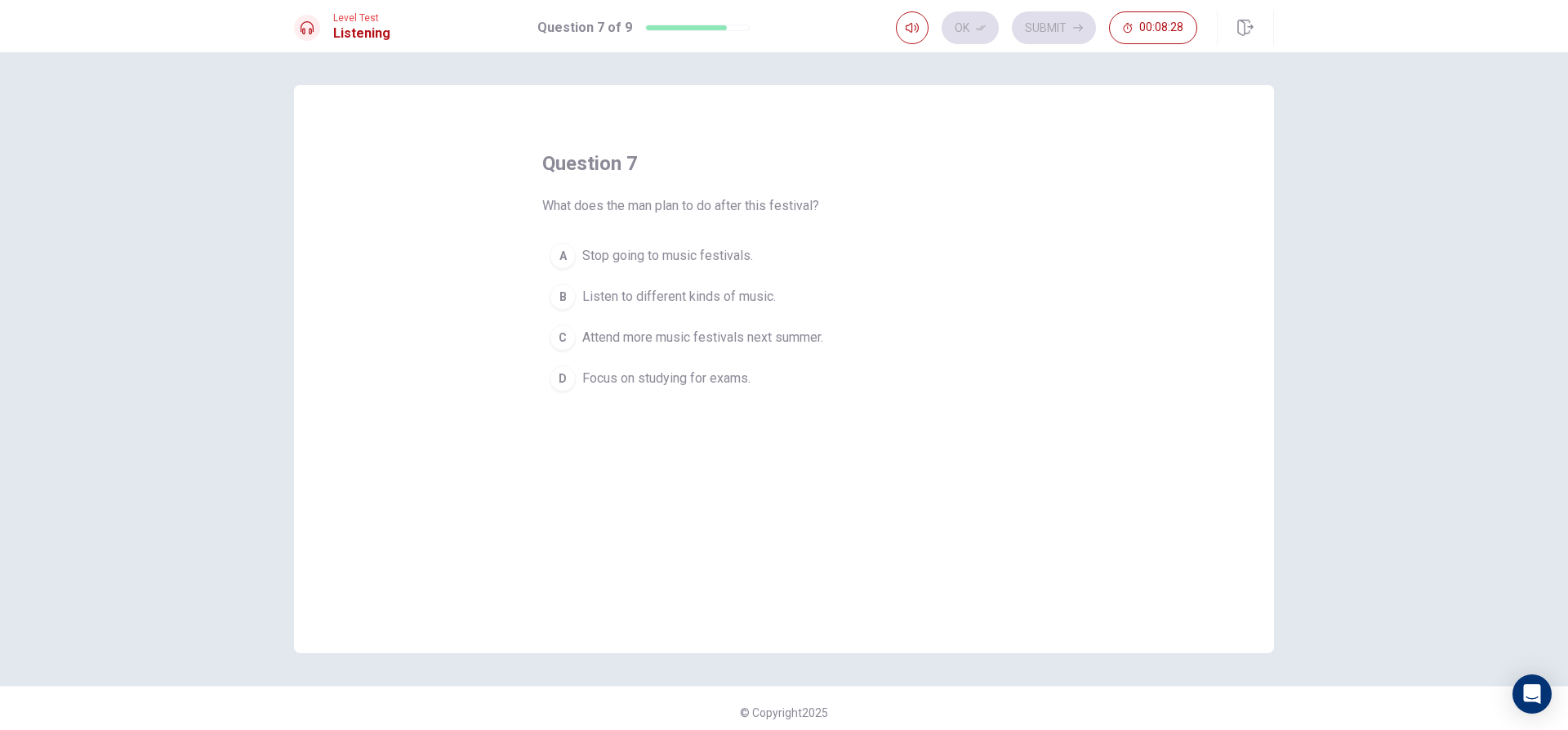
click at [660, 334] on span "Attend more music festivals next summer." at bounding box center [703, 338] width 241 height 19
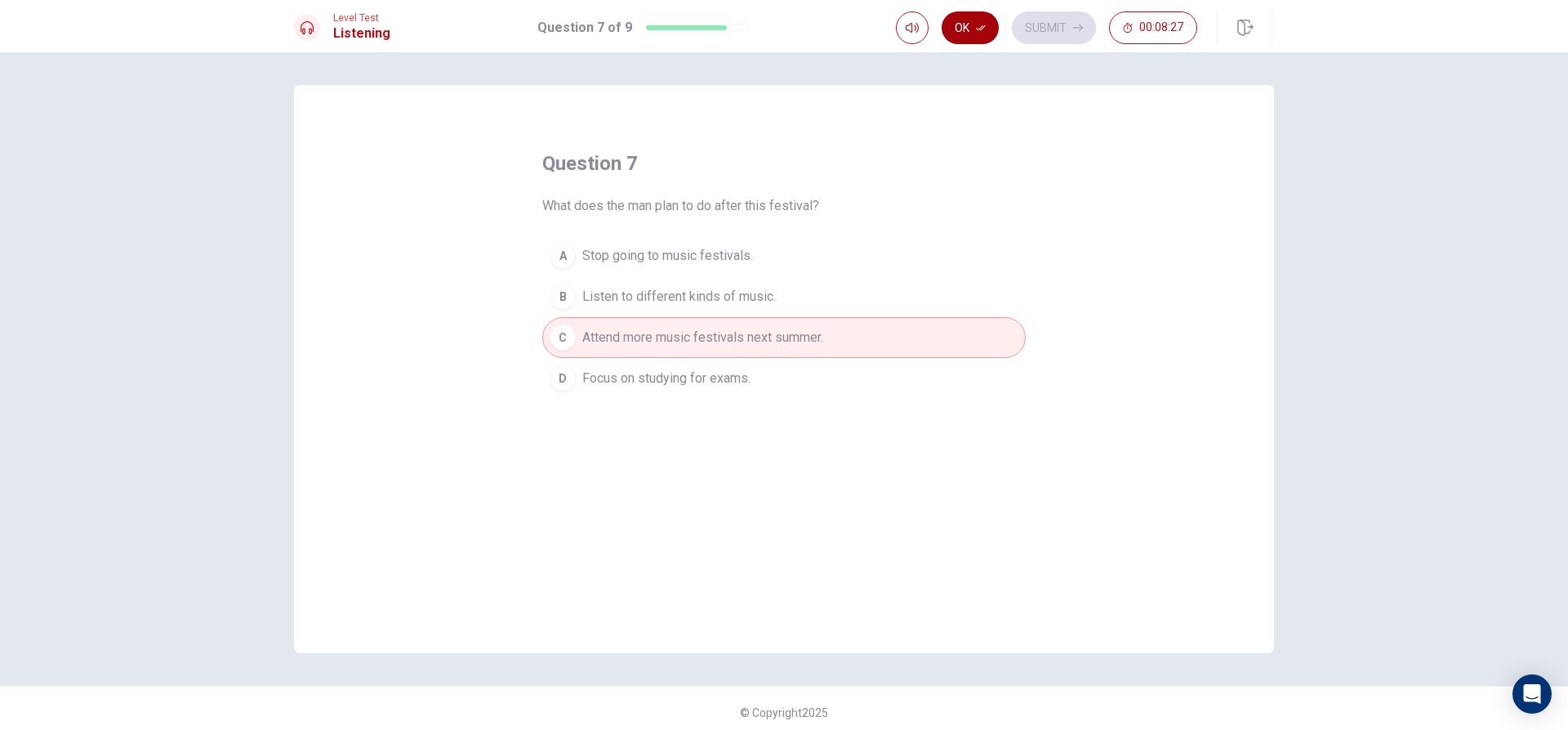
click at [972, 27] on button "Ok" at bounding box center [970, 28] width 57 height 33
click at [1040, 30] on button "Submit" at bounding box center [1053, 28] width 84 height 33
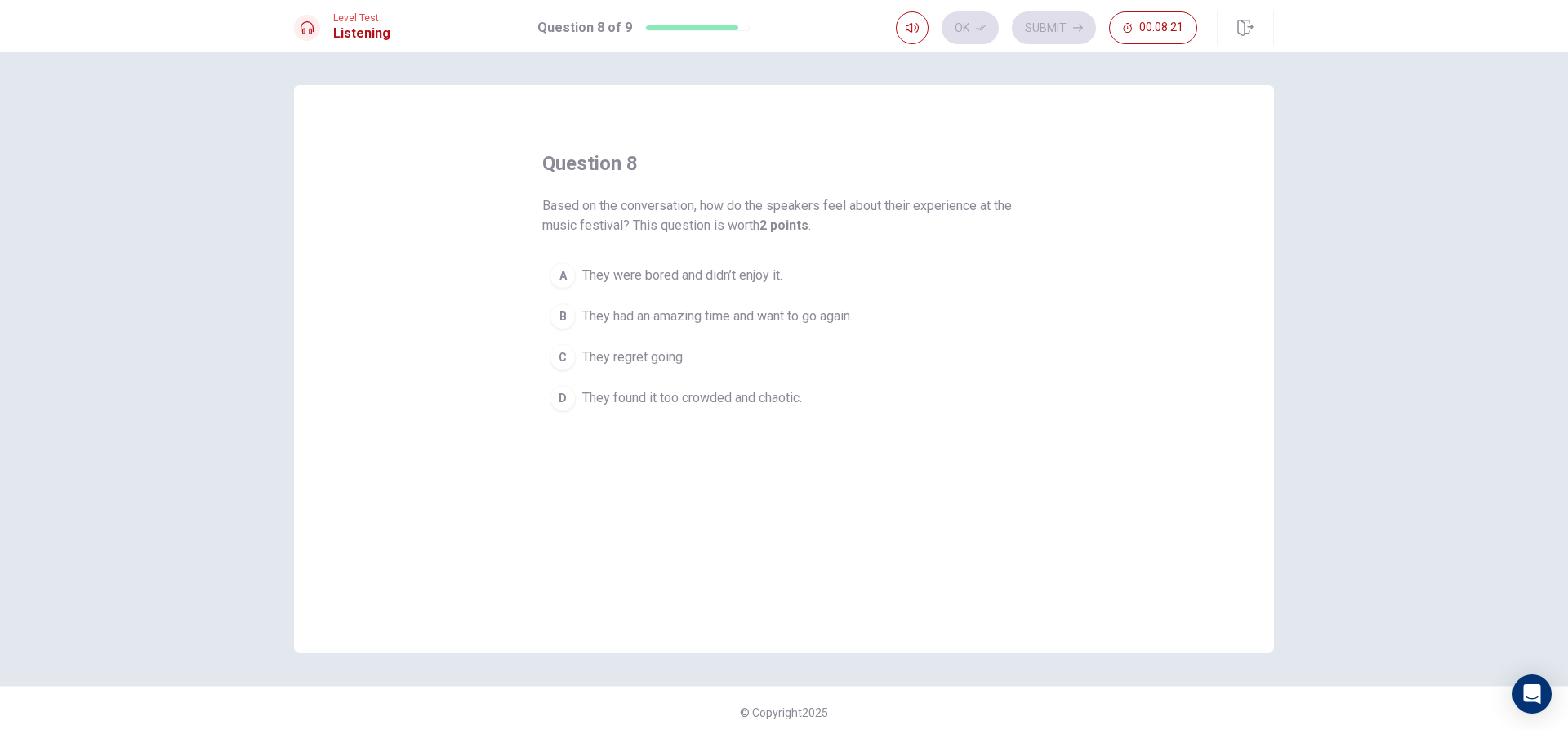
click at [732, 273] on span "They were bored and didn’t enjoy it." at bounding box center [683, 275] width 200 height 19
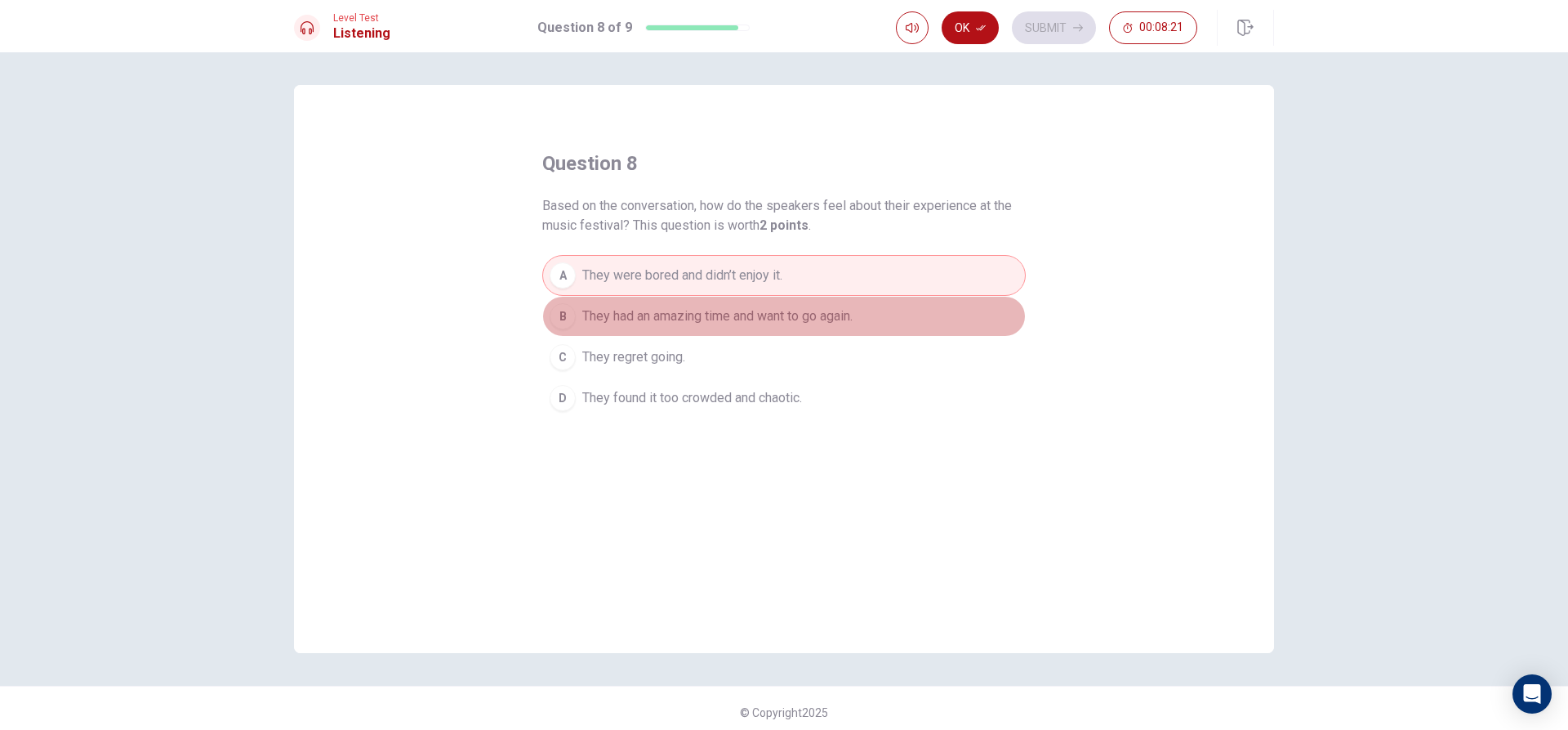
click at [731, 312] on span "They had an amazing time and want to go again." at bounding box center [718, 316] width 270 height 19
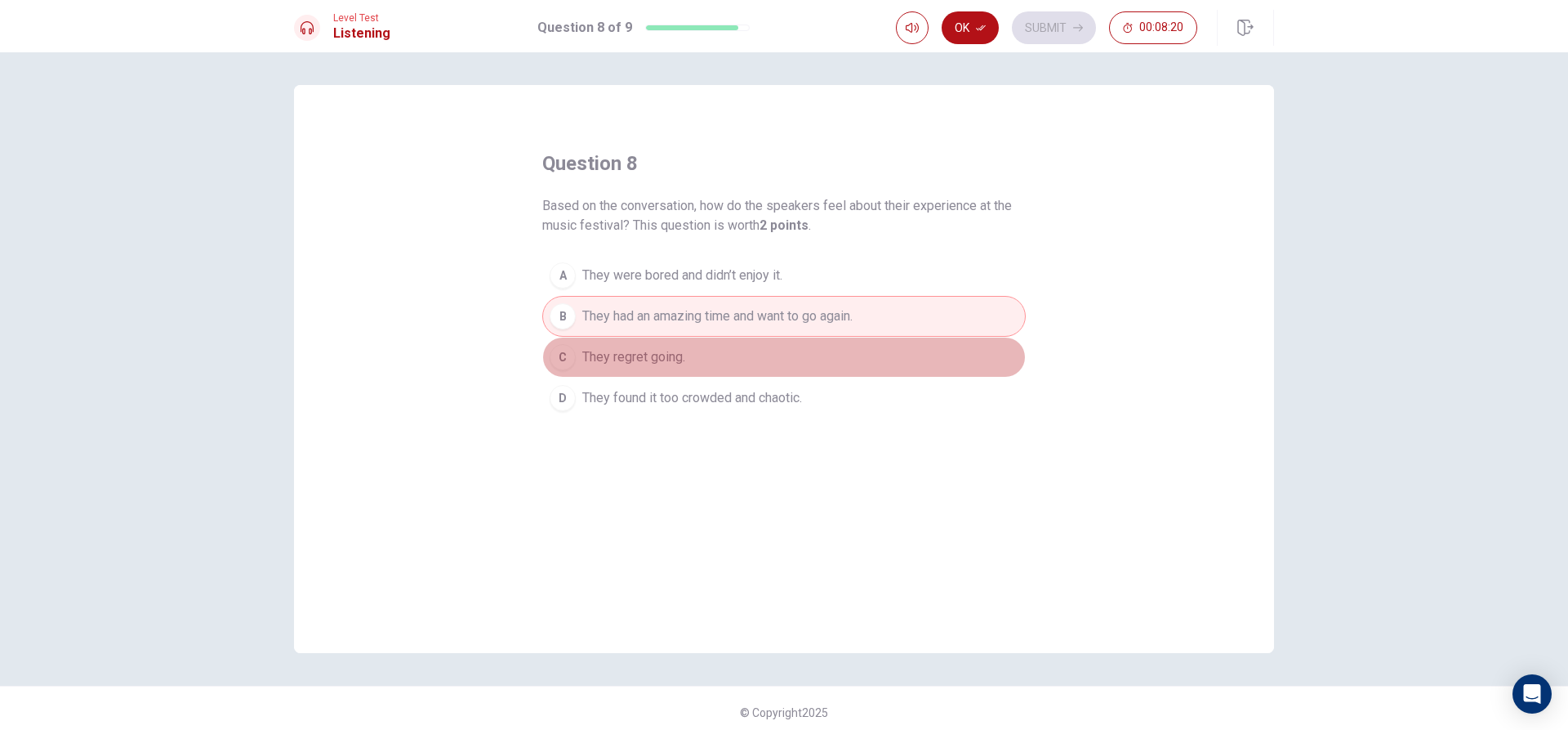
click at [722, 345] on button "C They regret going." at bounding box center [784, 357] width 483 height 41
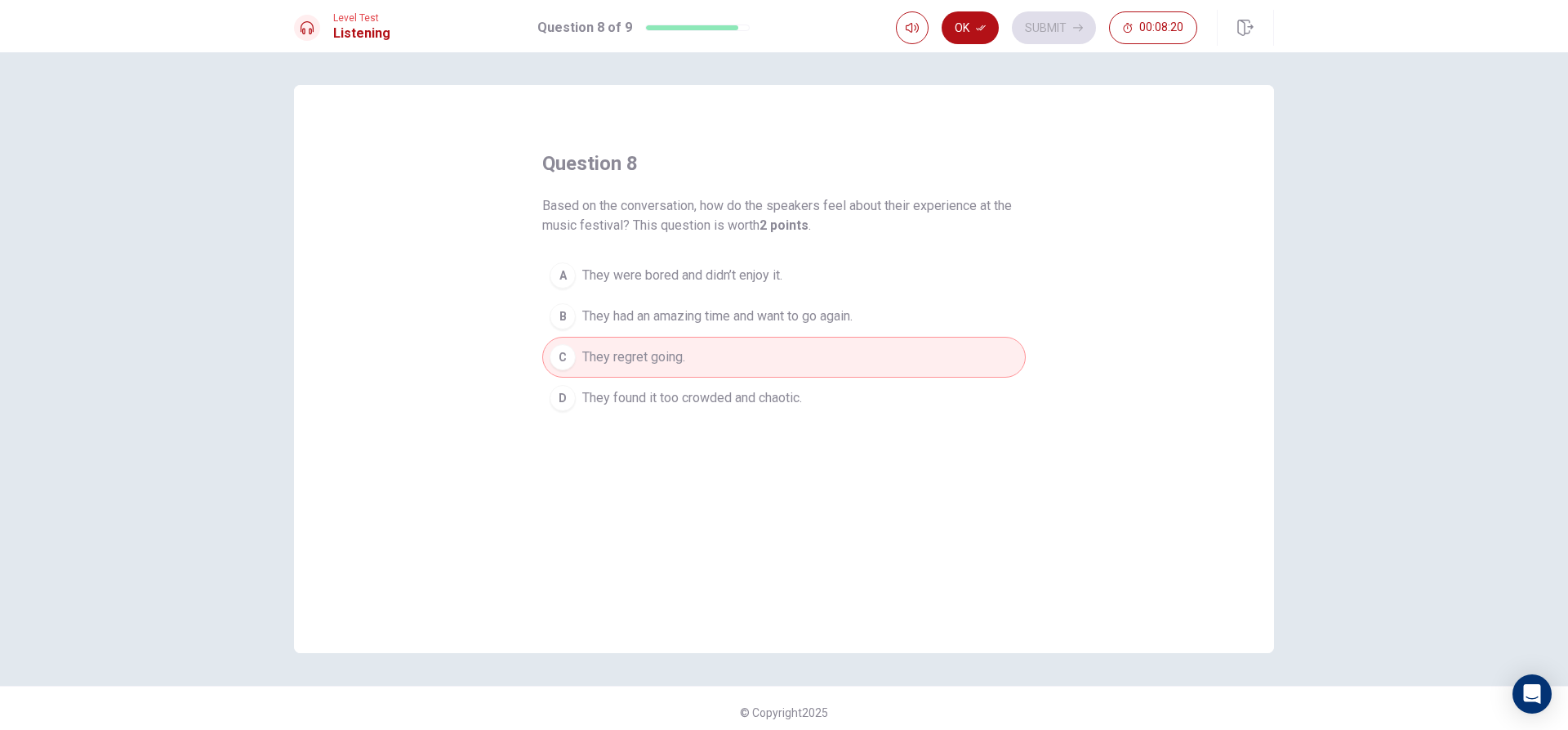
click at [721, 382] on button "D They found it too crowded and chaotic." at bounding box center [784, 398] width 483 height 41
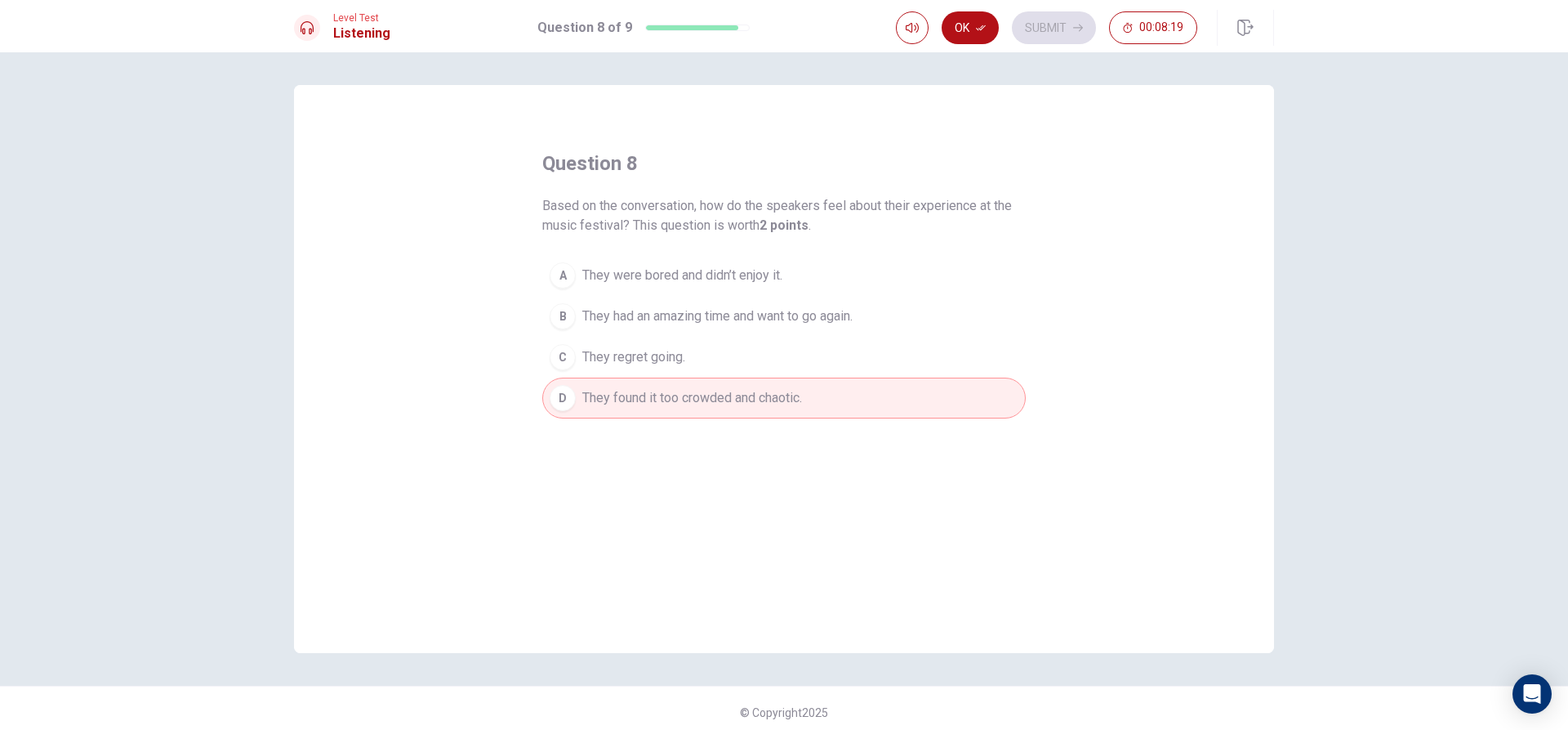
click at [731, 336] on button "B They had an amazing time and want to go again." at bounding box center [784, 316] width 483 height 41
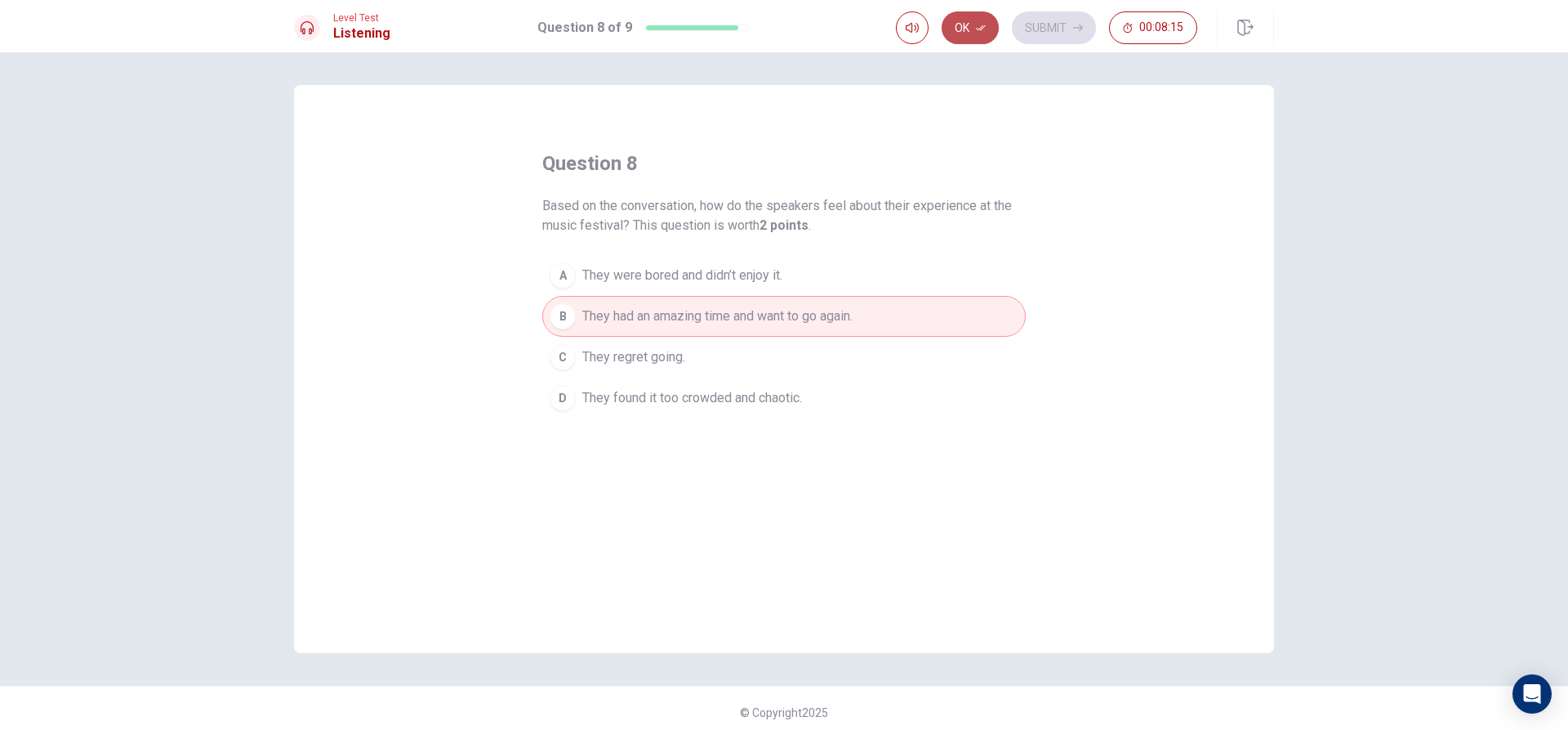
click at [982, 30] on icon "button" at bounding box center [981, 28] width 10 height 10
click at [1058, 33] on button "Submit" at bounding box center [1053, 28] width 84 height 33
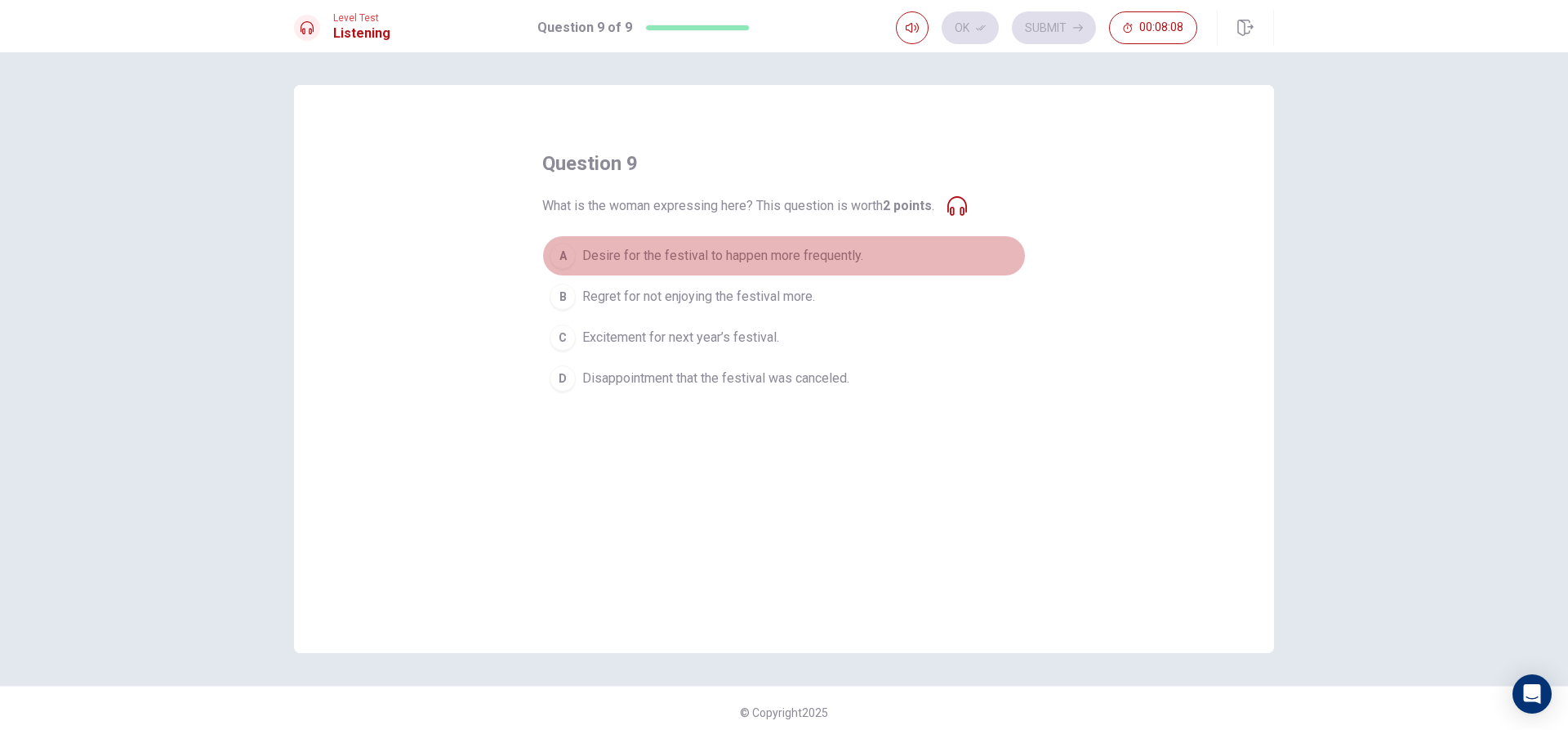
click at [680, 251] on span "Desire for the festival to happen more frequently." at bounding box center [723, 256] width 281 height 19
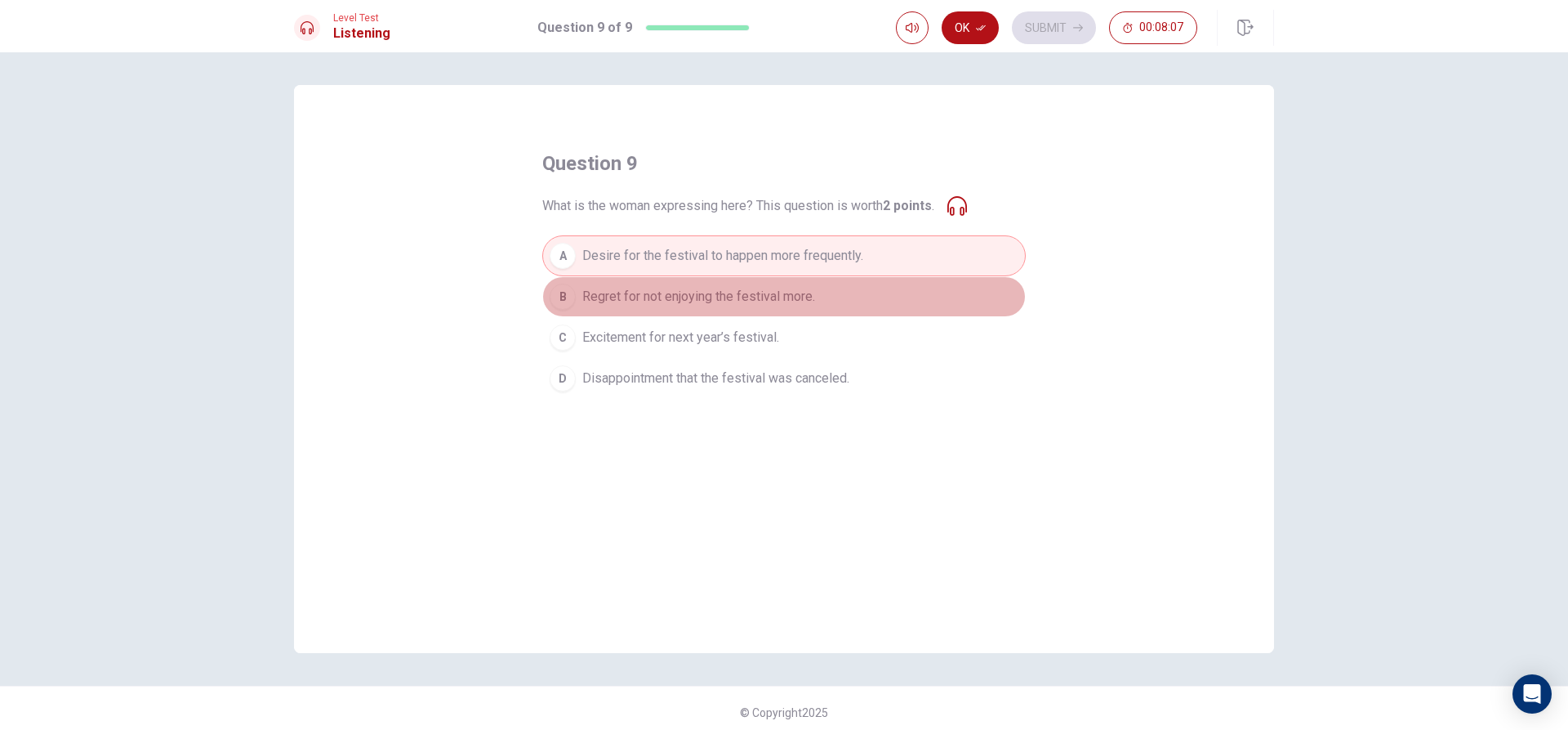
click at [701, 292] on span "Regret for not enjoying the festival more." at bounding box center [698, 297] width 232 height 19
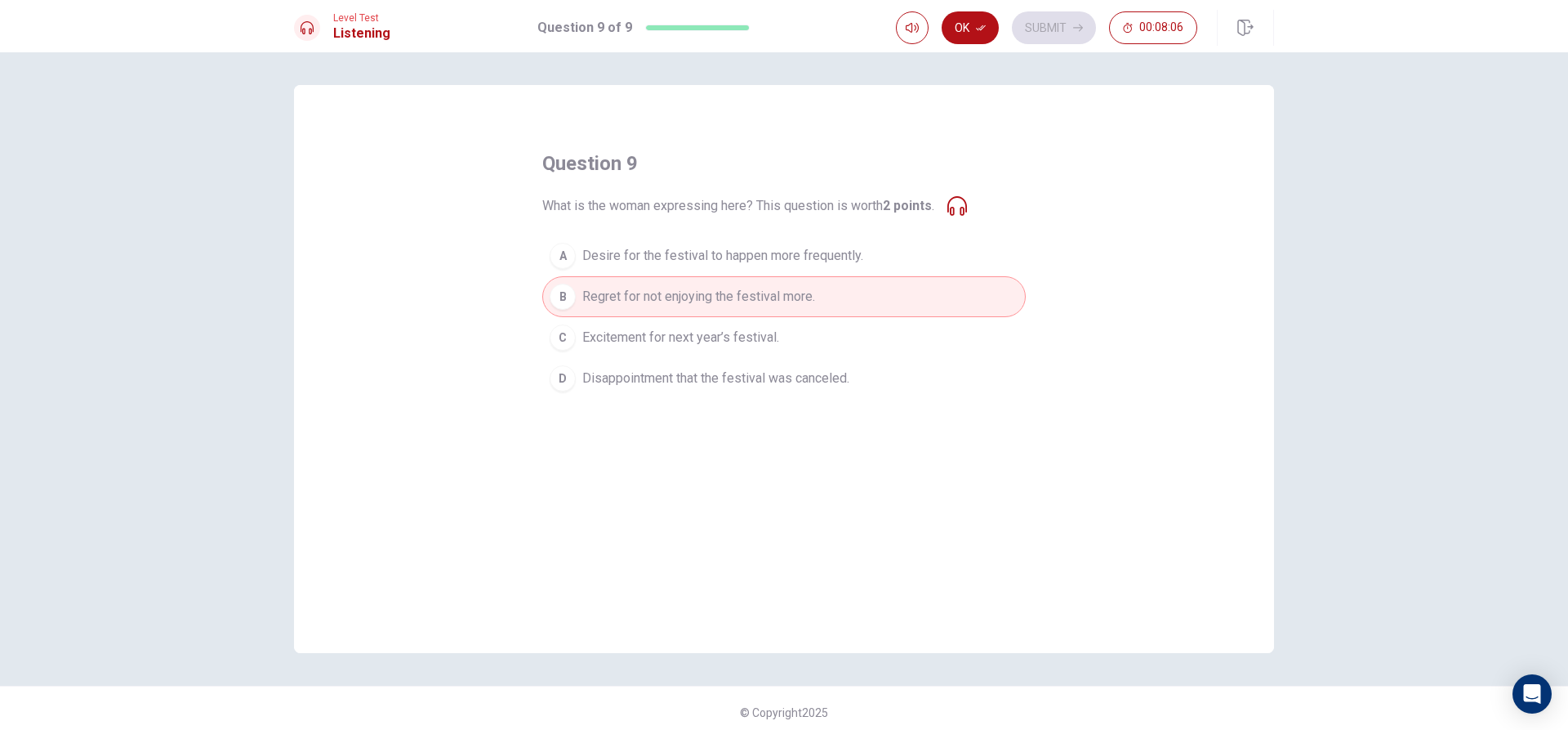
click at [788, 339] on button "C Excitement for next year’s festival." at bounding box center [784, 338] width 483 height 41
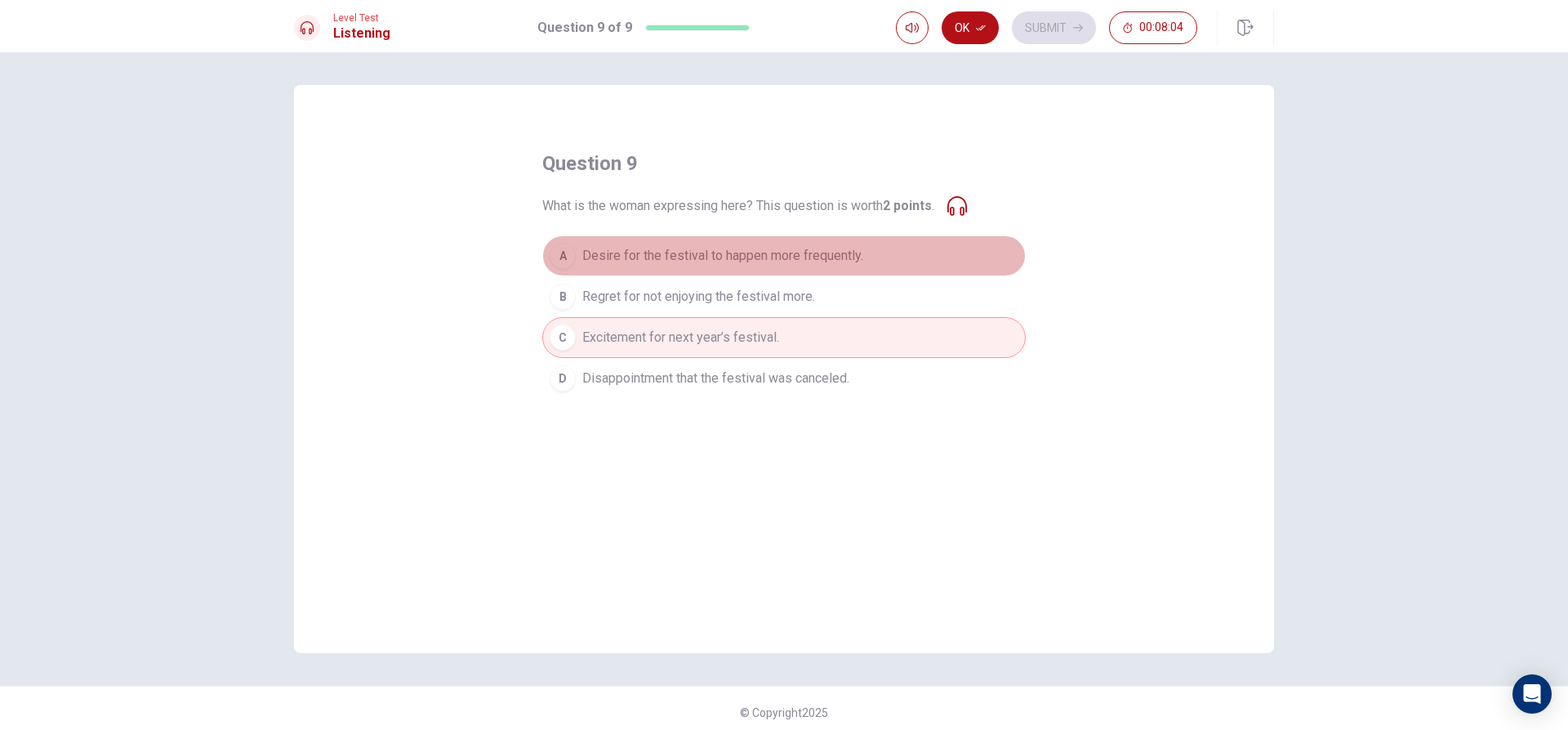
click at [613, 246] on span "Desire for the festival to happen more frequently." at bounding box center [723, 256] width 281 height 19
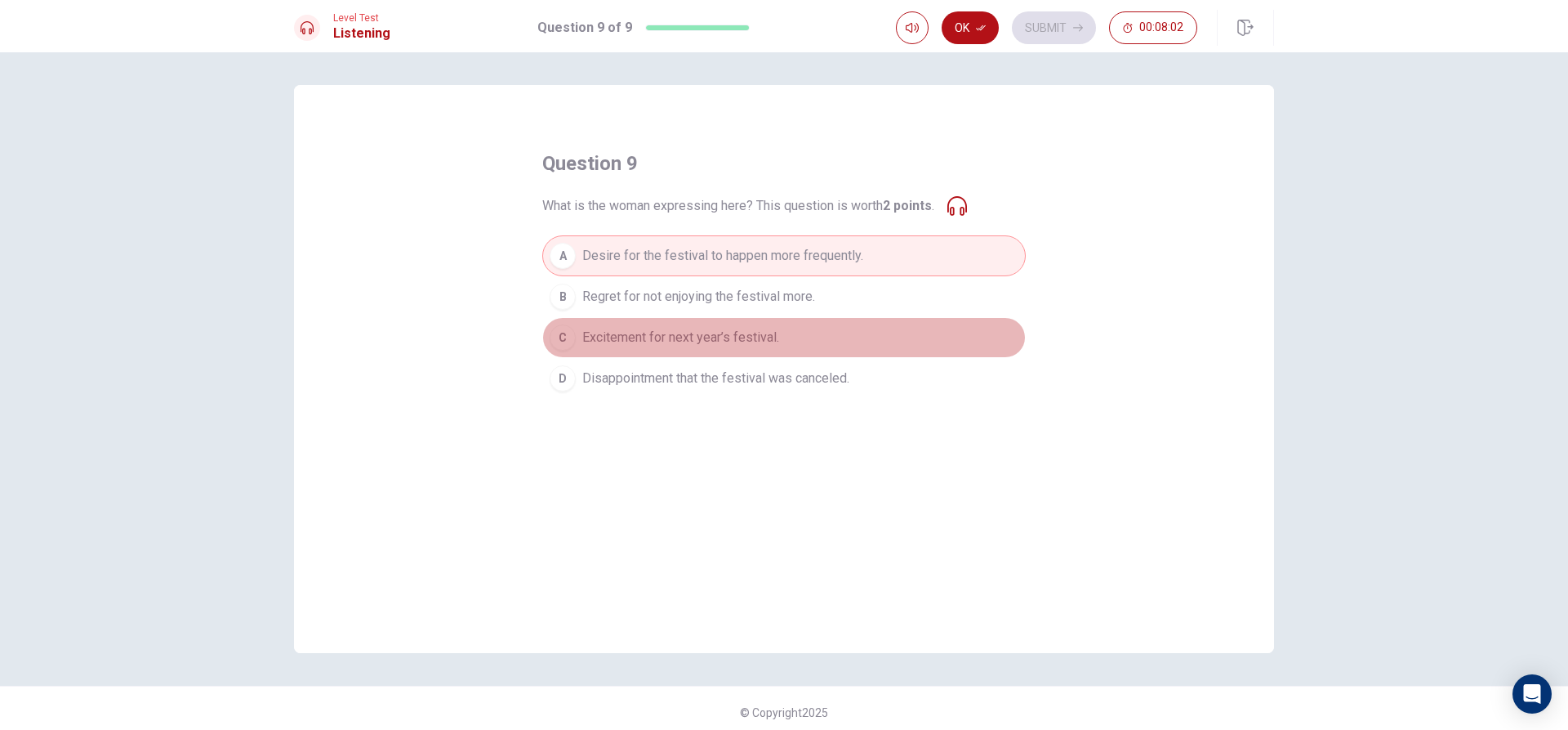
click at [631, 336] on span "Excitement for next year’s festival." at bounding box center [681, 338] width 196 height 19
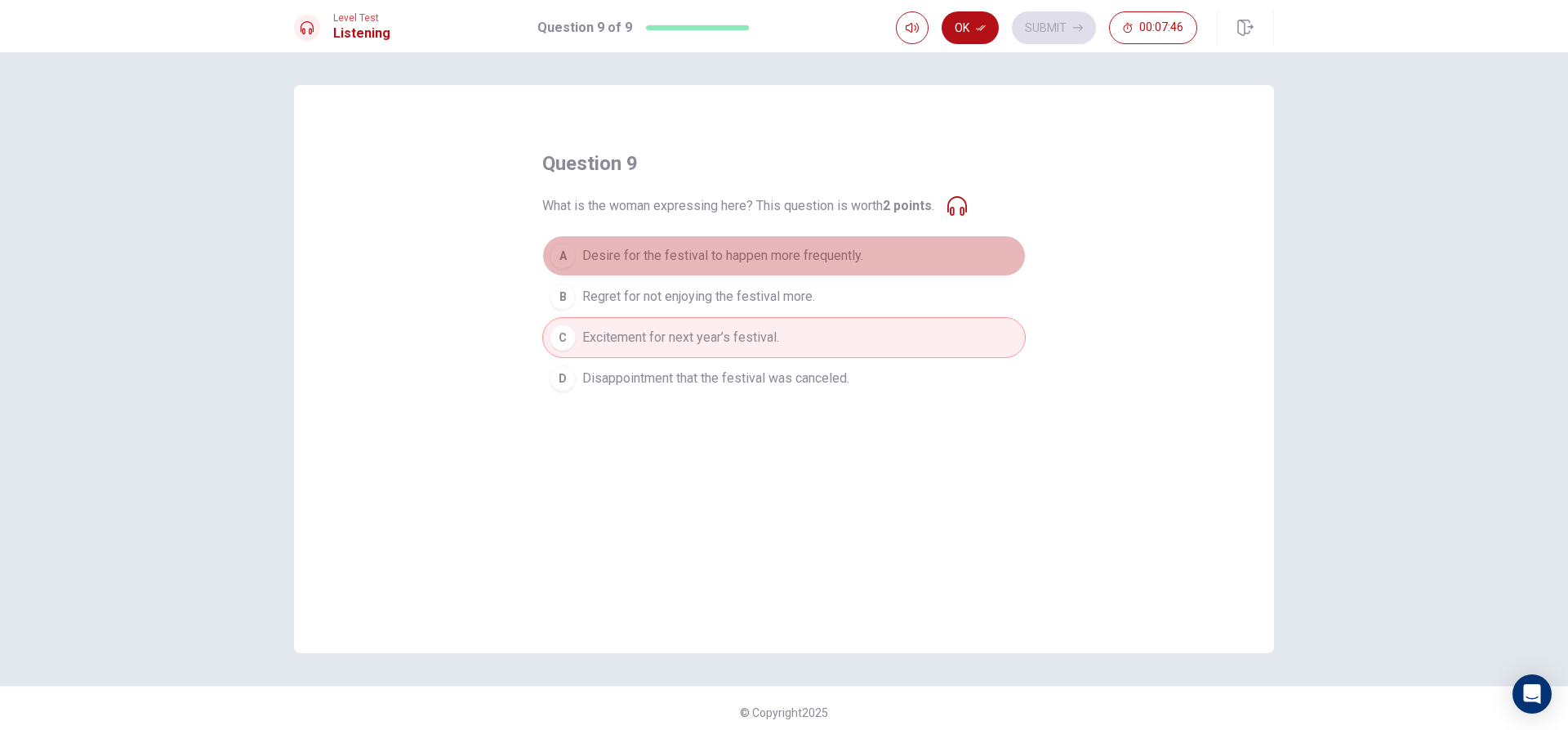
click at [831, 251] on span "Desire for the festival to happen more frequently." at bounding box center [723, 256] width 281 height 19
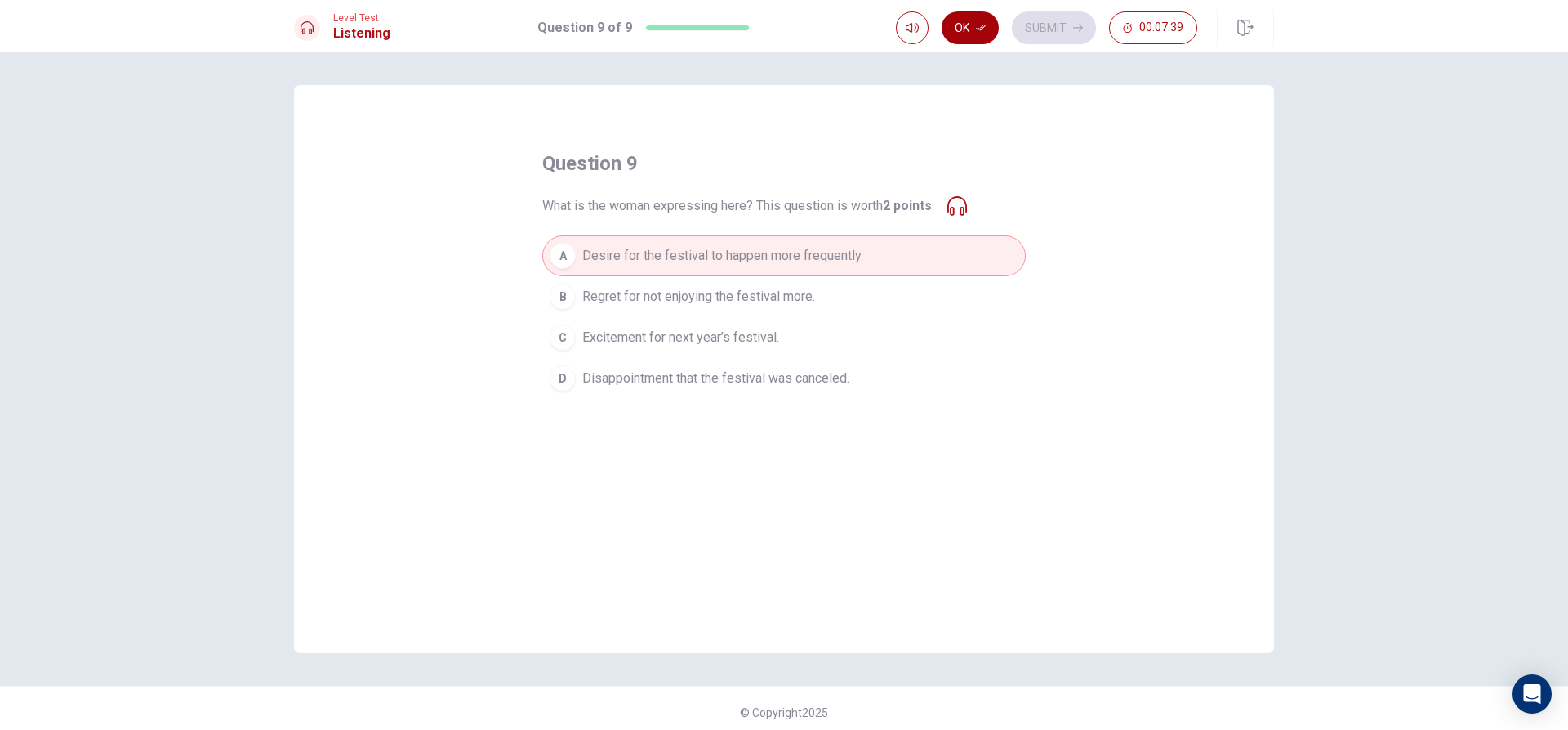
click at [981, 30] on icon "button" at bounding box center [981, 28] width 10 height 6
click at [1028, 22] on button "Submit" at bounding box center [1053, 28] width 84 height 33
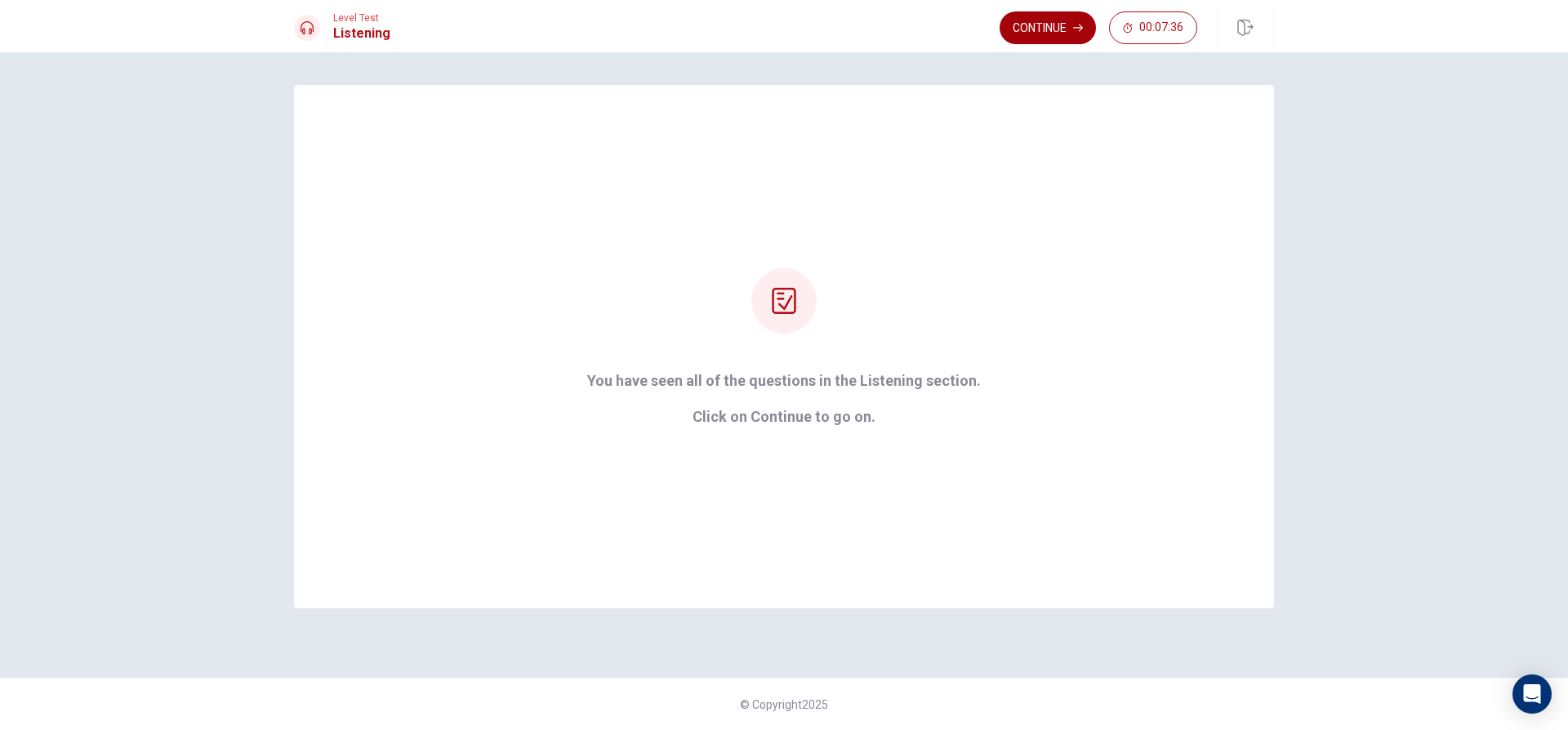
click at [1029, 21] on button "Continue" at bounding box center [1048, 28] width 96 height 33
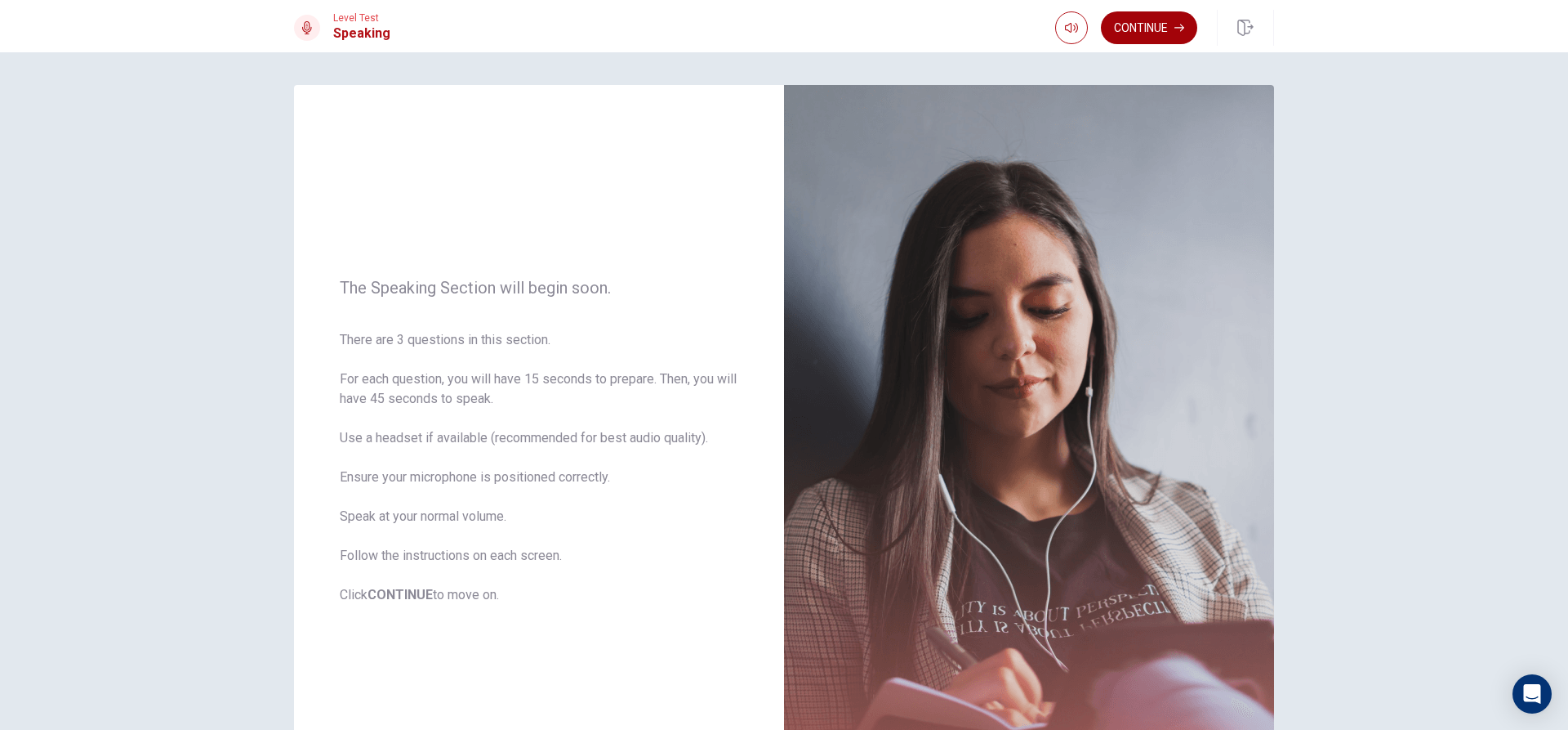
click at [1149, 26] on button "Continue" at bounding box center [1149, 28] width 96 height 33
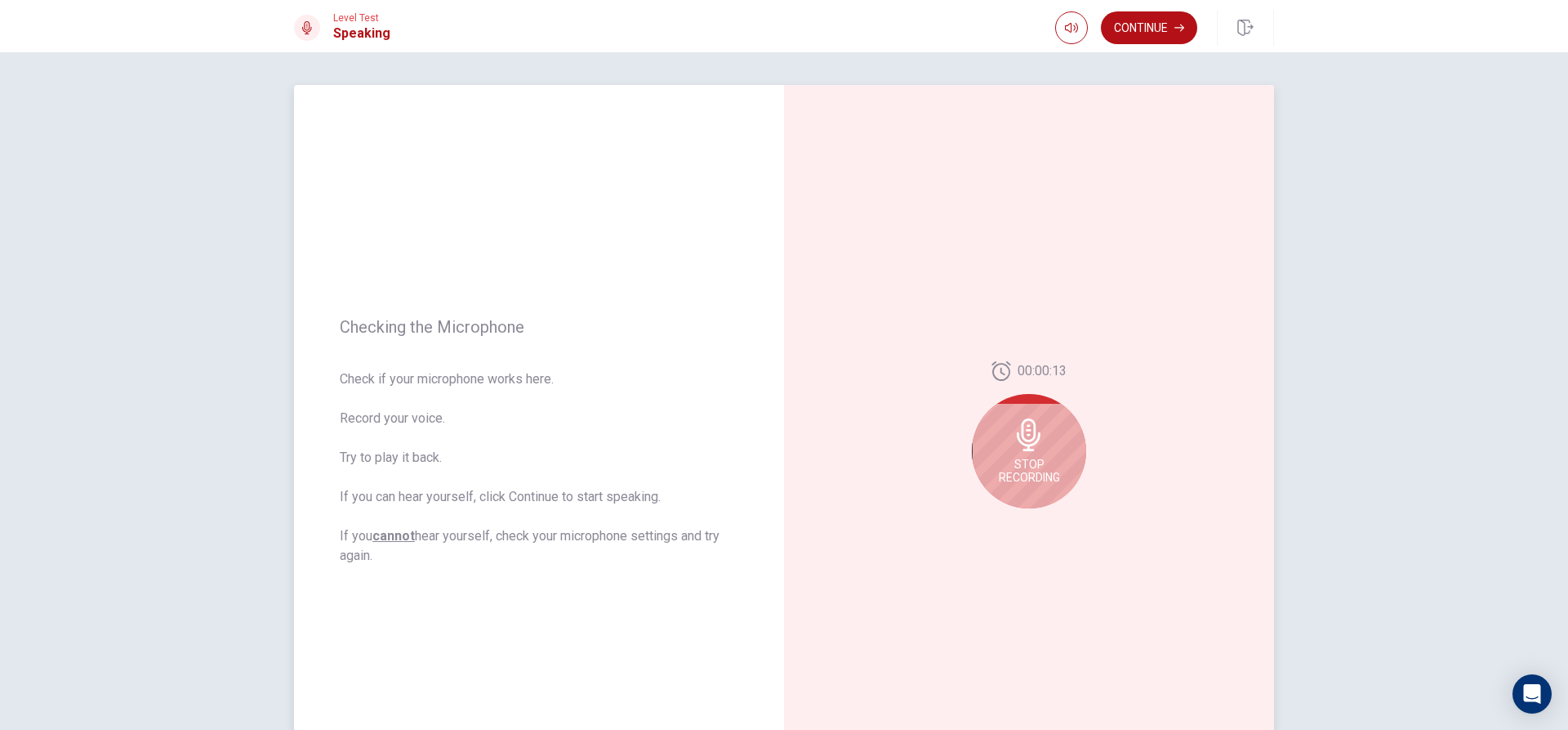
click at [1027, 468] on span "Stop Recording" at bounding box center [1029, 470] width 61 height 26
click at [1037, 517] on button "Play Audio" at bounding box center [1048, 522] width 23 height 23
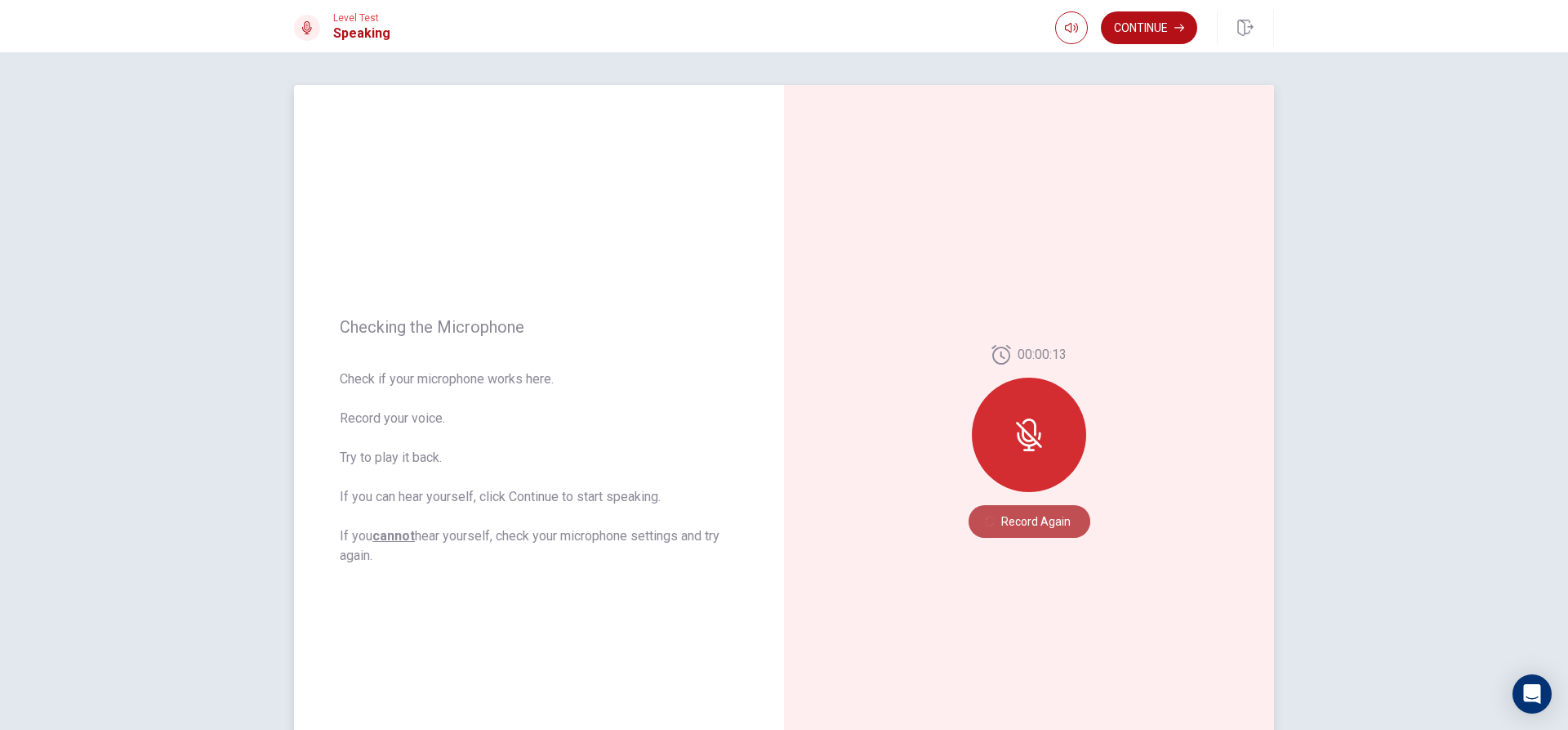
click at [985, 521] on icon "button" at bounding box center [990, 522] width 10 height 10
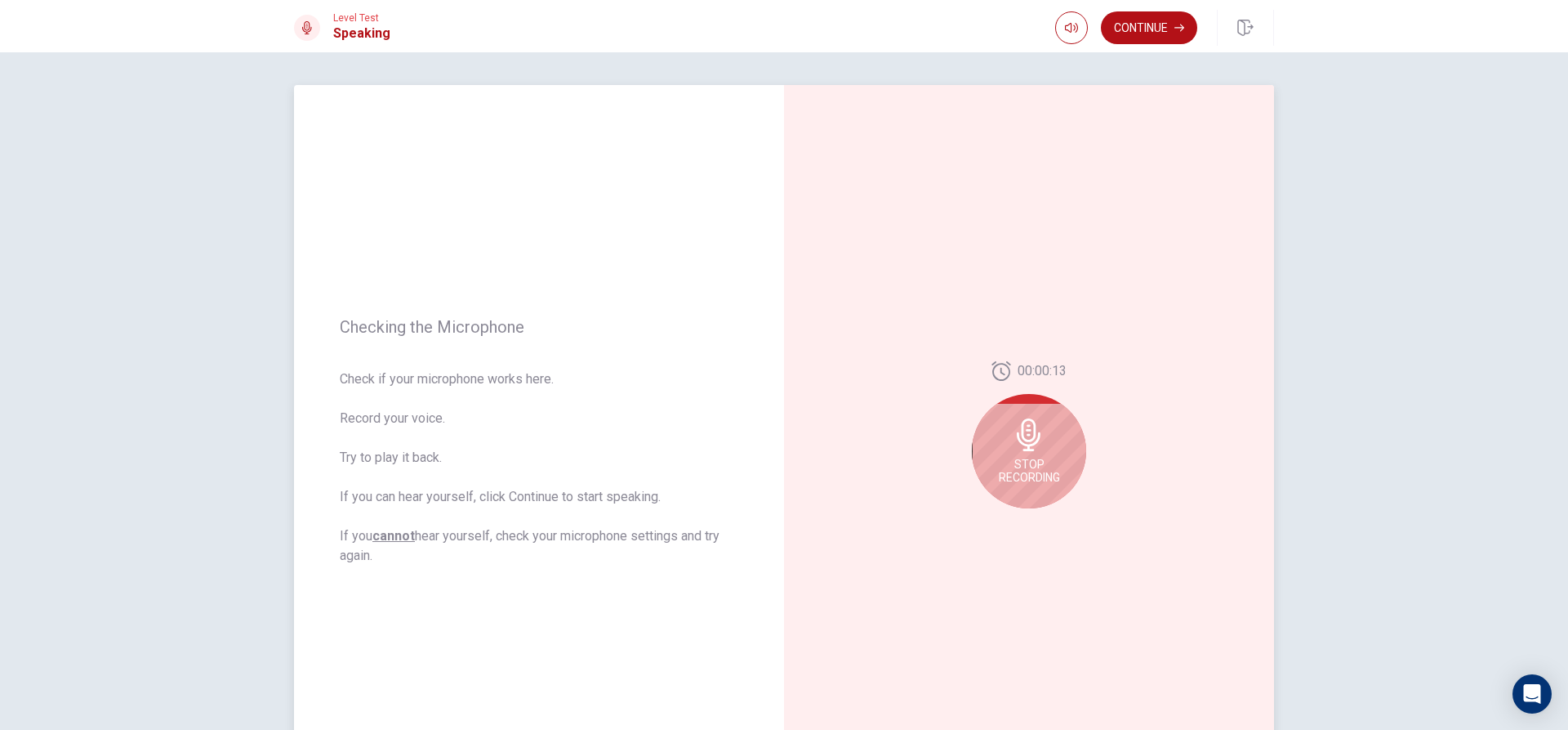
click at [1029, 441] on icon at bounding box center [1028, 435] width 23 height 33
click at [1043, 520] on icon "Play Audio" at bounding box center [1047, 522] width 8 height 10
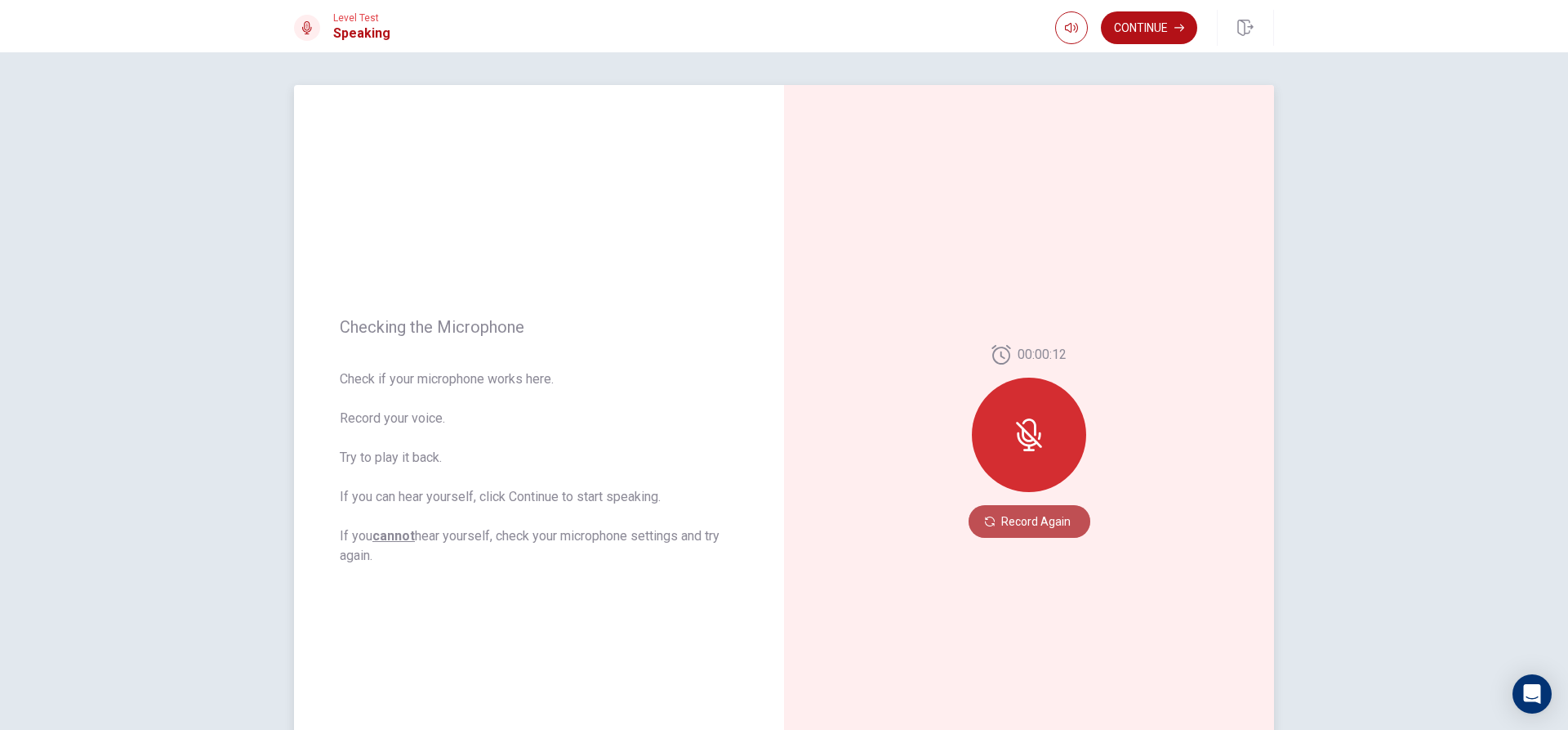
click at [999, 529] on button "Record Again" at bounding box center [1029, 522] width 122 height 33
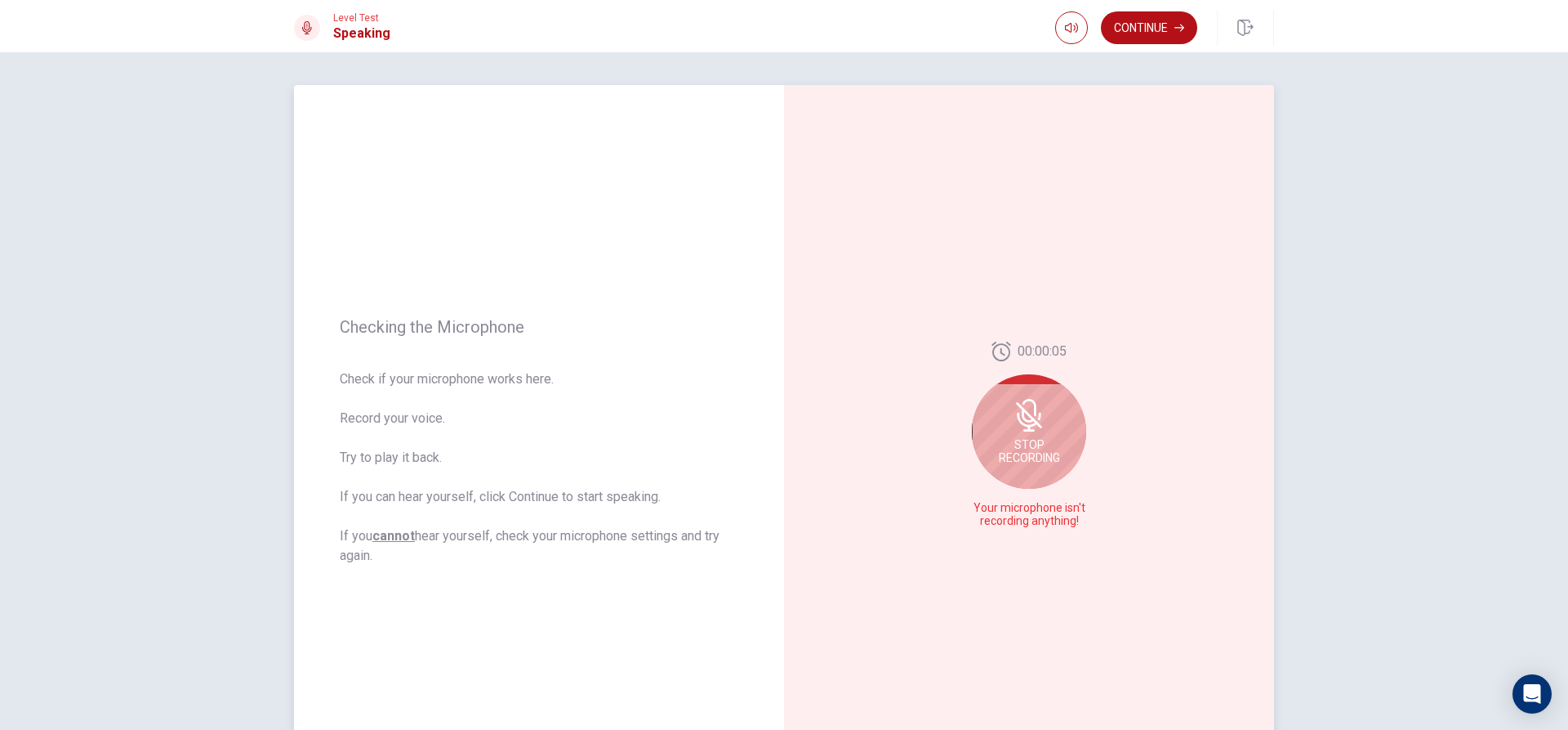
click at [1037, 428] on icon at bounding box center [1029, 415] width 26 height 26
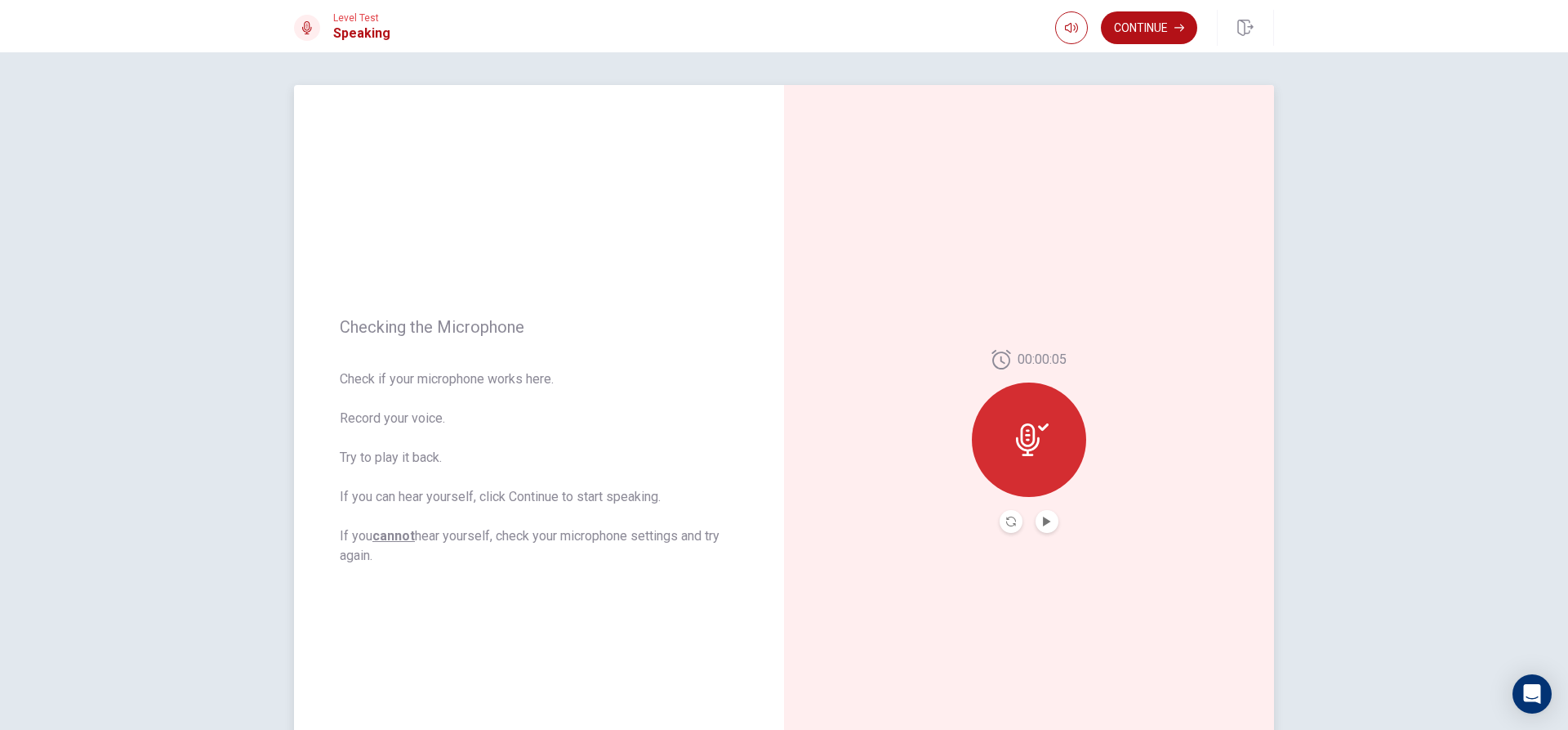
click at [1032, 436] on icon at bounding box center [1033, 440] width 33 height 33
click at [1048, 520] on button "Play Audio" at bounding box center [1048, 522] width 23 height 23
click at [1013, 518] on button "Record Again" at bounding box center [1012, 522] width 23 height 23
click at [1024, 447] on icon at bounding box center [1028, 435] width 23 height 33
click at [1032, 515] on button "Record Again" at bounding box center [1029, 522] width 122 height 33
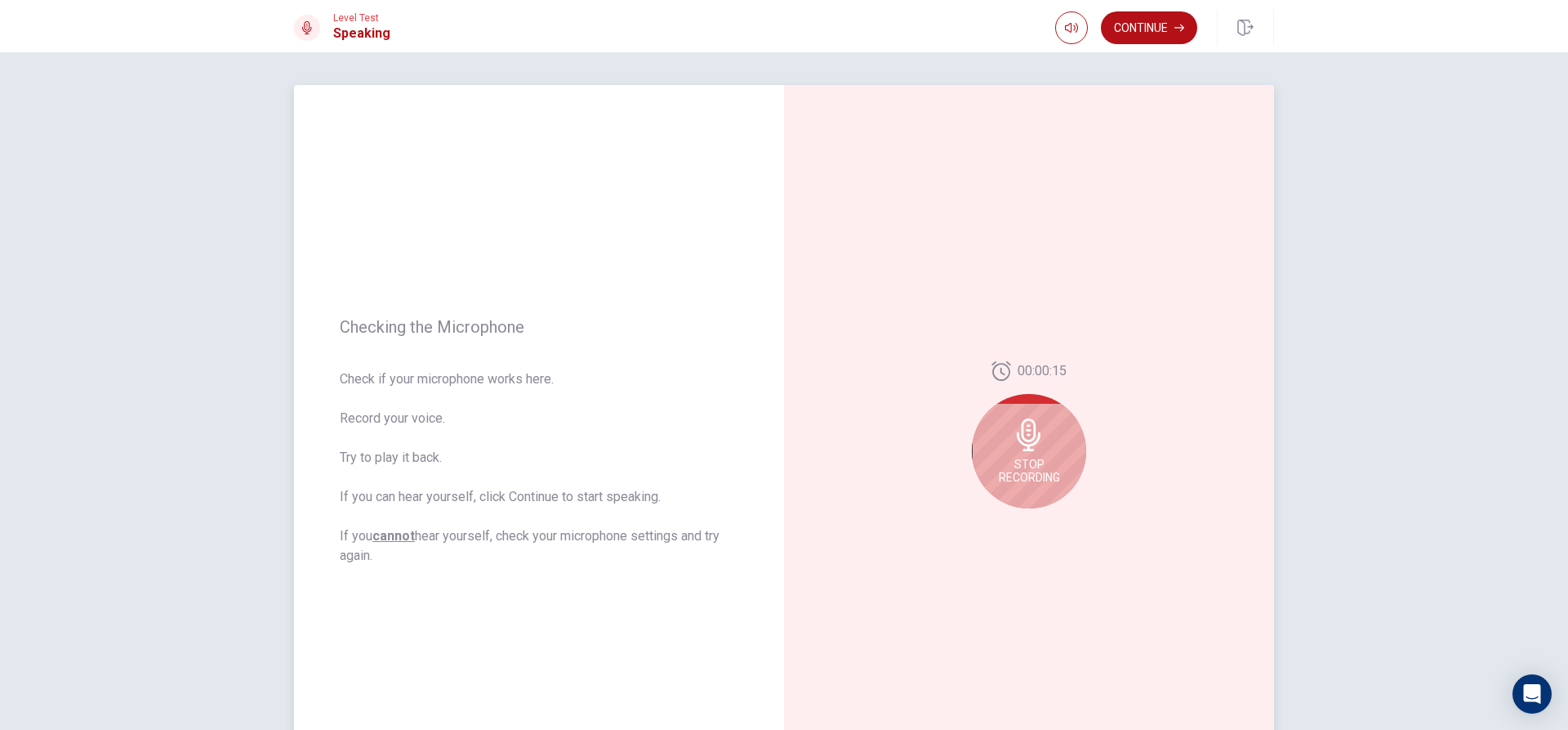
click at [1032, 469] on span "Stop Recording" at bounding box center [1029, 470] width 61 height 26
click at [1043, 527] on button "Play Audio" at bounding box center [1048, 522] width 23 height 23
click at [993, 528] on div "00:00:15" at bounding box center [1029, 441] width 115 height 183
click at [1007, 507] on div "00:00:15" at bounding box center [1029, 441] width 115 height 183
click at [1008, 523] on icon "Record Again" at bounding box center [1012, 522] width 10 height 10
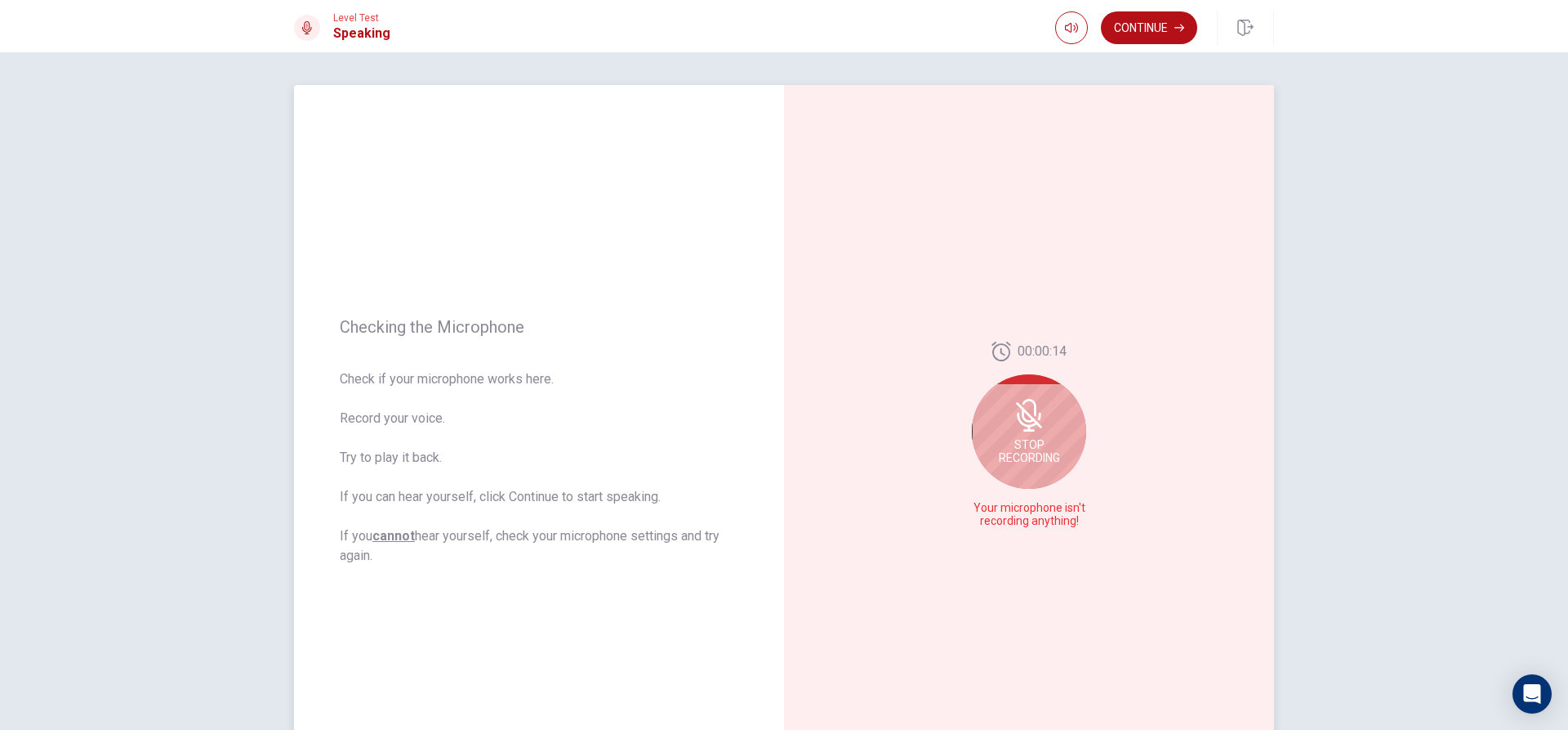
click at [1035, 425] on icon at bounding box center [1029, 415] width 26 height 26
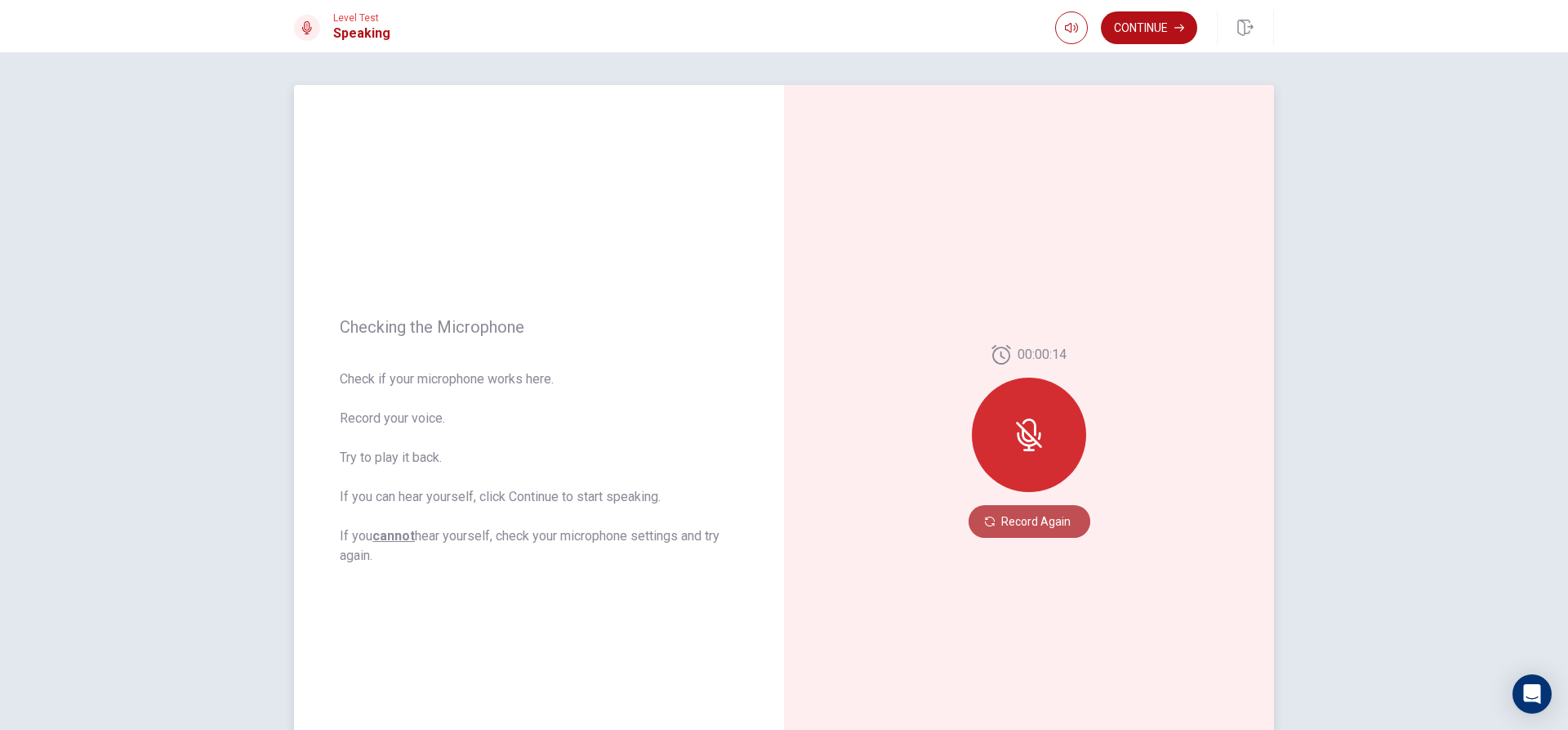
click at [1029, 524] on button "Record Again" at bounding box center [1029, 522] width 122 height 33
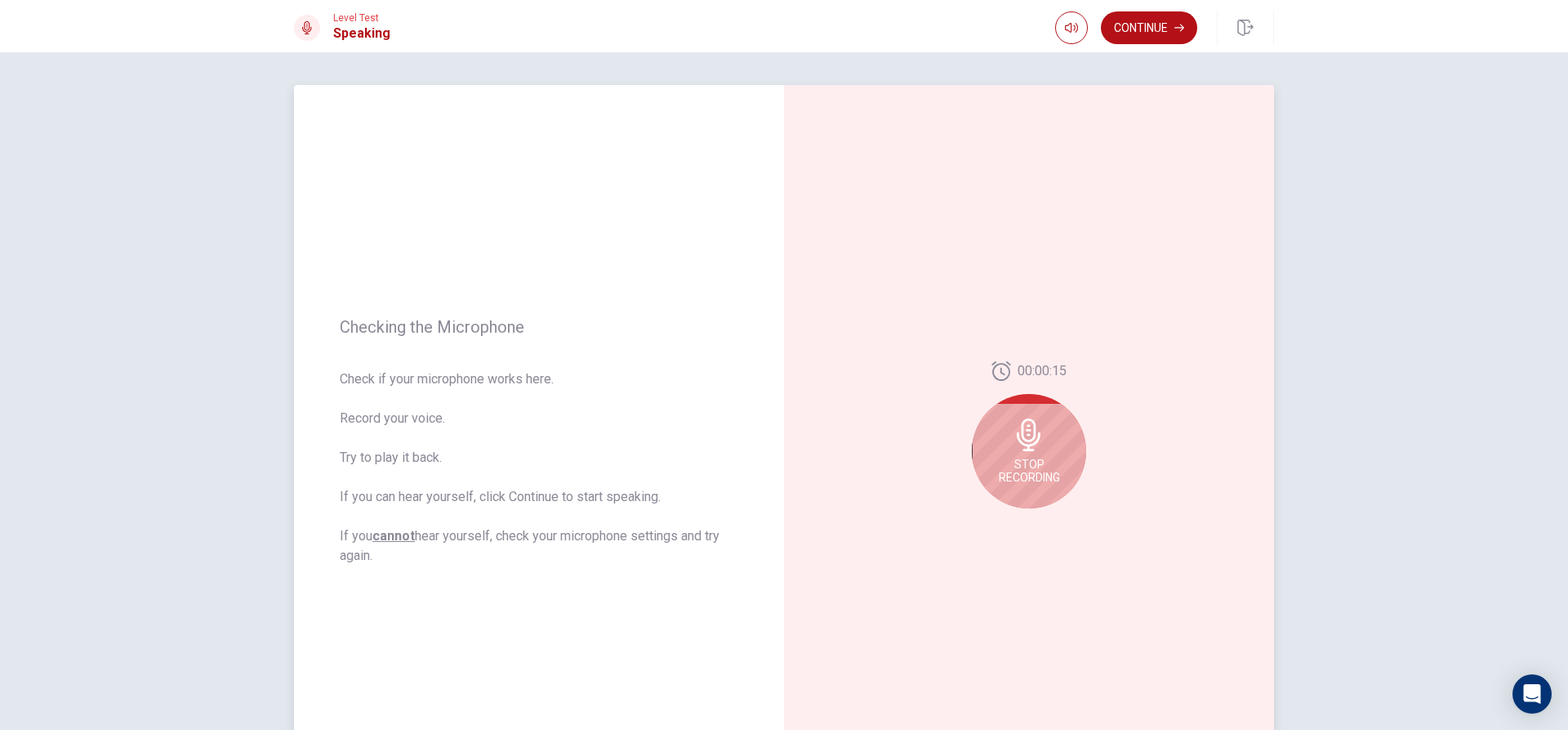
click at [1037, 466] on span "Stop Recording" at bounding box center [1029, 470] width 61 height 26
click at [1037, 465] on div at bounding box center [1029, 440] width 115 height 115
click at [1043, 453] on icon at bounding box center [1033, 440] width 33 height 33
click at [1018, 441] on icon at bounding box center [1028, 440] width 23 height 33
click at [1043, 523] on icon "Play Audio" at bounding box center [1048, 522] width 10 height 10
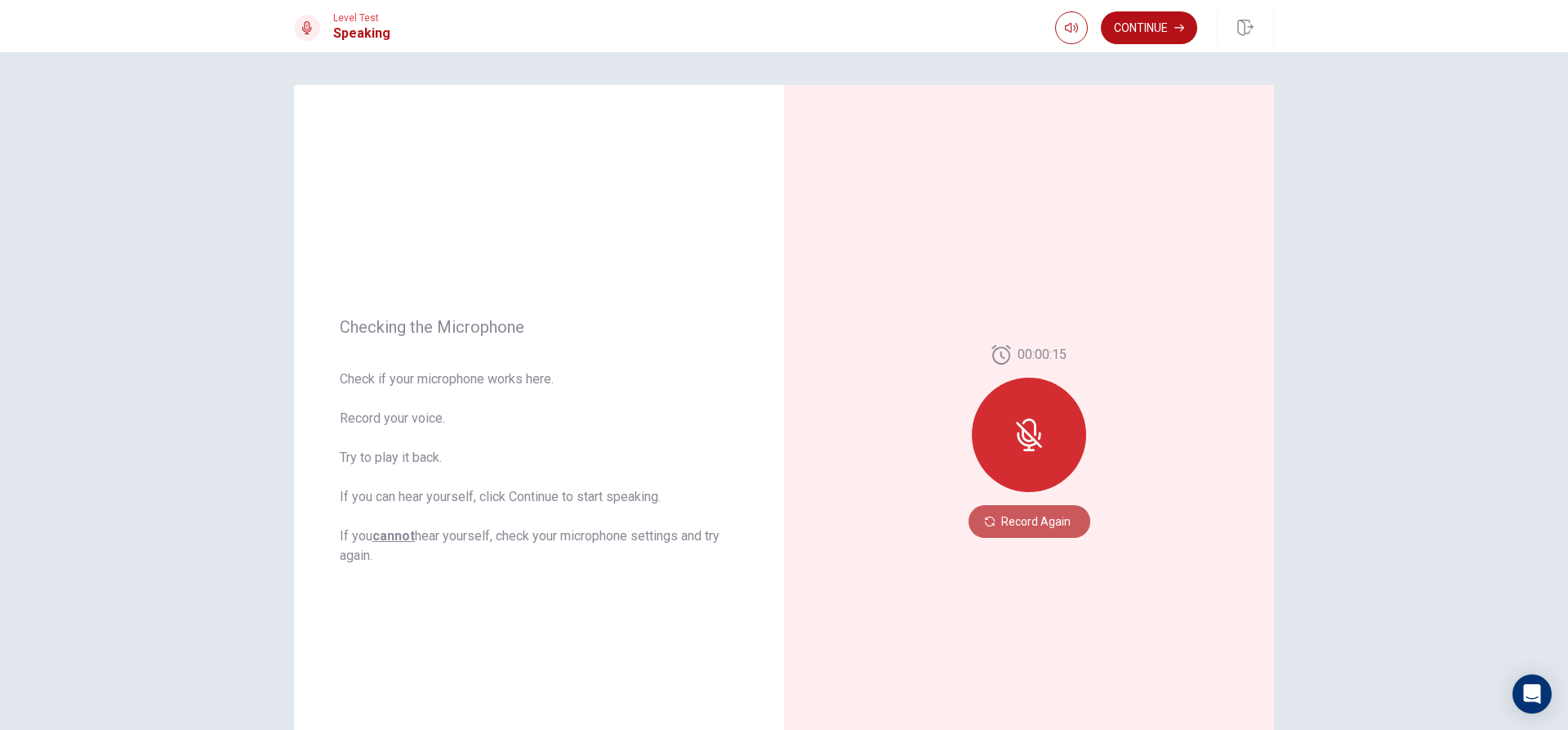
click at [1045, 523] on button "Record Again" at bounding box center [1029, 522] width 122 height 33
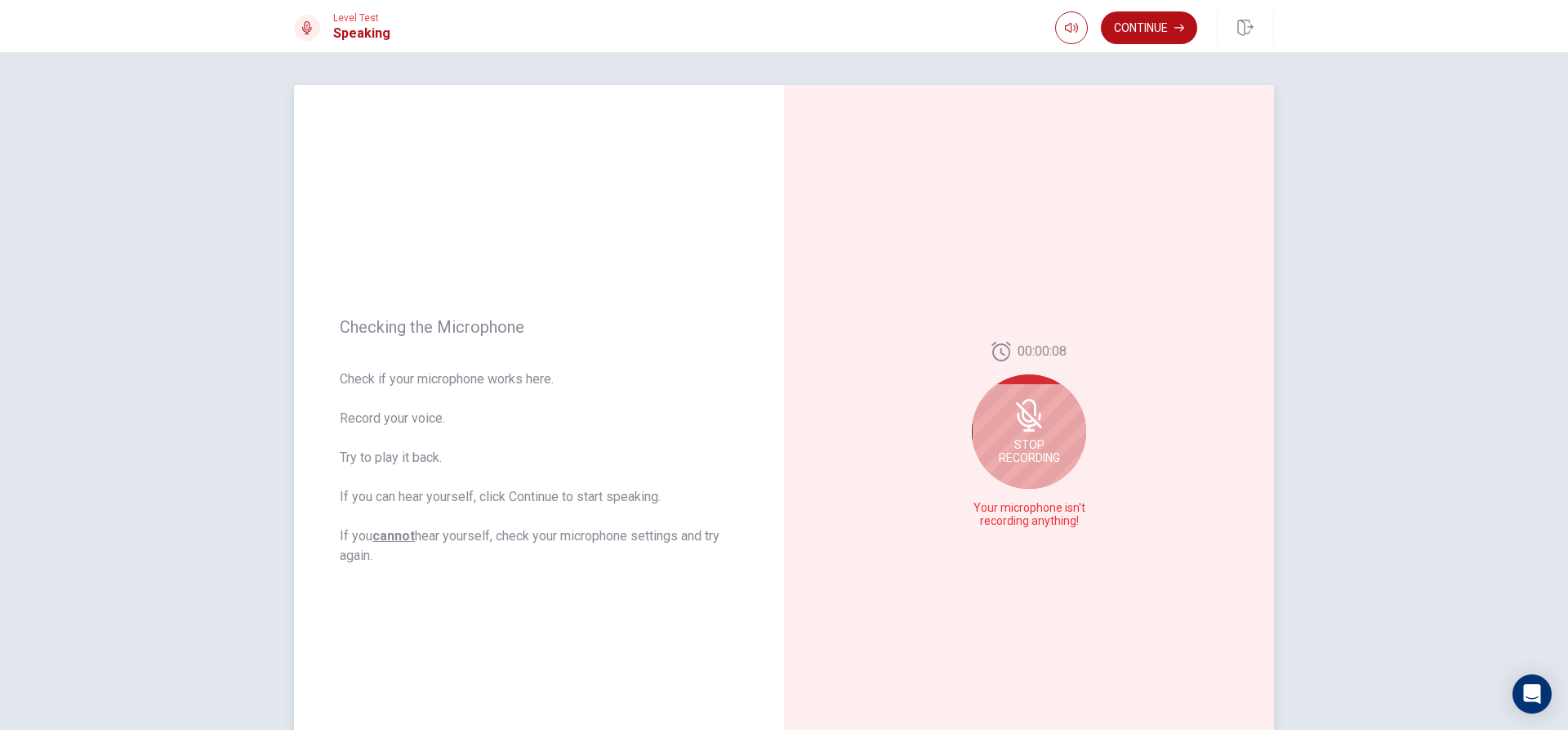
click at [1031, 454] on span "Stop Recording" at bounding box center [1029, 451] width 61 height 26
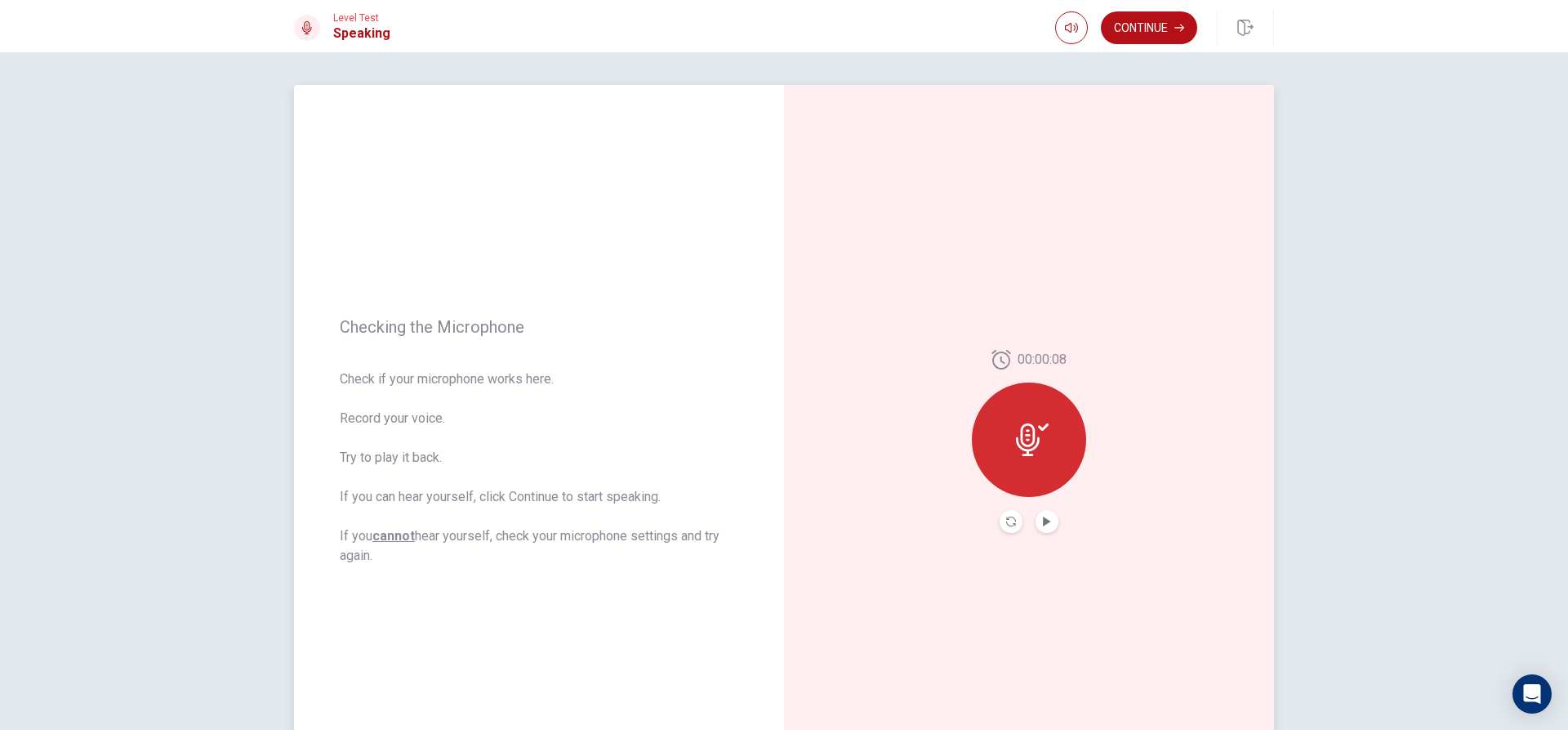
click at [1036, 520] on button "Play Audio" at bounding box center [1048, 522] width 23 height 23
click at [1041, 447] on icon at bounding box center [1033, 440] width 33 height 33
click at [1043, 518] on icon "Play Audio" at bounding box center [1047, 522] width 8 height 10
click at [1027, 442] on icon at bounding box center [1033, 440] width 33 height 33
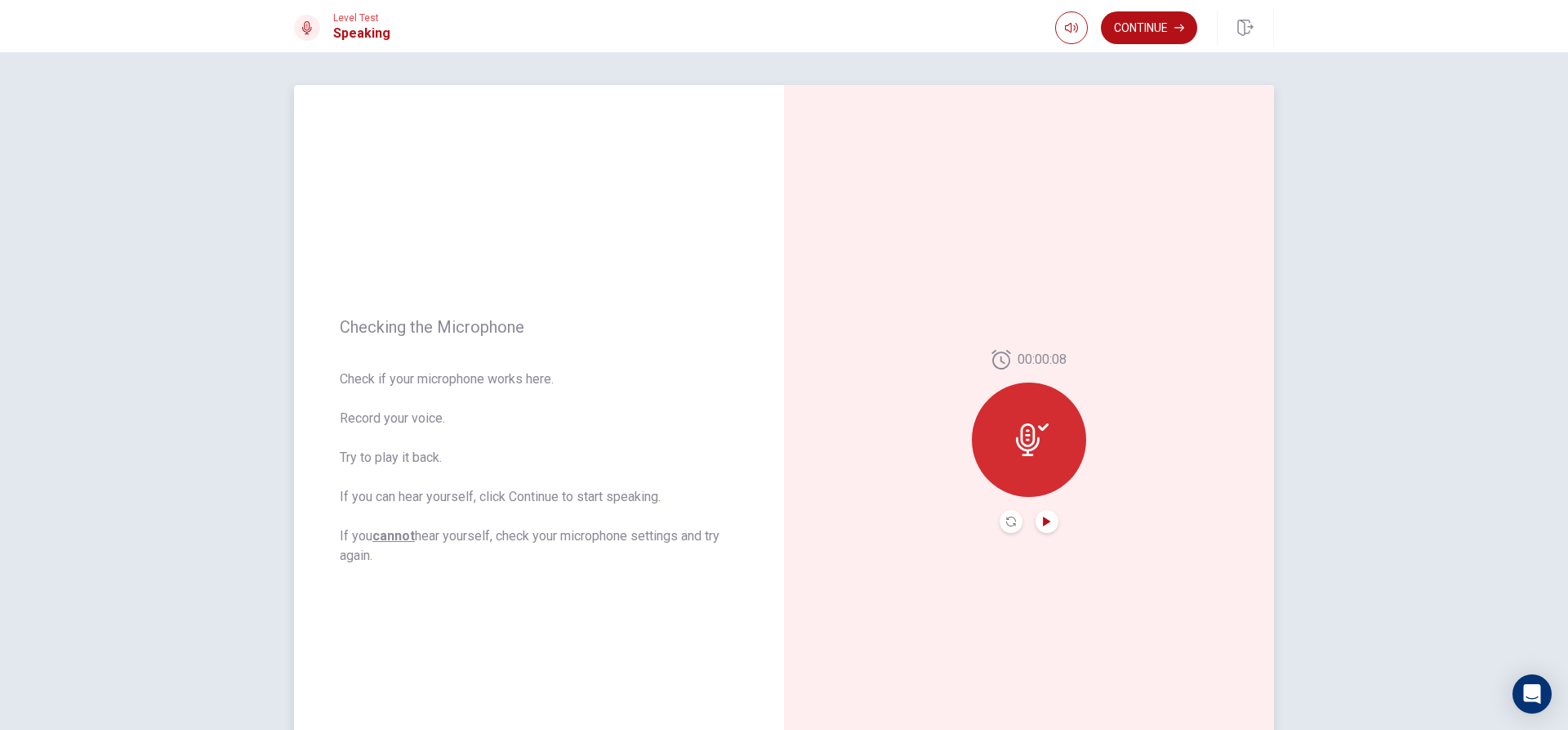
click at [1033, 505] on div "00:00:08" at bounding box center [1029, 441] width 115 height 183
click at [1036, 518] on button "Play Audio" at bounding box center [1048, 522] width 23 height 23
click at [1000, 521] on button "Record Again" at bounding box center [1012, 522] width 23 height 23
click at [1020, 457] on div at bounding box center [1029, 435] width 115 height 115
click at [1022, 517] on button "Record Again" at bounding box center [1029, 522] width 122 height 33
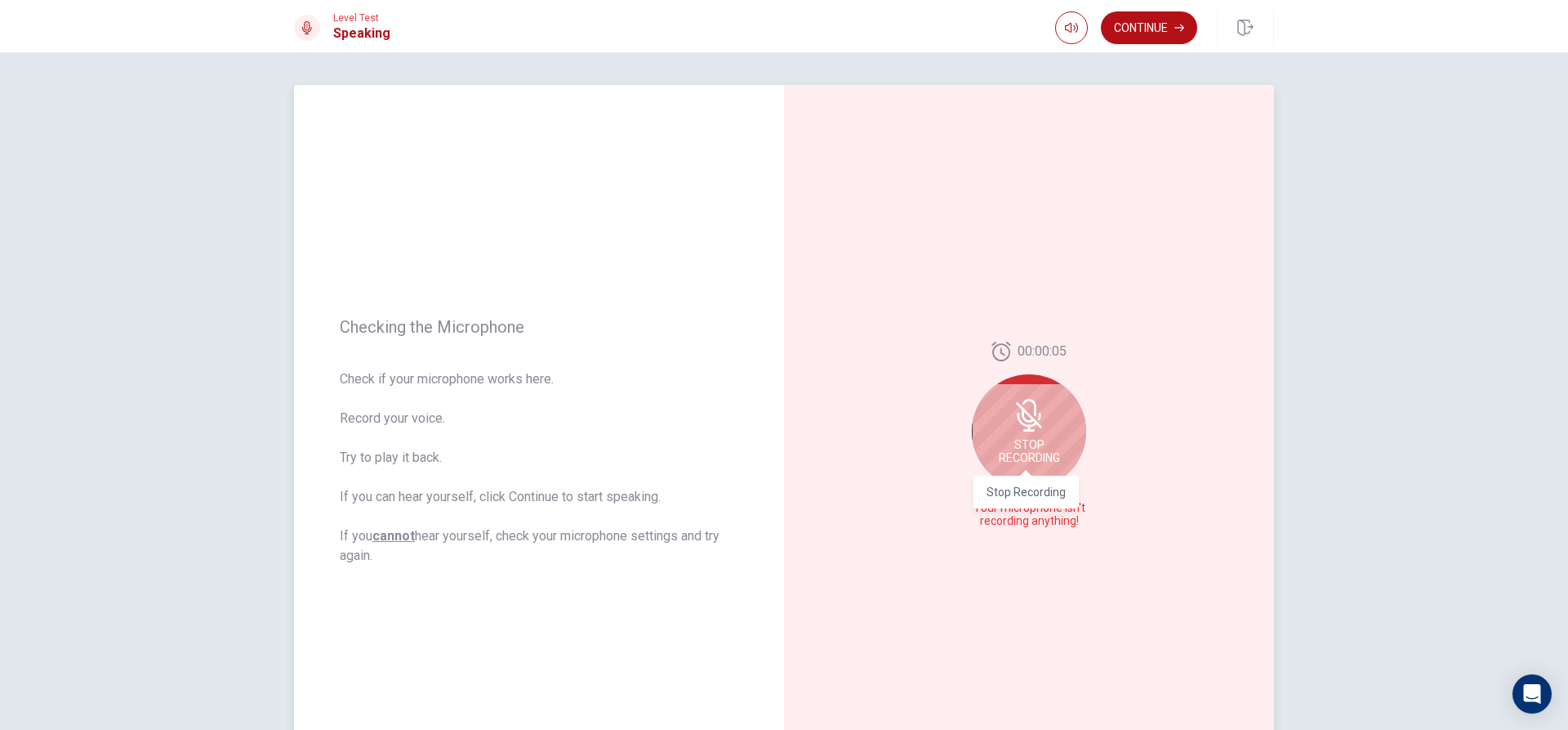
click at [1040, 450] on span "Stop Recording" at bounding box center [1029, 451] width 61 height 26
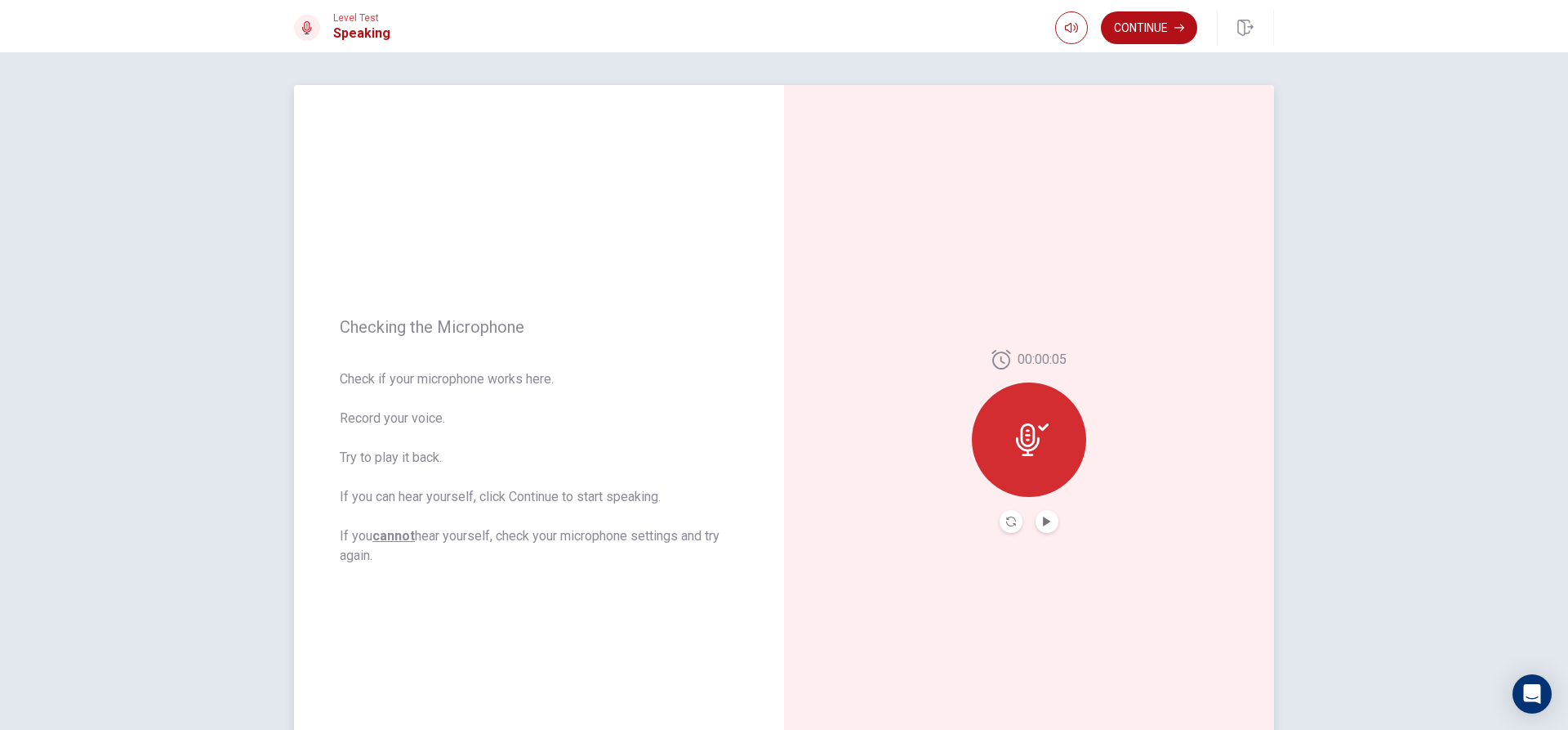
click at [1020, 451] on icon at bounding box center [1028, 440] width 23 height 33
click at [1037, 509] on div "00:00:05" at bounding box center [1029, 441] width 115 height 183
click at [1037, 522] on button "Play Audio" at bounding box center [1048, 522] width 23 height 23
click at [1045, 467] on div at bounding box center [1029, 440] width 115 height 115
click at [1012, 522] on icon "Record Again" at bounding box center [1012, 522] width 10 height 10
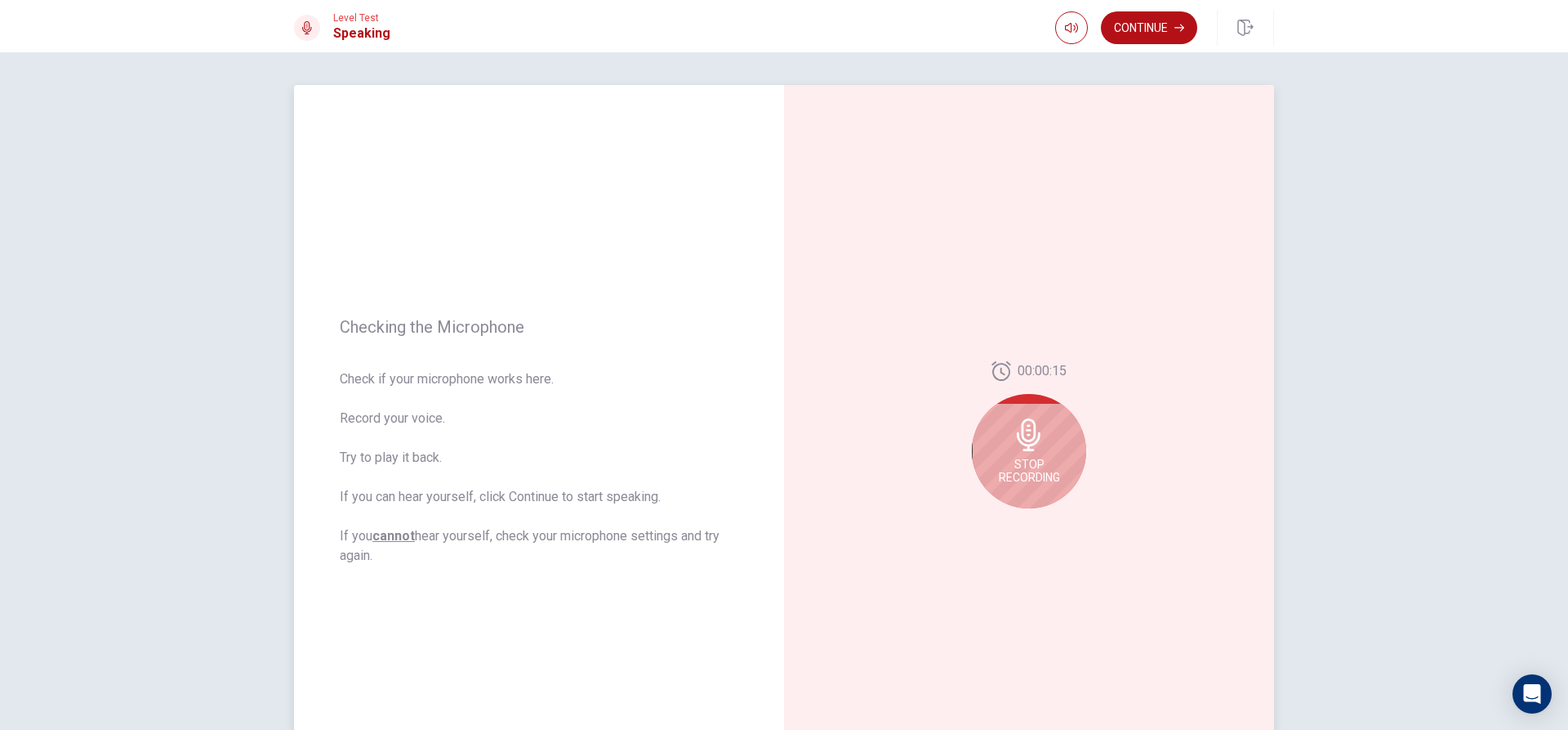
click at [1030, 479] on span "Stop Recording" at bounding box center [1029, 470] width 61 height 26
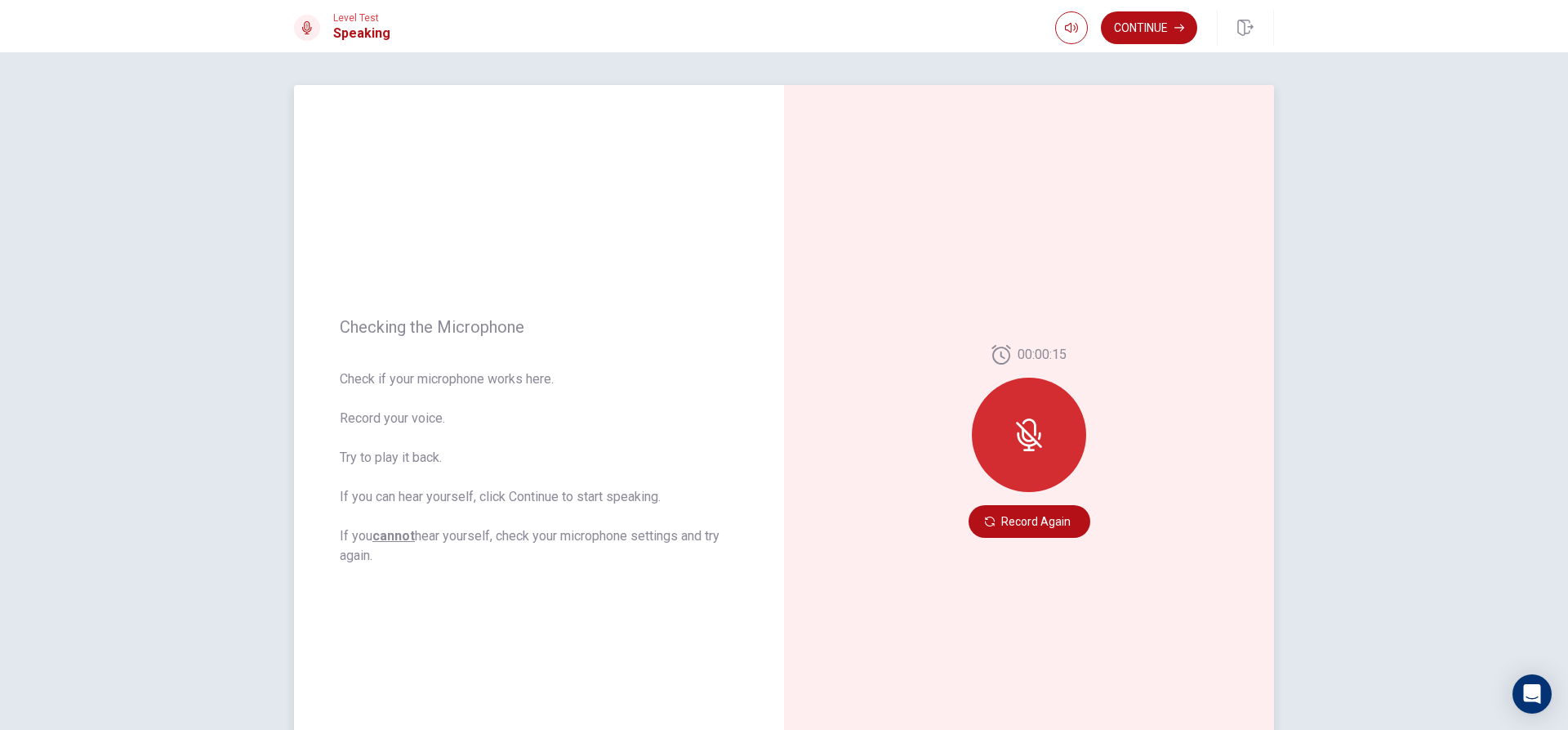
drag, startPoint x: 341, startPoint y: 373, endPoint x: 550, endPoint y: 372, distance: 209.0
click at [527, 375] on span "Check if your microphone works here. Record your voice. Try to play it back. If…" at bounding box center [539, 468] width 399 height 197
drag, startPoint x: 354, startPoint y: 408, endPoint x: 792, endPoint y: 473, distance: 442.8
click at [554, 439] on span "Check if your microphone works here. Record your voice. Try to play it back. If…" at bounding box center [539, 468] width 399 height 197
click at [1043, 451] on div at bounding box center [1029, 435] width 115 height 115
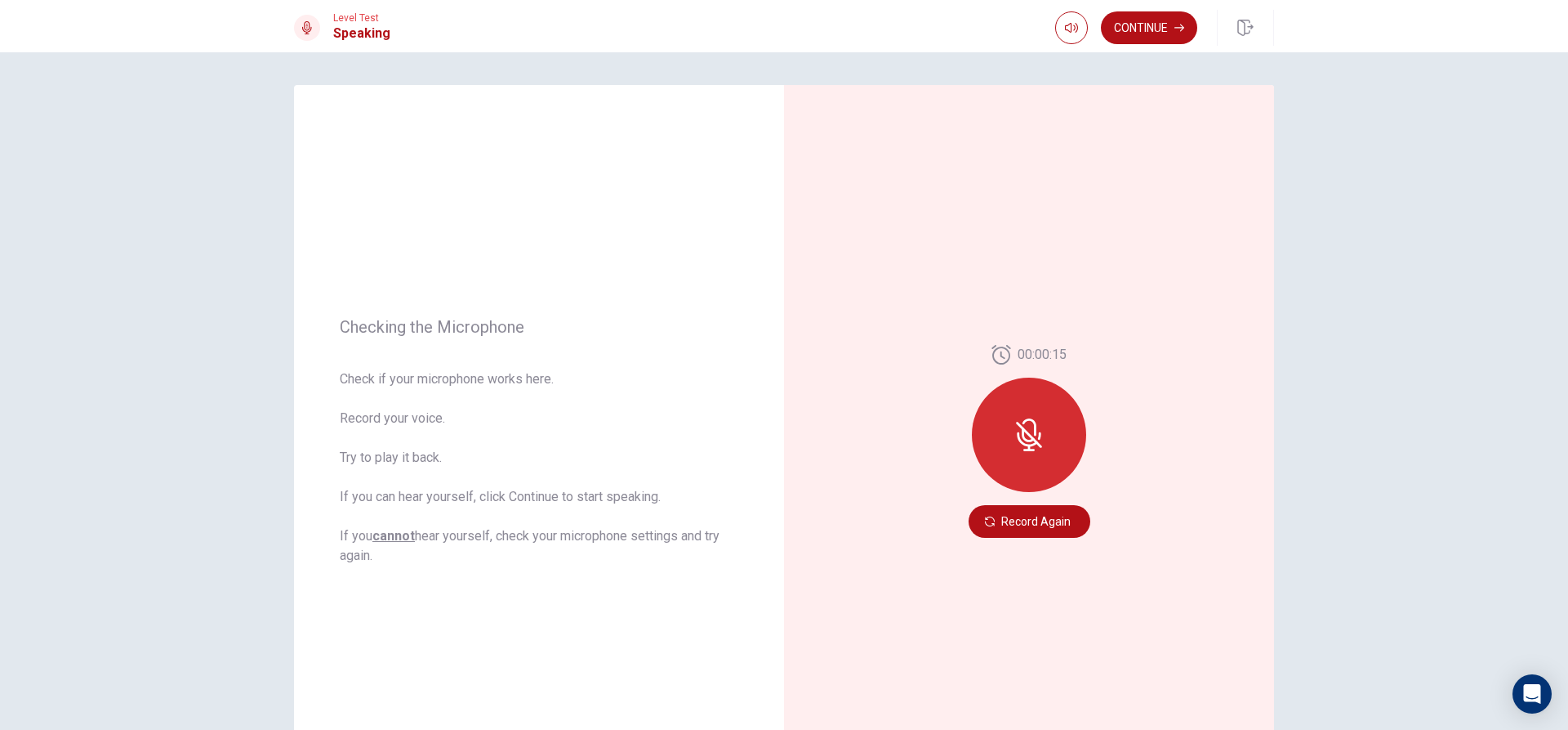
click at [991, 420] on div at bounding box center [1029, 435] width 115 height 115
click at [1022, 432] on icon at bounding box center [1028, 434] width 13 height 15
click at [988, 528] on button "Record Again" at bounding box center [1029, 522] width 122 height 33
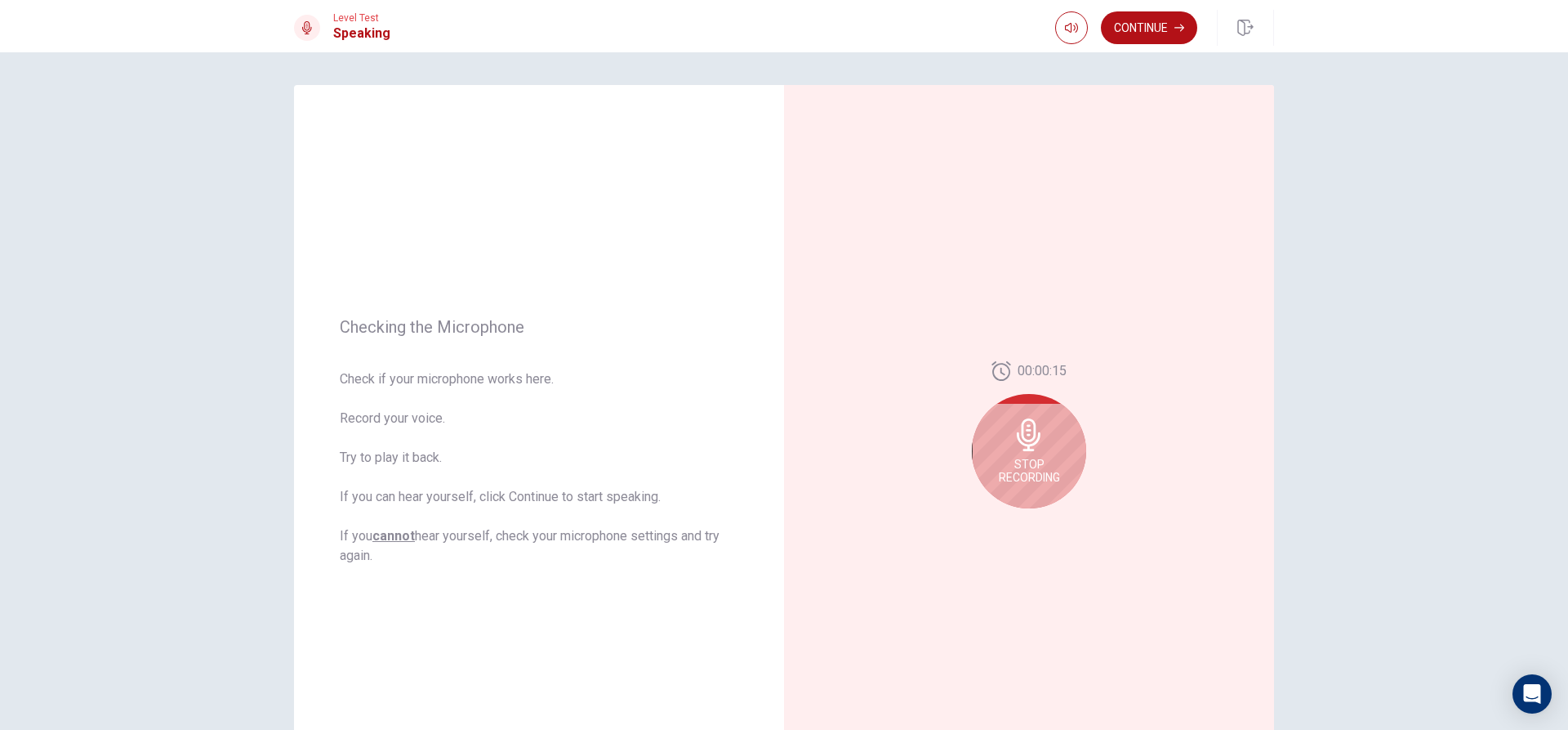
click at [1035, 426] on icon at bounding box center [1029, 435] width 33 height 33
click at [1023, 440] on icon at bounding box center [1028, 440] width 23 height 33
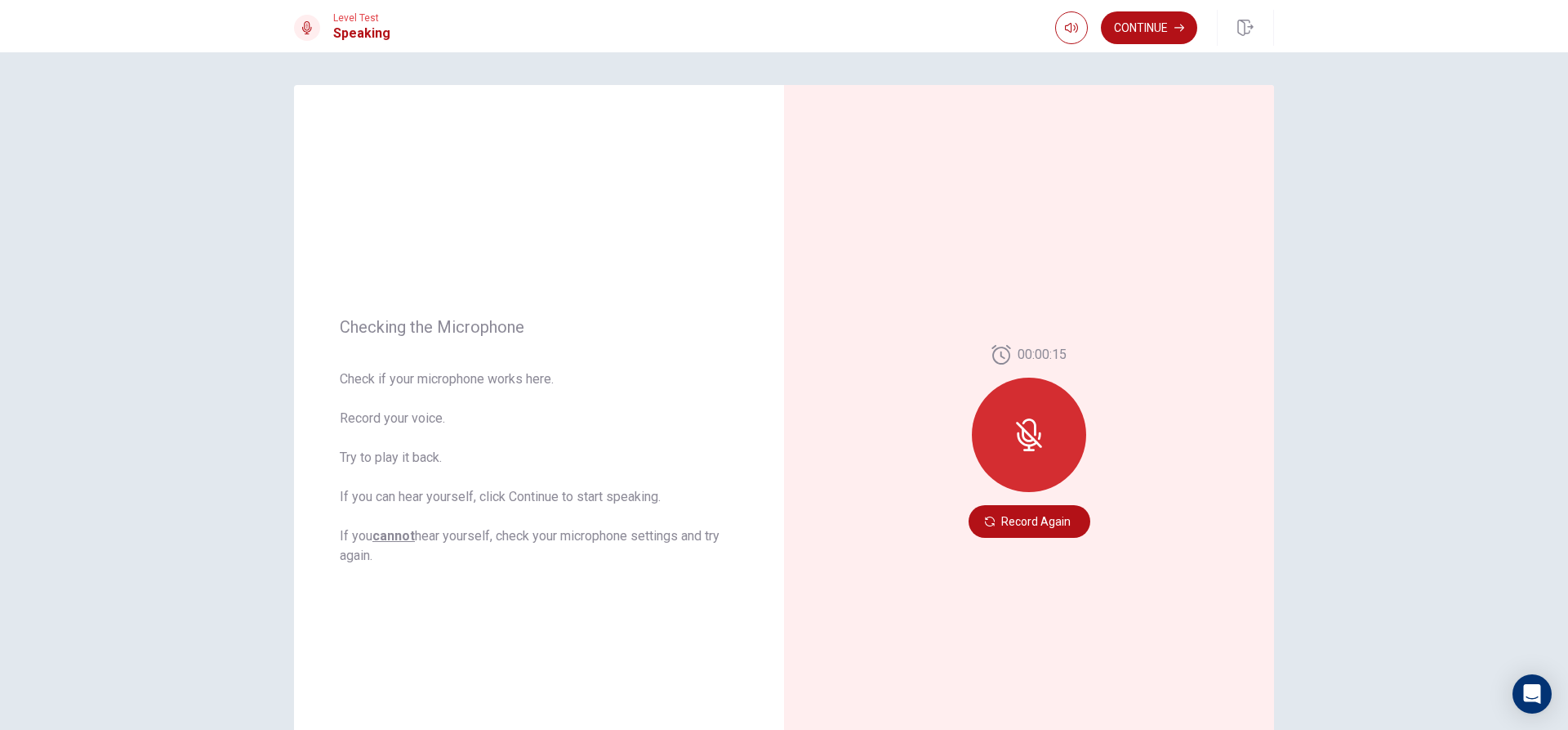
click at [1044, 524] on button "Record Again" at bounding box center [1029, 522] width 122 height 33
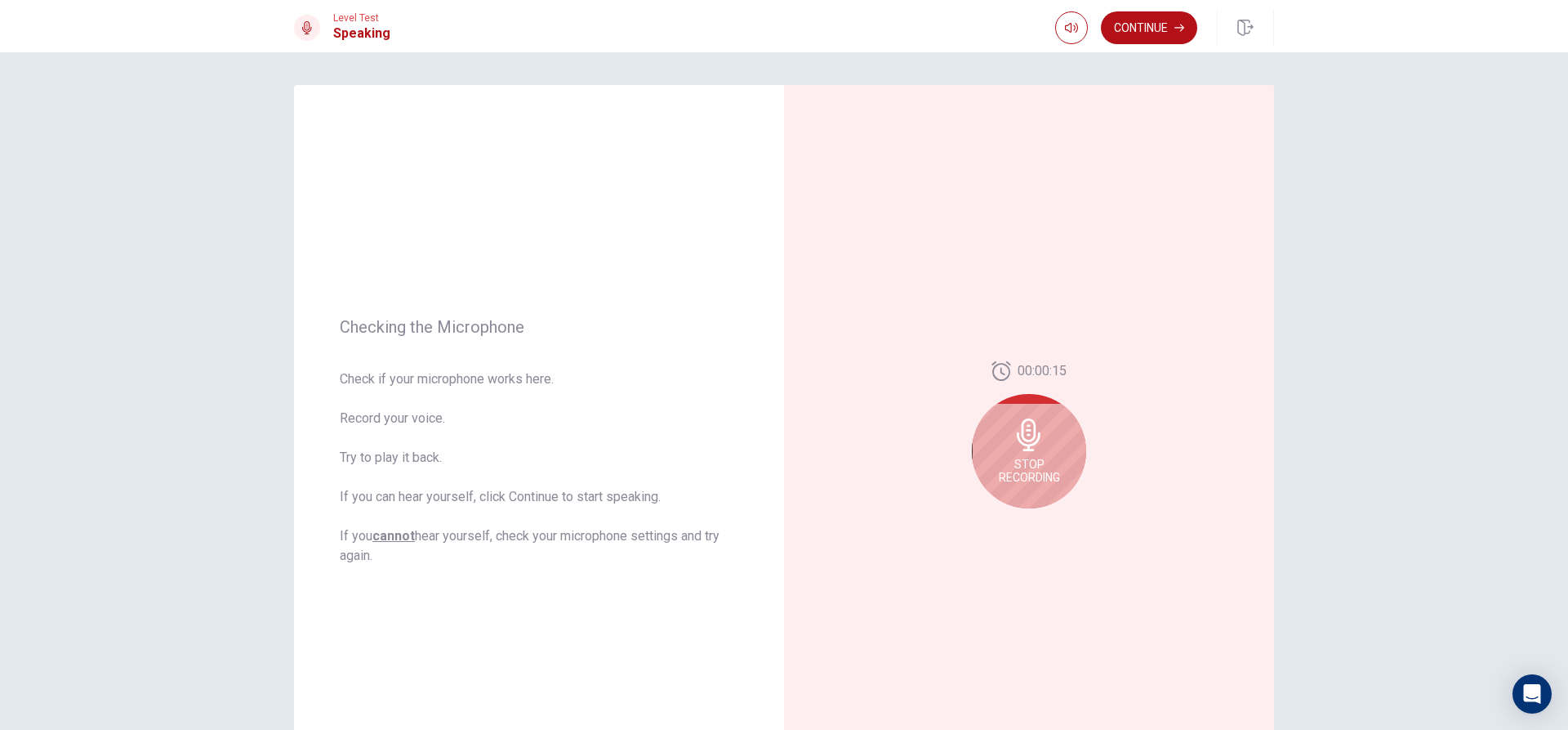
click at [1042, 458] on span "Stop Recording" at bounding box center [1029, 470] width 61 height 26
click at [1039, 512] on button "Play Audio" at bounding box center [1048, 522] width 23 height 23
click at [1043, 518] on icon "Play Audio" at bounding box center [1047, 522] width 8 height 10
click at [1034, 444] on icon at bounding box center [1028, 440] width 23 height 33
click at [1024, 435] on icon at bounding box center [1028, 440] width 23 height 33
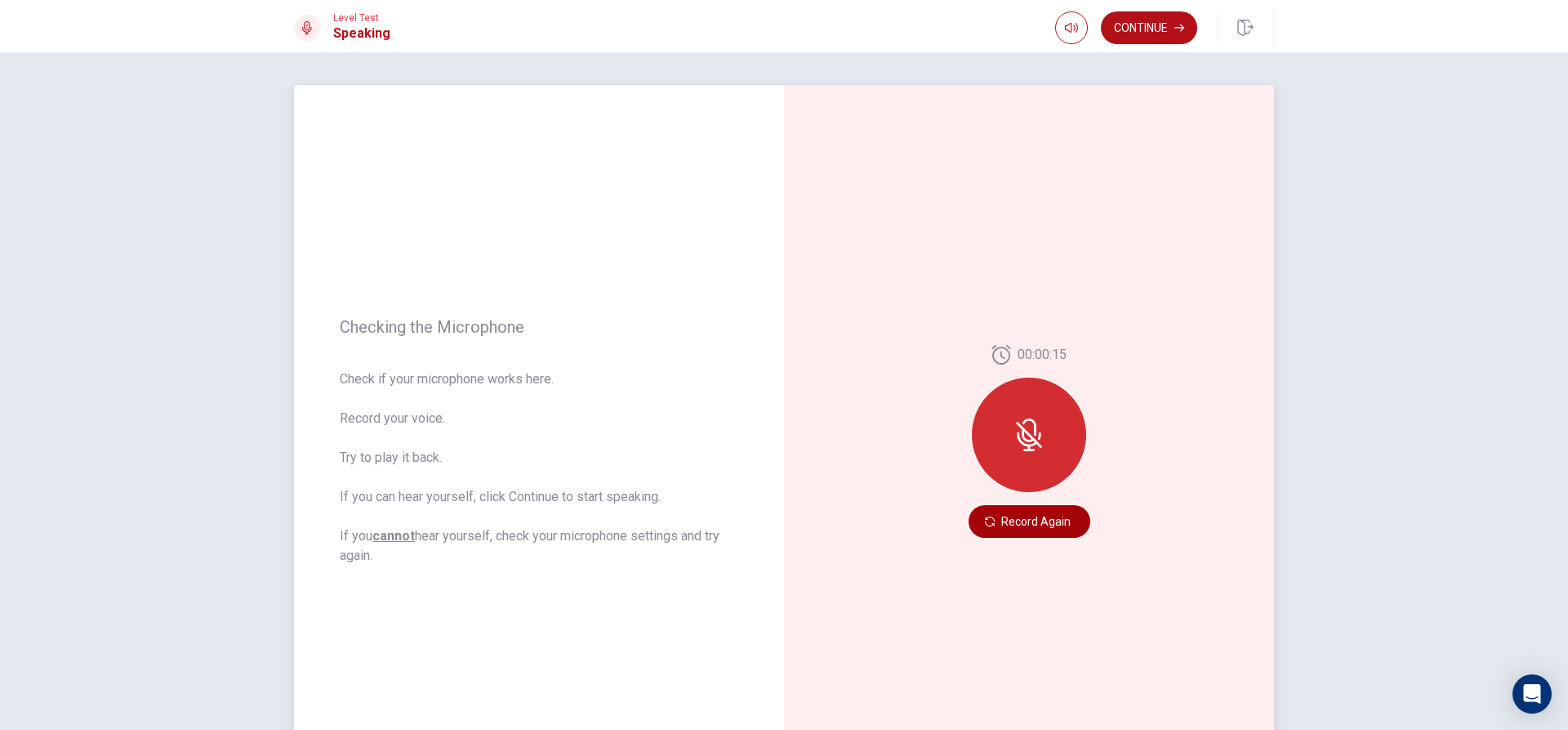
click at [1015, 534] on button "Record Again" at bounding box center [1029, 522] width 122 height 33
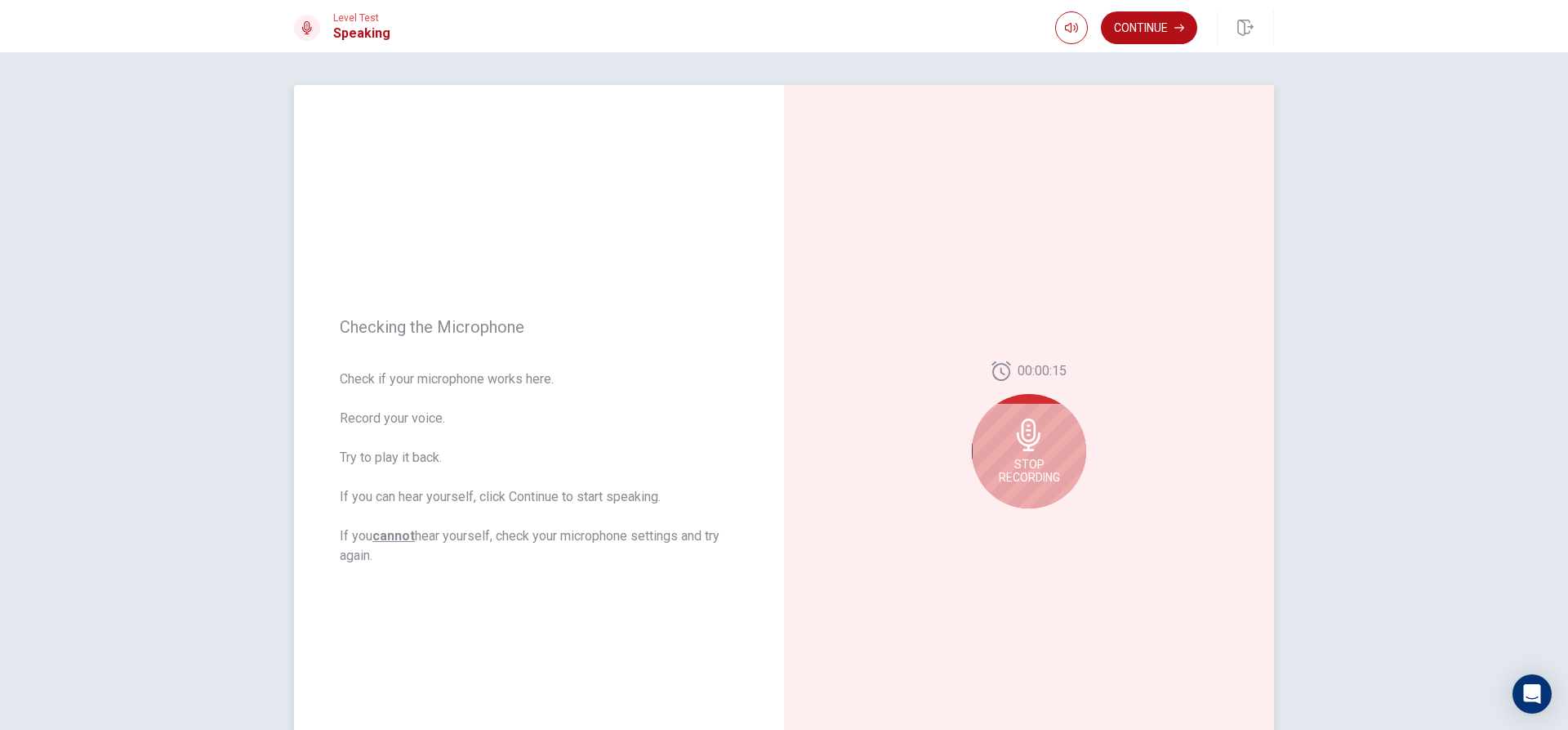
click at [1016, 491] on div "Stop Recording" at bounding box center [1029, 452] width 115 height 115
click at [1044, 515] on button "Play Audio" at bounding box center [1048, 522] width 23 height 23
click at [1044, 529] on button "Play Audio" at bounding box center [1048, 522] width 23 height 23
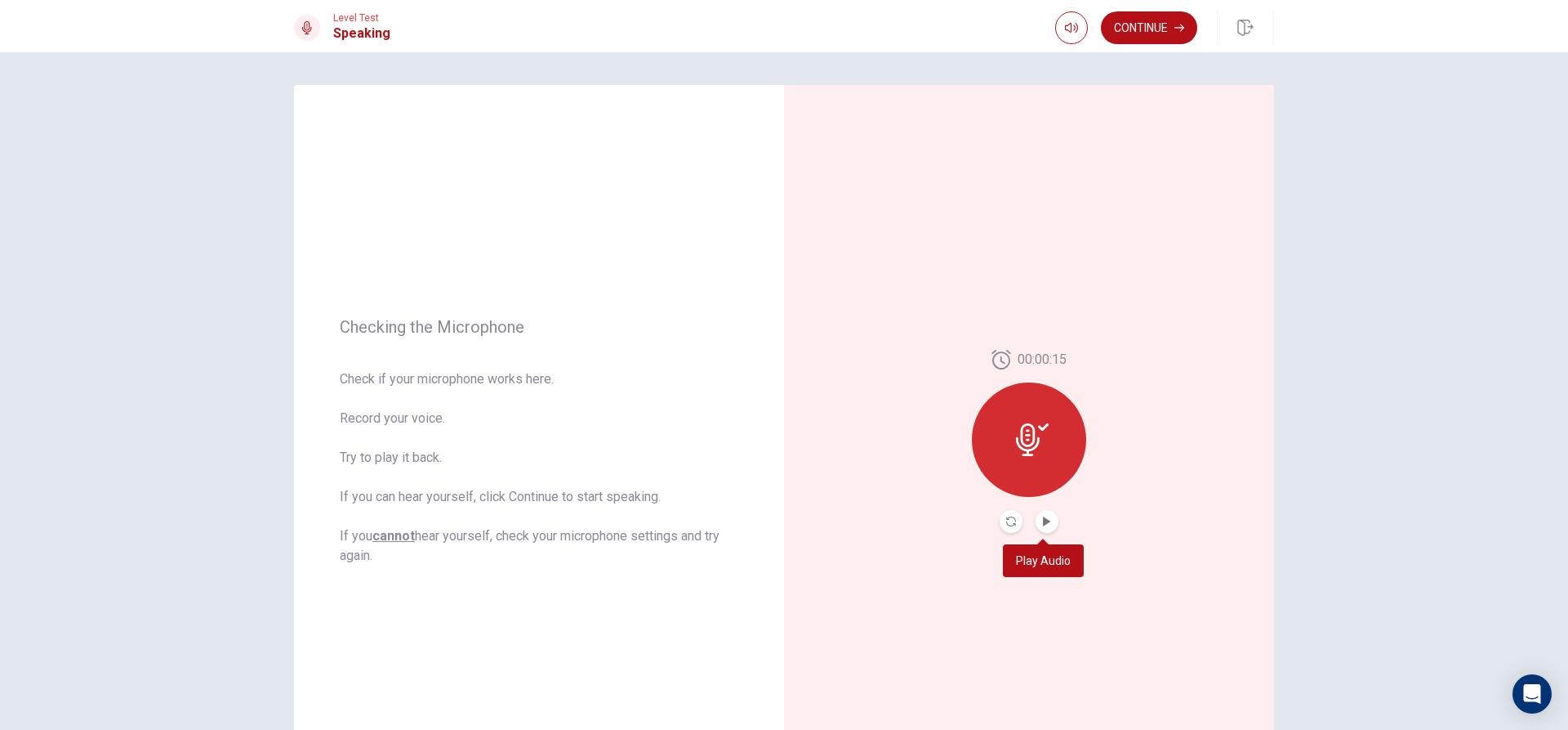
click at [1044, 528] on button "Play Audio" at bounding box center [1048, 522] width 23 height 23
click at [1016, 526] on button "Record Again" at bounding box center [1029, 522] width 122 height 33
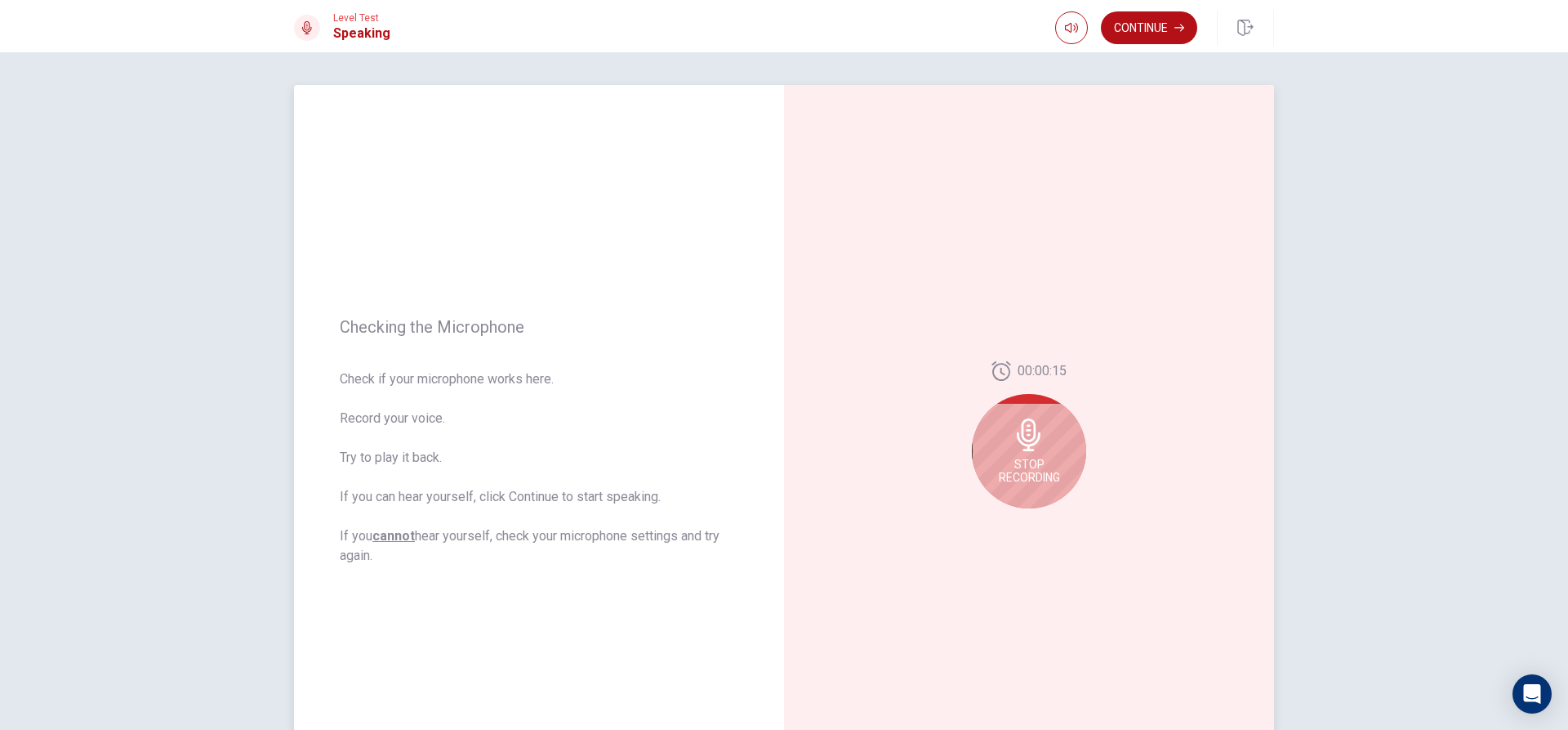
click at [1010, 523] on div "00:00:15 Stop Recording" at bounding box center [1029, 441] width 490 height 712
click at [1013, 457] on span "Stop Recording" at bounding box center [1029, 470] width 61 height 26
click at [1012, 529] on button "Record Again" at bounding box center [1012, 522] width 23 height 23
click at [1035, 441] on span "Stop Recording" at bounding box center [1029, 451] width 61 height 26
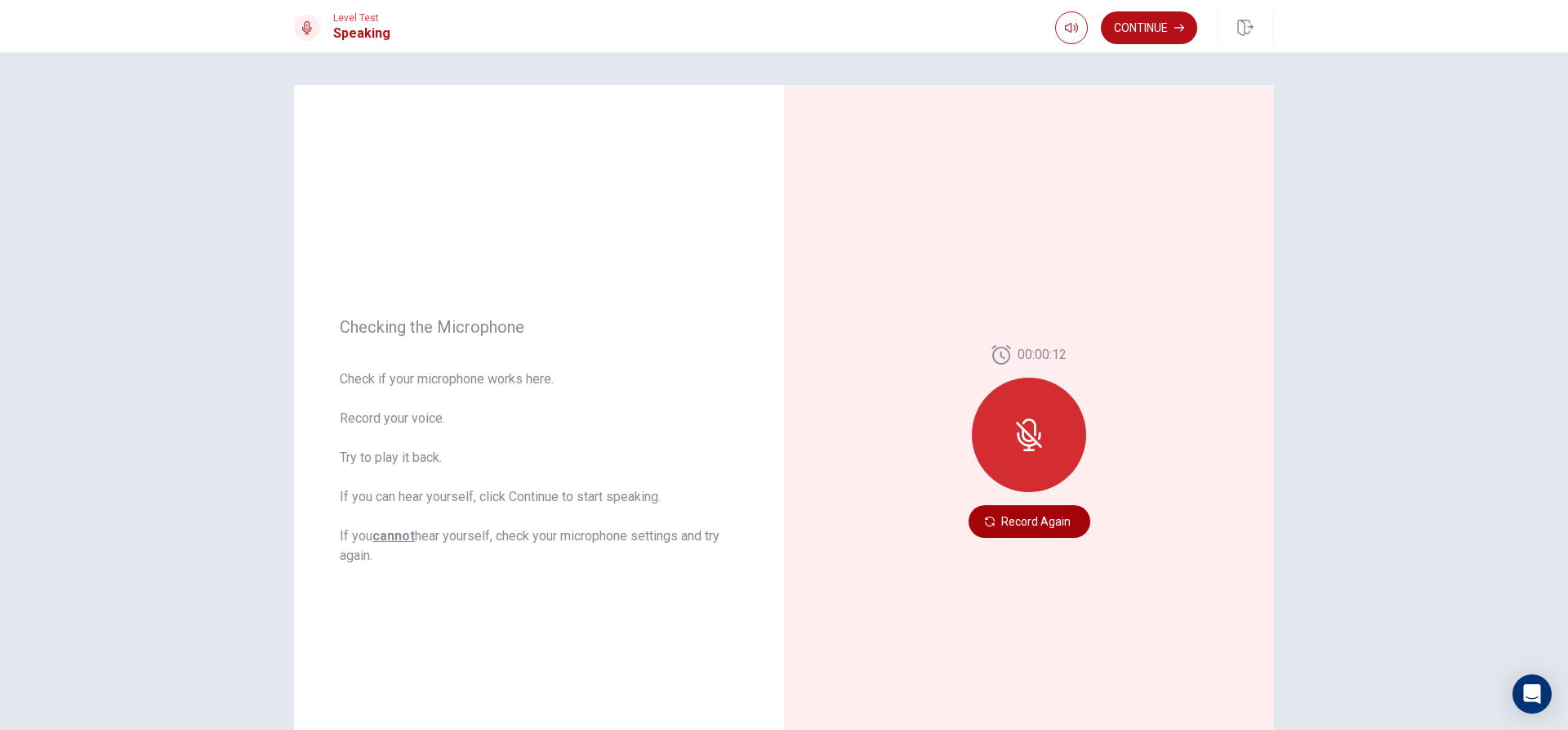
click at [1030, 507] on button "Record Again" at bounding box center [1029, 522] width 122 height 33
click at [1044, 450] on div at bounding box center [1029, 435] width 115 height 115
click at [1016, 435] on icon at bounding box center [1026, 439] width 20 height 15
click at [1033, 528] on button "Record Again" at bounding box center [1029, 522] width 122 height 33
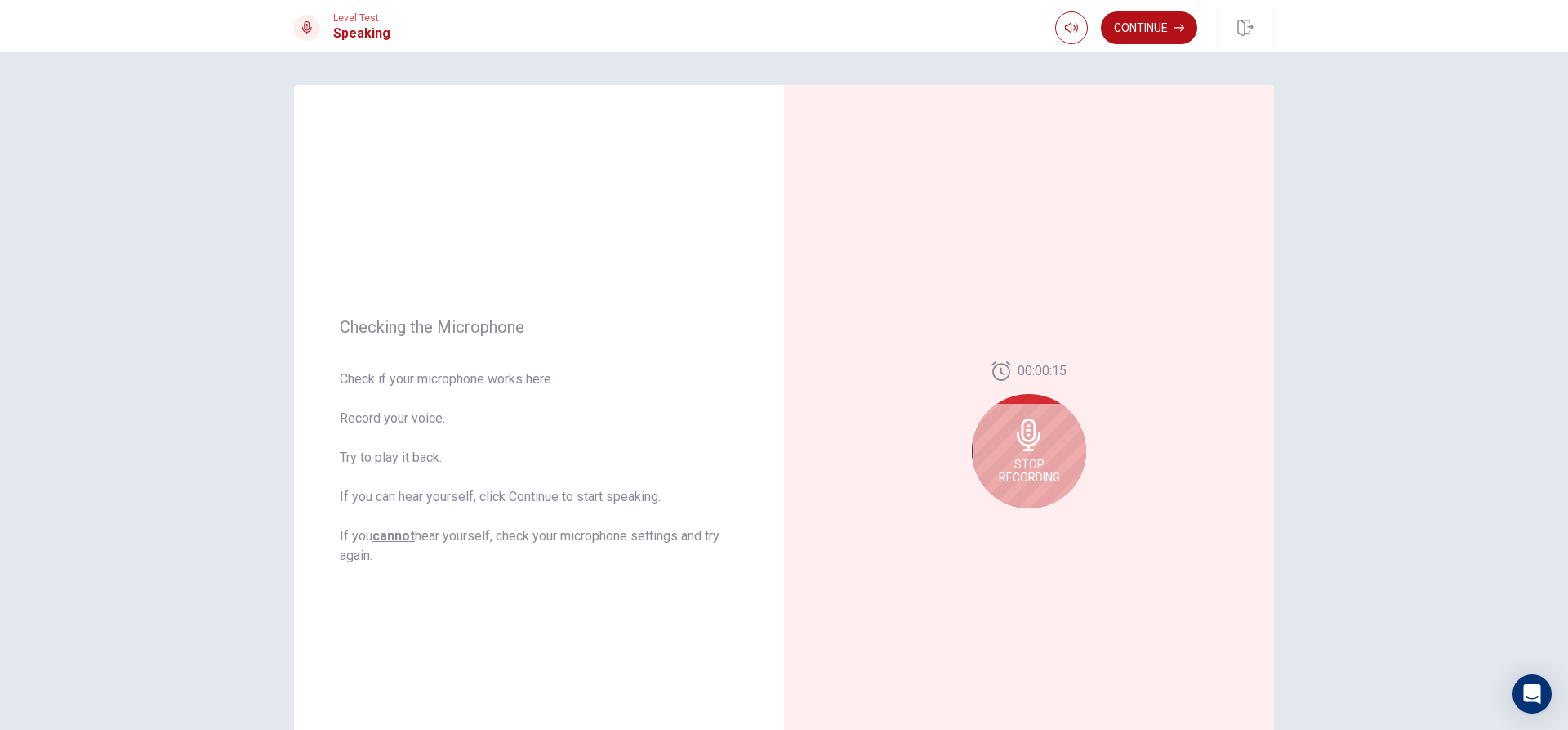
click at [1048, 444] on div "Stop Recording" at bounding box center [1029, 452] width 115 height 115
click at [1048, 444] on div at bounding box center [1029, 440] width 115 height 115
click at [1037, 519] on button "Play Audio" at bounding box center [1048, 522] width 23 height 23
click at [1011, 523] on icon "Record Again" at bounding box center [1012, 522] width 10 height 10
click at [1043, 462] on span "Stop Recording" at bounding box center [1029, 470] width 61 height 26
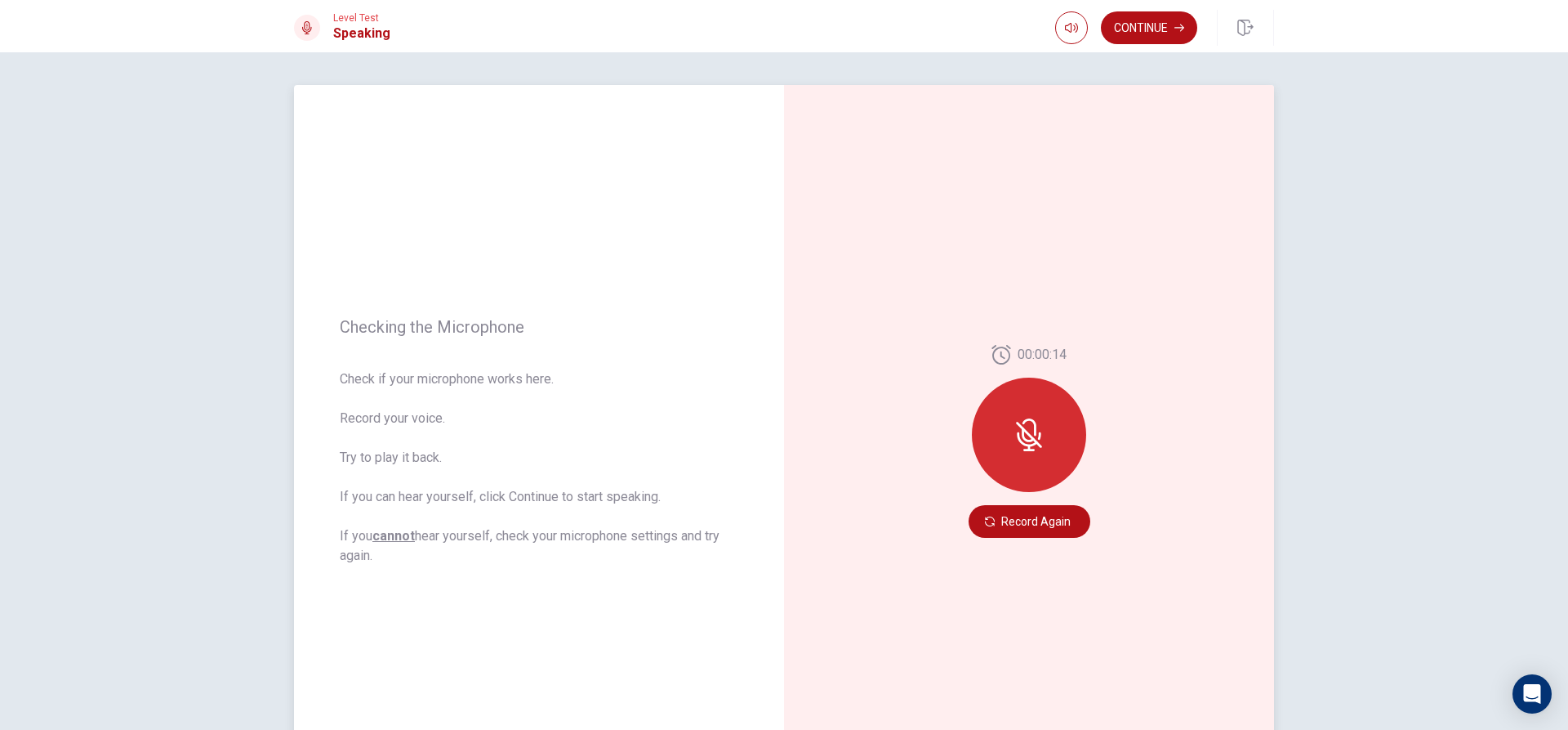
click at [1043, 461] on div at bounding box center [1029, 435] width 115 height 115
click at [1006, 524] on button "Record Again" at bounding box center [1029, 522] width 122 height 33
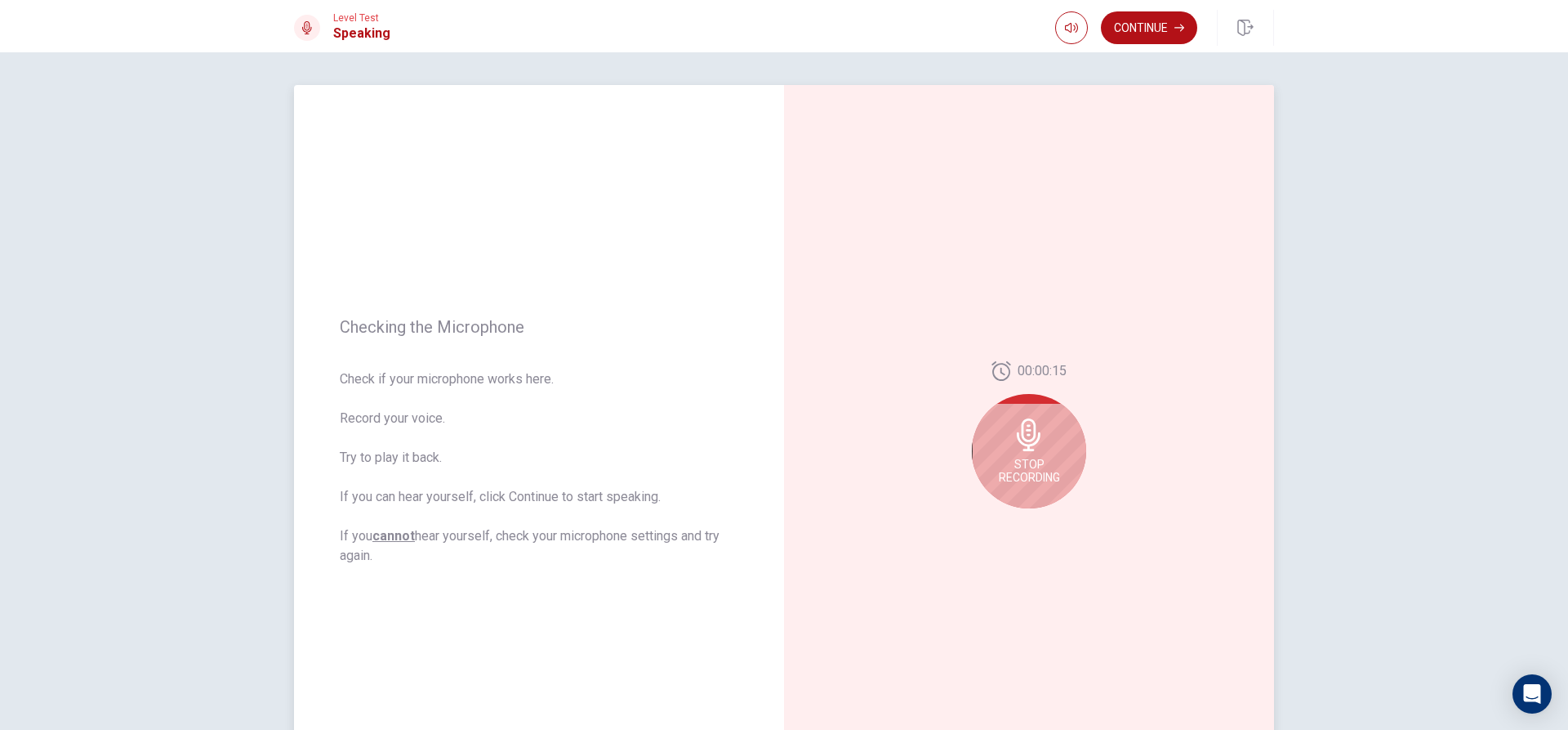
click at [1029, 448] on icon at bounding box center [1029, 435] width 33 height 33
click at [1002, 515] on button "Record Again" at bounding box center [1012, 522] width 23 height 23
click at [1034, 467] on div "Stop Recording" at bounding box center [1029, 432] width 115 height 115
click at [1013, 521] on button "Record Again" at bounding box center [1012, 522] width 23 height 23
click at [1038, 481] on div "Stop Recording" at bounding box center [1029, 432] width 115 height 115
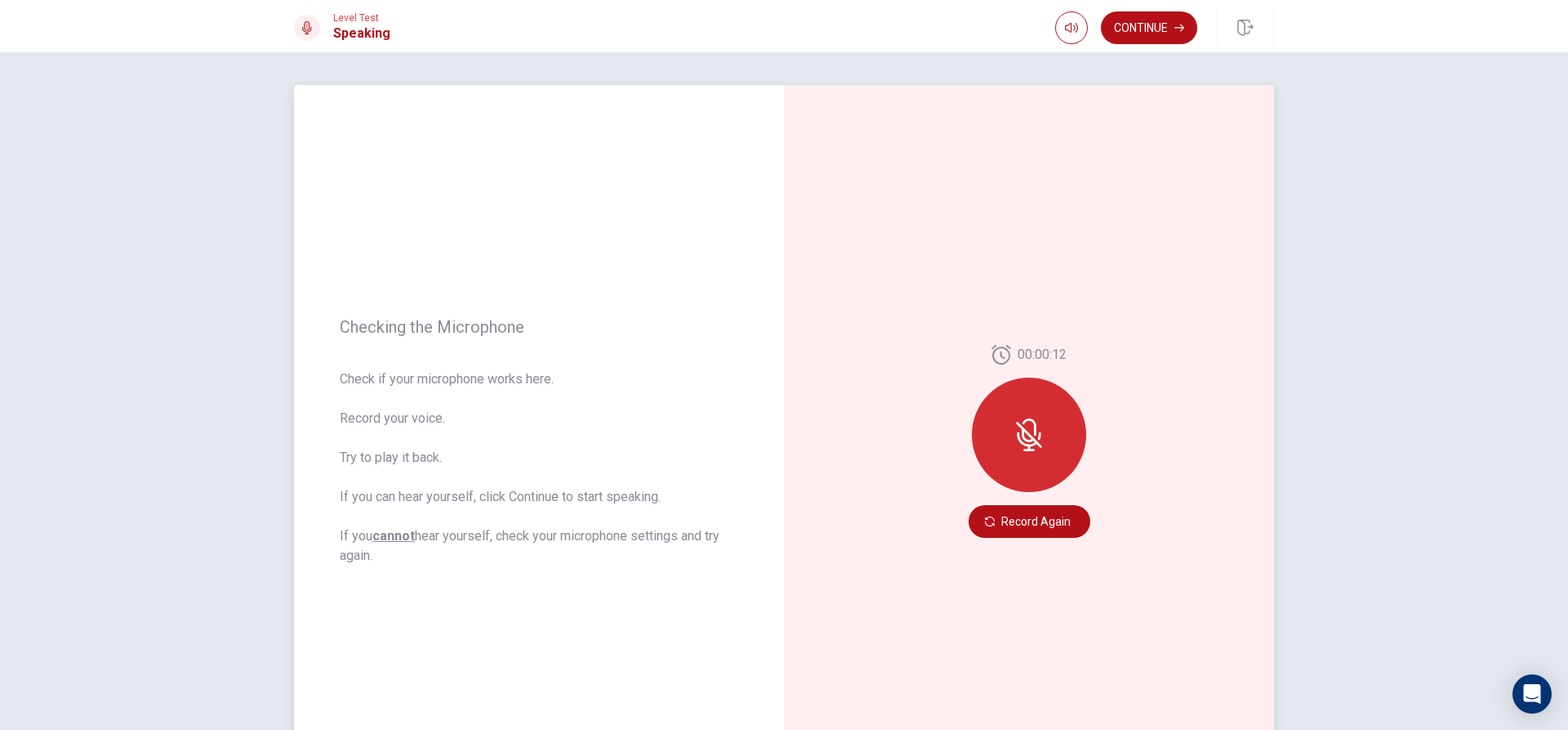
click at [1055, 472] on div at bounding box center [1029, 435] width 115 height 115
click at [1030, 468] on div at bounding box center [1029, 435] width 115 height 115
click at [1002, 529] on button "Record Again" at bounding box center [1029, 522] width 122 height 33
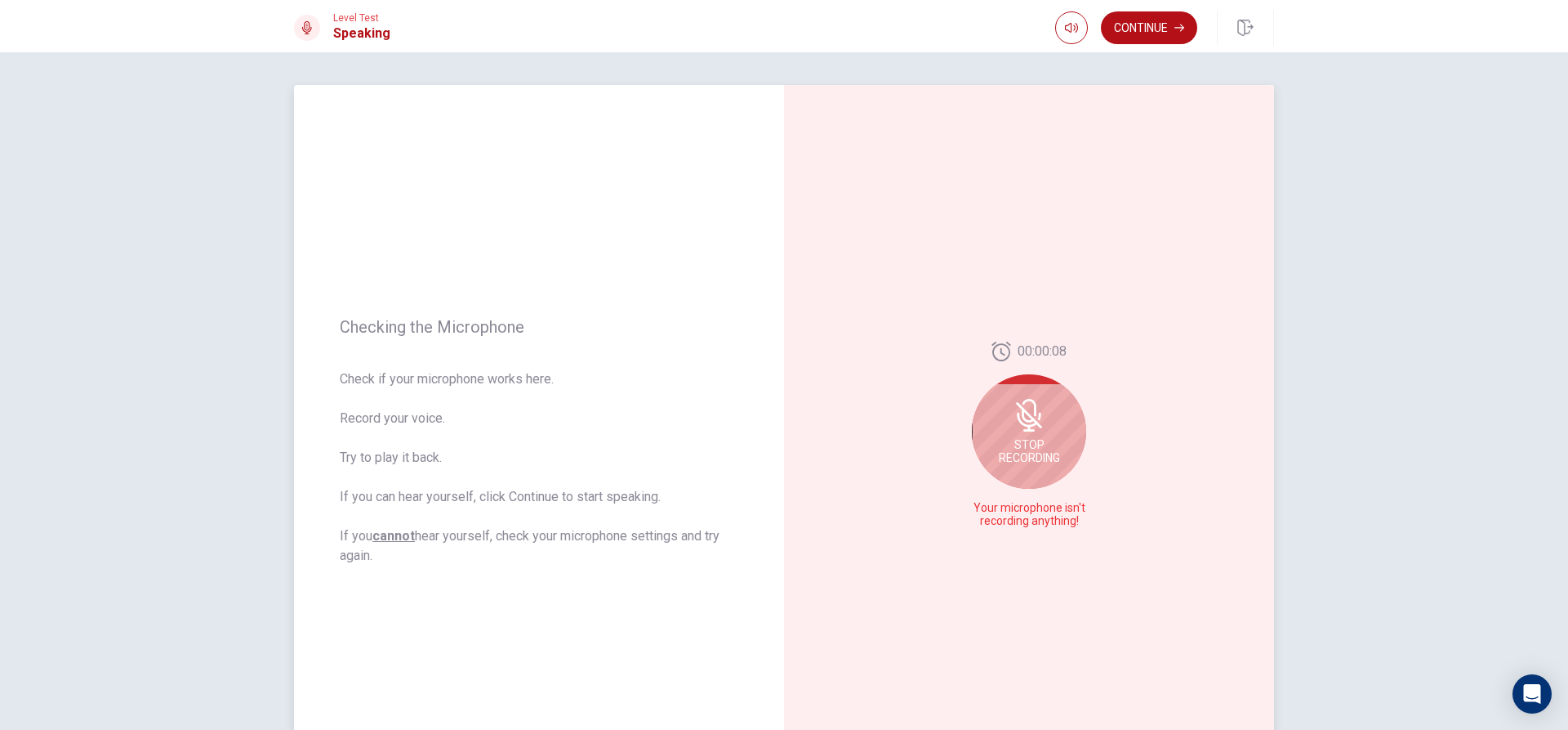
click at [1021, 452] on span "Stop Recording" at bounding box center [1029, 451] width 61 height 26
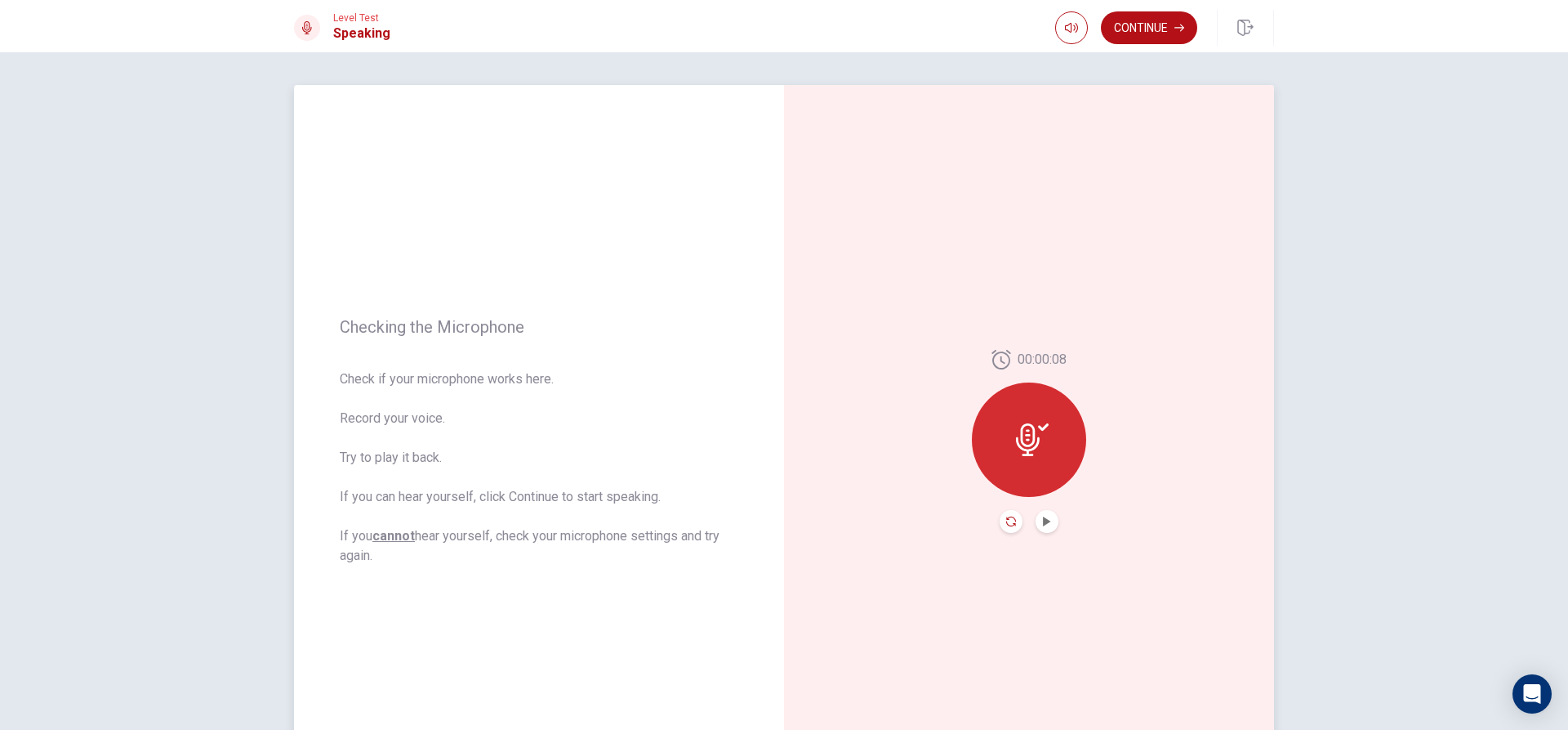
click at [1007, 524] on icon "Record Again" at bounding box center [1012, 522] width 10 height 10
click at [1007, 524] on div "00:00:15 Stop Recording" at bounding box center [1029, 441] width 490 height 712
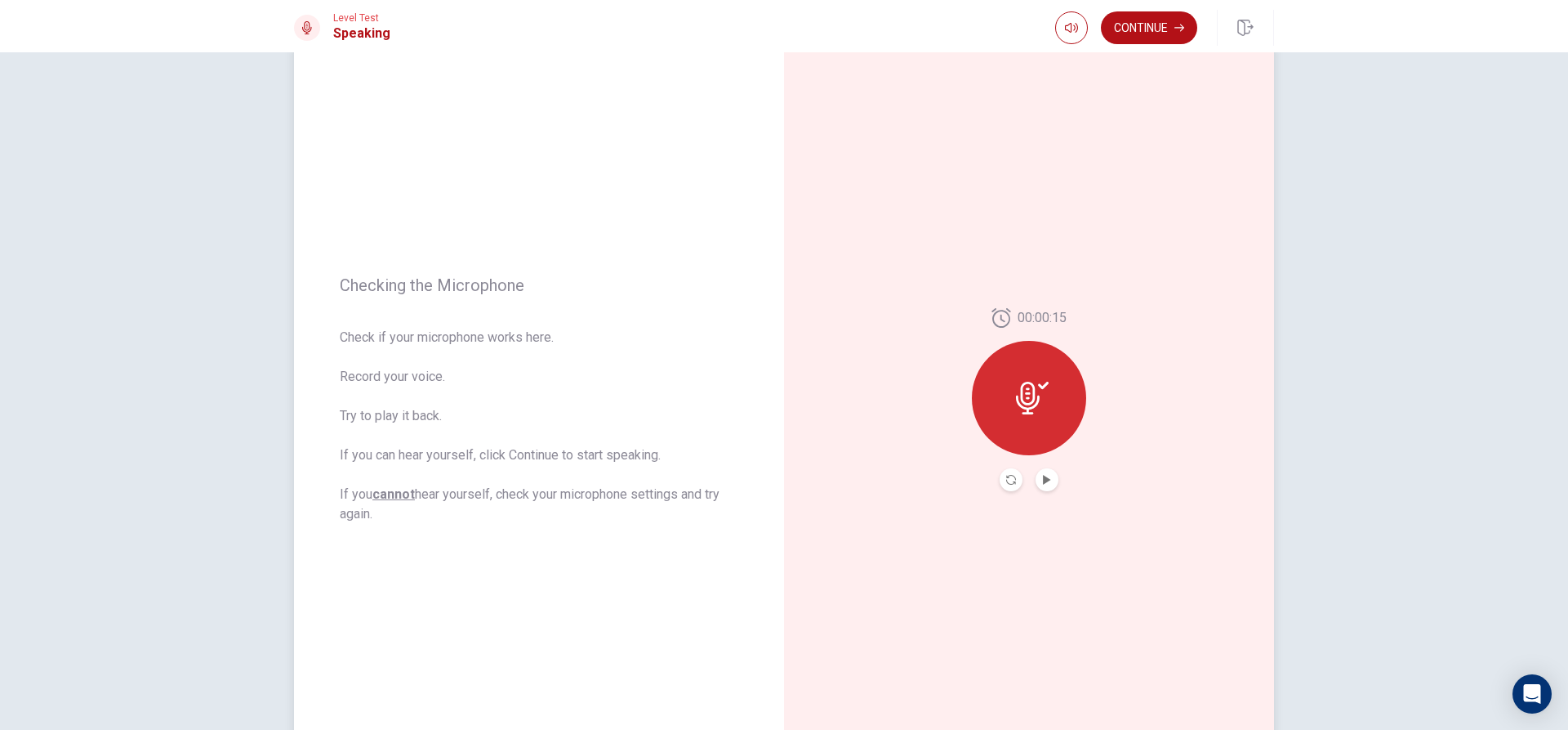
scroll to position [82, 0]
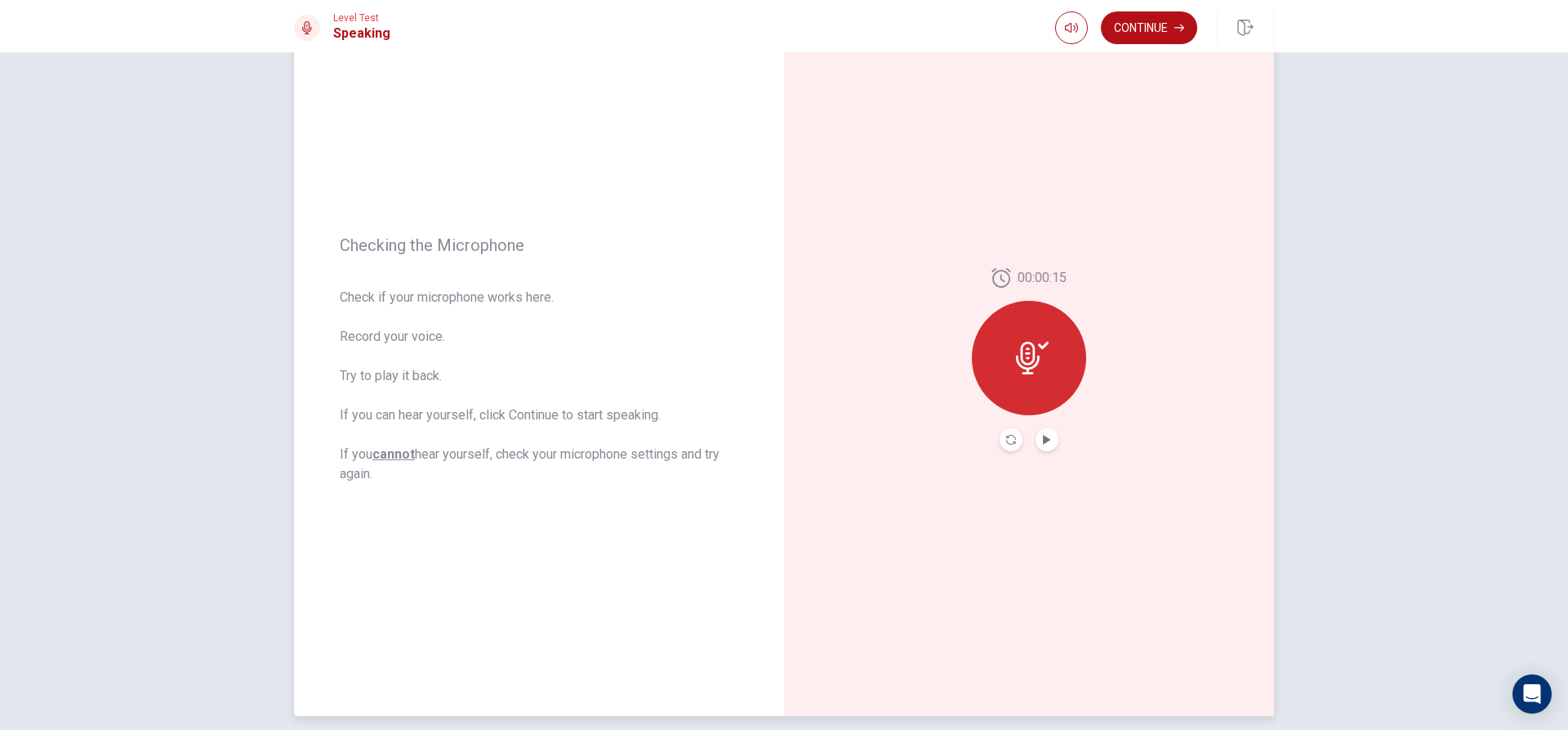
click at [1026, 370] on icon at bounding box center [1033, 358] width 33 height 33
click at [1043, 436] on icon "Play Audio" at bounding box center [1047, 440] width 8 height 10
click at [1007, 440] on icon "Record Again" at bounding box center [1012, 440] width 10 height 10
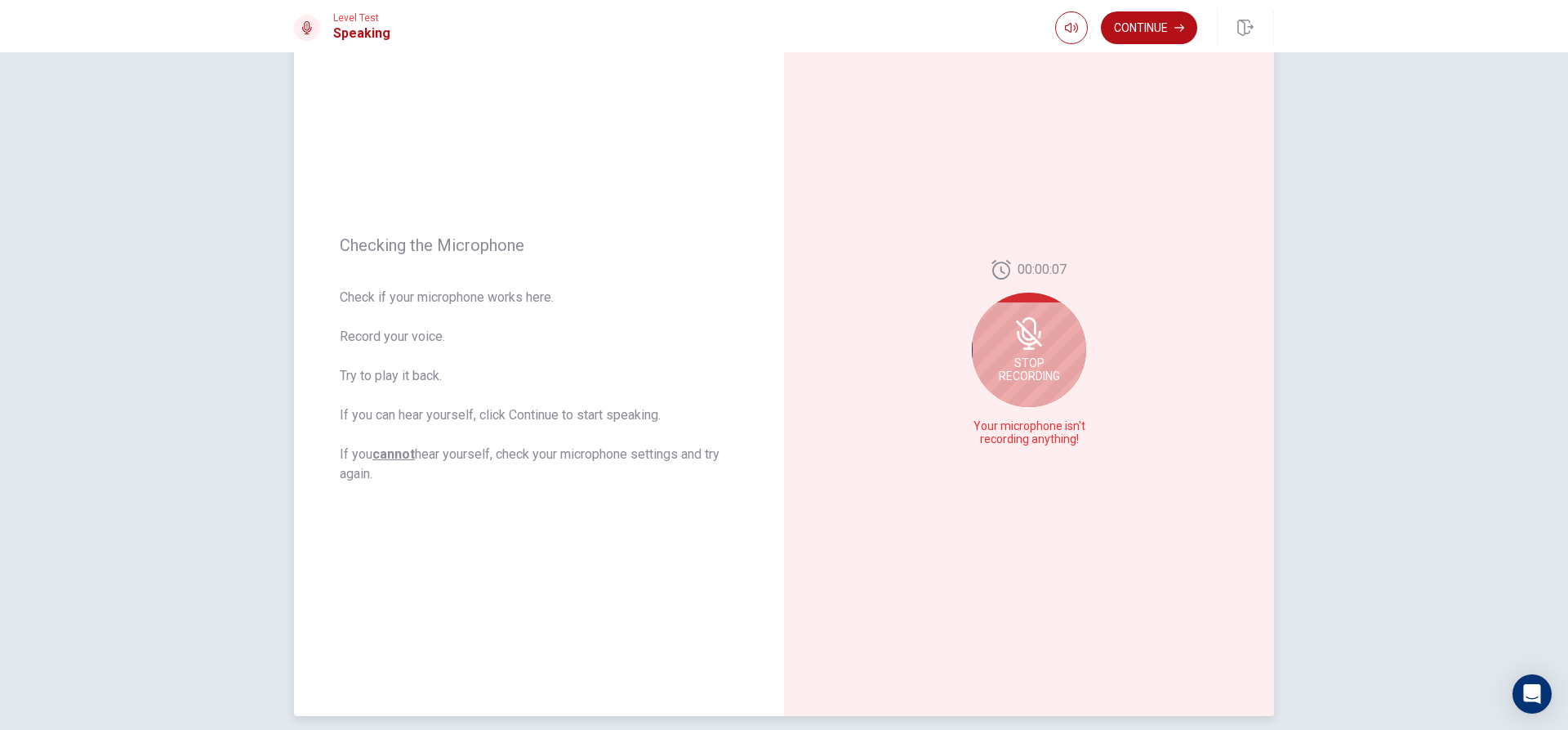
click at [1179, 427] on div "00:00:07 Stop Recording Your microphone isn't recording anything!" at bounding box center [1029, 359] width 490 height 712
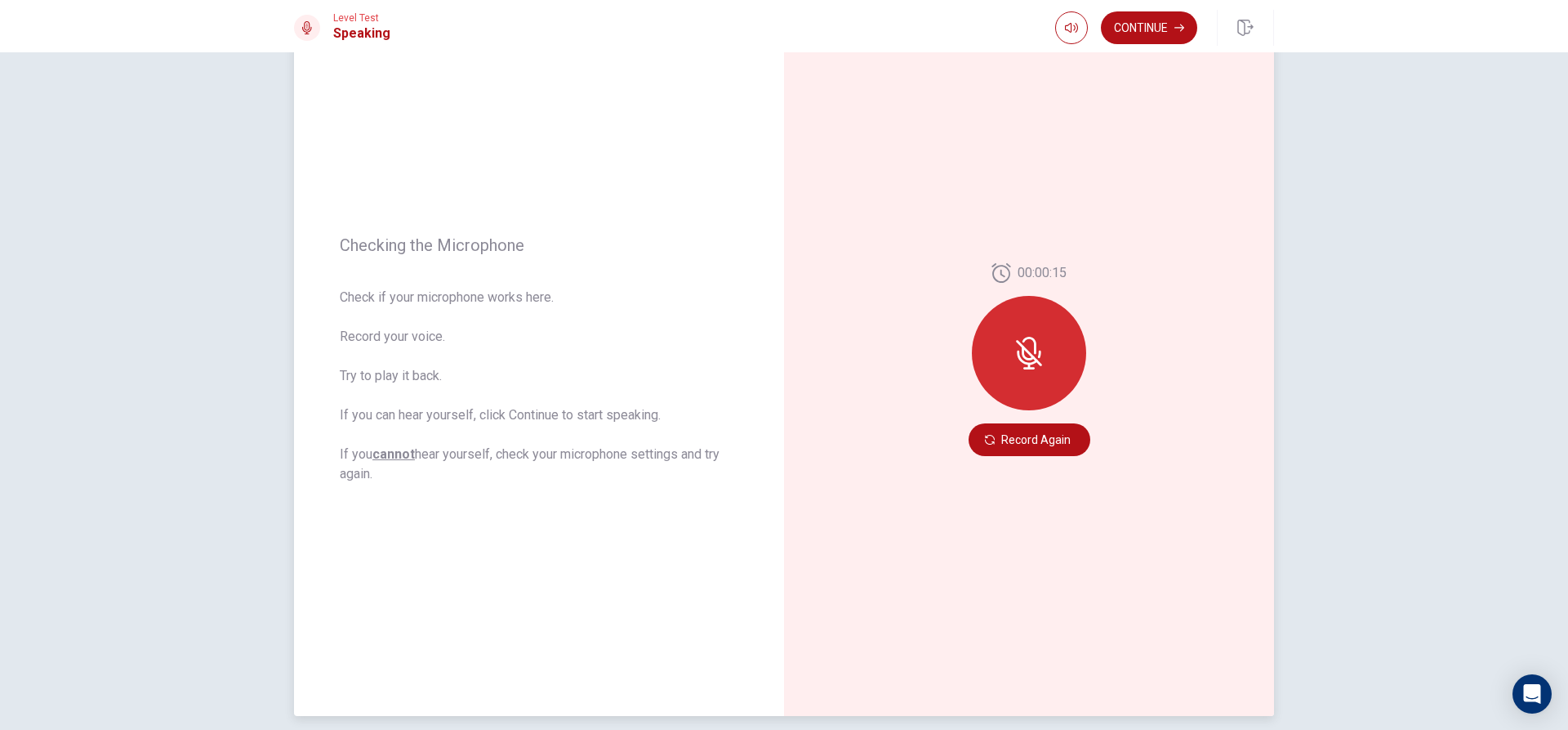
click at [1032, 348] on icon at bounding box center [1029, 346] width 14 height 18
click at [1019, 394] on div at bounding box center [1029, 353] width 115 height 115
click at [1009, 436] on button "Record Again" at bounding box center [1029, 440] width 122 height 33
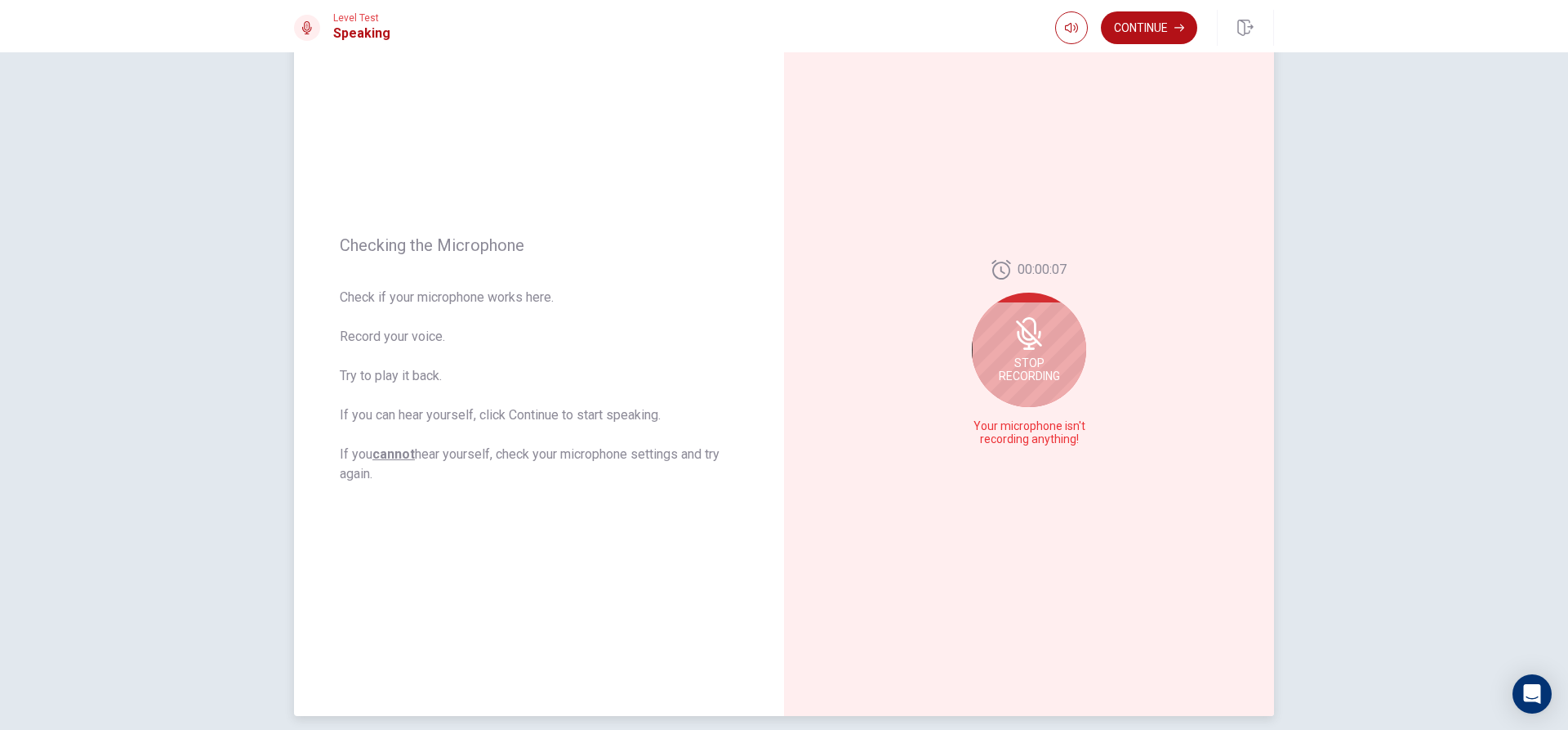
click at [1042, 355] on div "Stop Recording" at bounding box center [1029, 350] width 115 height 115
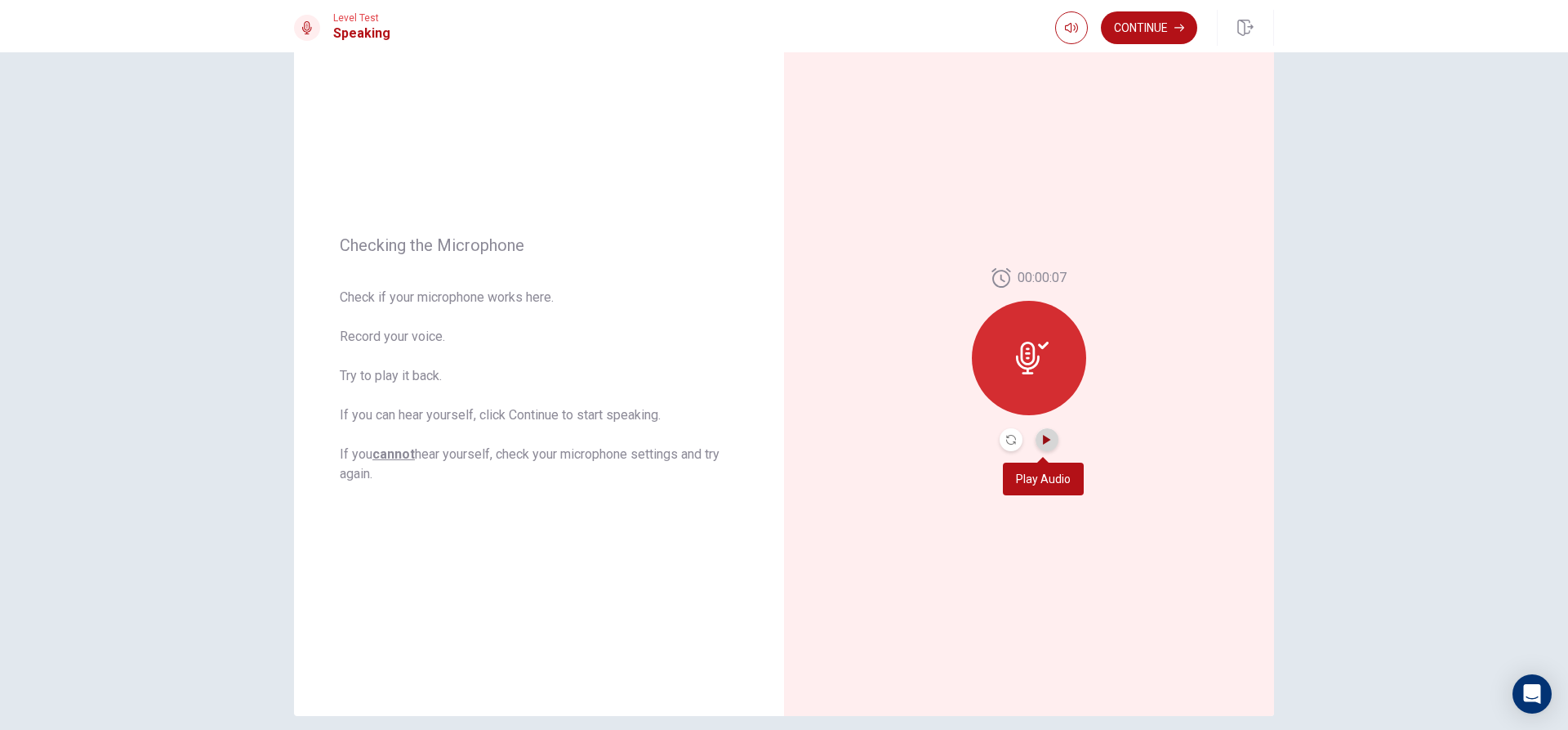
click at [1047, 435] on icon "Play Audio" at bounding box center [1048, 440] width 10 height 10
click at [1014, 445] on button "Record Again" at bounding box center [1012, 440] width 23 height 23
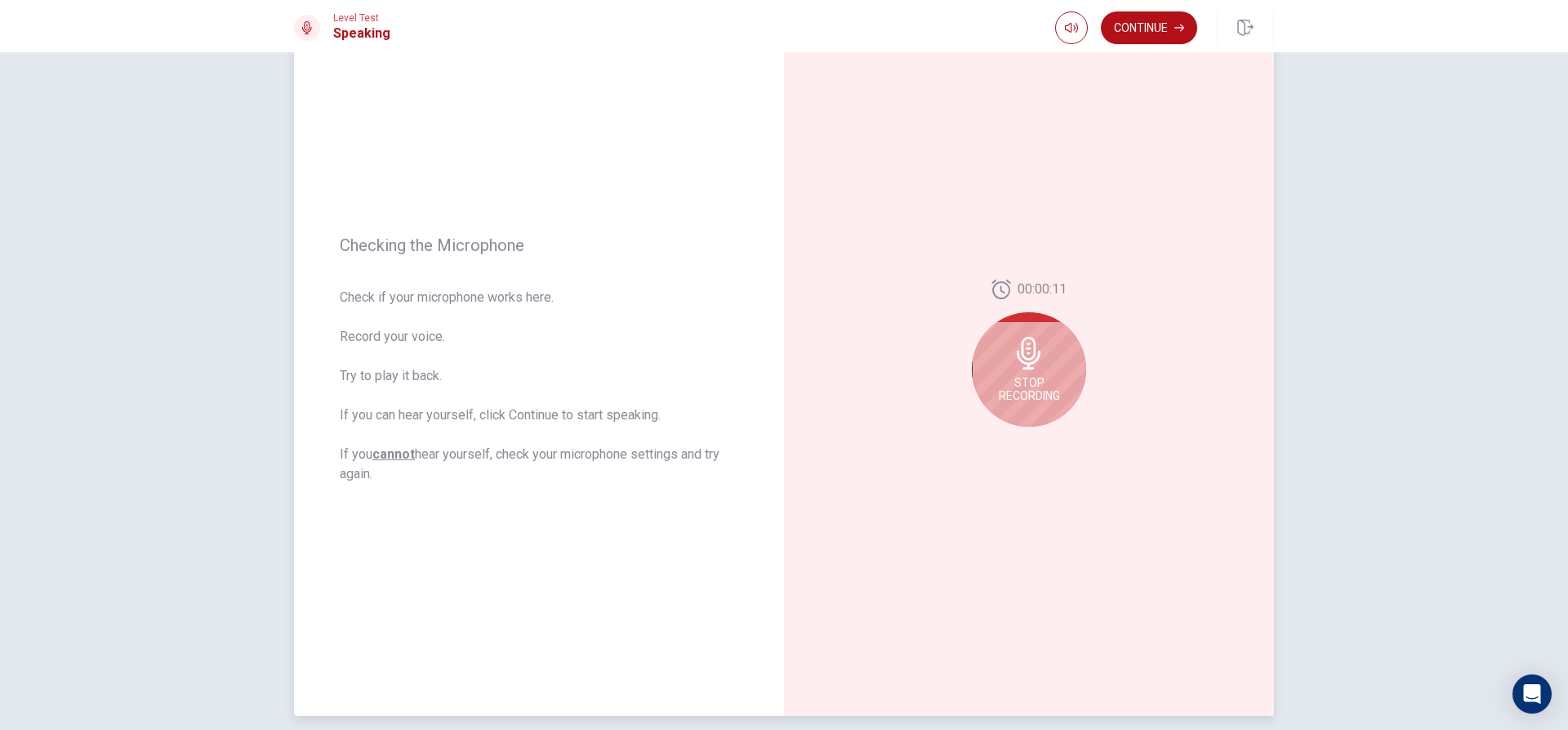
click at [1052, 390] on div "Stop Recording" at bounding box center [1029, 370] width 115 height 115
click at [1043, 441] on icon "Play Audio" at bounding box center [1047, 440] width 8 height 10
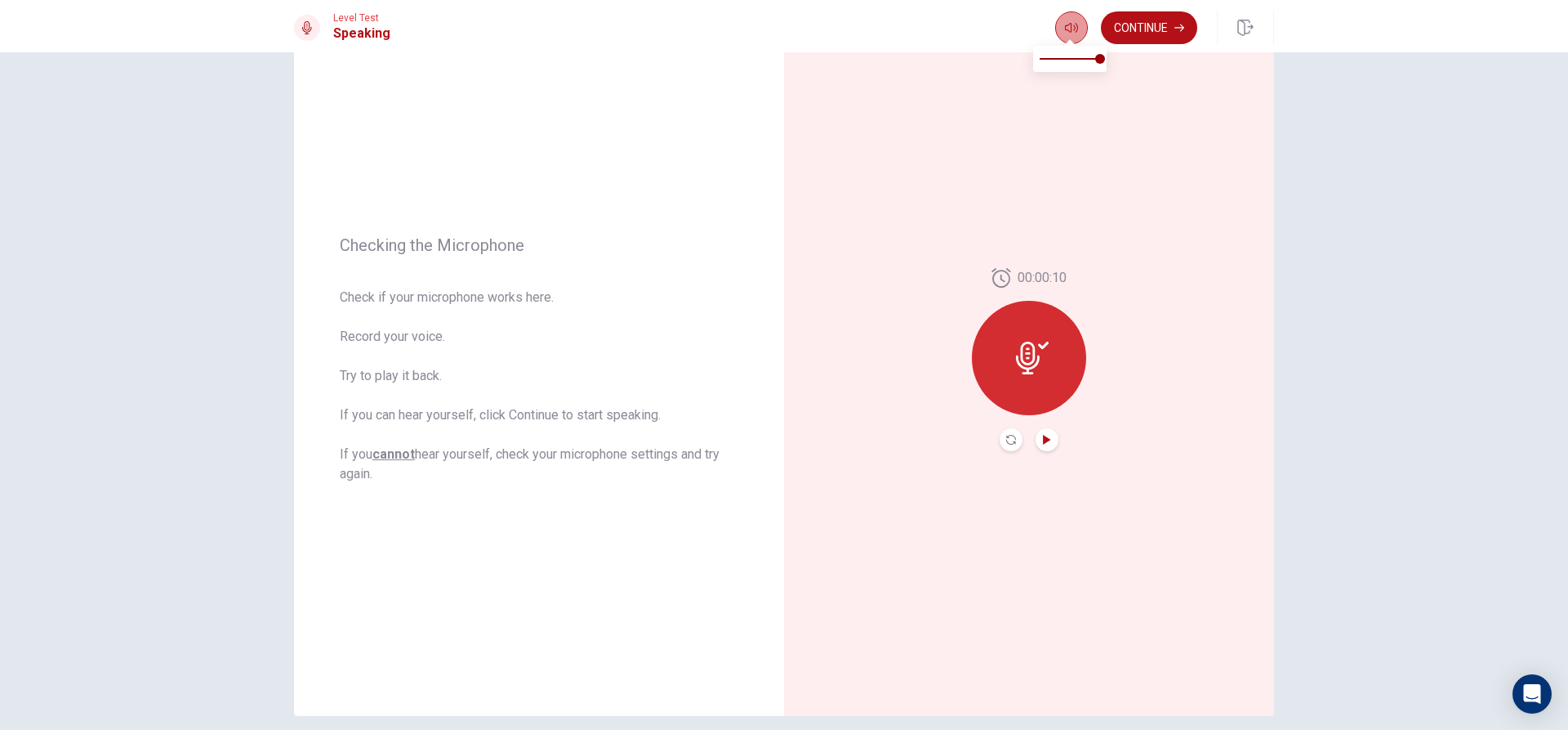
click at [1065, 26] on icon "button" at bounding box center [1071, 27] width 13 height 13
click at [1024, 362] on icon at bounding box center [1033, 358] width 33 height 33
click at [1031, 368] on icon at bounding box center [1028, 358] width 23 height 33
click at [991, 444] on div "00:00:10" at bounding box center [1029, 359] width 115 height 183
click at [1007, 436] on icon "Record Again" at bounding box center [1012, 440] width 10 height 10
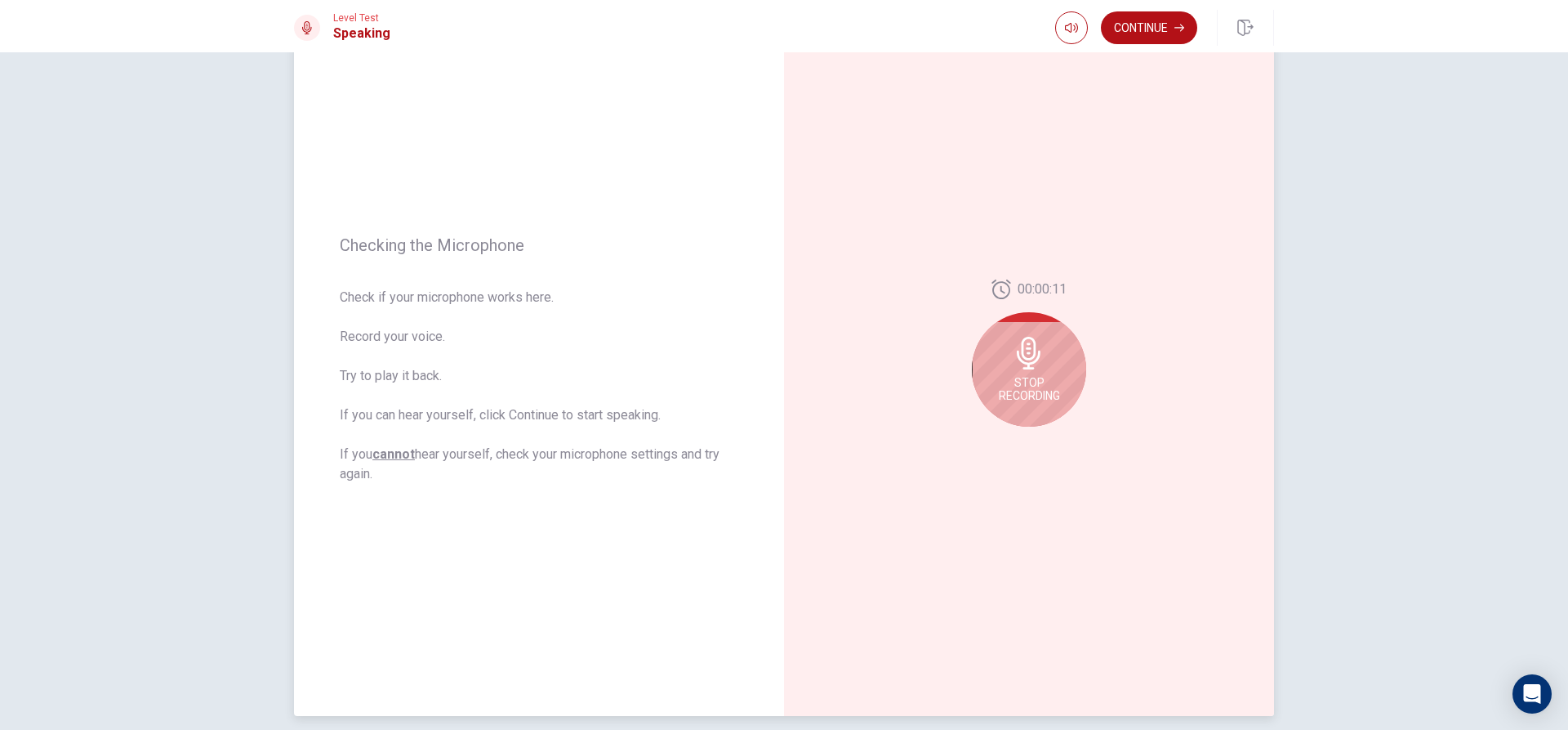
click at [1013, 367] on icon at bounding box center [1029, 353] width 33 height 33
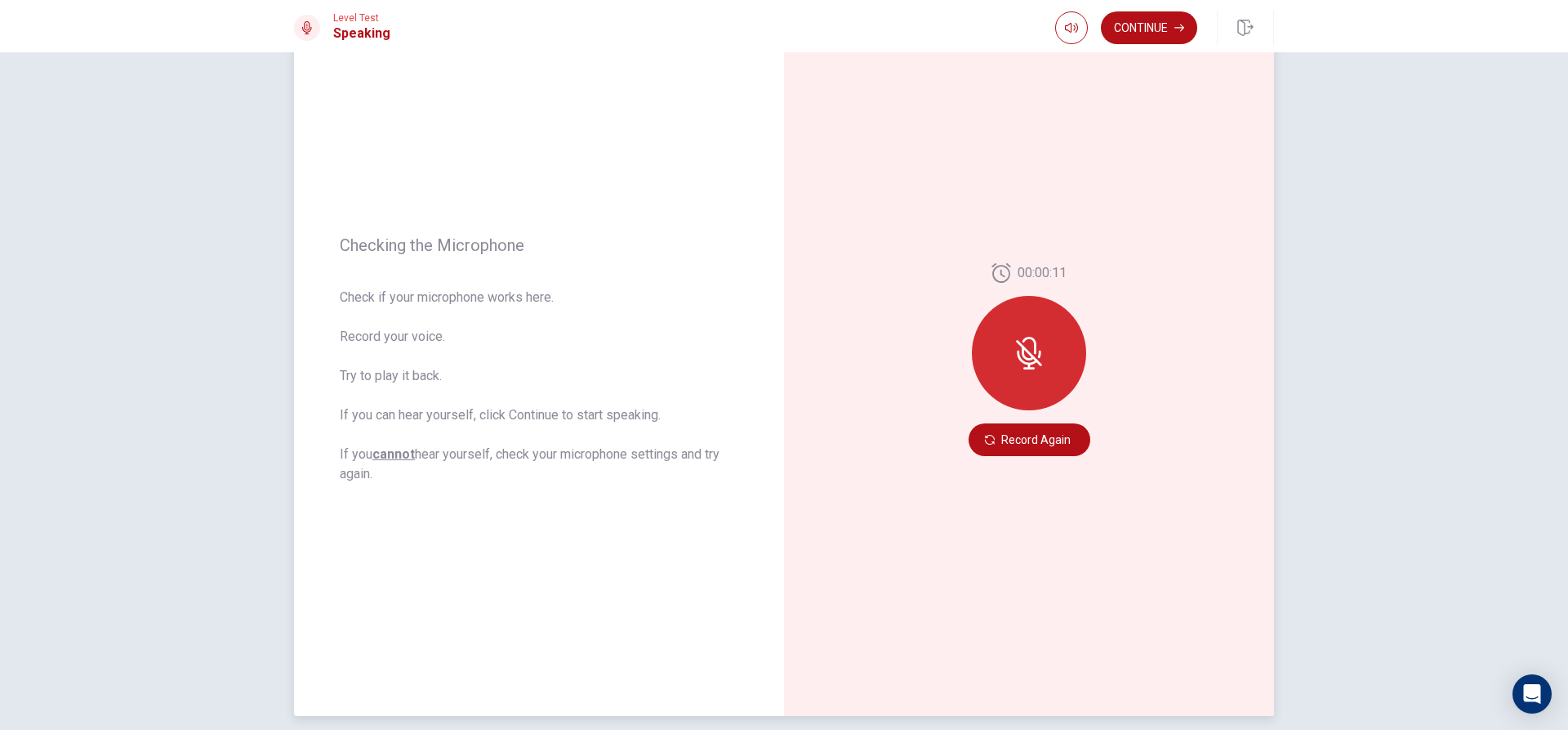
click at [1006, 349] on div at bounding box center [1029, 353] width 115 height 115
click at [978, 446] on button "Record Again" at bounding box center [1029, 440] width 122 height 33
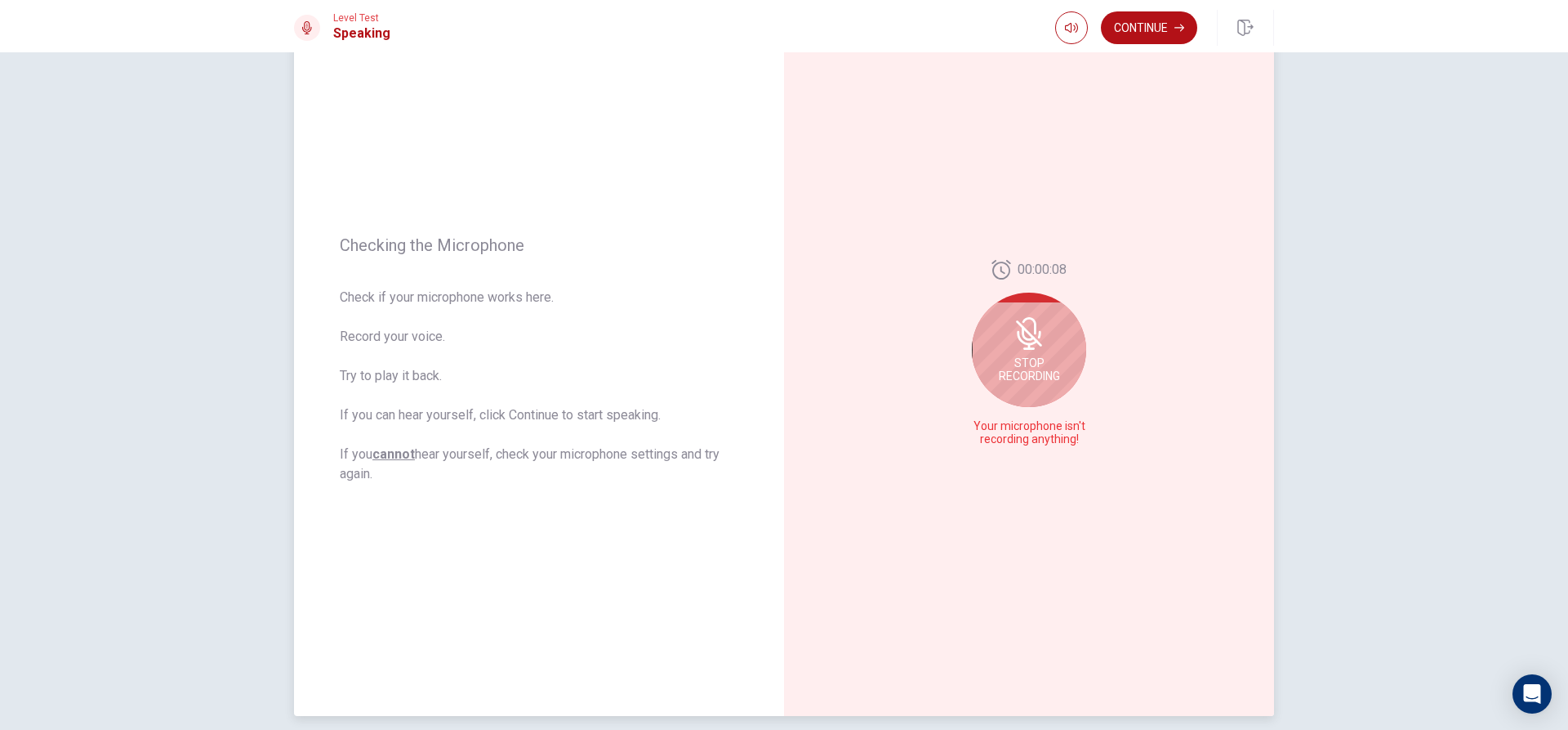
click at [1098, 436] on div "00:00:08 Stop Recording Your microphone isn't recording anything!" at bounding box center [1029, 359] width 490 height 712
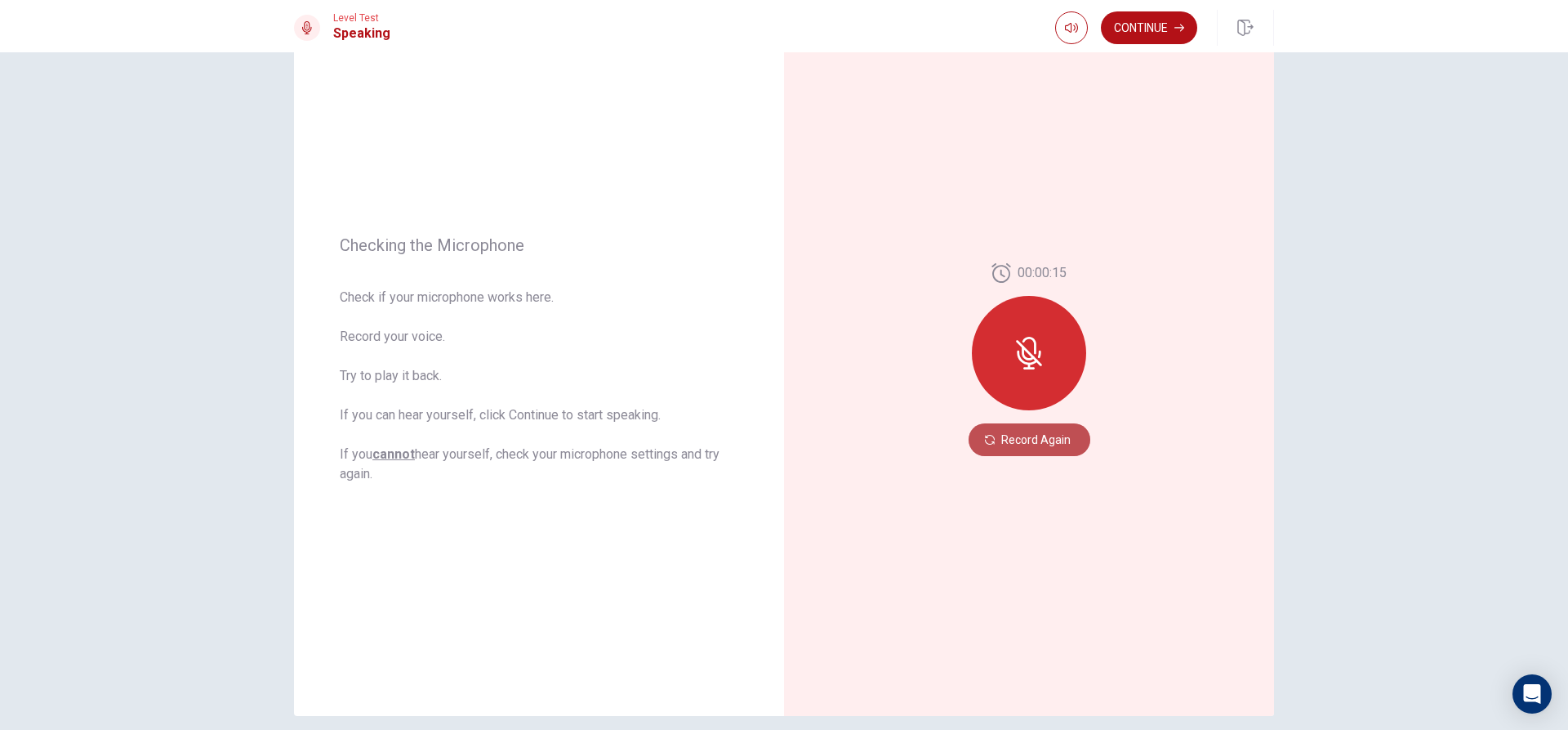
click at [1015, 441] on button "Record Again" at bounding box center [1029, 440] width 122 height 33
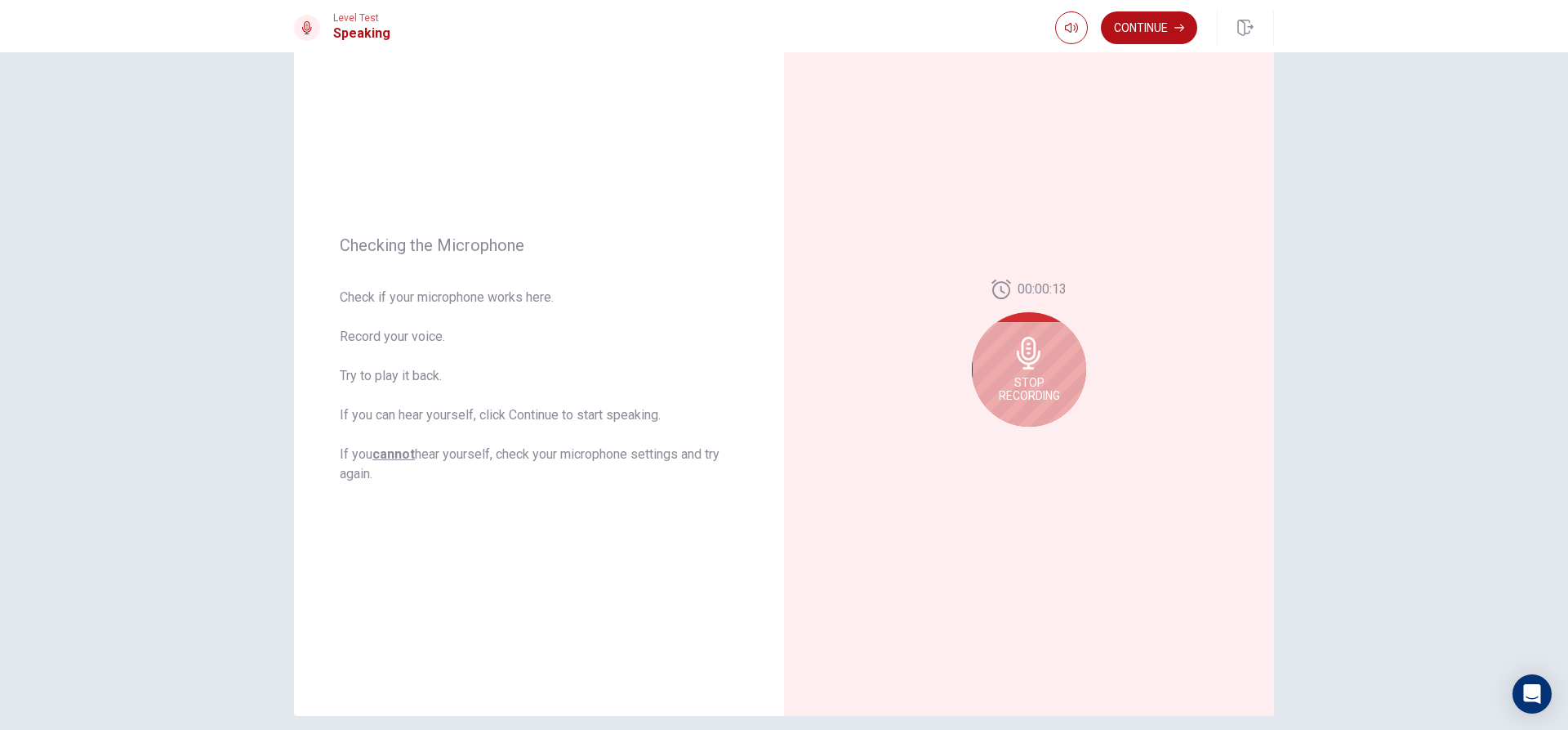
click at [1063, 376] on div "Stop Recording" at bounding box center [1029, 370] width 115 height 115
click at [1043, 444] on icon "Play Audio" at bounding box center [1048, 440] width 10 height 10
click at [1000, 442] on button "Record Again" at bounding box center [1012, 440] width 23 height 23
click at [1170, 27] on button "Continue" at bounding box center [1149, 28] width 96 height 33
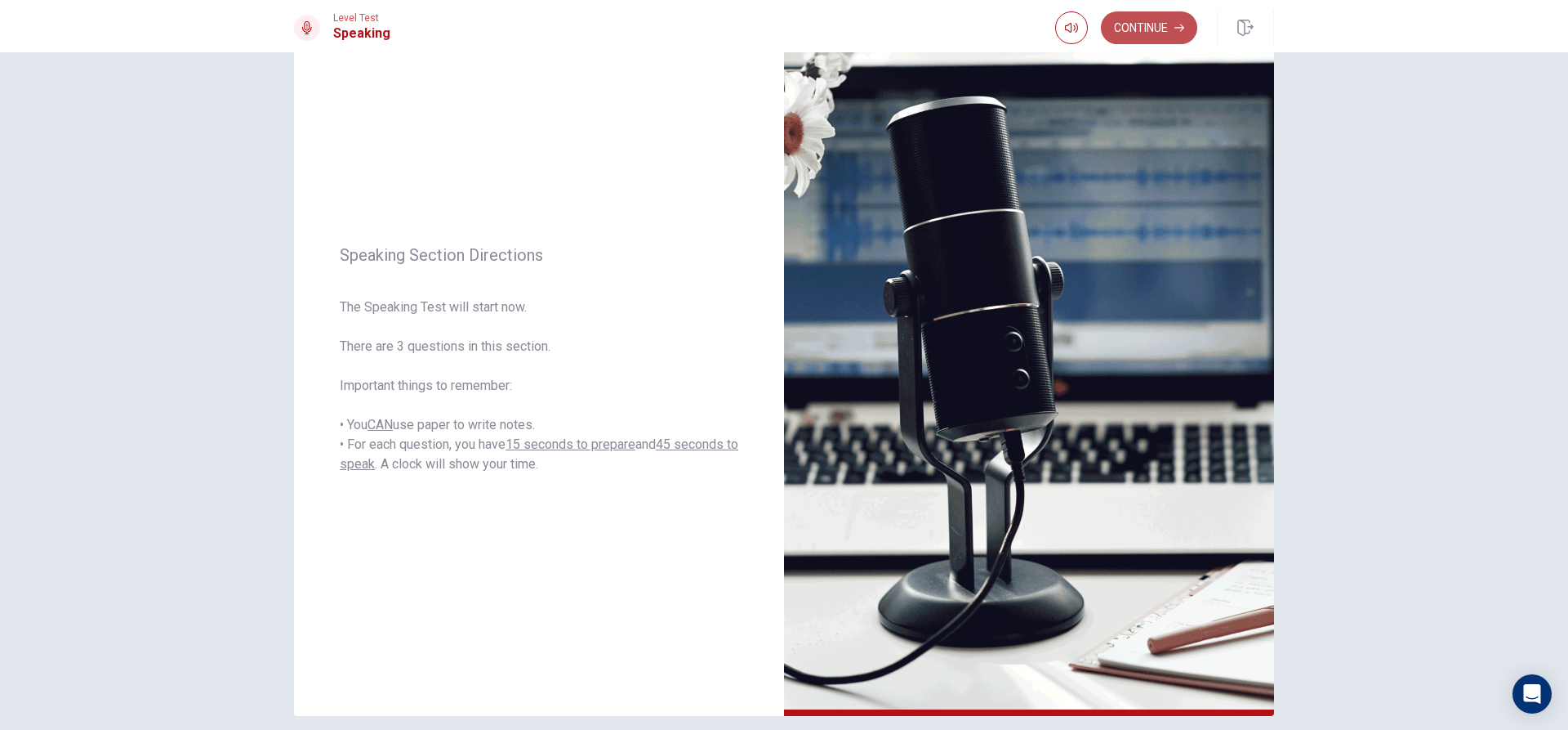
click at [1148, 22] on button "Continue" at bounding box center [1149, 28] width 96 height 33
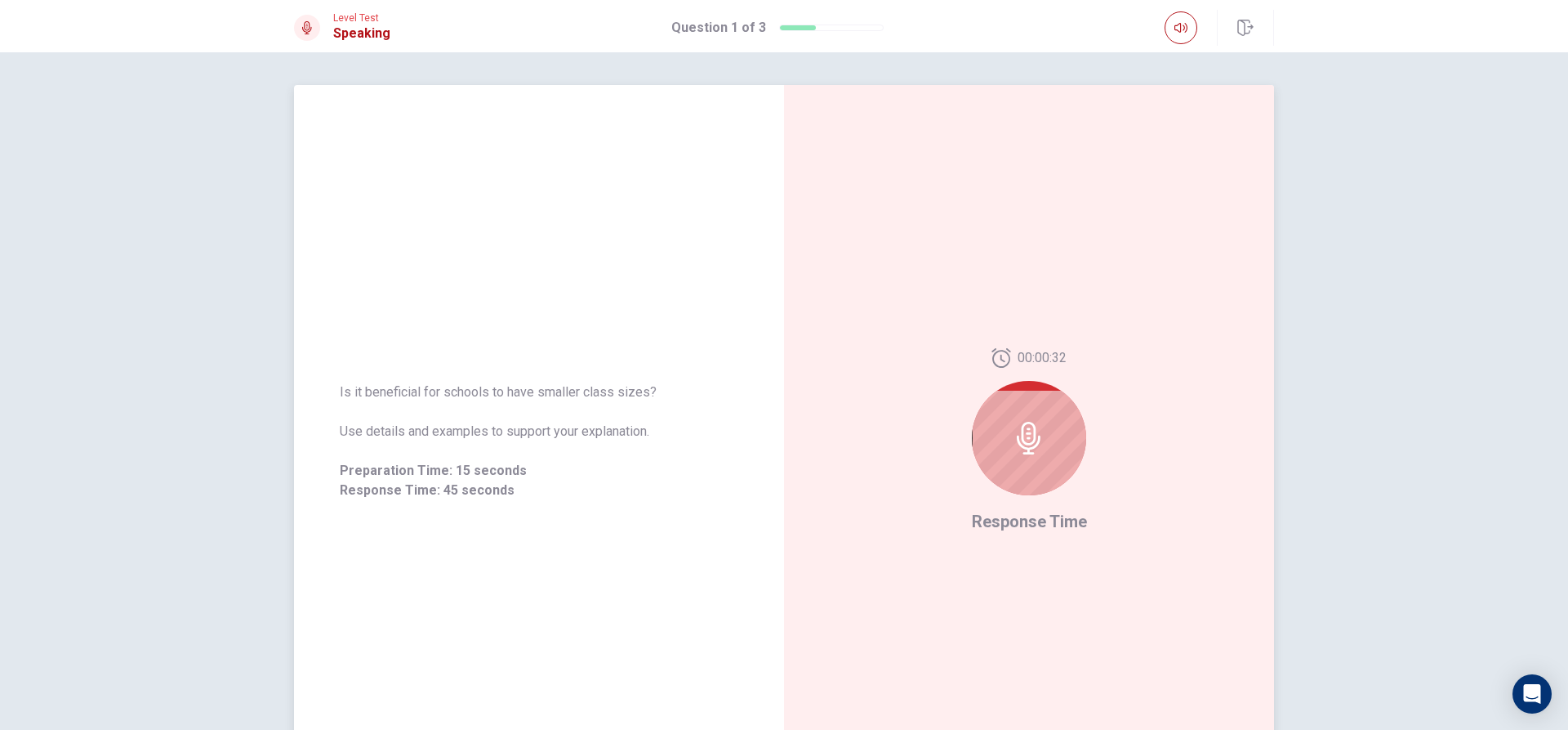
click at [1013, 453] on icon at bounding box center [1029, 438] width 33 height 33
click at [1000, 444] on div at bounding box center [1029, 438] width 115 height 115
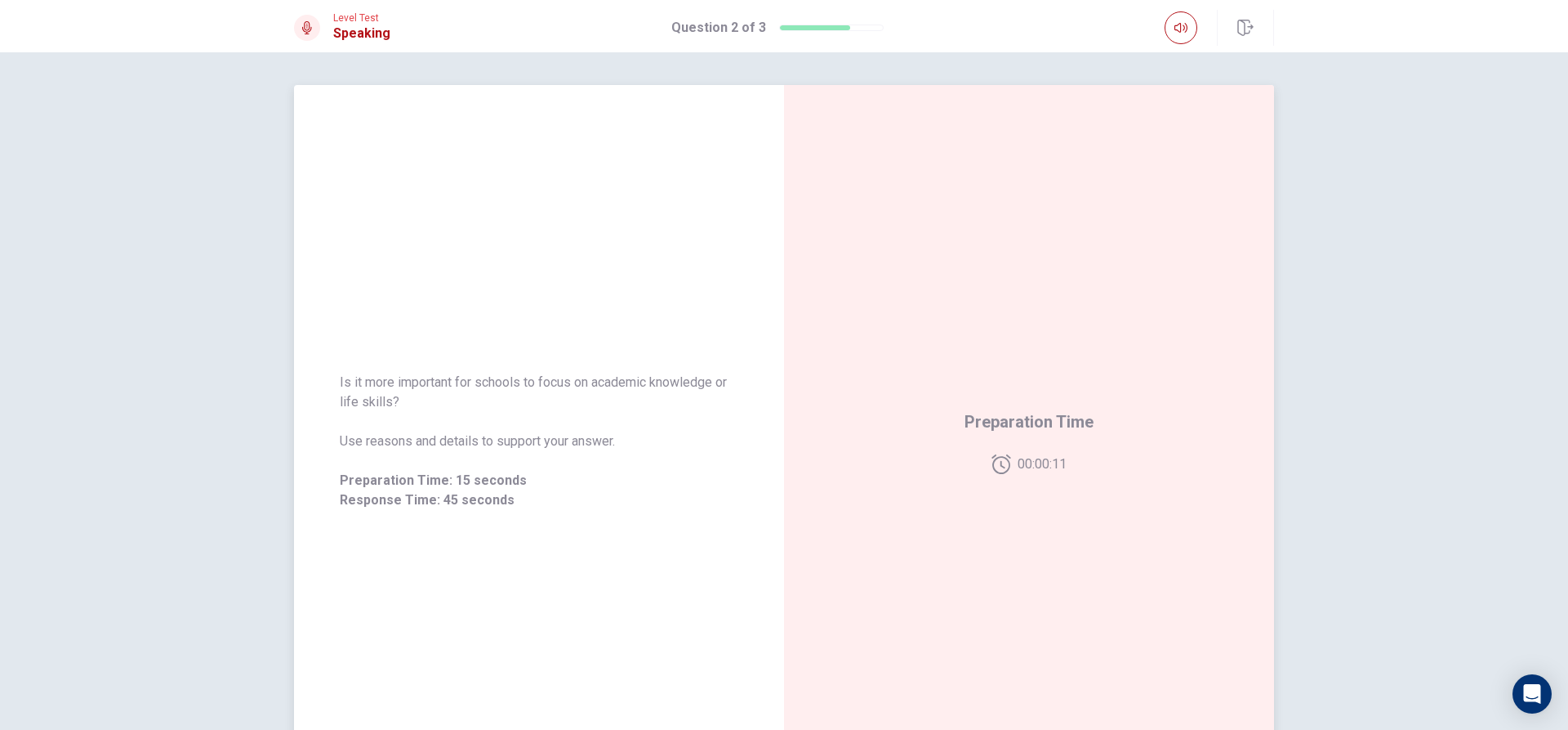
drag, startPoint x: 665, startPoint y: 383, endPoint x: 715, endPoint y: 384, distance: 50.0
click at [715, 384] on span "Is it more important for schools to focus on academic knowledge or life skills?" at bounding box center [539, 392] width 399 height 39
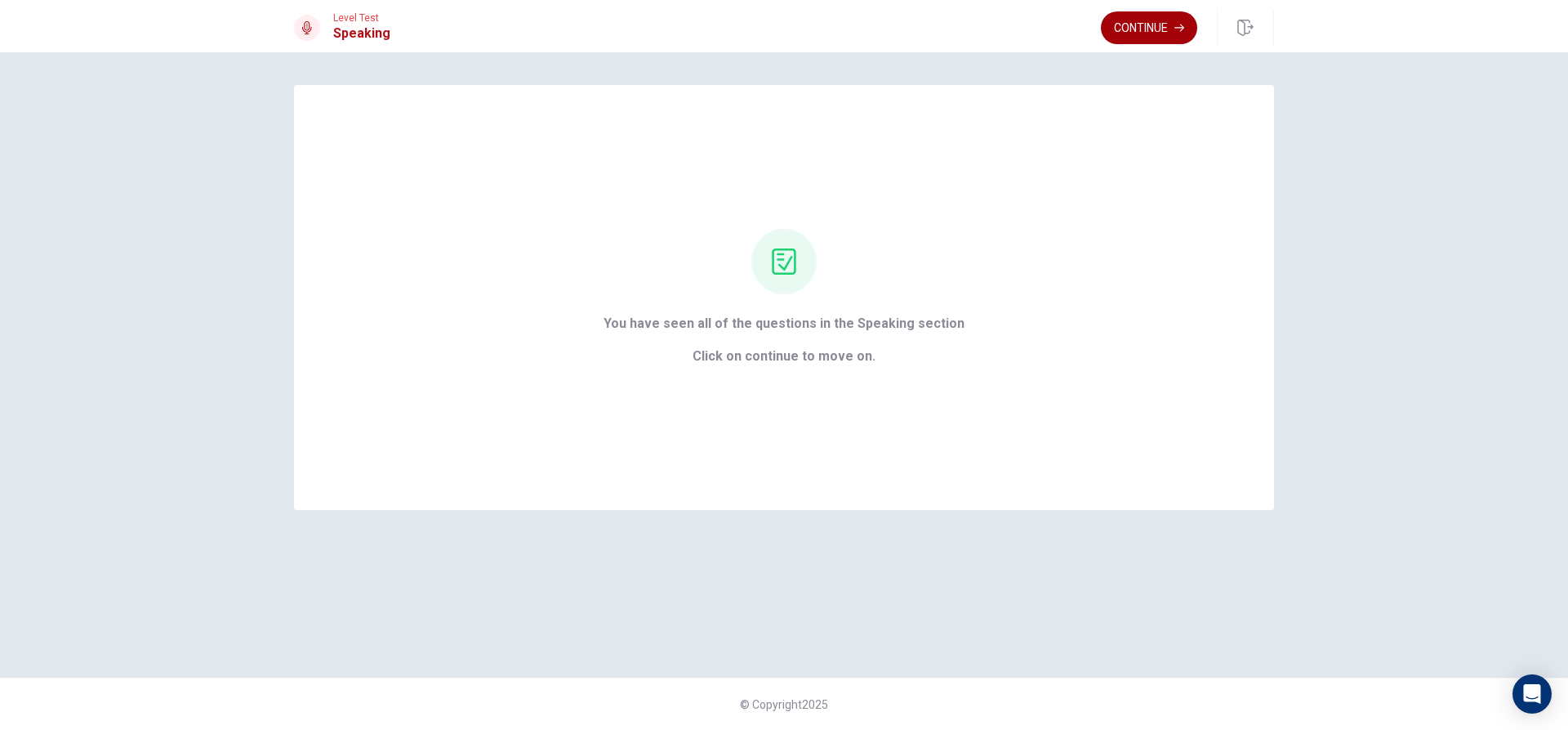
click at [1155, 25] on button "Continue" at bounding box center [1149, 28] width 96 height 33
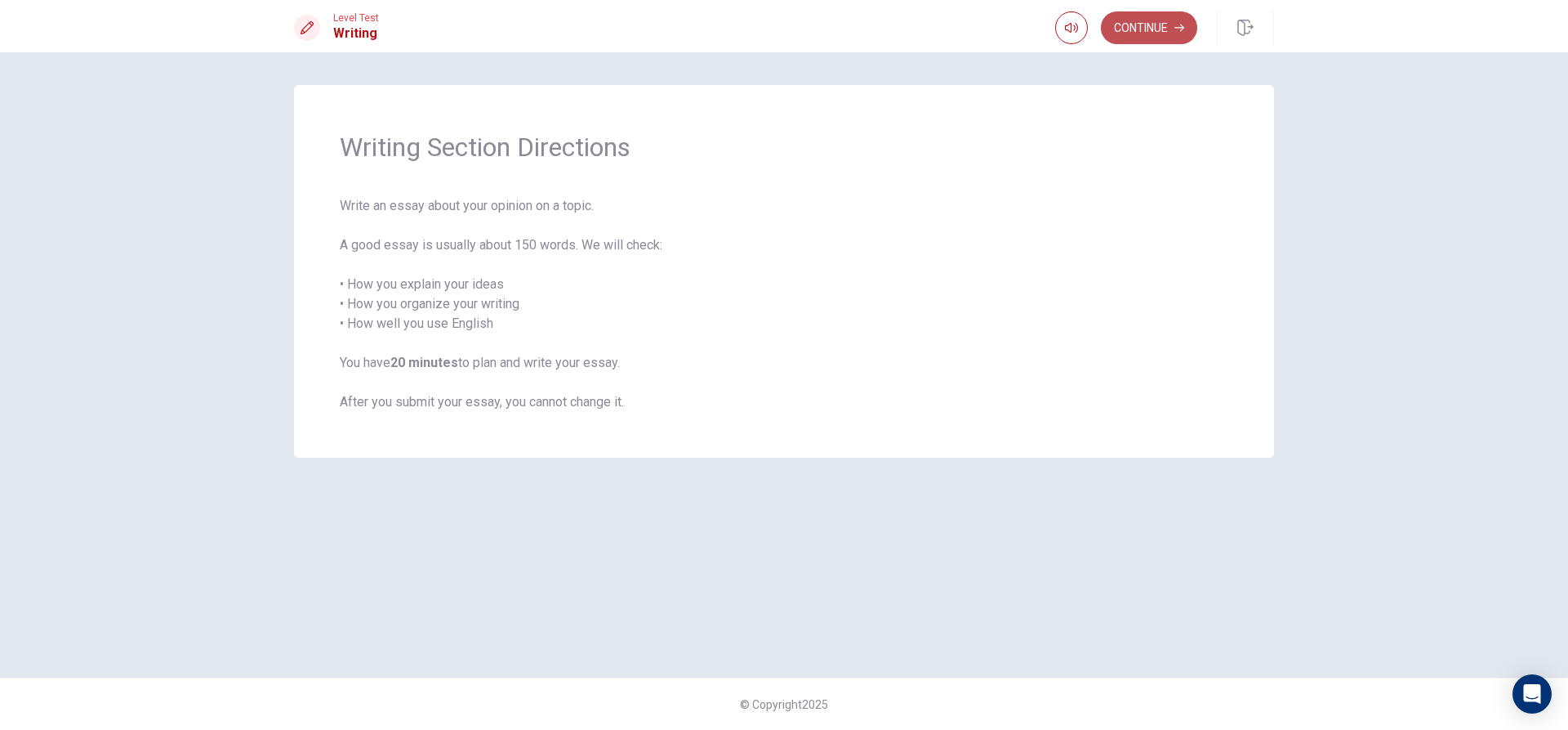
click at [1154, 30] on button "Continue" at bounding box center [1149, 28] width 96 height 33
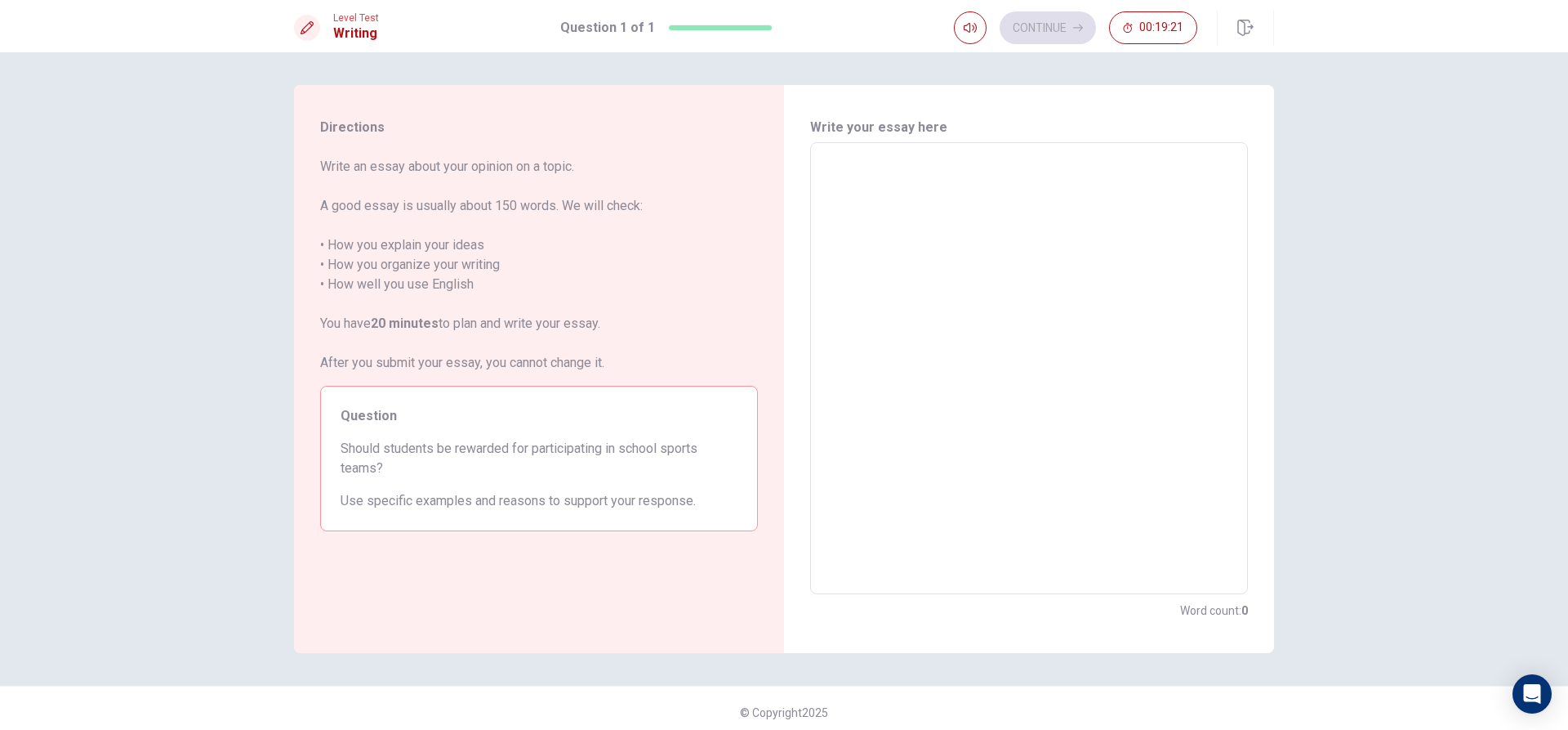
click at [962, 175] on textarea at bounding box center [1029, 368] width 415 height 425
type textarea "s"
type textarea "x"
type textarea "st"
type textarea "x"
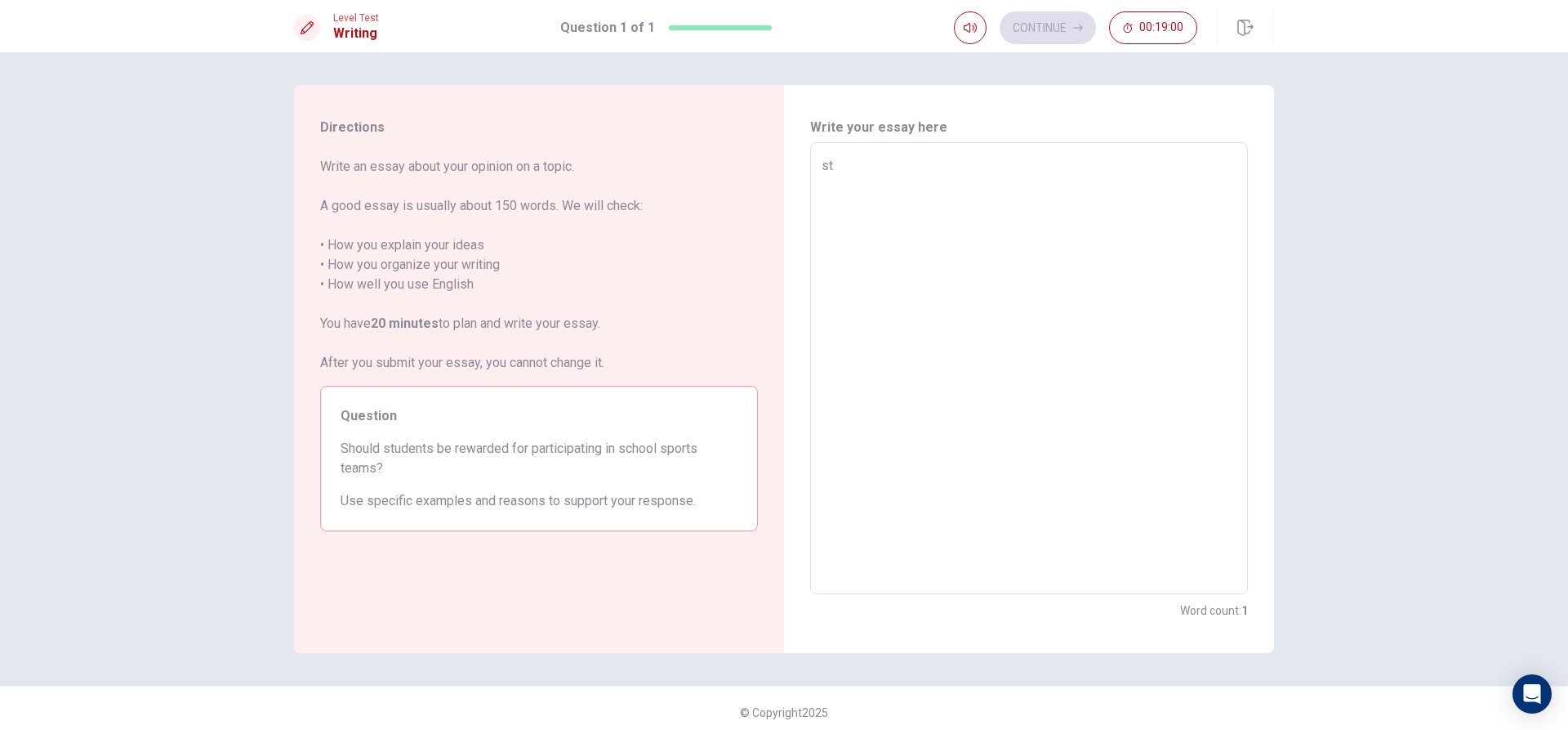
type textarea "stu"
type textarea "x"
type textarea "stud"
type textarea "x"
type textarea "stude"
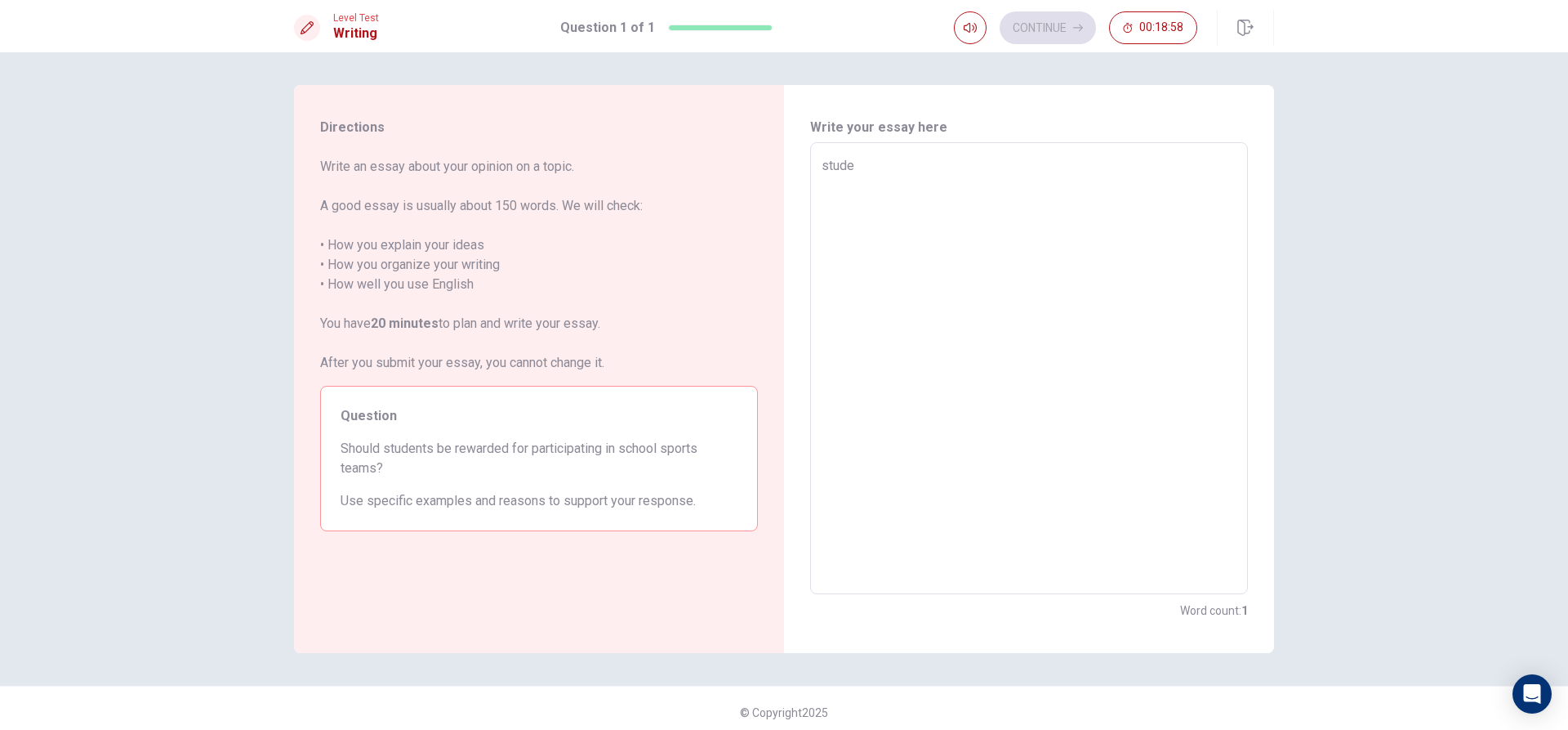
type textarea "x"
type textarea "studen"
type textarea "x"
type textarea "student"
type textarea "x"
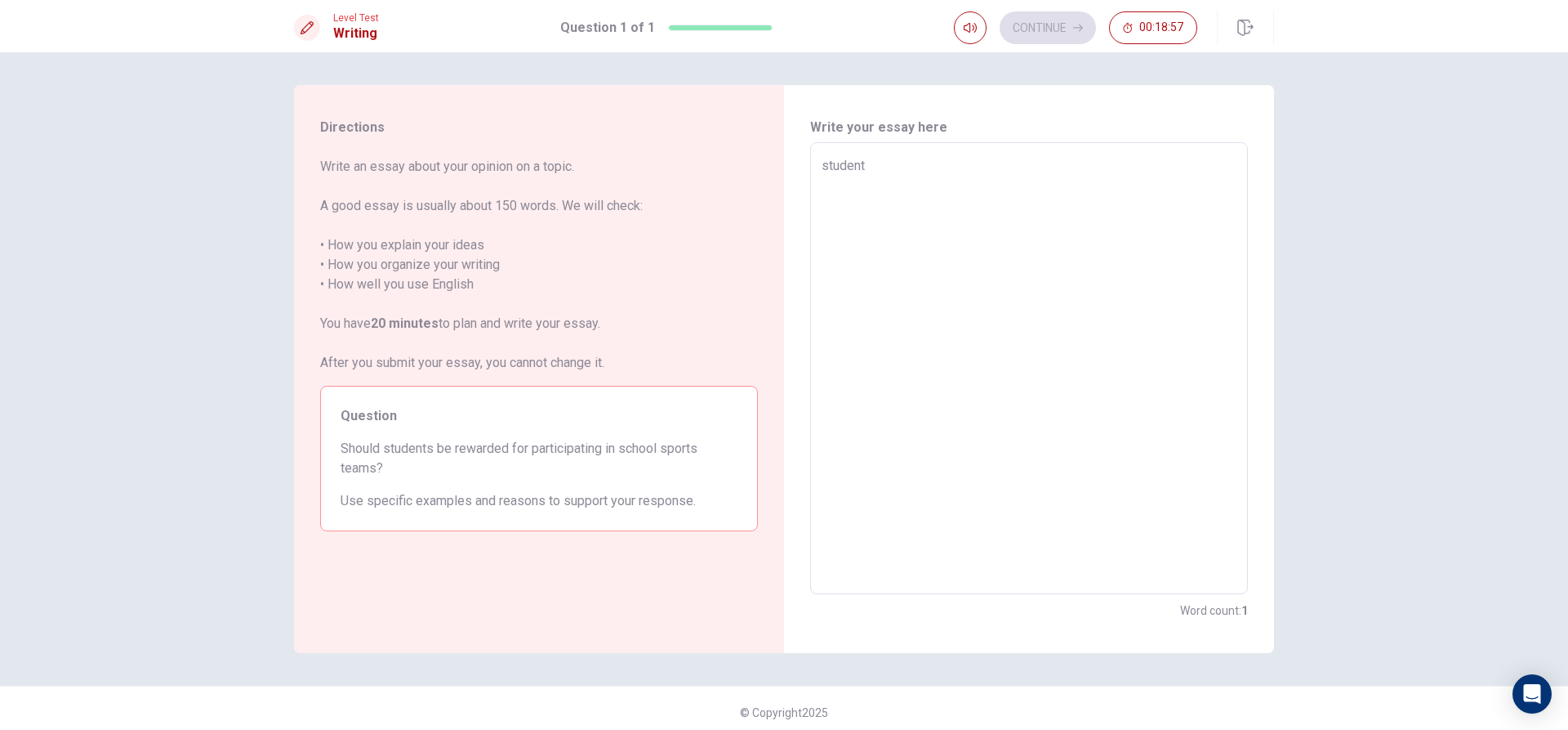
type textarea "student"
type textarea "x"
type textarea "student"
type textarea "x"
type textarea "student s"
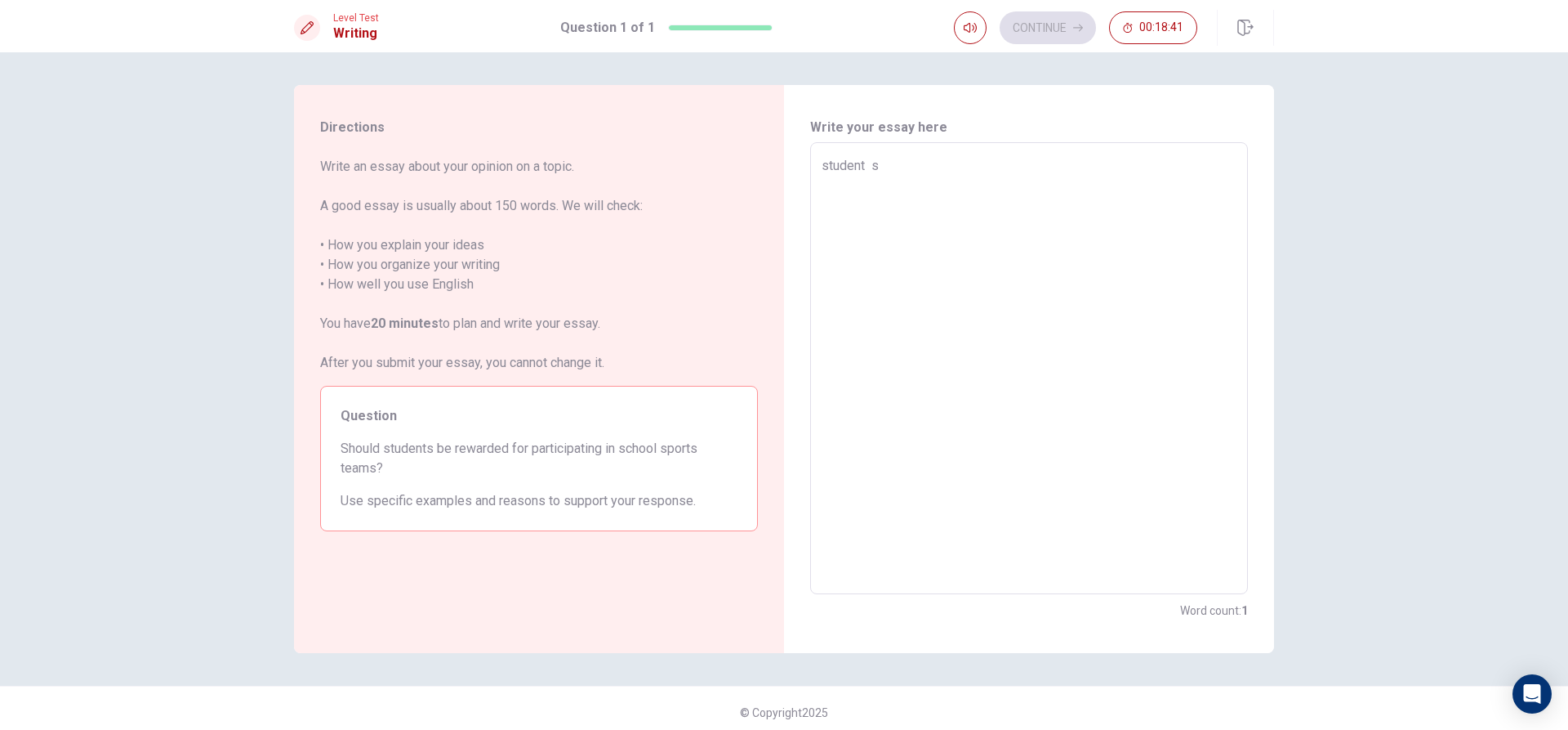
type textarea "x"
type textarea "student sh"
type textarea "x"
type textarea "student sho"
type textarea "x"
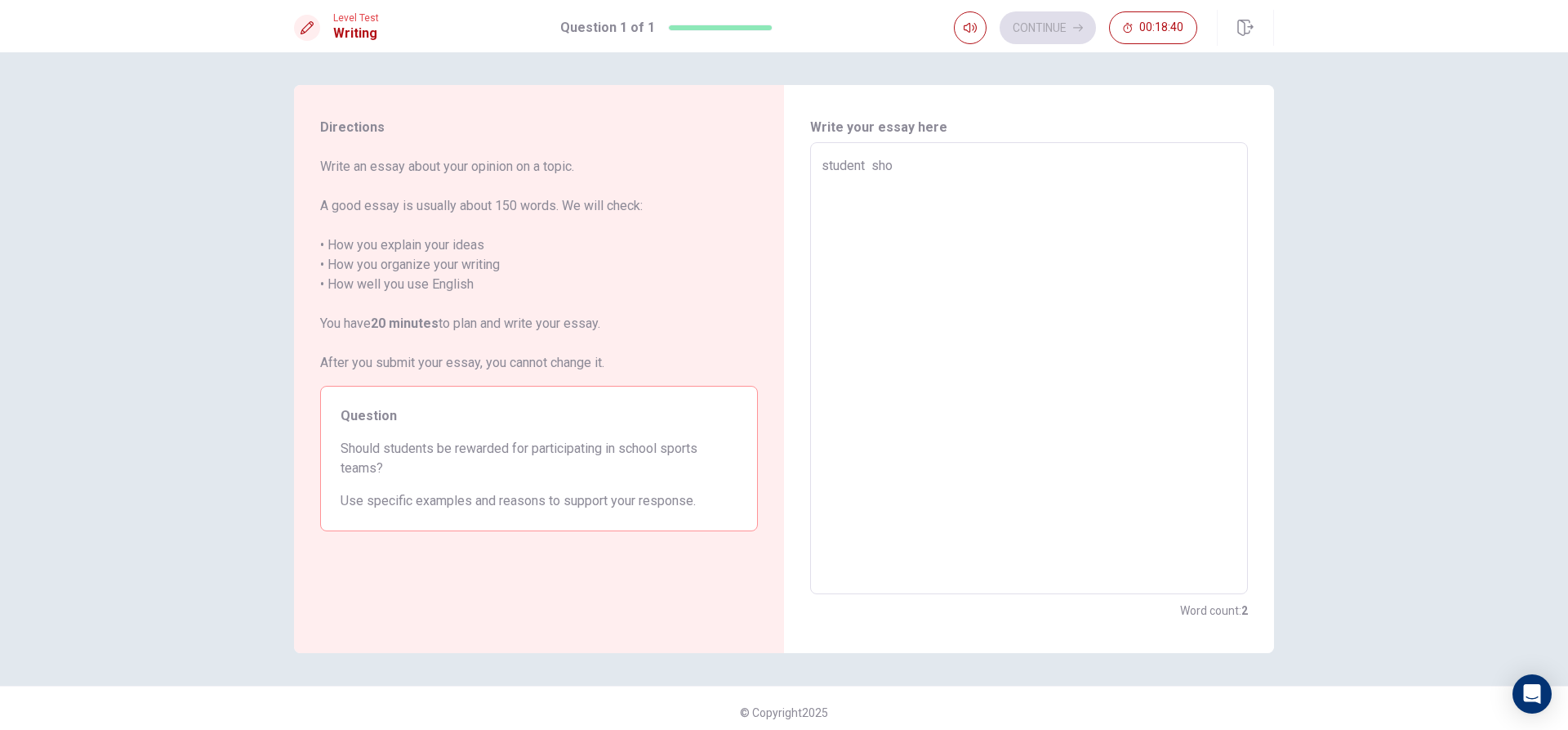
type textarea "student shoy"
type textarea "x"
type textarea "student sho"
type textarea "x"
type textarea "student sh"
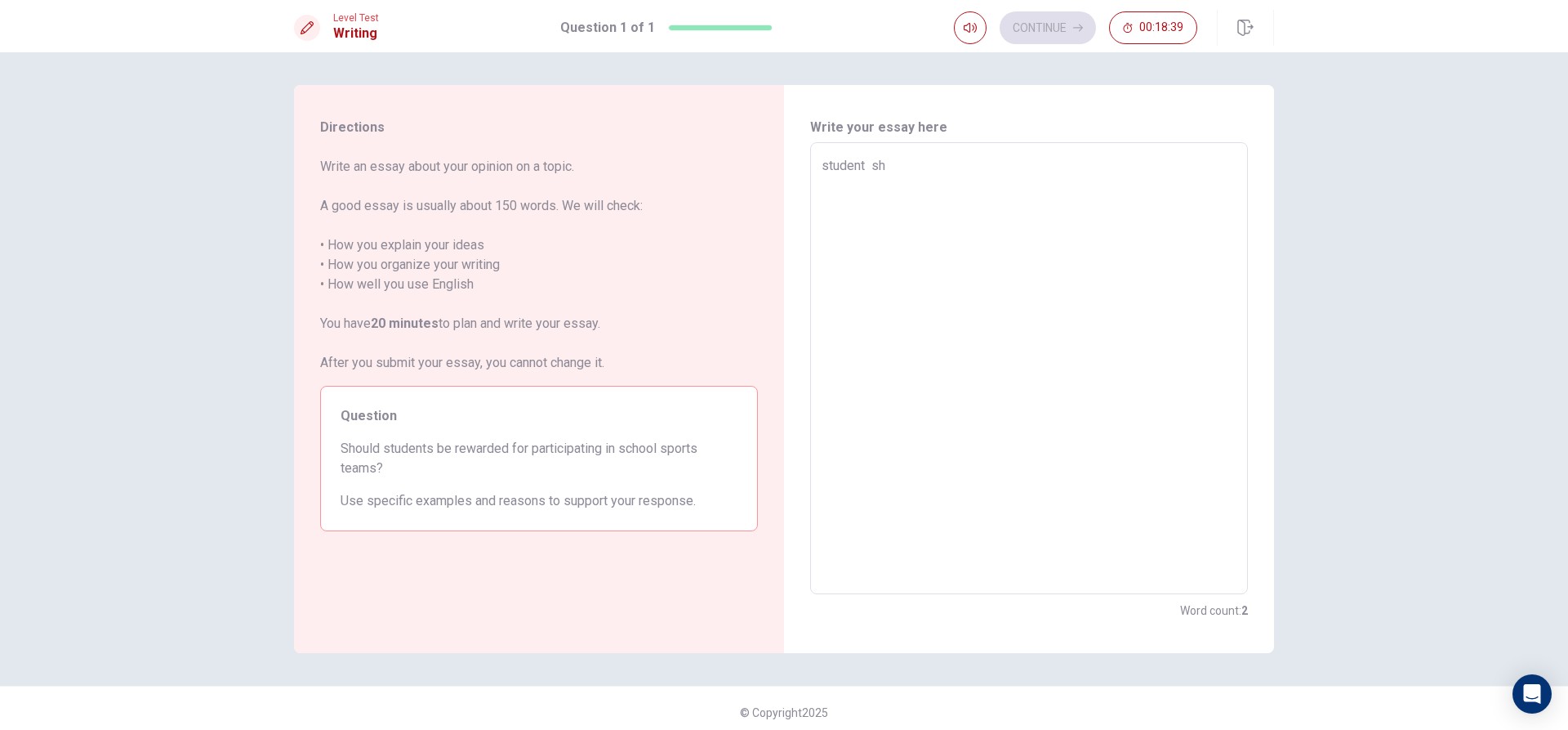
type textarea "x"
type textarea "student s"
type textarea "x"
type textarea "student"
type textarea "x"
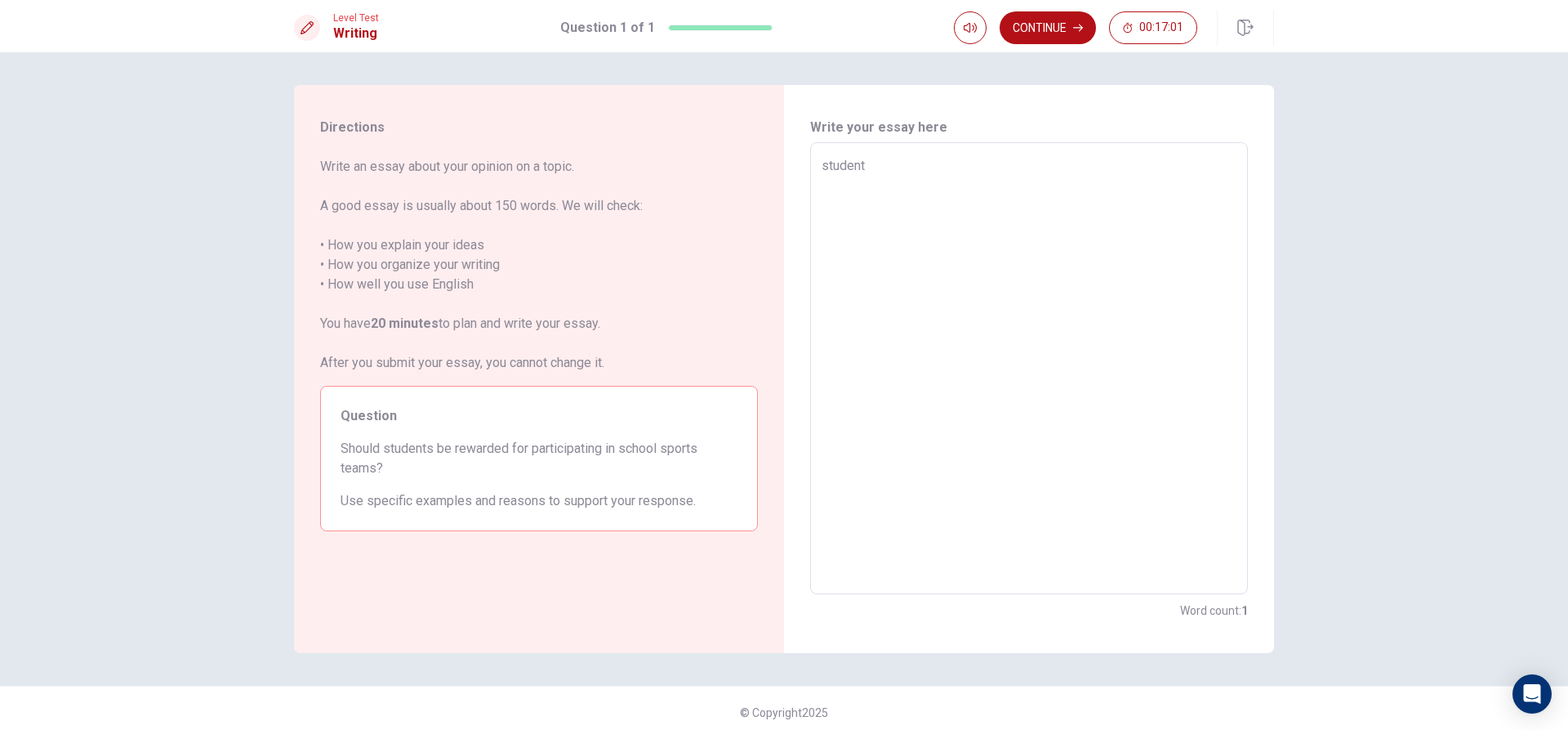
type textarea "student"
type textarea "x"
type textarea "student"
type textarea "x"
type textarea "studen"
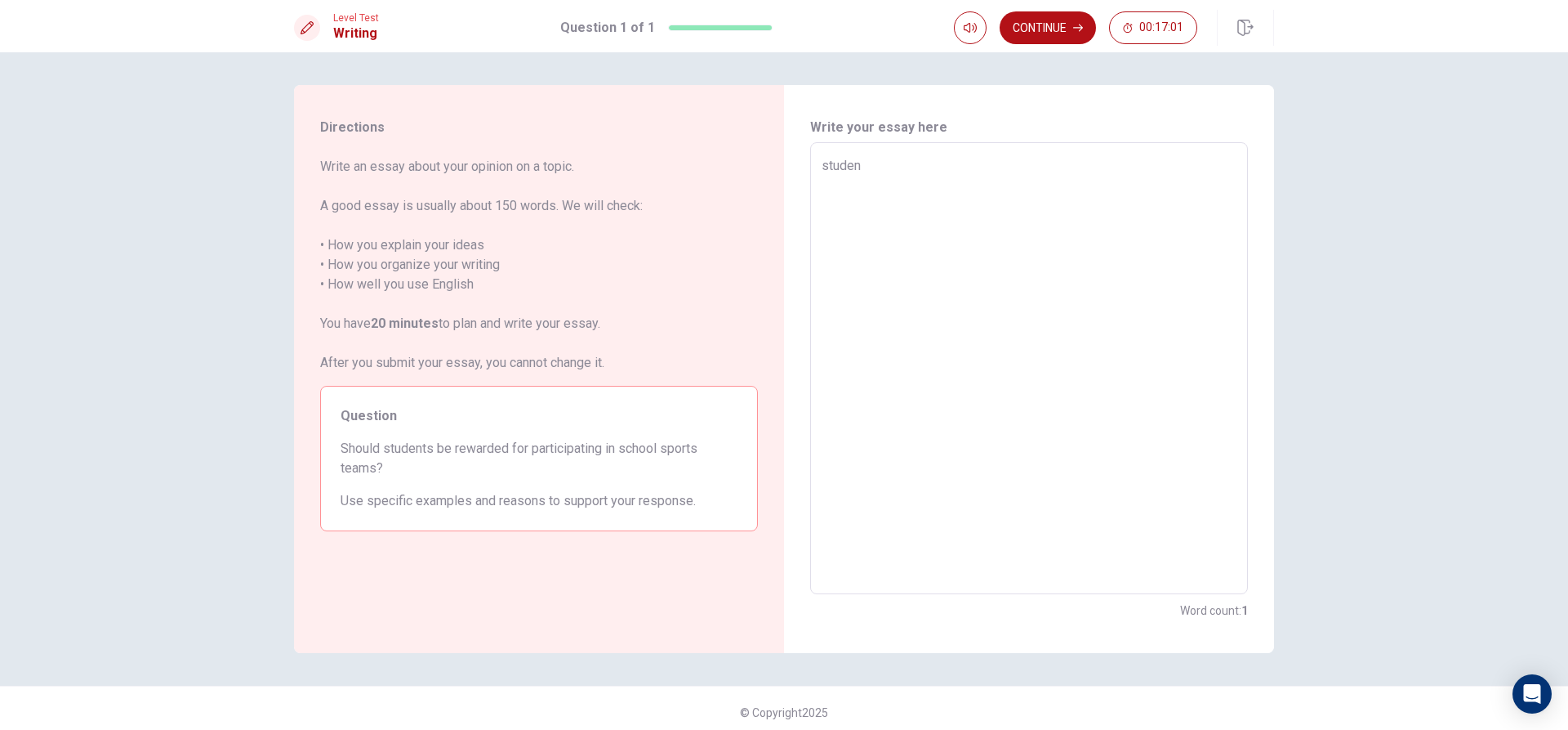
type textarea "x"
type textarea "stude"
type textarea "x"
type textarea "stud"
type textarea "x"
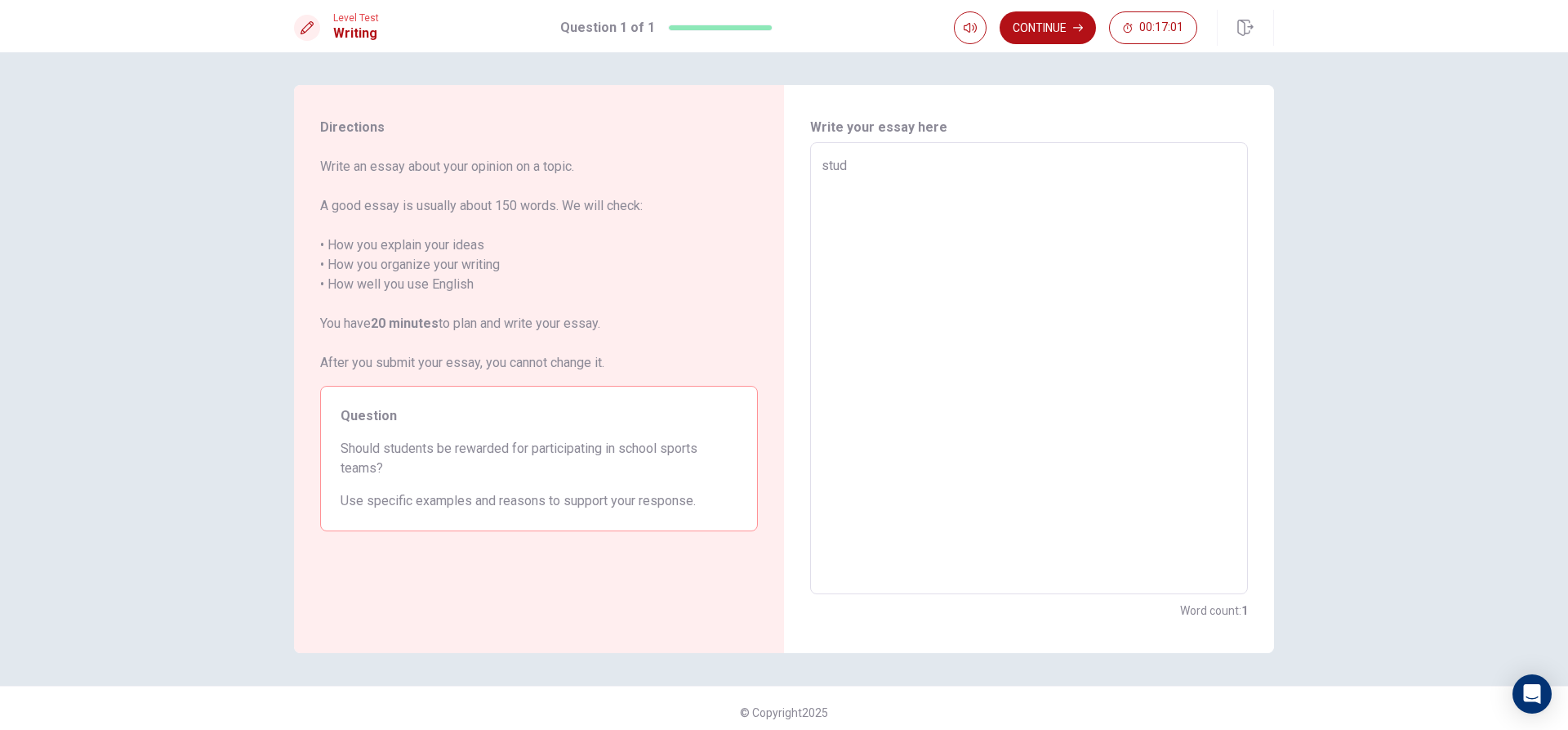
type textarea "stu"
type textarea "x"
type textarea "st"
type textarea "x"
type textarea "s"
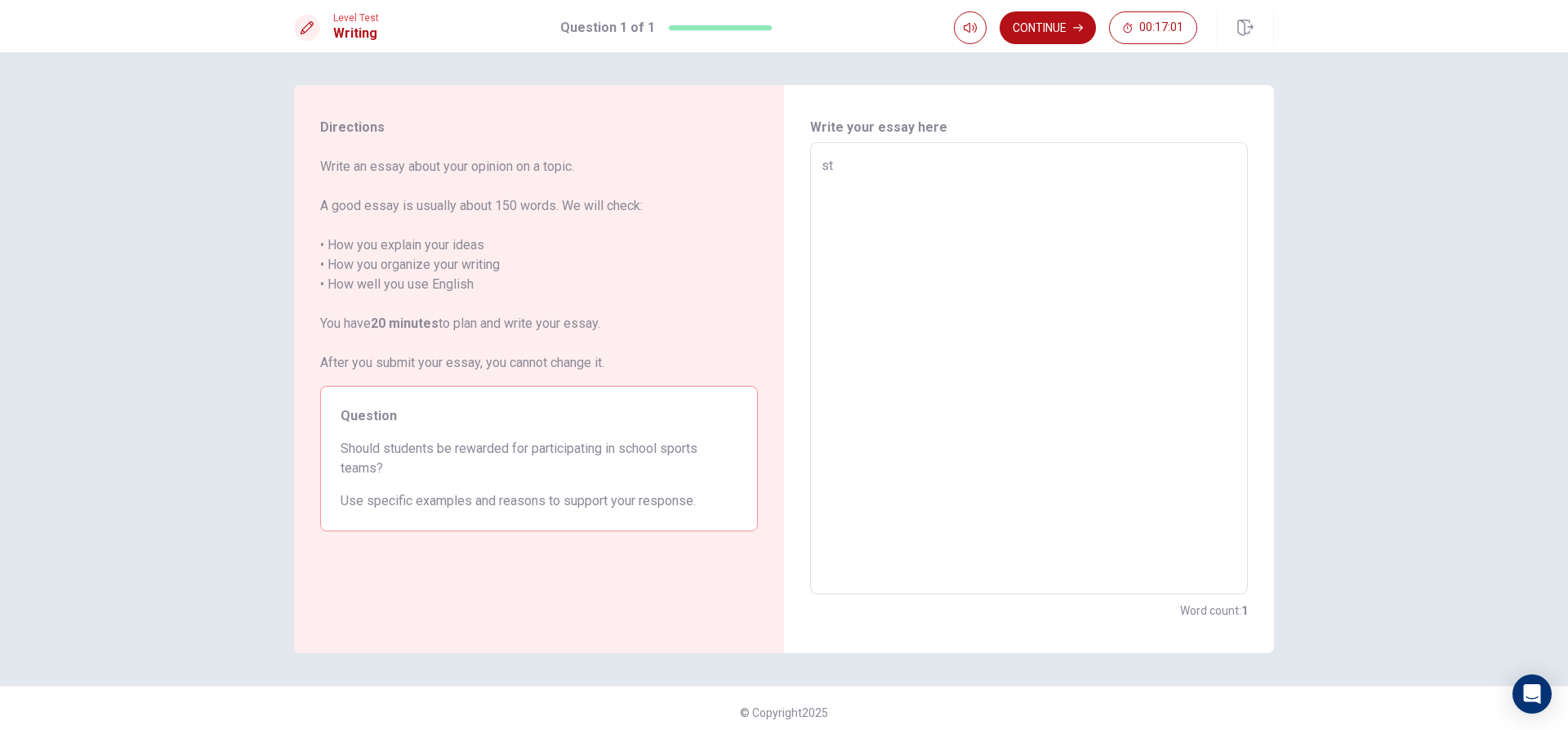
type textarea "x"
type textarea "i"
type textarea "x"
type textarea "i"
type textarea "x"
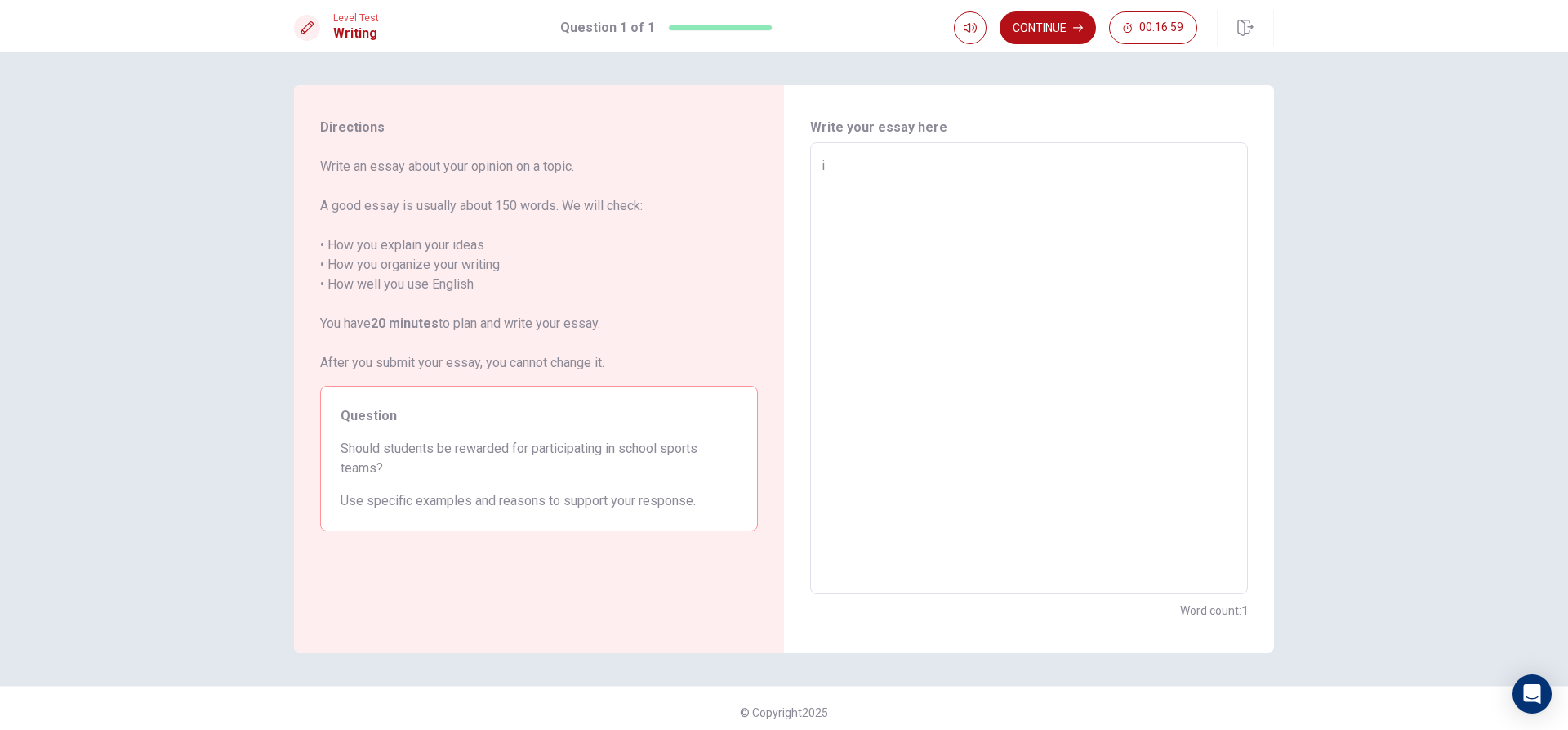
type textarea "i t"
type textarea "x"
type textarea "i"
type textarea "x"
type textarea "i"
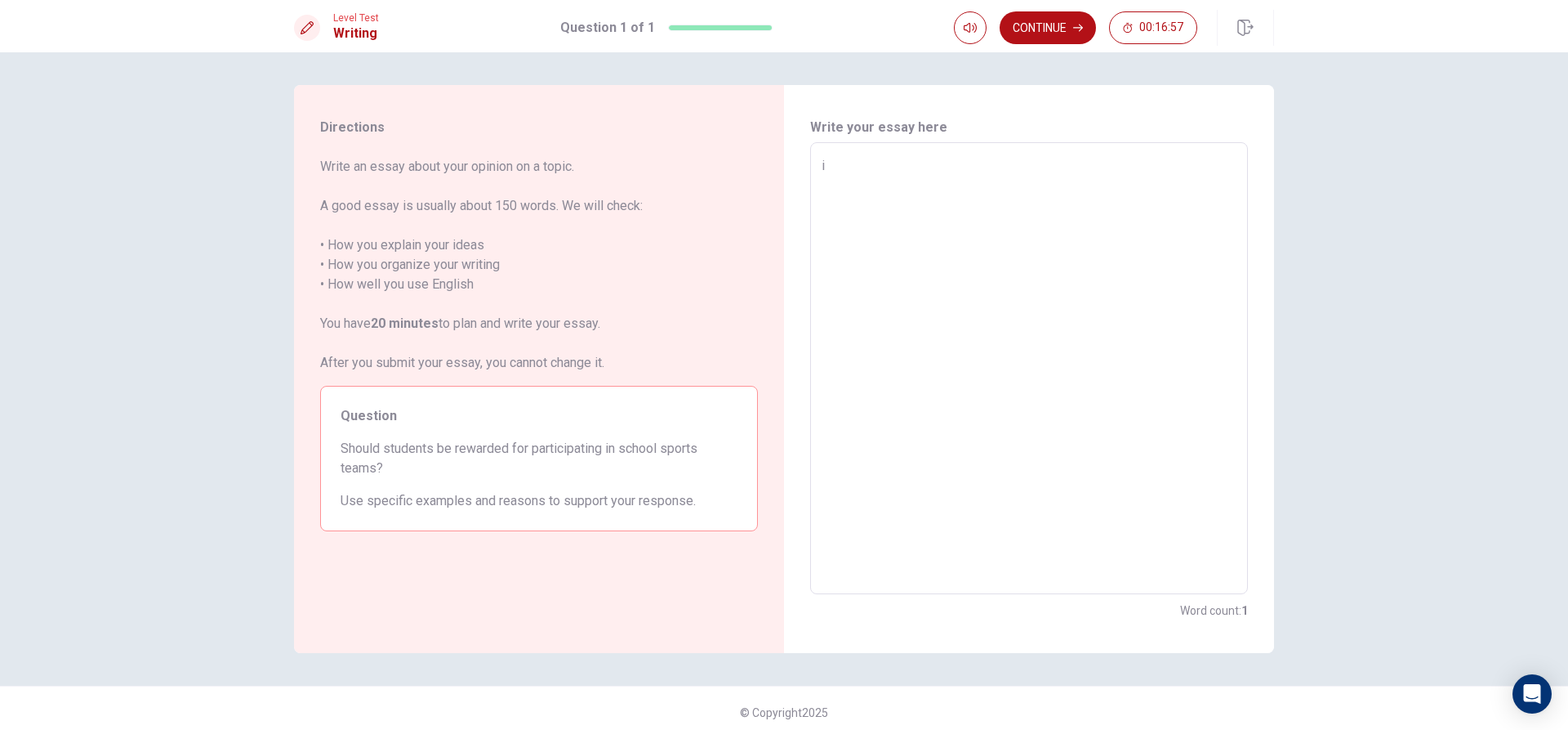
type textarea "x"
type textarea "I"
type textarea "x"
type textarea "I"
type textarea "x"
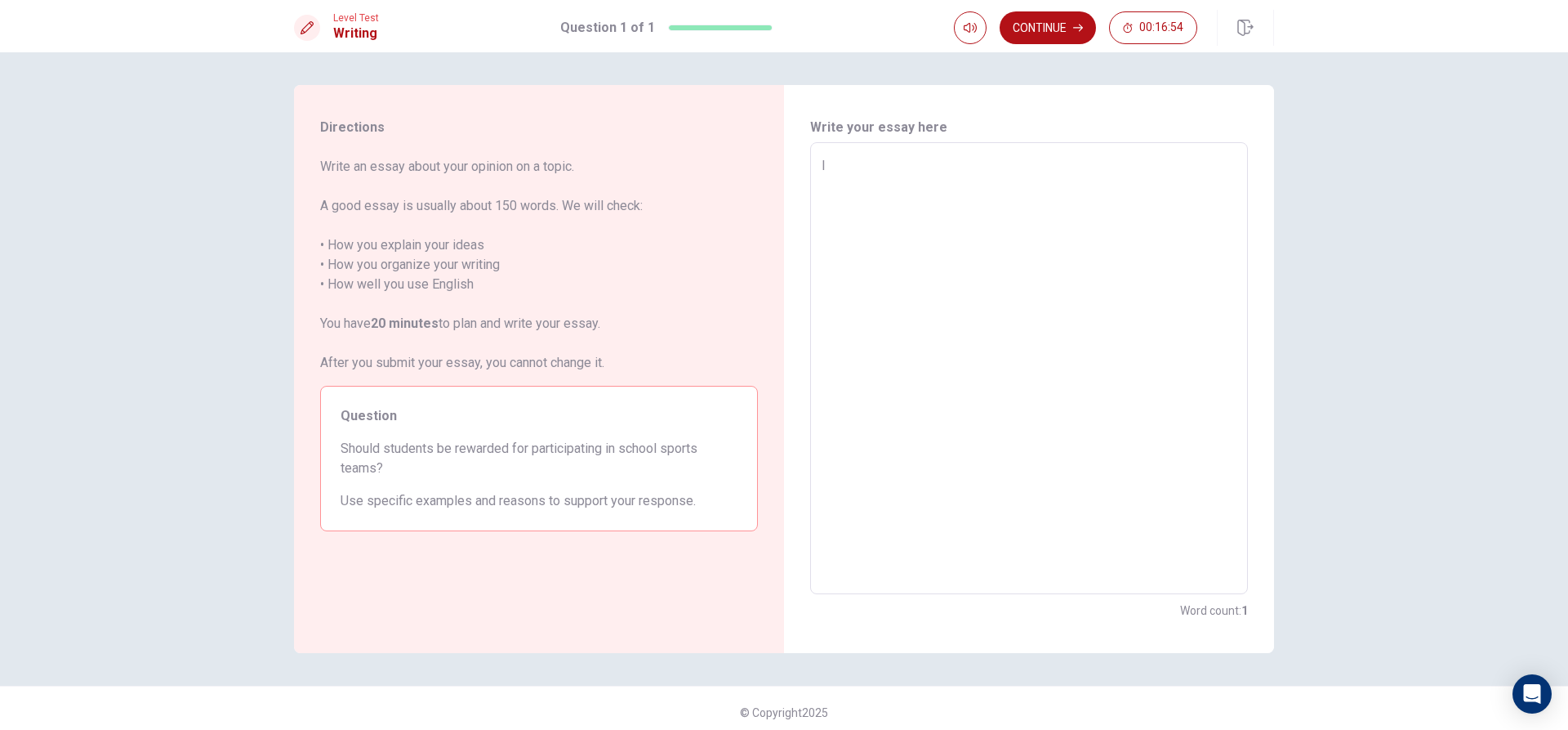
type textarea "I t"
type textarea "x"
type textarea "I th"
type textarea "x"
type textarea "I thi"
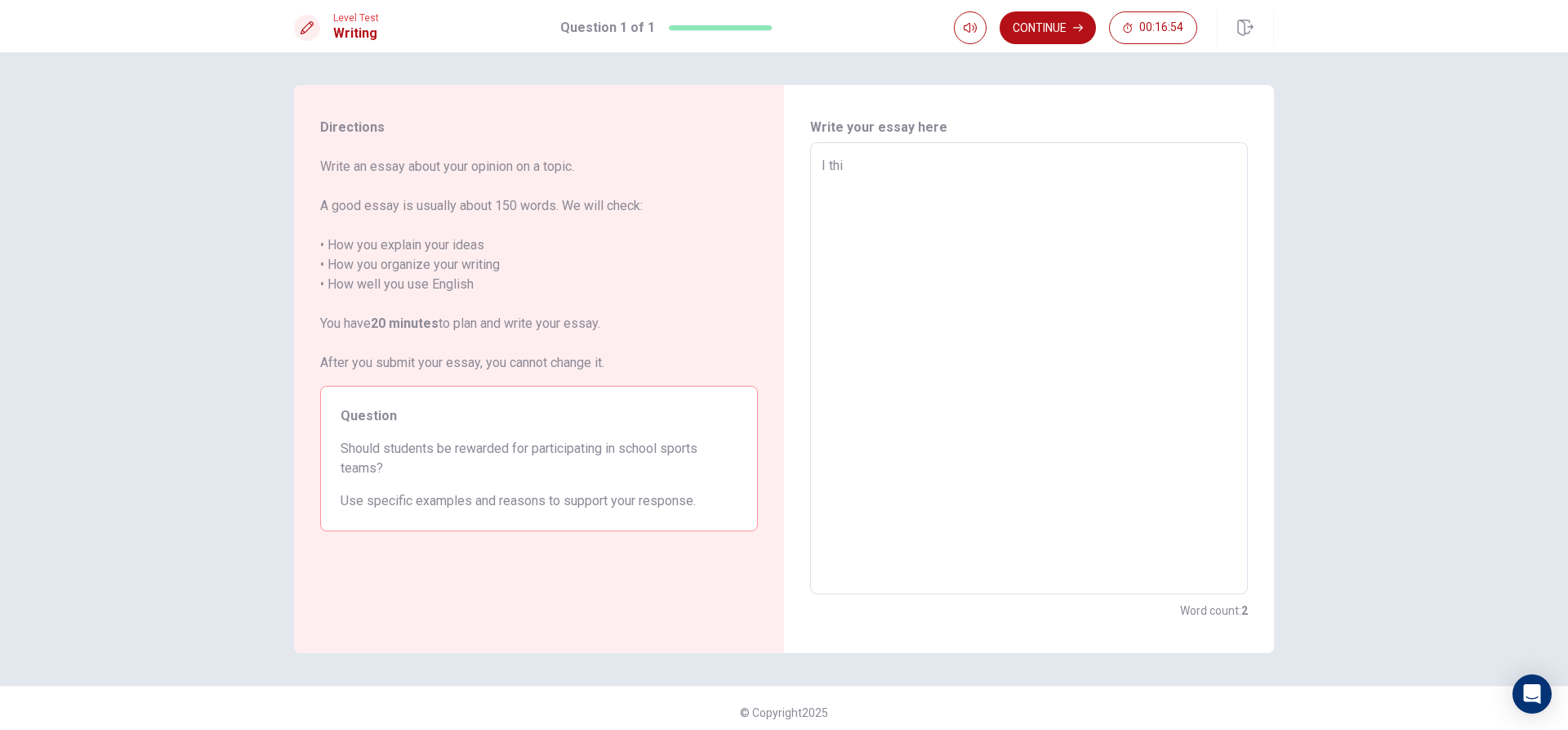
type textarea "x"
type textarea "I thin"
type textarea "x"
type textarea "I think"
type textarea "x"
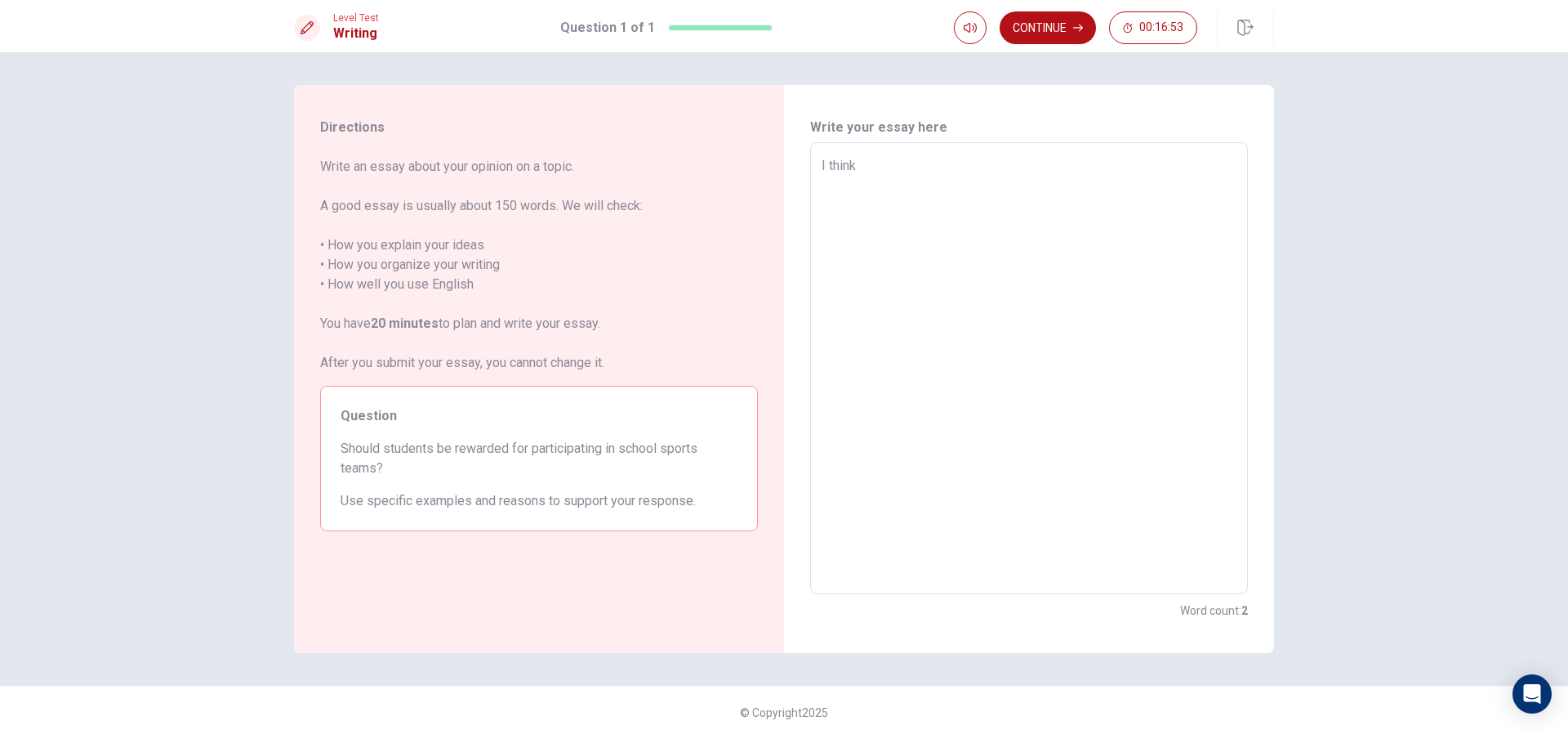
type textarea "I think"
type textarea "x"
type textarea "I think s"
type textarea "x"
type textarea "I think st"
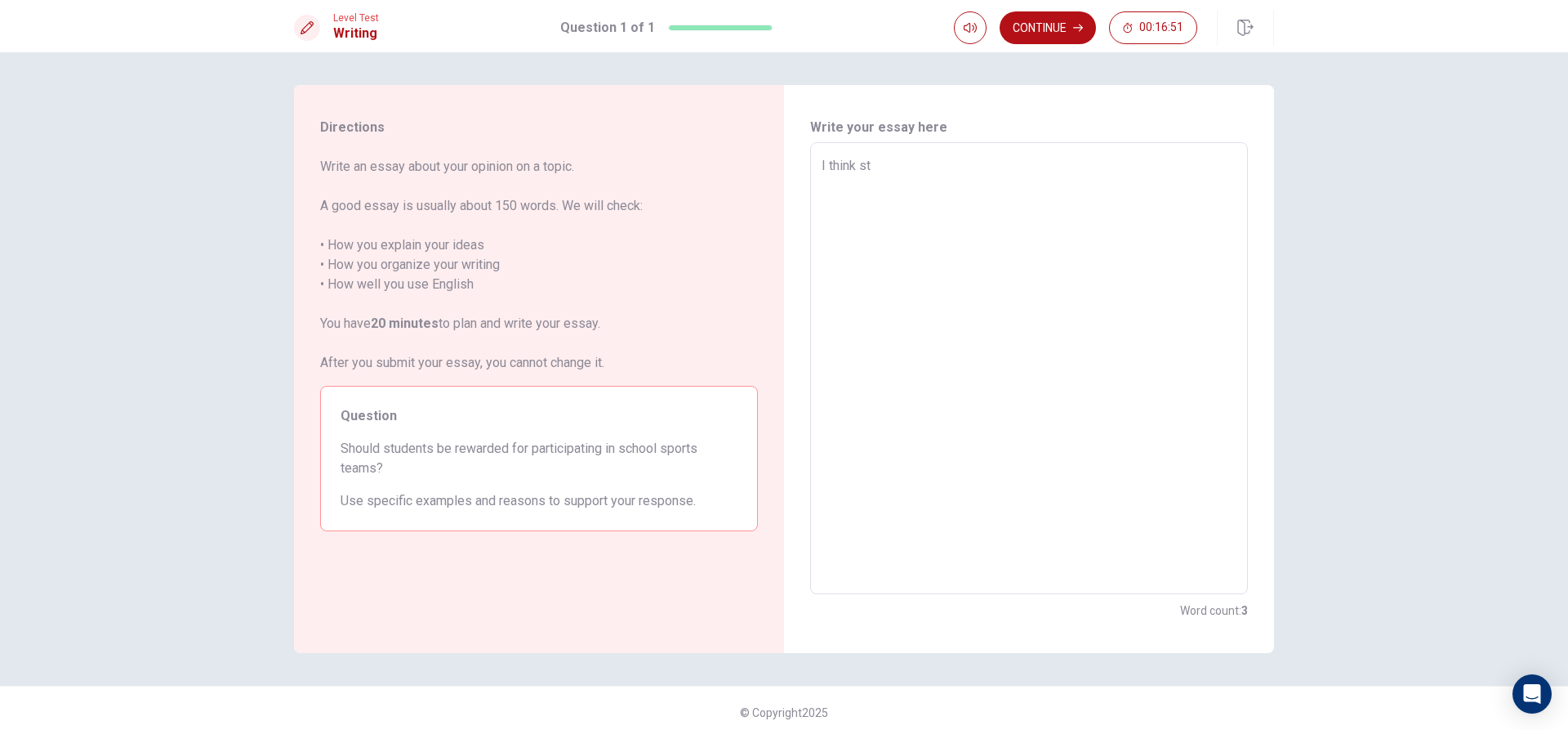
type textarea "x"
type textarea "I think stu"
type textarea "x"
type textarea "I think stud"
type textarea "x"
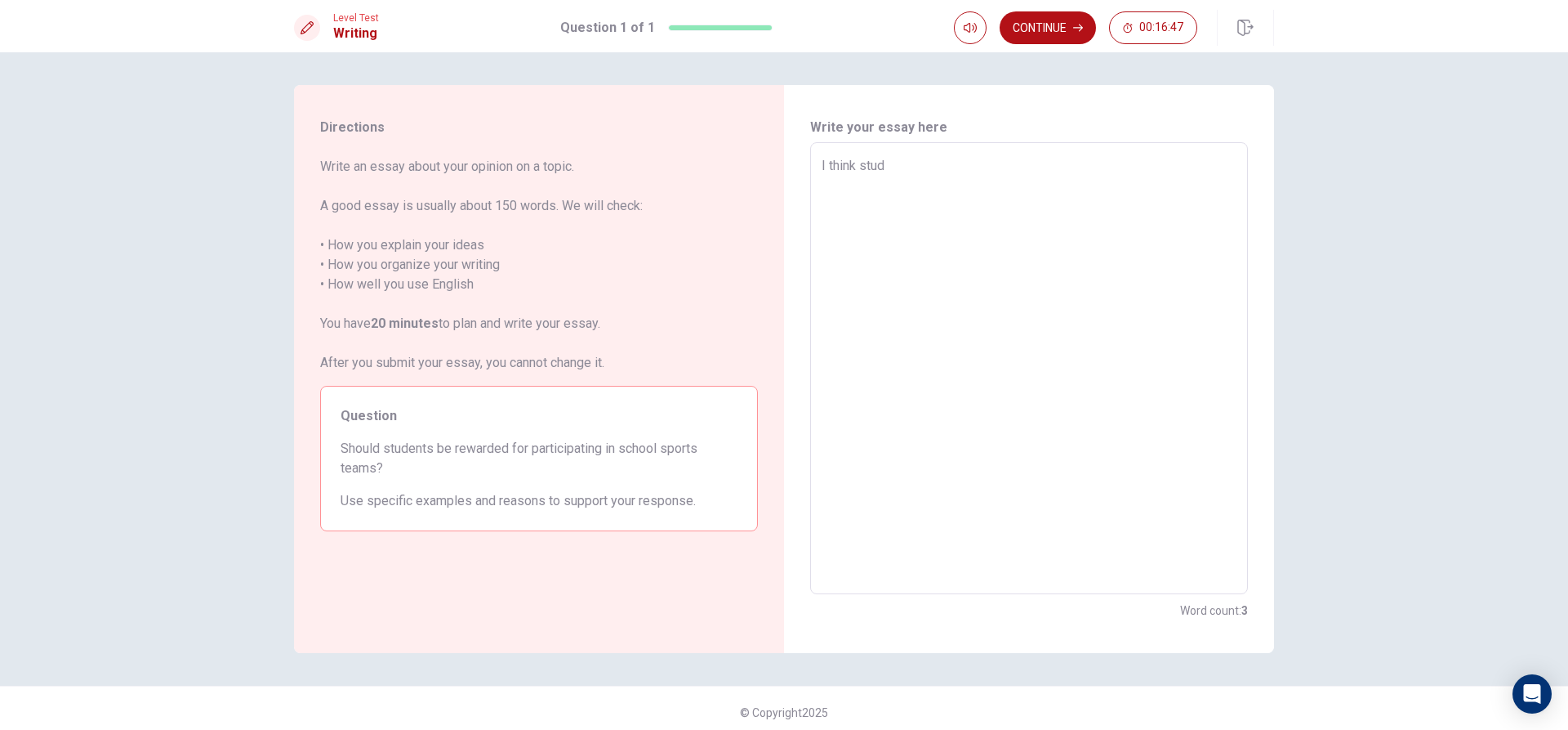
type textarea "I think stude"
type textarea "x"
type textarea "I think studen"
type textarea "x"
type textarea "I think student"
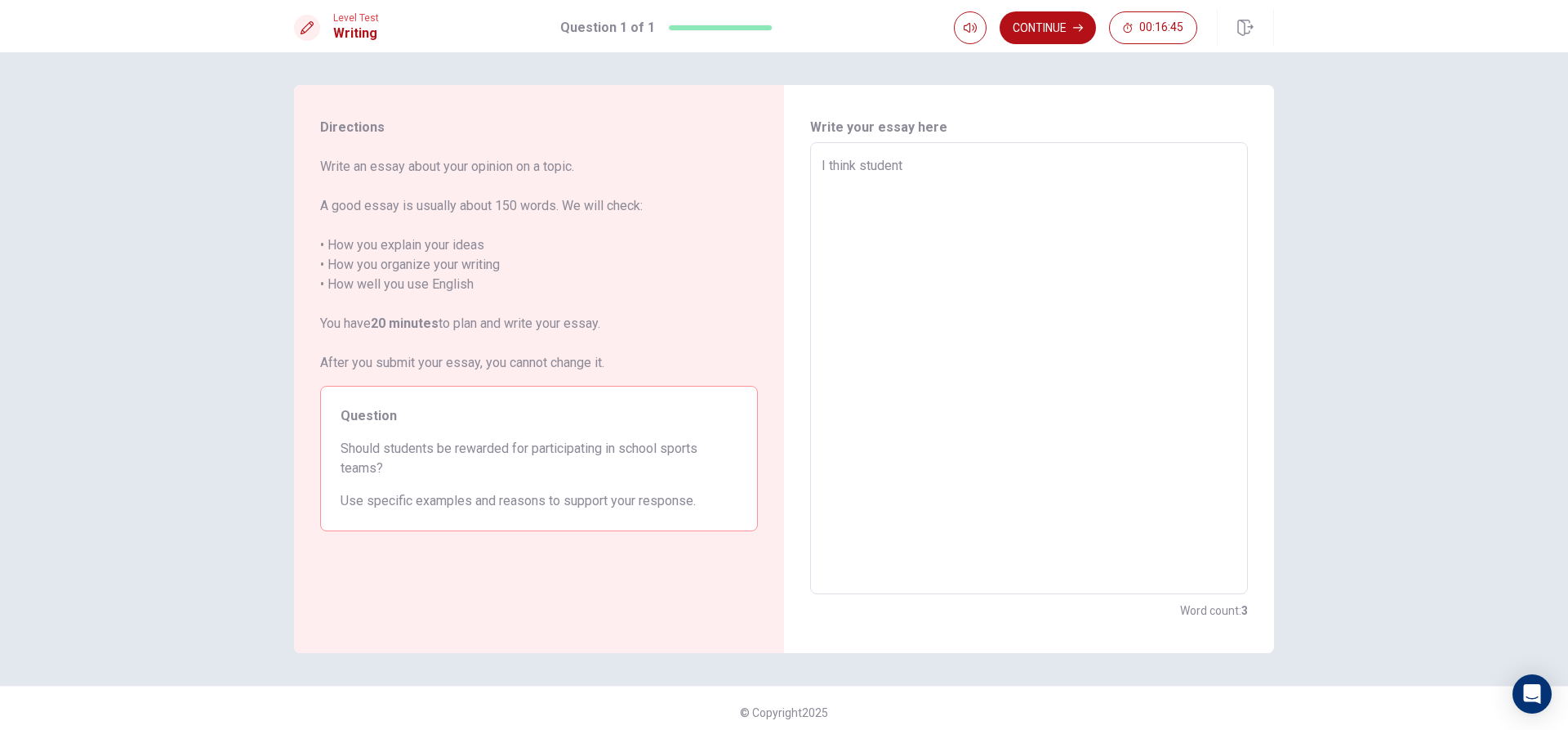
type textarea "x"
type textarea "I think students"
type textarea "x"
type textarea "I think students"
type textarea "x"
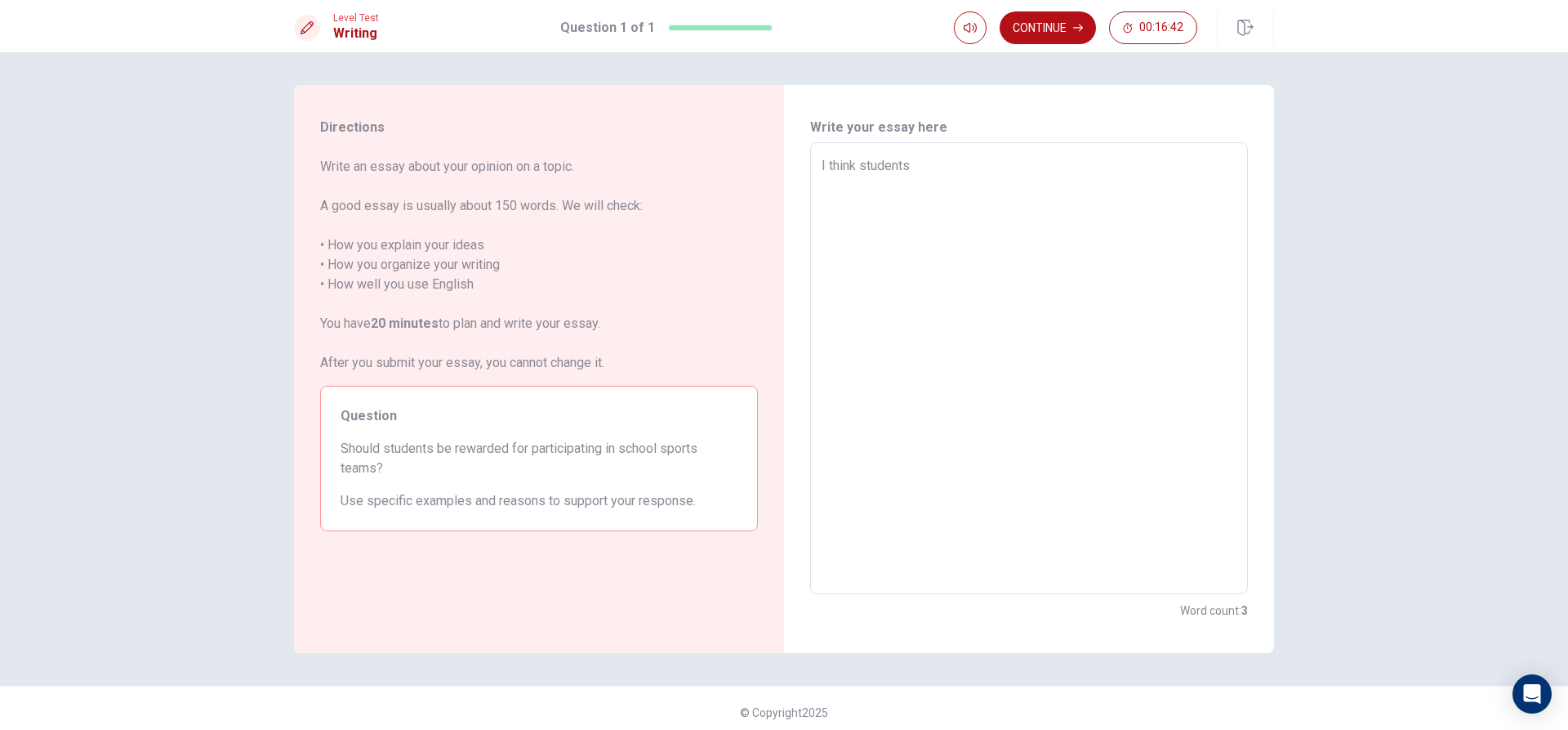
type textarea "I think students s"
type textarea "x"
type textarea "I think students sh"
type textarea "x"
type textarea "I think students shu"
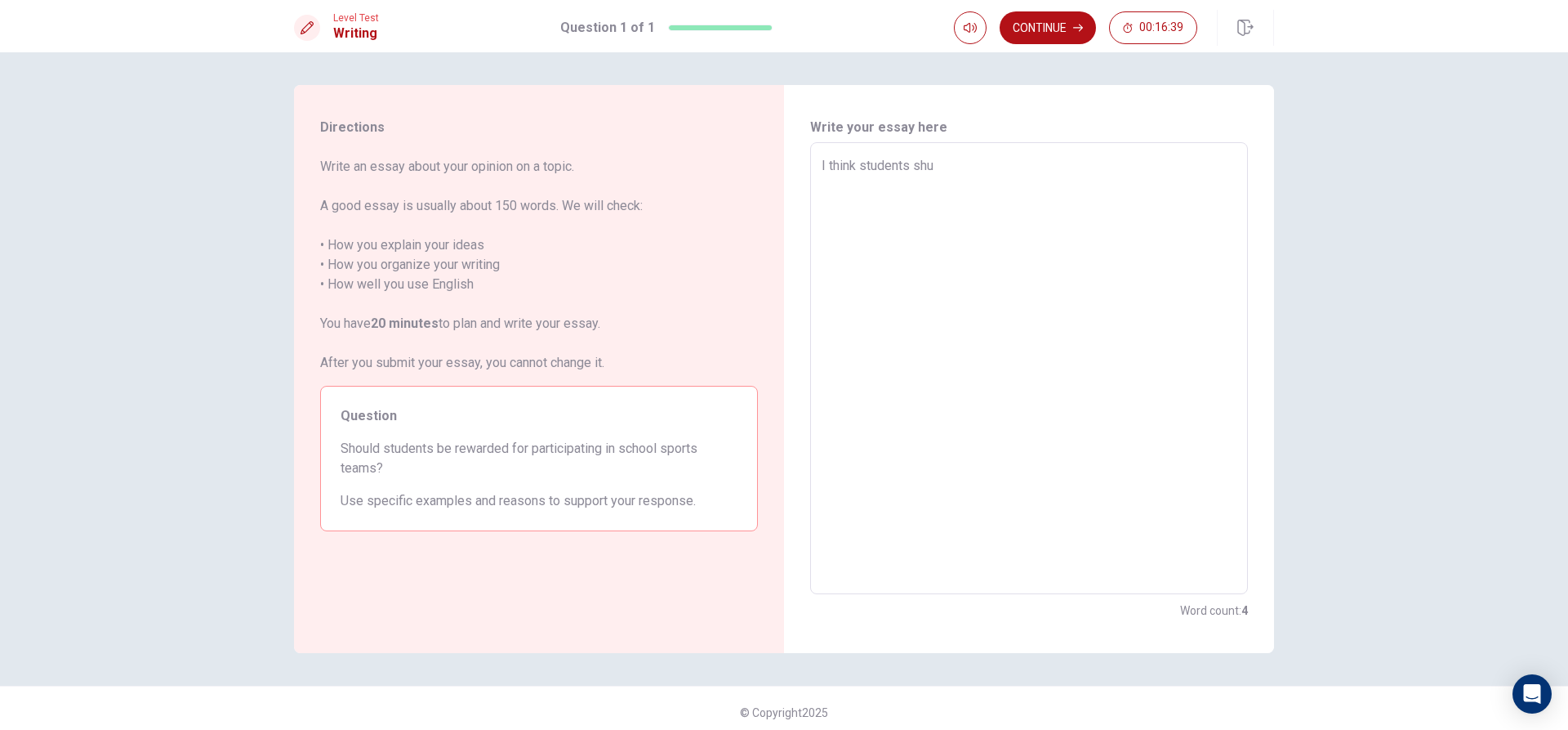
type textarea "x"
type textarea "I think students sh"
type textarea "x"
type textarea "I think students sho"
type textarea "x"
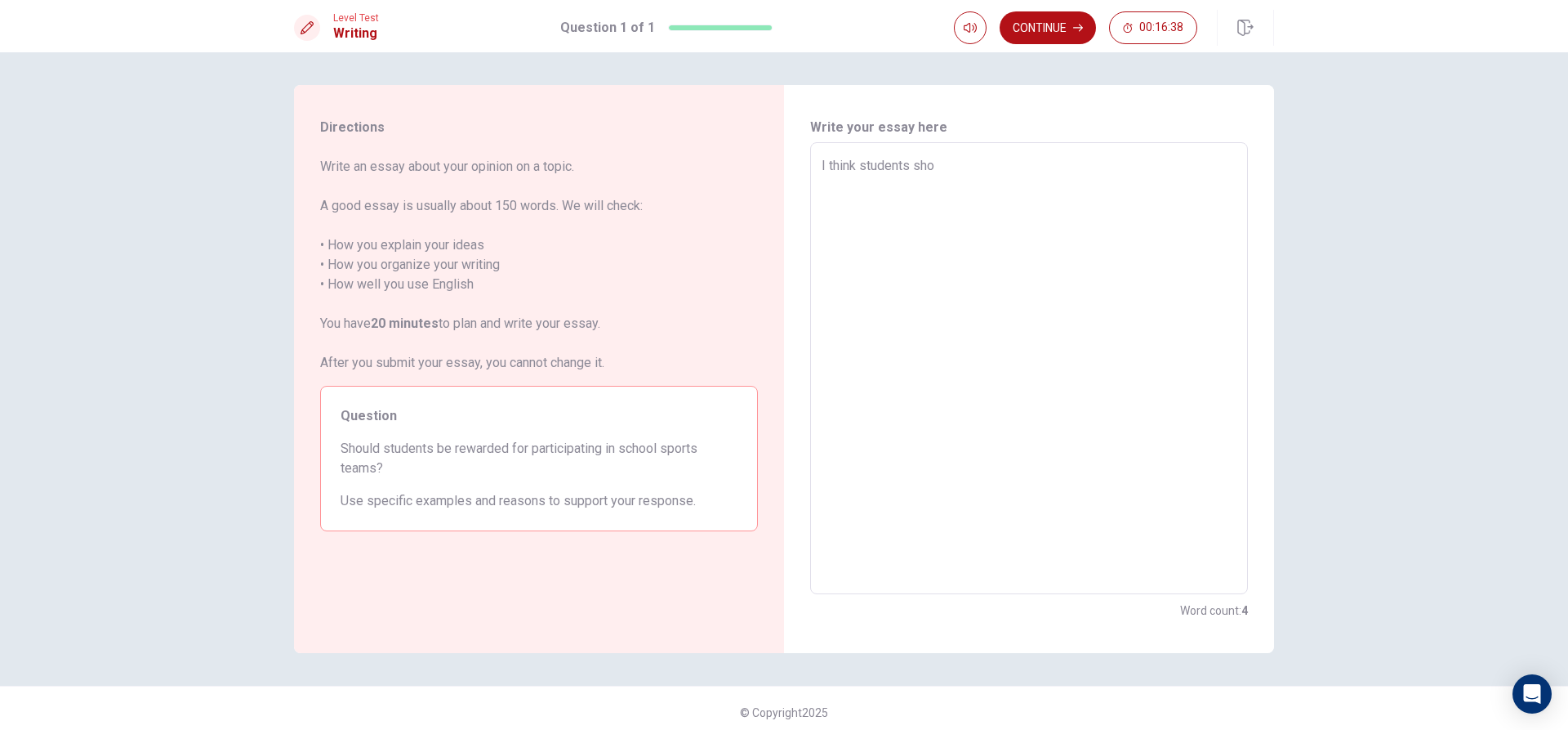
type textarea "I think students shou"
type textarea "x"
type textarea "I think students shoui"
type textarea "x"
type textarea "I think students shouid"
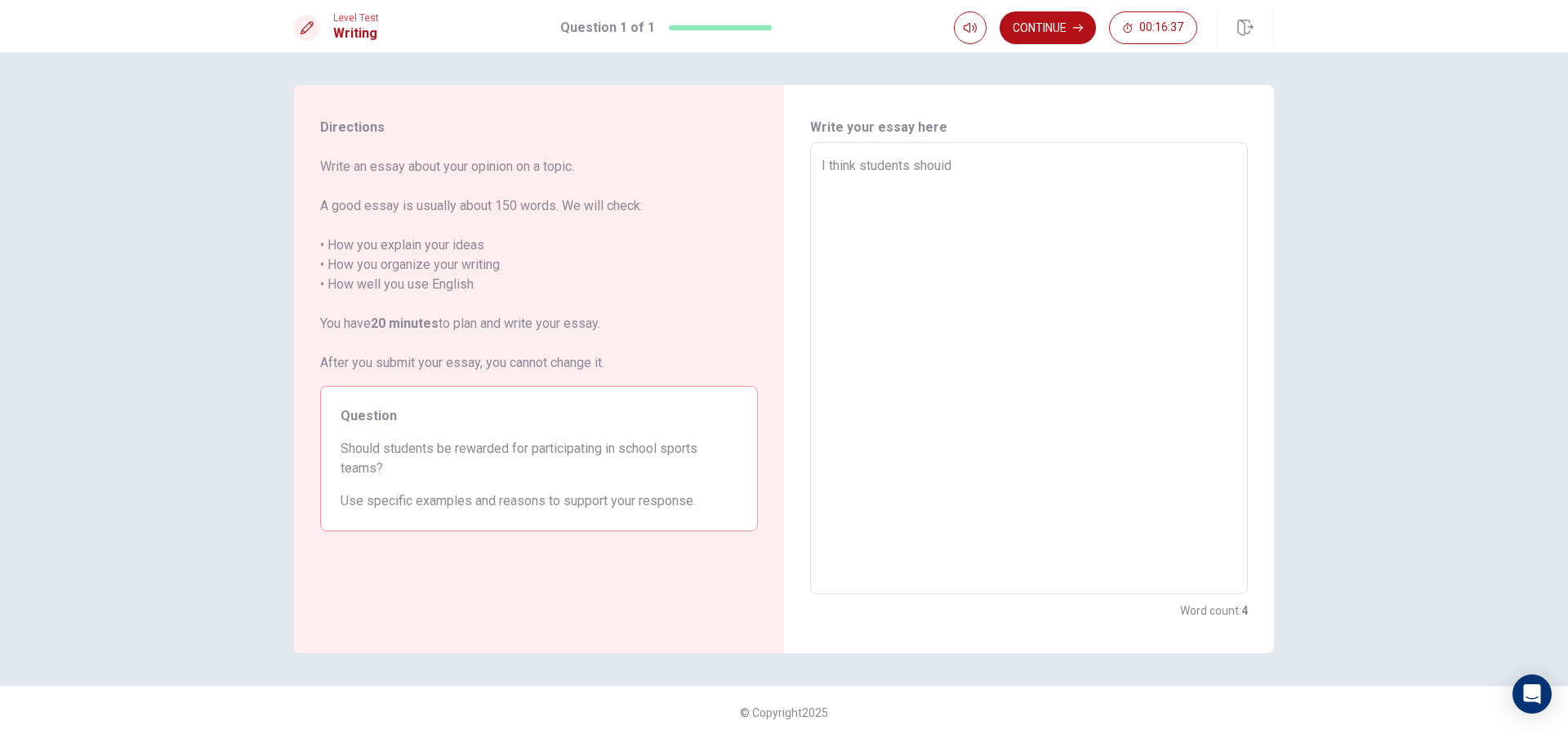
type textarea "x"
type textarea "I think students shouid"
type textarea "x"
type textarea "I think students shouid b"
type textarea "x"
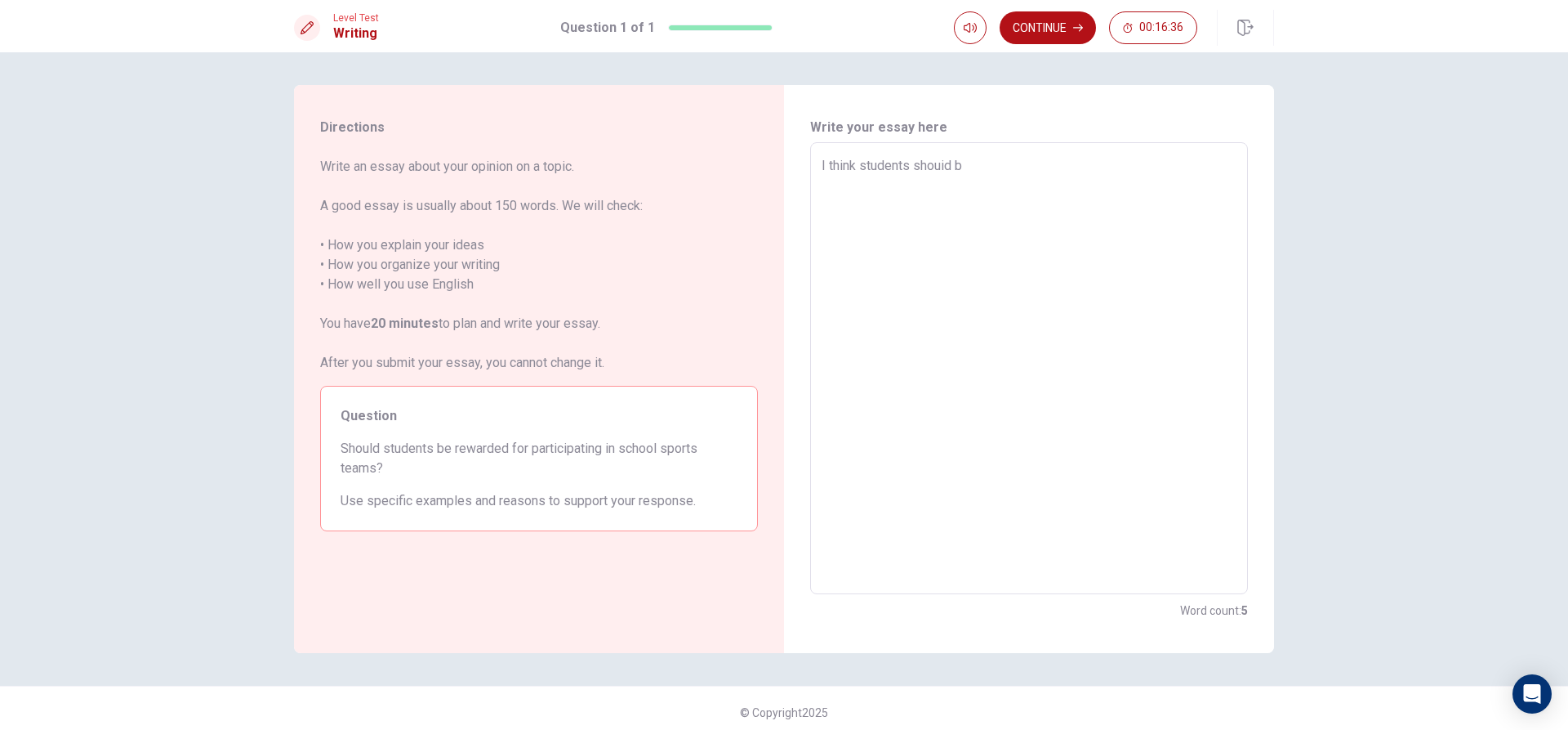
type textarea "I think students shouid be"
type textarea "x"
type textarea "I think students shouid be"
type textarea "x"
type textarea "I think students shouid be"
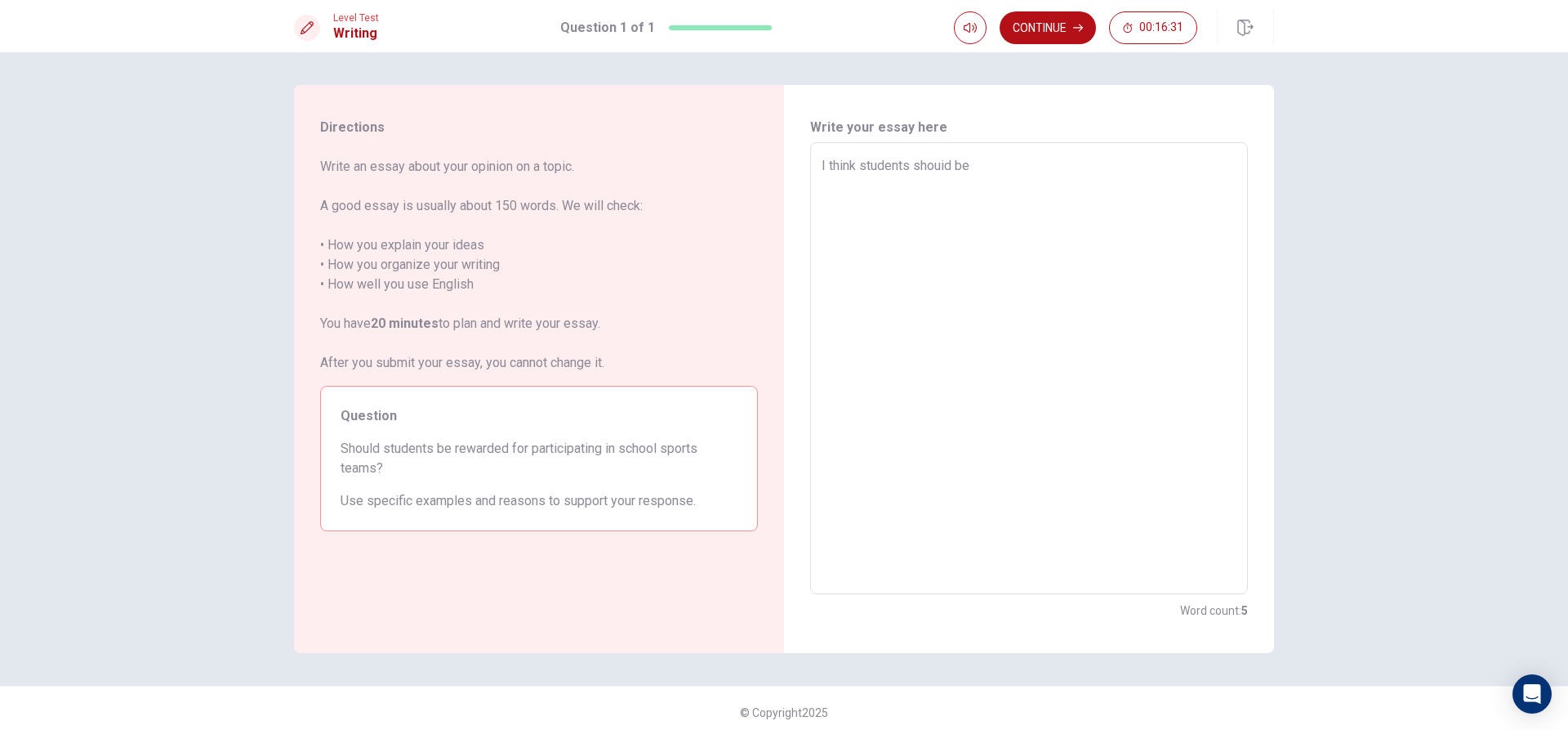
type textarea "x"
type textarea "I think students shouid b"
type textarea "x"
type textarea "I think students shouid"
type textarea "x"
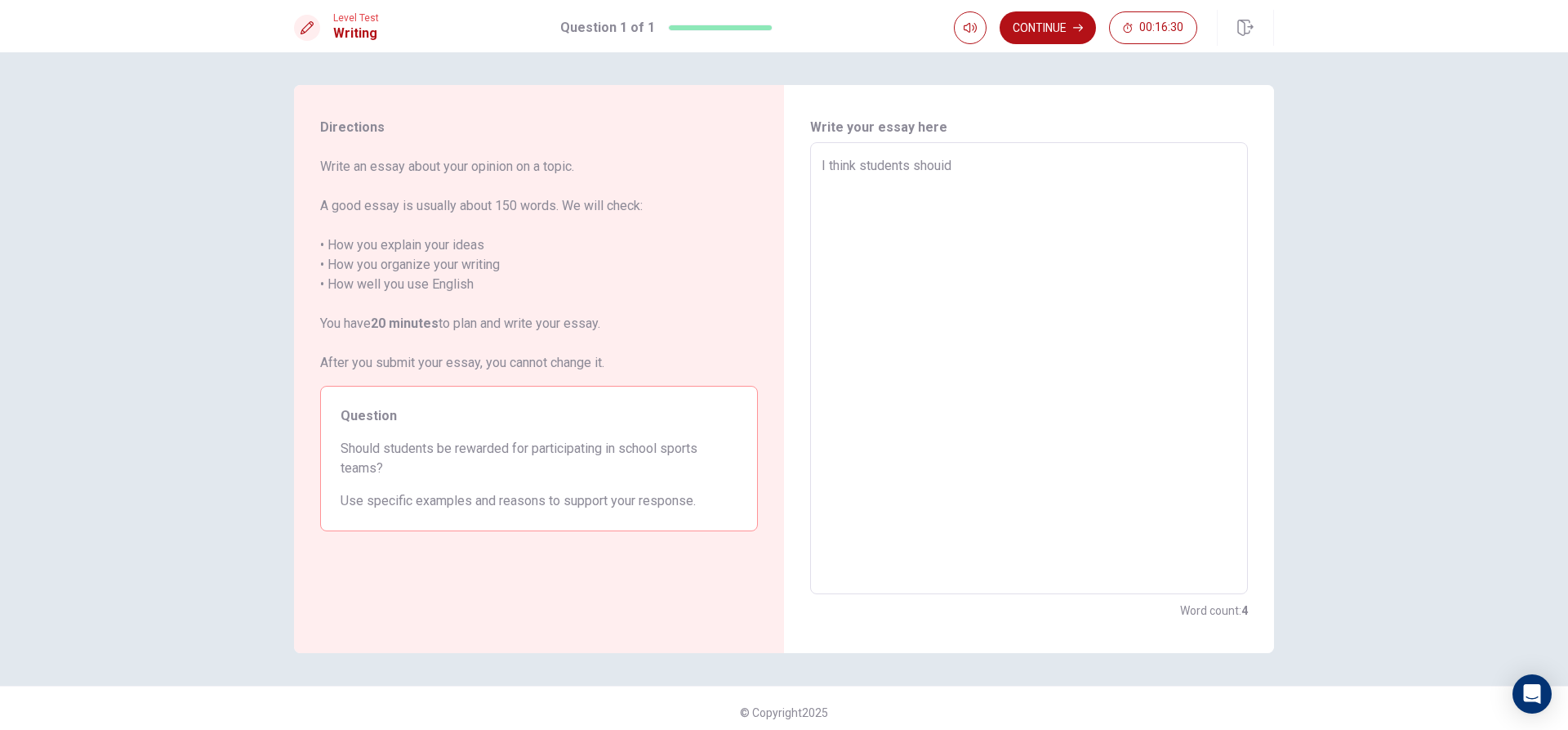
type textarea "I think students shouid"
type textarea "x"
type textarea "I think students shoui"
type textarea "x"
type textarea "I think students shou"
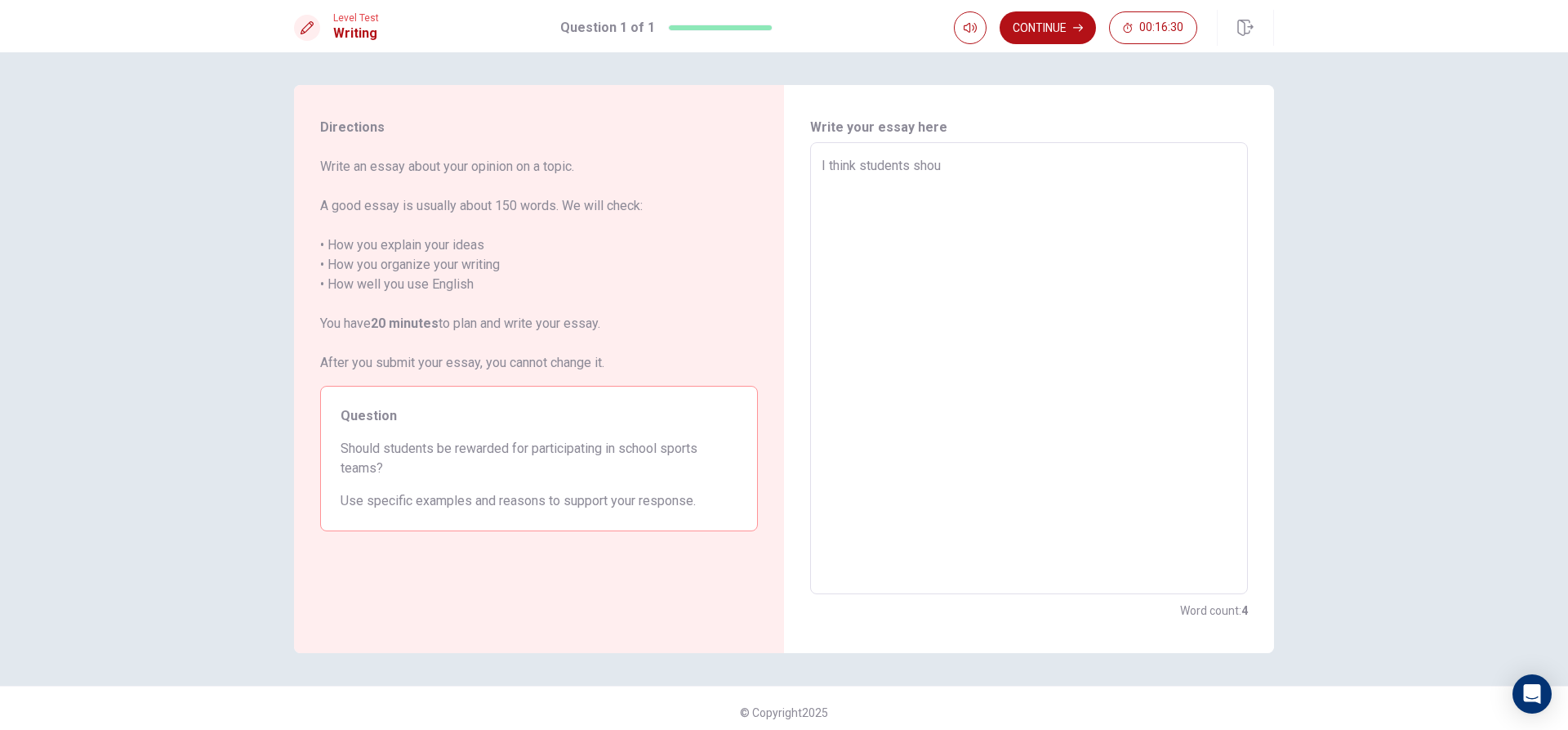
type textarea "x"
type textarea "I think students shoul"
type textarea "x"
type textarea "I think students should"
type textarea "x"
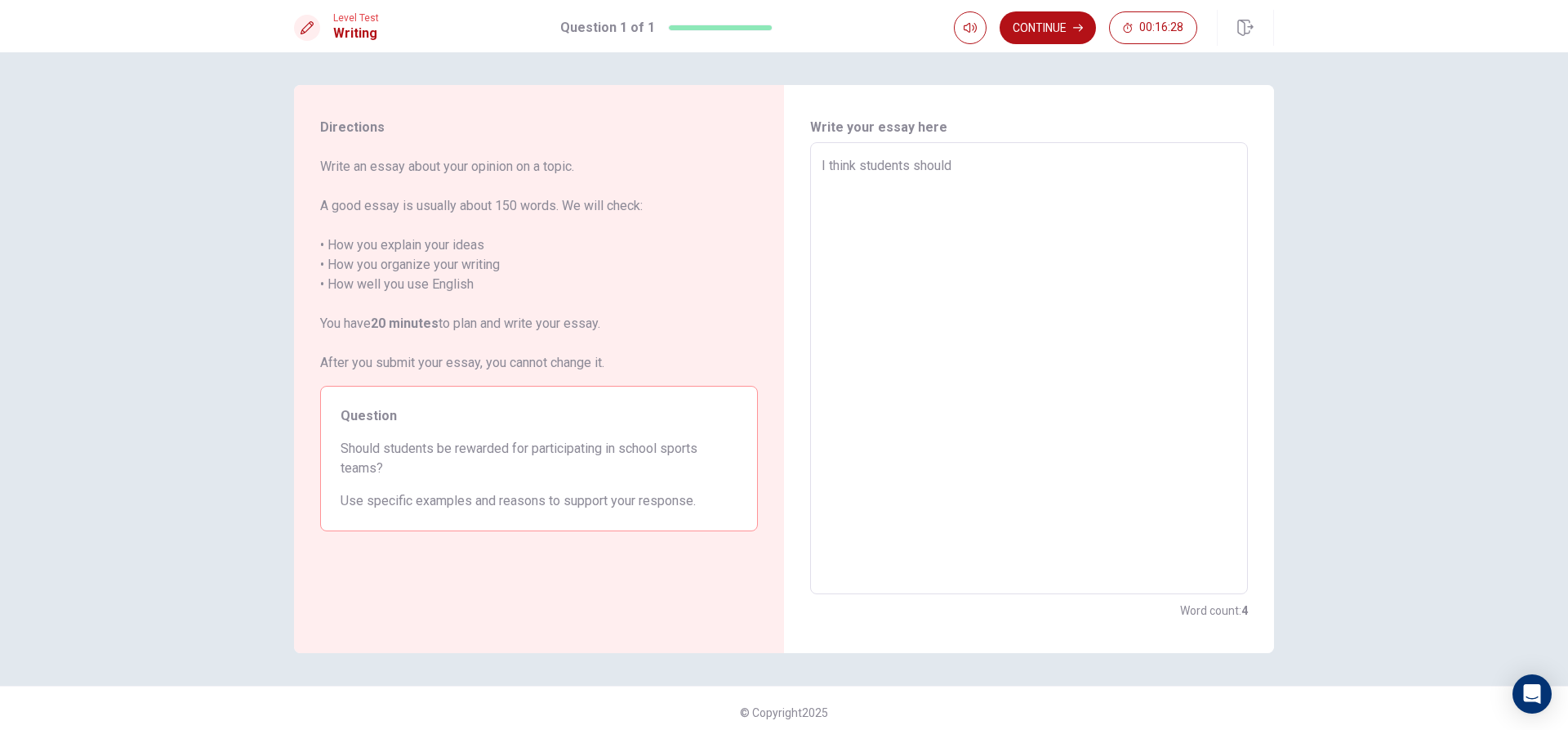
type textarea "I think students should"
type textarea "x"
type textarea "I think students should e"
type textarea "x"
type textarea "I think students should"
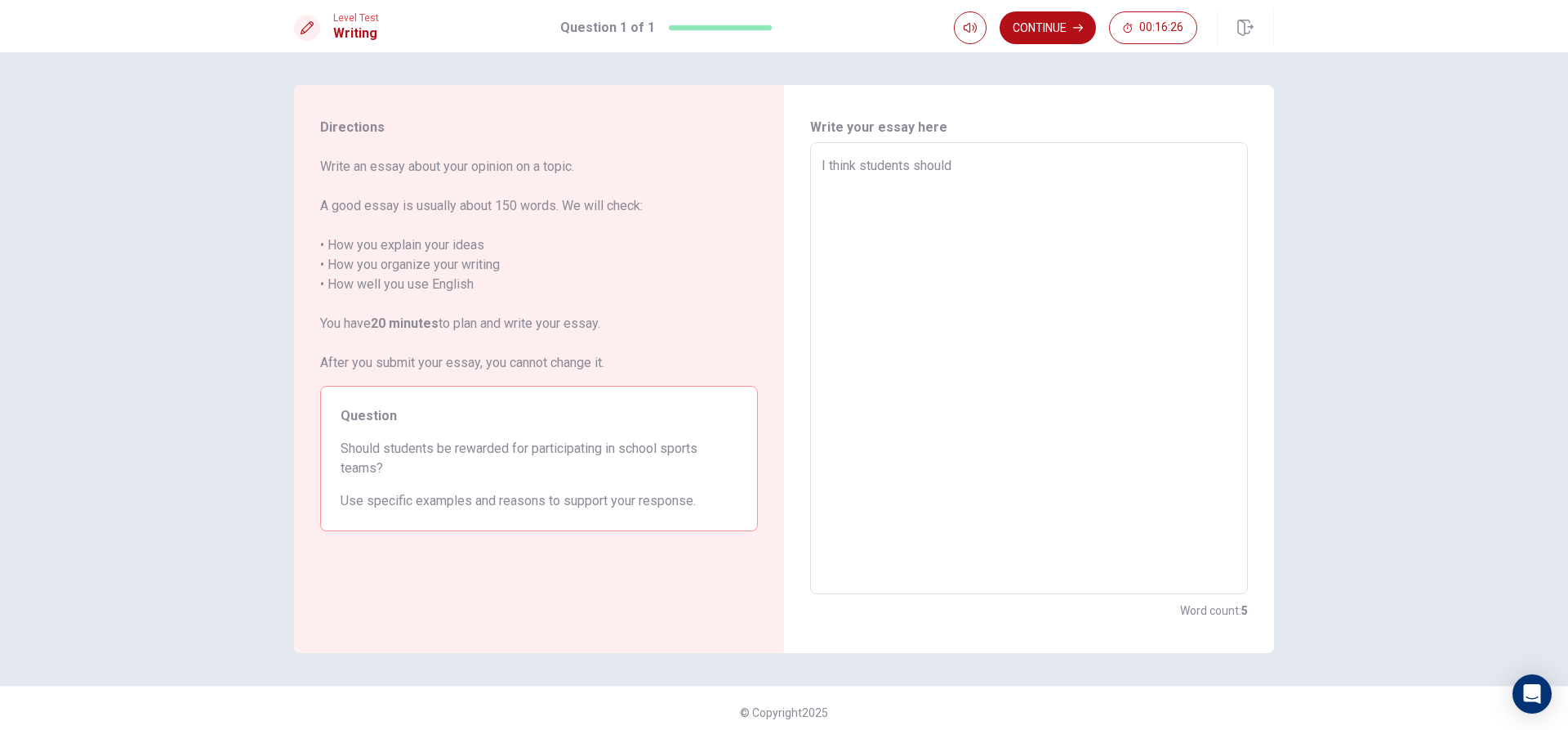
type textarea "x"
type textarea "I think students should g"
type textarea "x"
type textarea "I think students should ge"
type textarea "x"
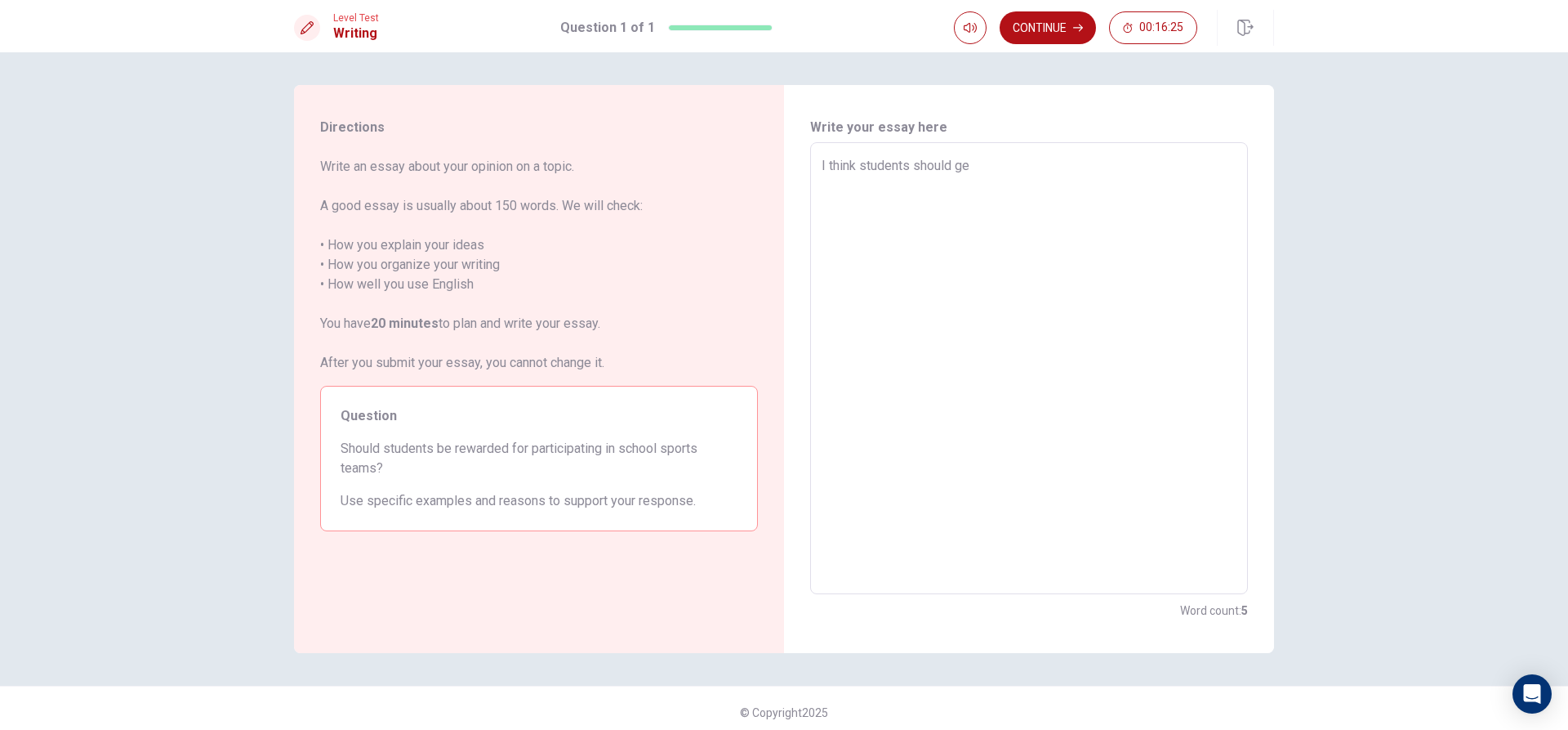
type textarea "I think students should get"
type textarea "x"
type textarea "I think students should get"
type textarea "x"
type textarea "I think students should get r"
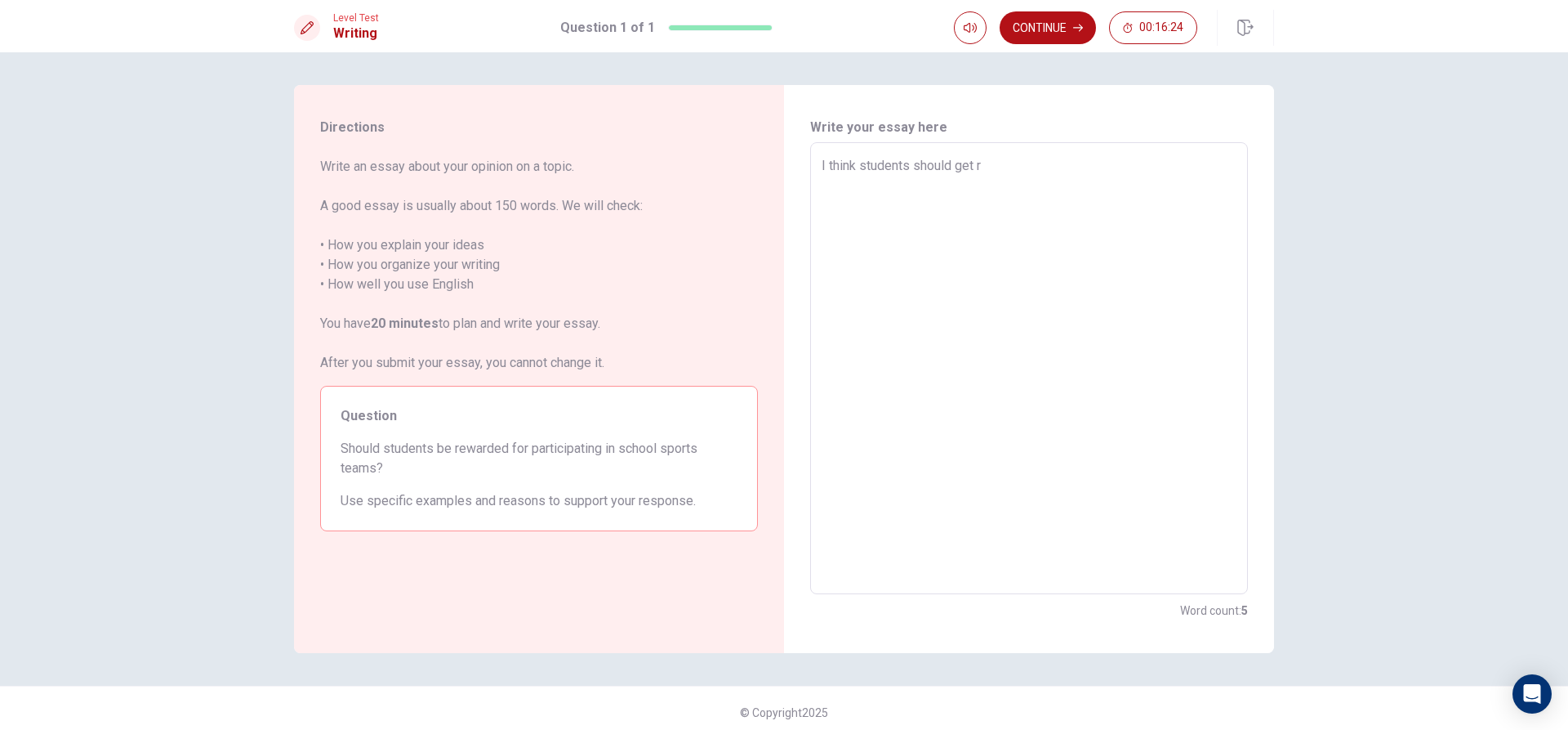
type textarea "x"
type textarea "I think students should get re"
type textarea "x"
type textarea "I think students should get rew"
type textarea "x"
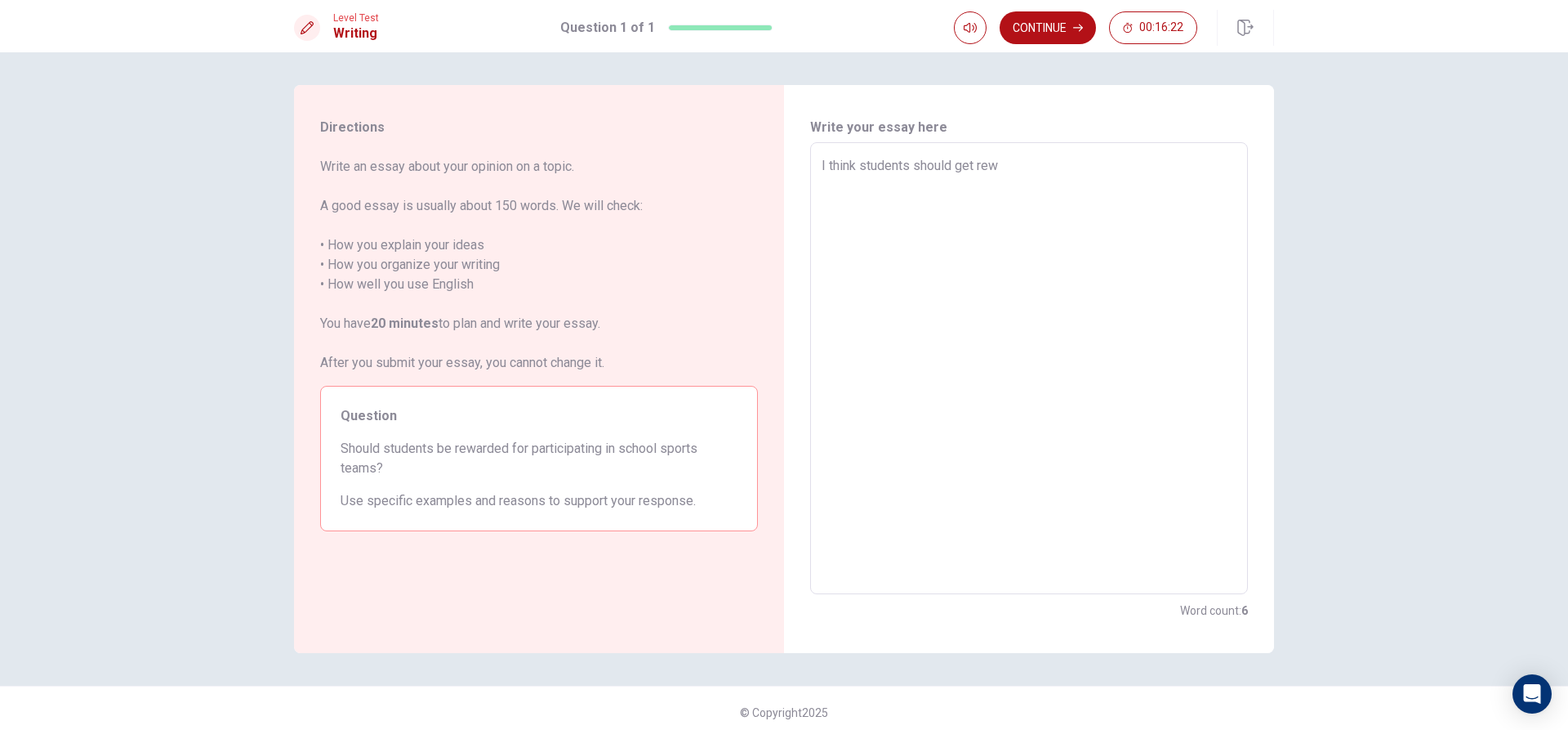
type textarea "I think students should get rewa"
type textarea "x"
type textarea "I think students should get rewar"
type textarea "x"
type textarea "I think students should get reward"
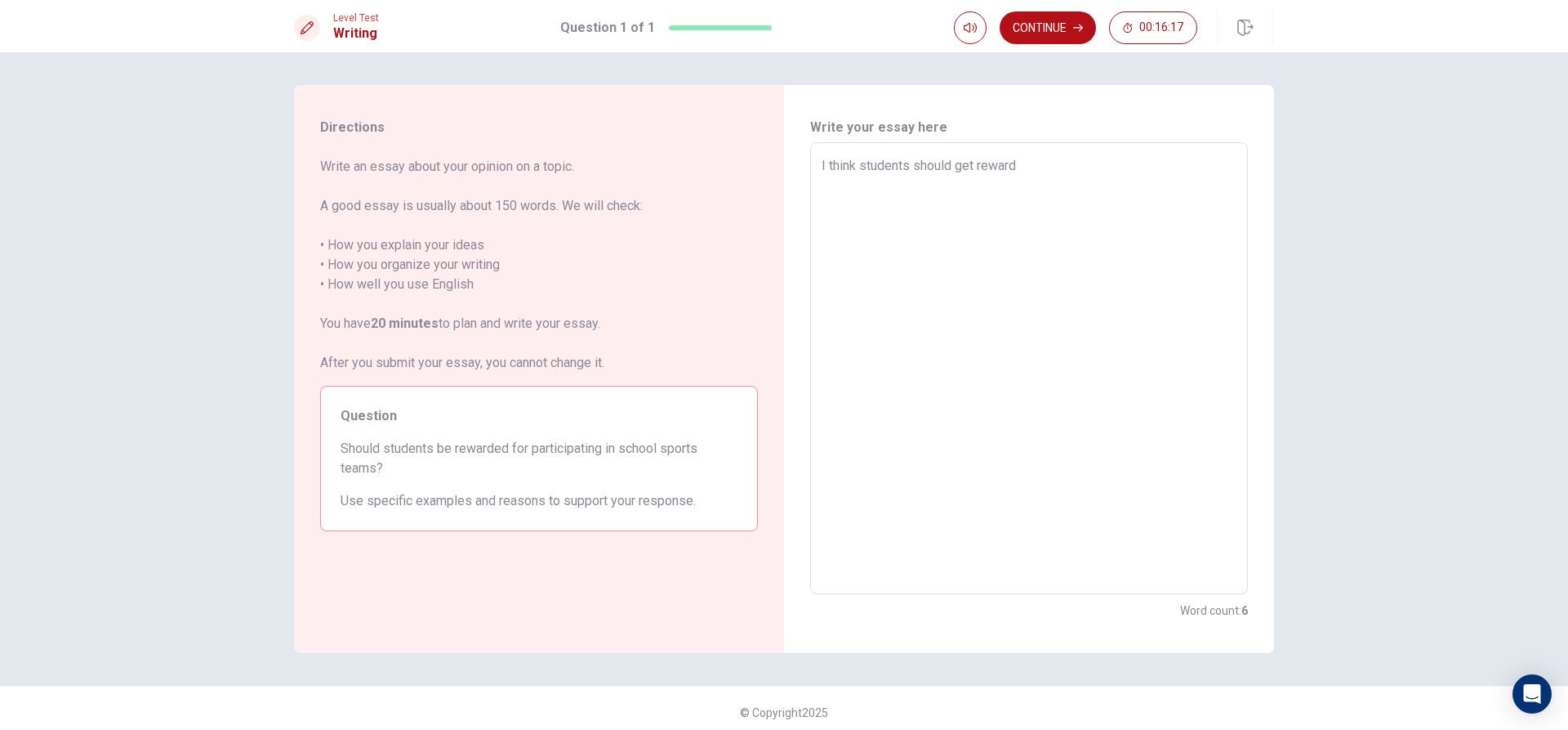
type textarea "x"
type textarea "I think students should get rewarda"
type textarea "x"
type textarea "I think students should get reward"
type textarea "x"
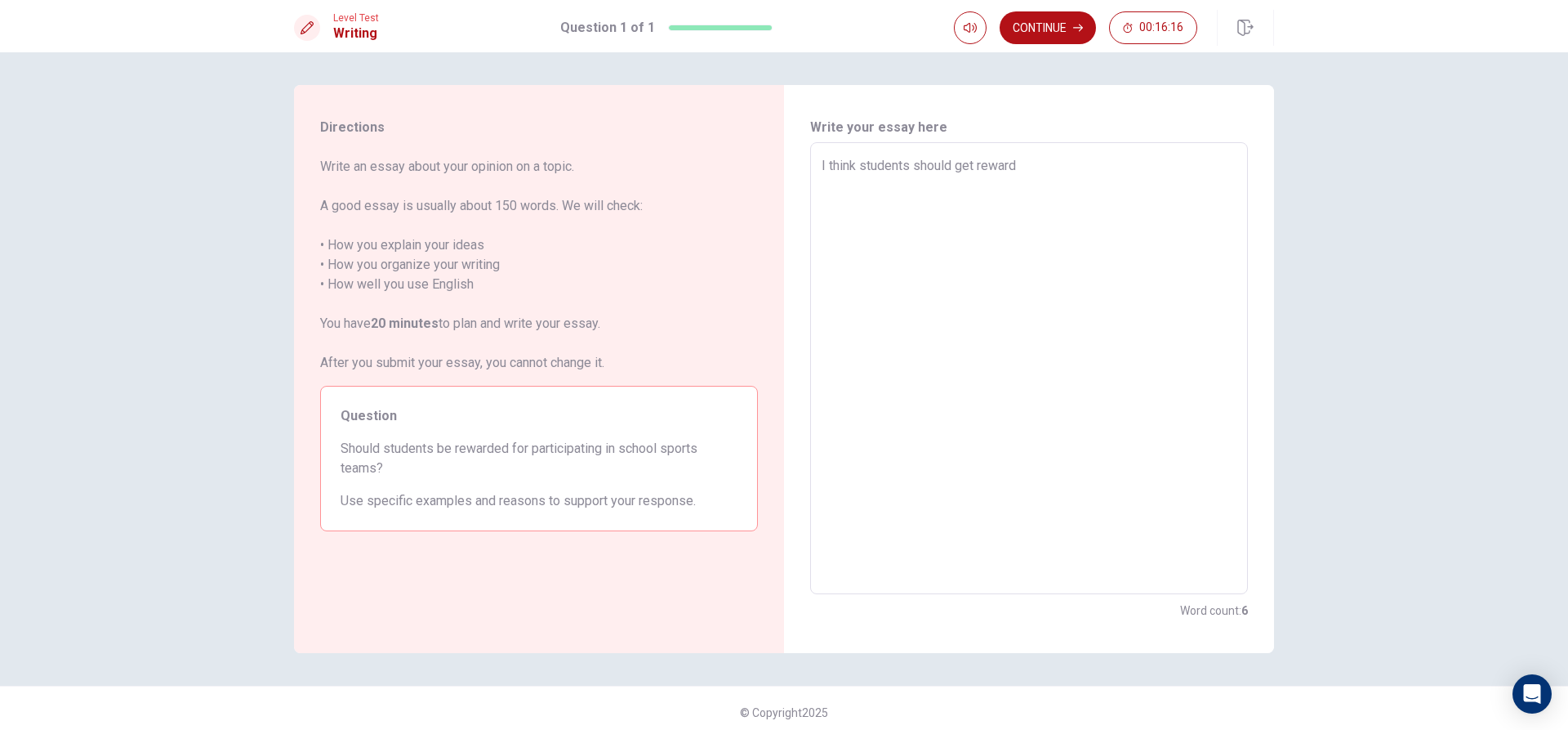
type textarea "I think students should get rewarde"
type textarea "x"
type textarea "I think students should get rewarded"
type textarea "x"
type textarea "I think students should get rewarde"
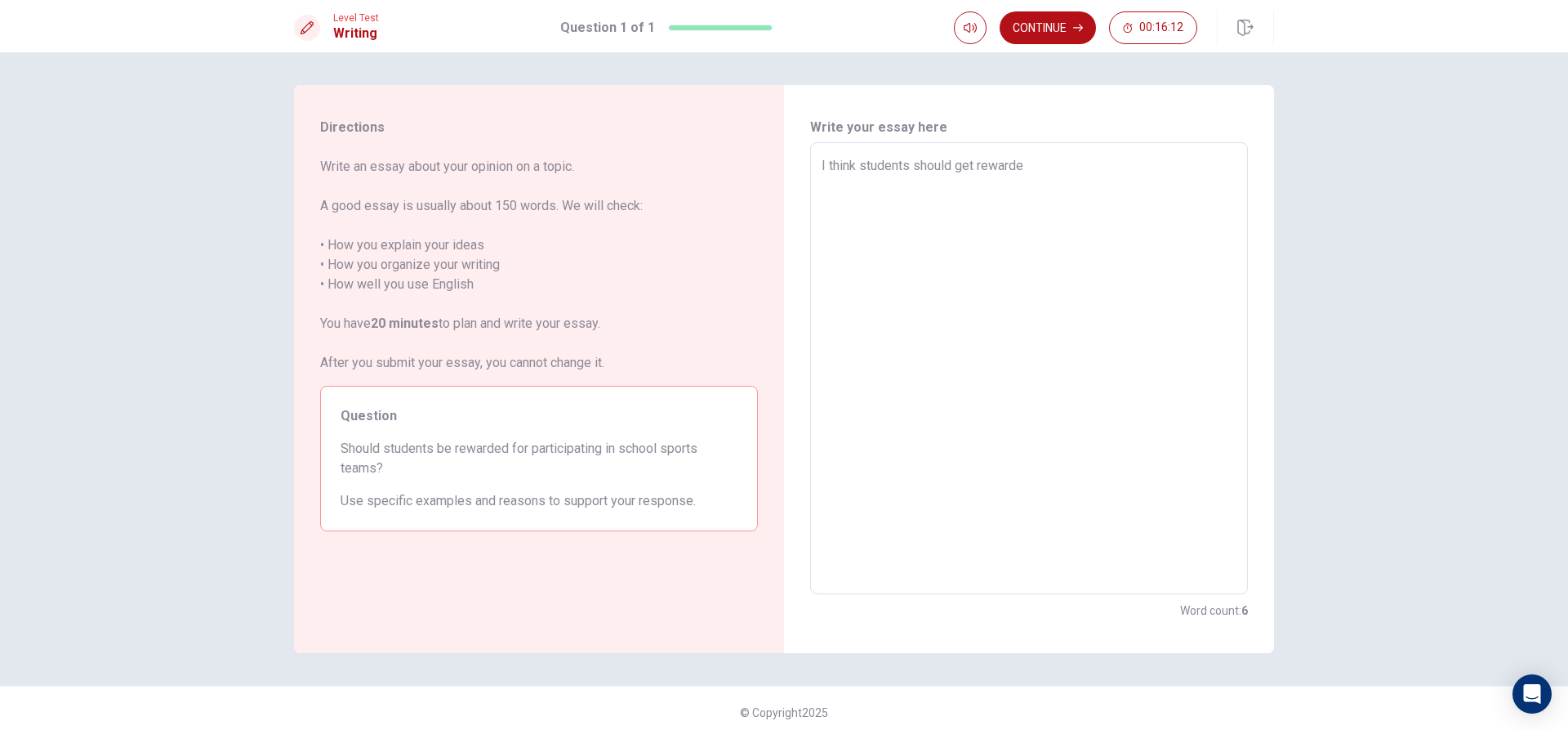
type textarea "x"
type textarea "I think students should get reward"
type textarea "x"
type textarea "I think students should get rewar"
type textarea "x"
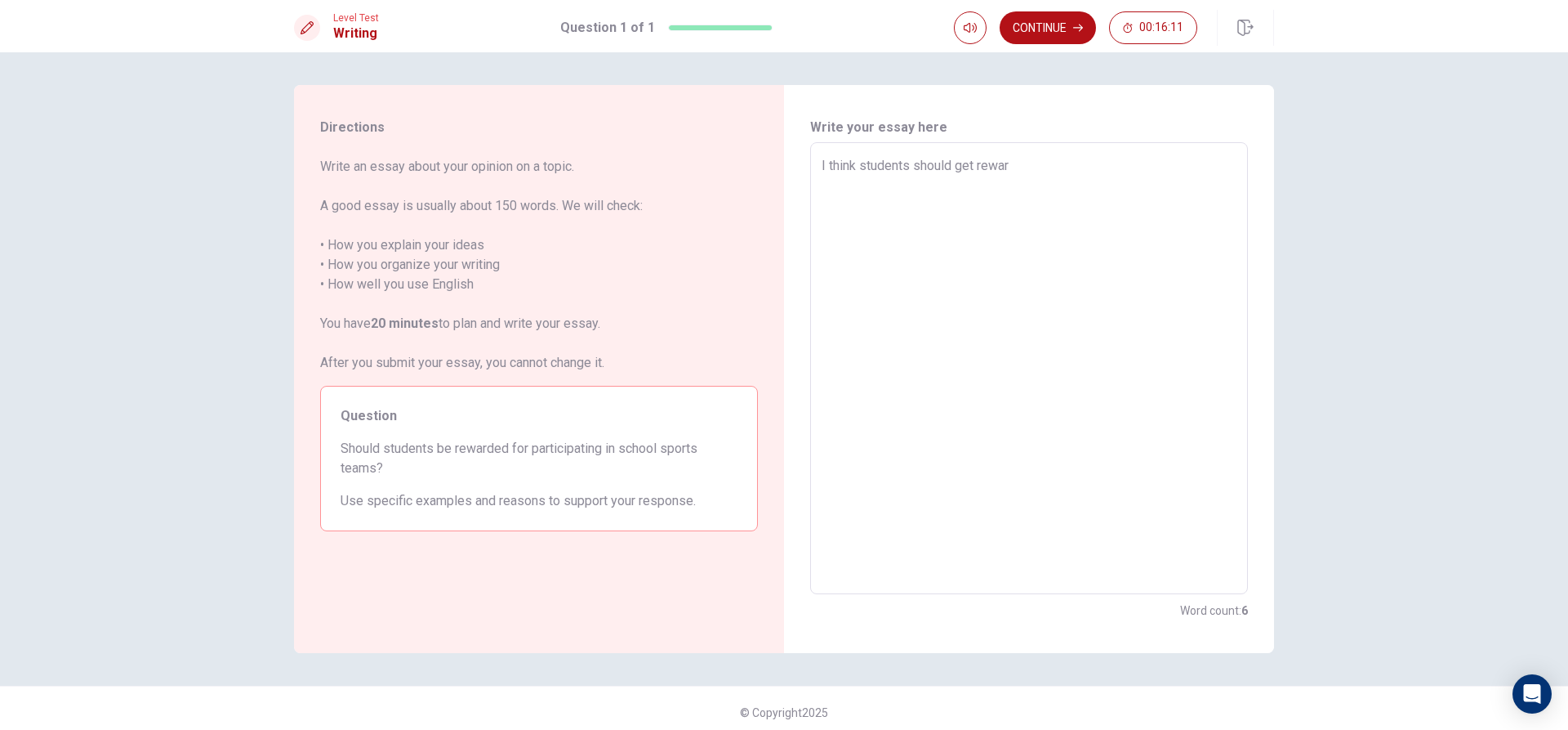
type textarea "I think students should get reward"
type textarea "x"
type textarea "I think students should get reward"
type textarea "x"
type textarea "I think students should get reward f"
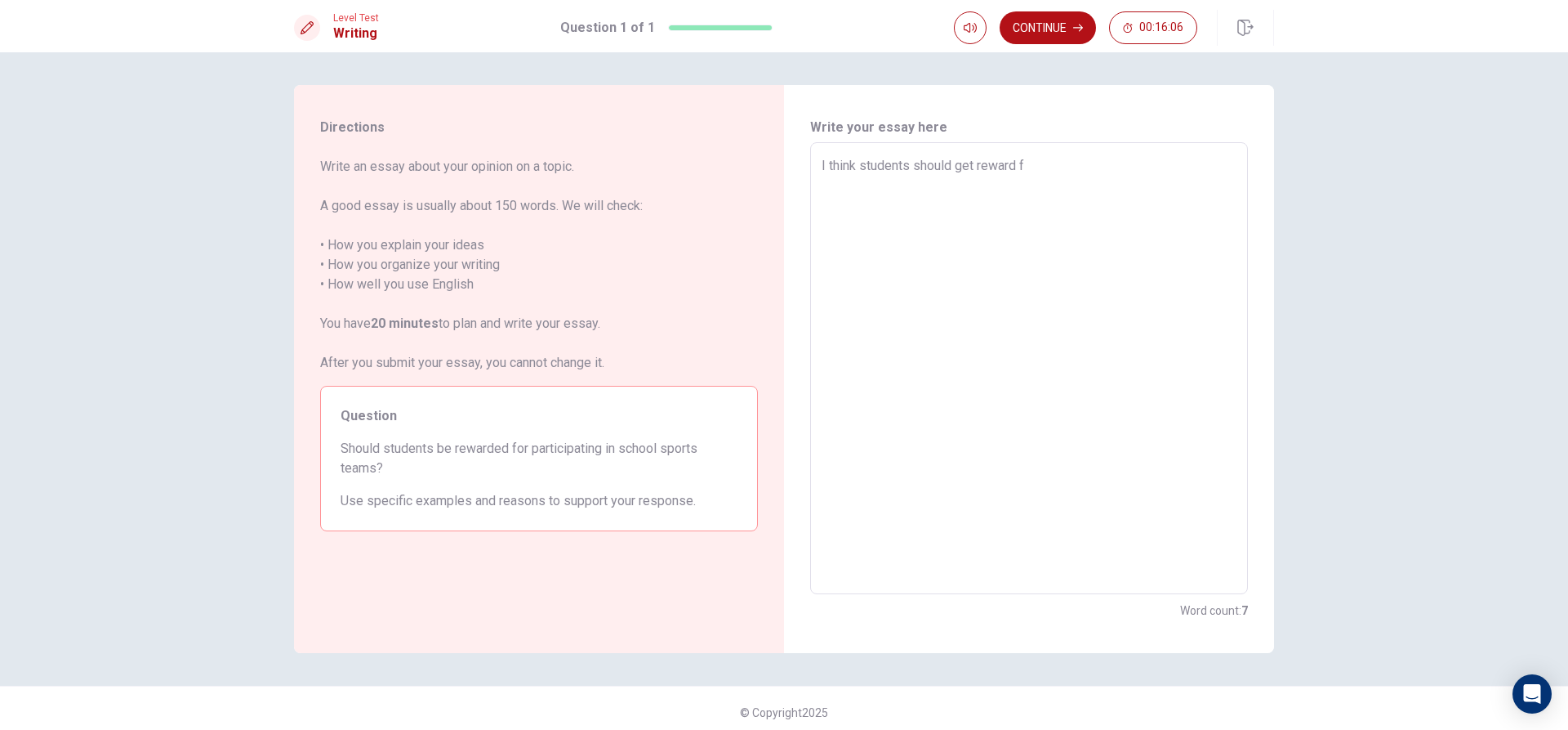
type textarea "x"
type textarea "I think students should get reward fo"
type textarea "x"
type textarea "I think students should get reward for"
type textarea "x"
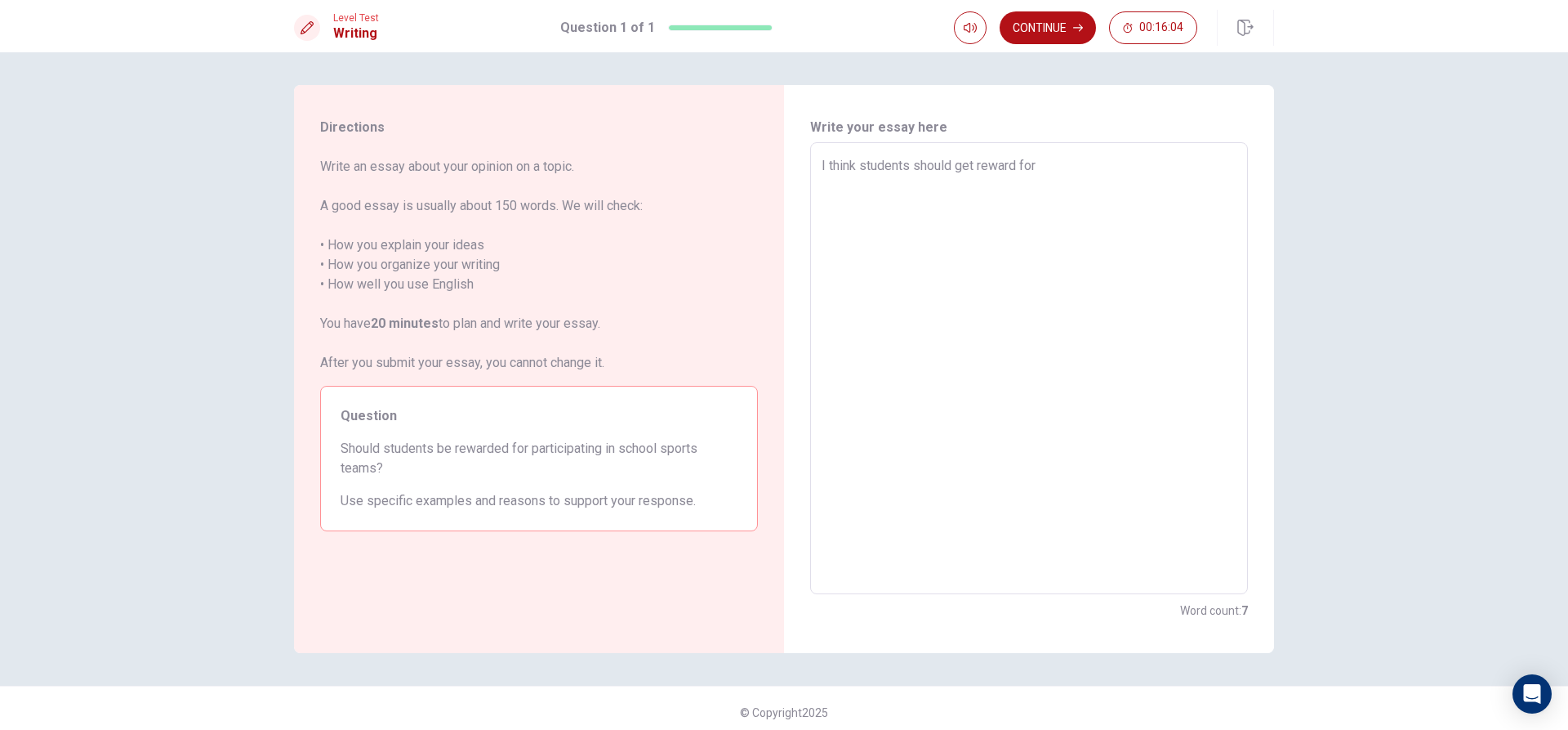
type textarea "I think students should get reward for"
type textarea "x"
type textarea "I think students should get reward for p"
type textarea "x"
type textarea "I think students should get reward for pa"
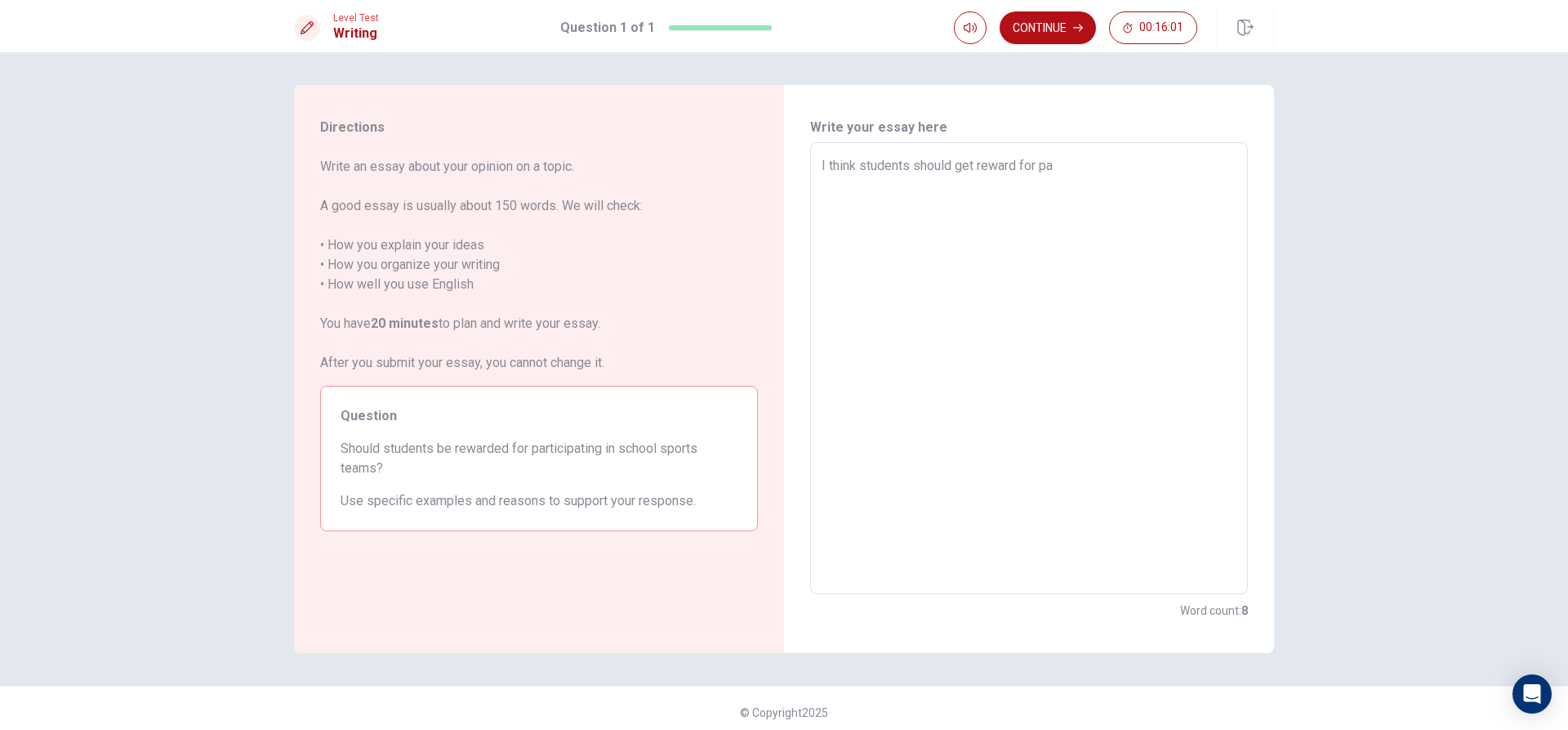
type textarea "x"
type textarea "I think students should get reward for par"
type textarea "x"
type textarea "I think students should get reward for part"
type textarea "x"
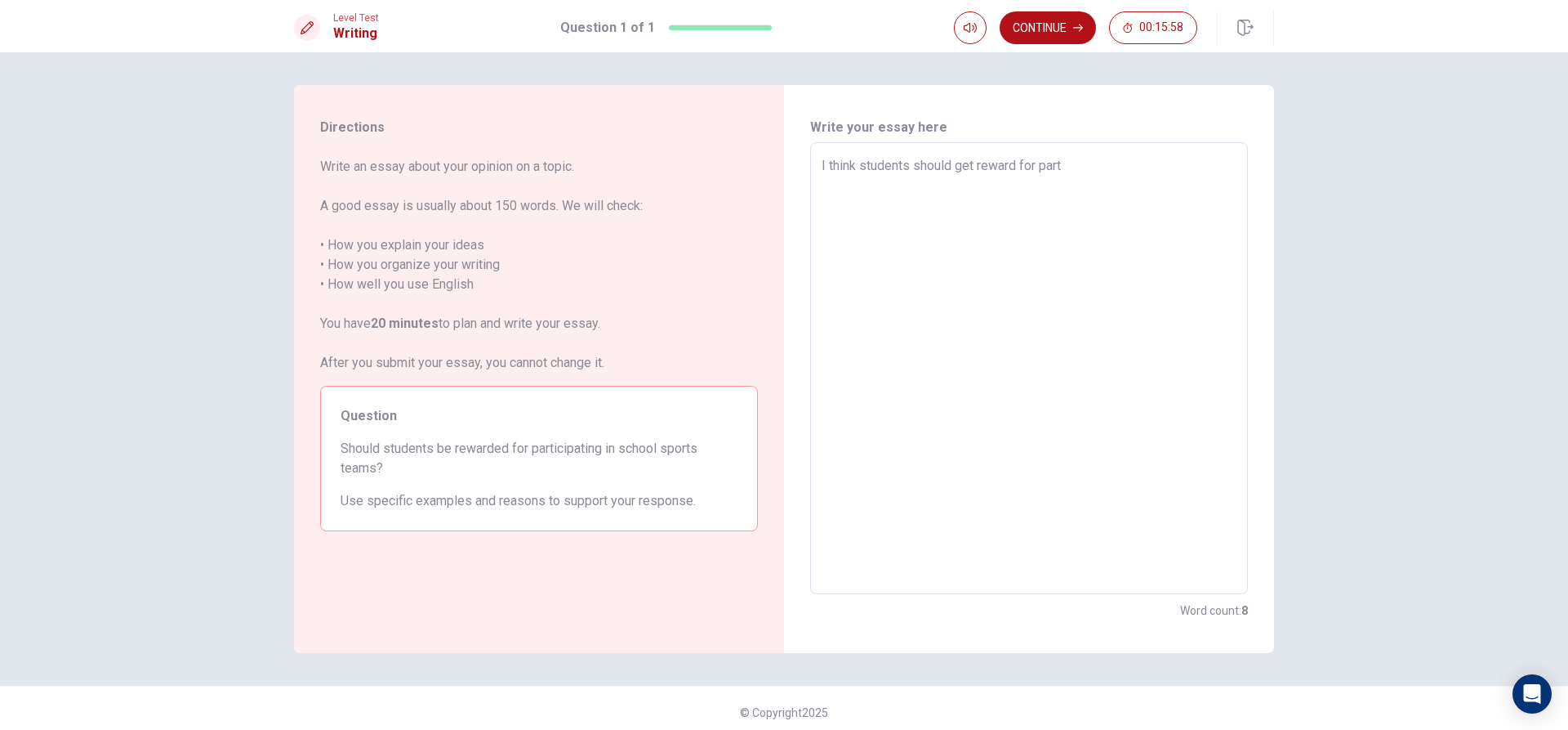
type textarea "I think students should get reward for parti"
type textarea "x"
type textarea "I think students should get reward for partic"
click at [1055, 183] on textarea "I think students should get reward for participating in school sports because g…" at bounding box center [1029, 368] width 415 height 425
click at [1061, 183] on textarea "I think students should get reward for participating in school sports because g…" at bounding box center [1029, 368] width 415 height 425
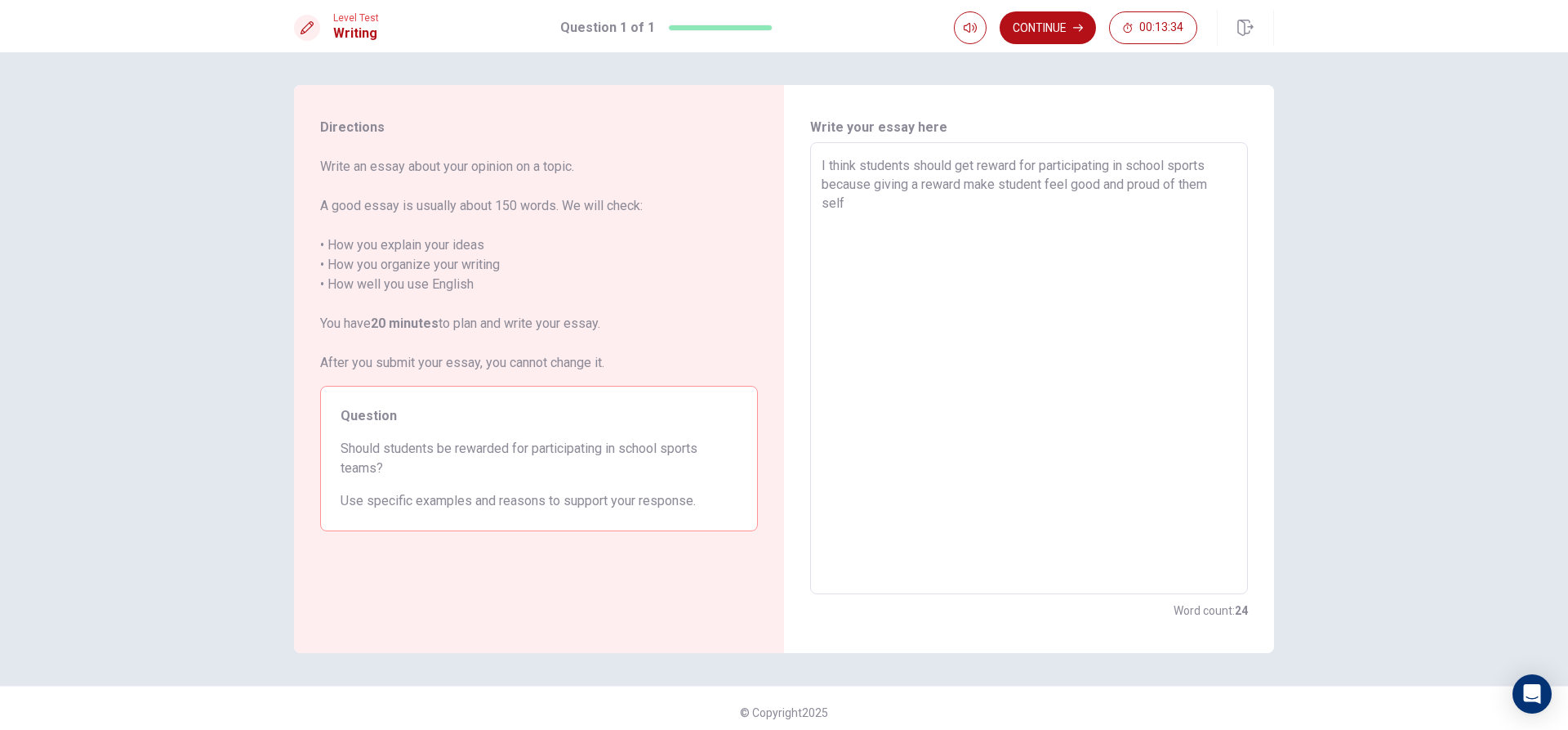
click at [932, 220] on textarea "I think students should get reward for participating in school sports because g…" at bounding box center [1029, 368] width 415 height 425
click at [1114, 181] on textarea "I think students should get reward for participating in school sports because g…" at bounding box center [1029, 368] width 415 height 425
click at [1115, 181] on textarea "I think students should get reward for participating in school sports because g…" at bounding box center [1029, 368] width 415 height 425
click at [1214, 184] on textarea "I think students should get reward for participating in school sports because g…" at bounding box center [1029, 368] width 415 height 425
click at [1104, 190] on textarea "I think students should get reward for participating in school sports because g…" at bounding box center [1029, 368] width 415 height 425
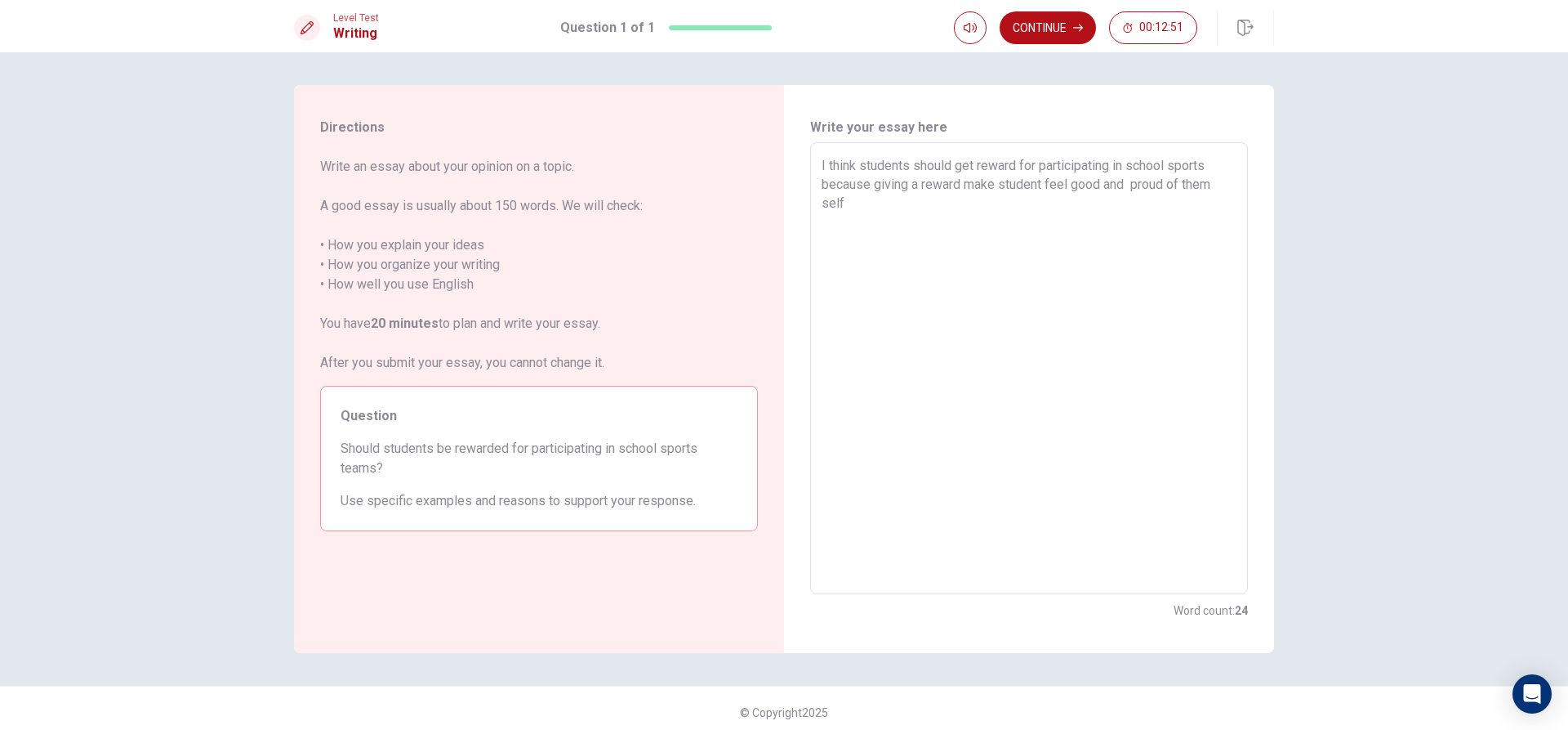
click at [1014, 200] on textarea "I think students should get reward for participating in school sports because g…" at bounding box center [1029, 368] width 415 height 425
click at [977, 224] on textarea "I think students should get reward for participating in school sports because g…" at bounding box center [1029, 368] width 415 height 425
click at [978, 225] on textarea "I think students should get reward for participating in school sports because g…" at bounding box center [1029, 368] width 415 height 425
click at [982, 217] on textarea "I think students should get reward for participating in school sports because g…" at bounding box center [1029, 368] width 415 height 425
click at [981, 221] on textarea "I think students should get reward for participating in school sports because g…" at bounding box center [1029, 368] width 415 height 425
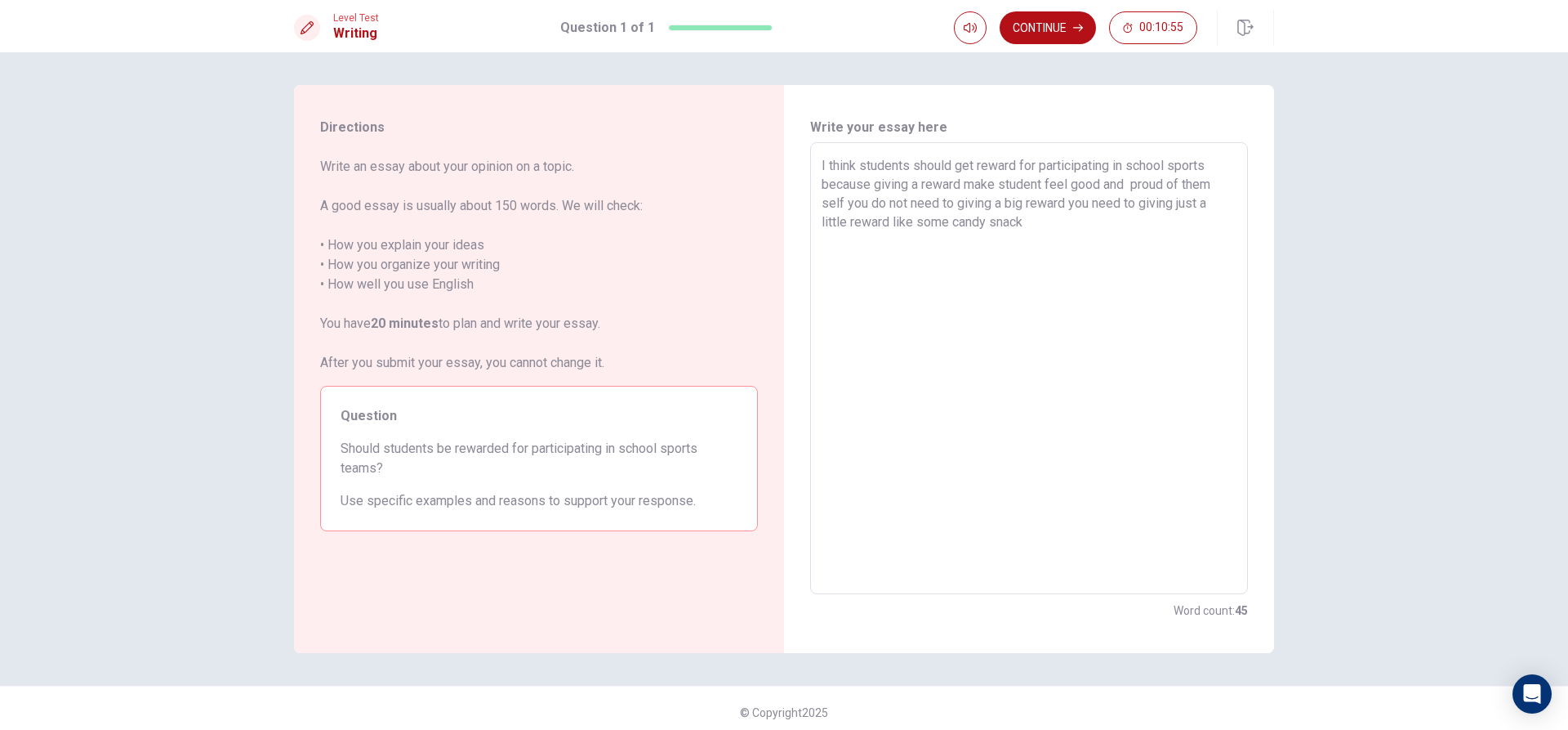
click at [1046, 217] on textarea "I think students should get reward for participating in school sports because g…" at bounding box center [1029, 368] width 415 height 425
click at [1092, 202] on textarea "I think students should get reward for participating in school sports because g…" at bounding box center [1029, 368] width 415 height 425
click at [1093, 270] on textarea "I think students should get reward for participating in school sports because g…" at bounding box center [1029, 368] width 415 height 425
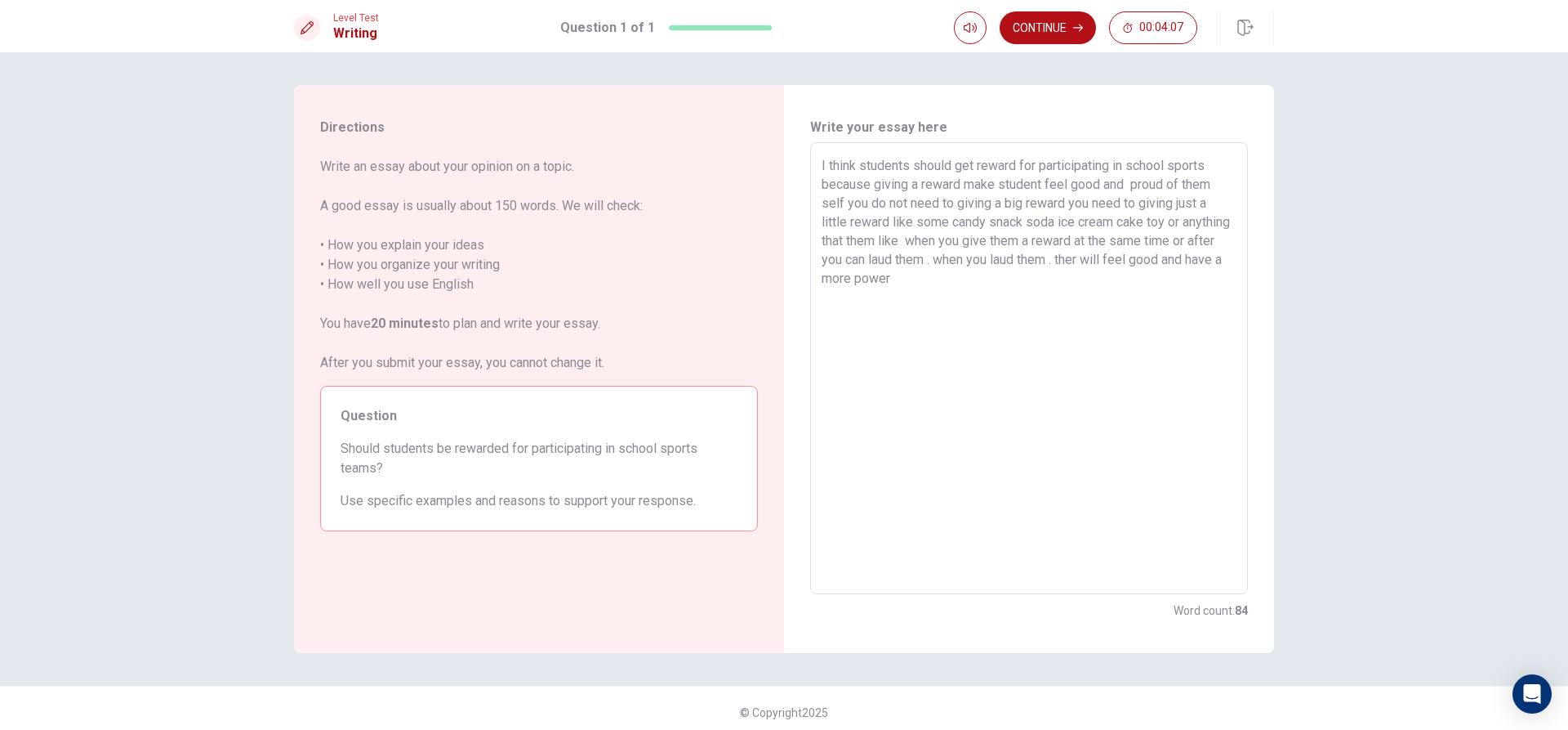
click at [1131, 260] on textarea "I think students should get reward for participating in school sports because g…" at bounding box center [1029, 368] width 415 height 425
click at [1126, 255] on textarea "I think students should get reward for participating in school sports because g…" at bounding box center [1029, 368] width 415 height 425
click at [1125, 258] on textarea "I think students should get reward for participating in school sports because g…" at bounding box center [1029, 368] width 415 height 425
click at [1128, 257] on textarea "I think students should get reward for participating in school sports because g…" at bounding box center [1029, 368] width 415 height 425
click at [968, 274] on textarea "I think students should get reward for participating in school sports because g…" at bounding box center [1029, 368] width 415 height 425
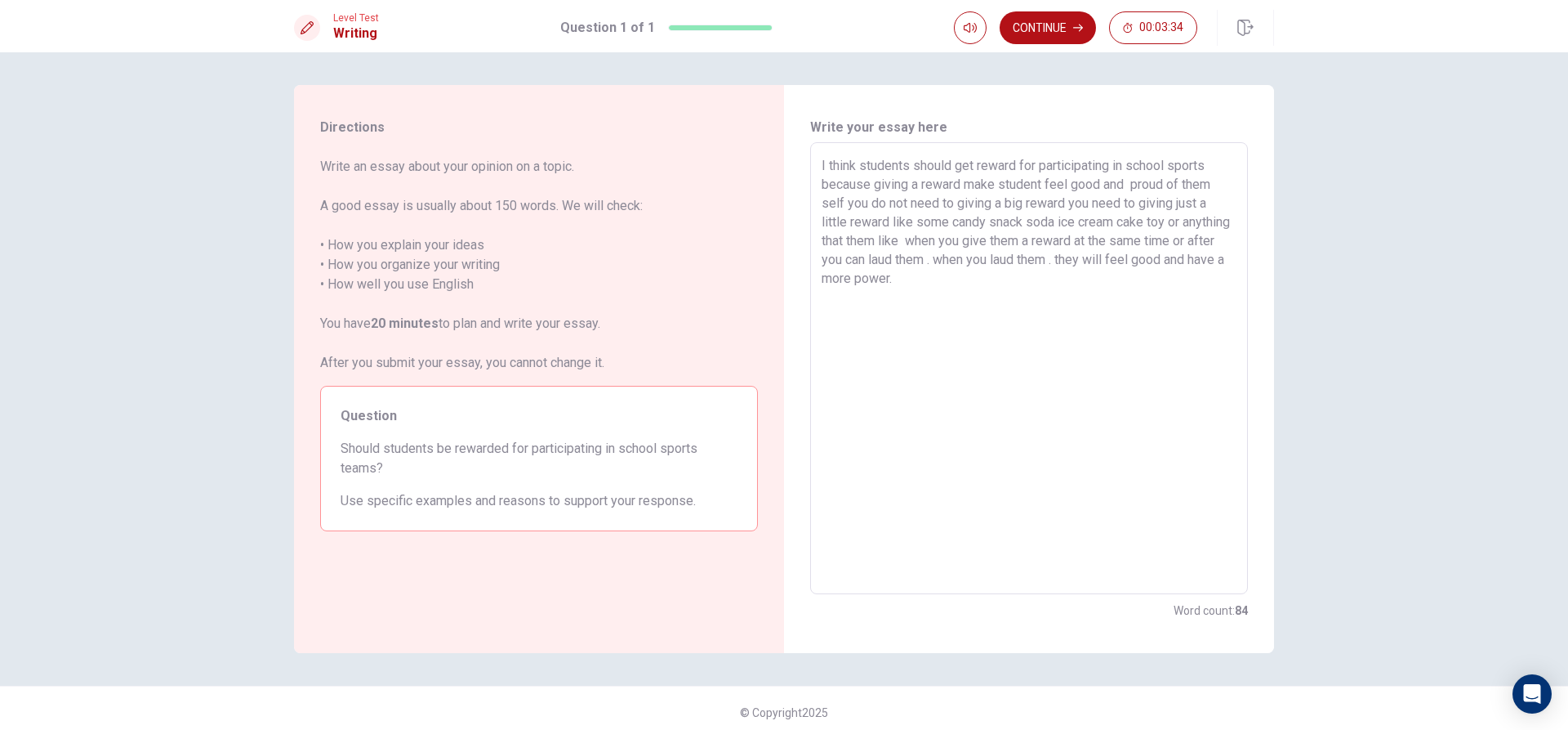
click at [1004, 276] on textarea "I think students should get reward for participating in school sports because g…" at bounding box center [1029, 368] width 415 height 425
click at [1060, 28] on button "Continue" at bounding box center [1048, 28] width 96 height 33
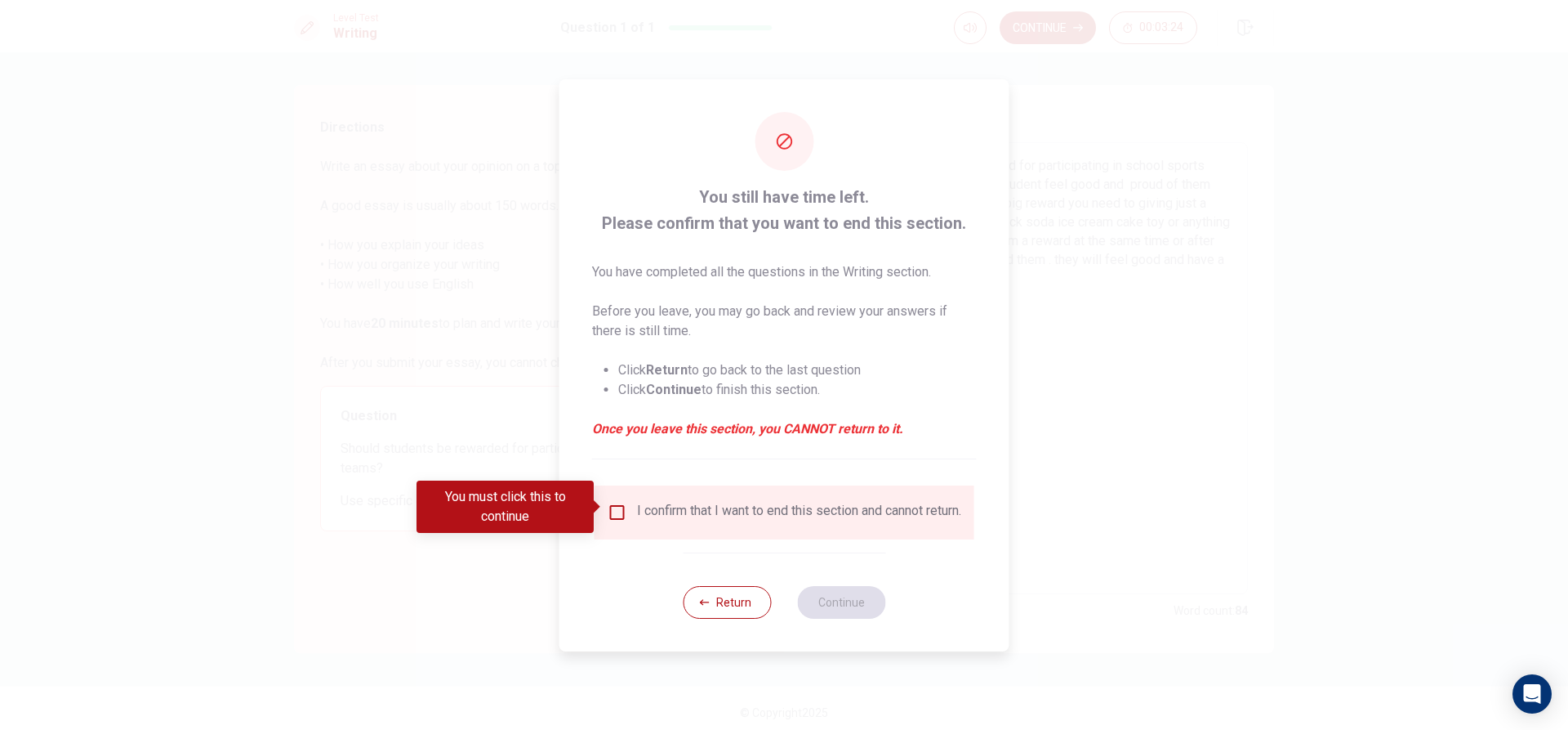
click at [623, 507] on input "You must click this to continue" at bounding box center [618, 512] width 19 height 19
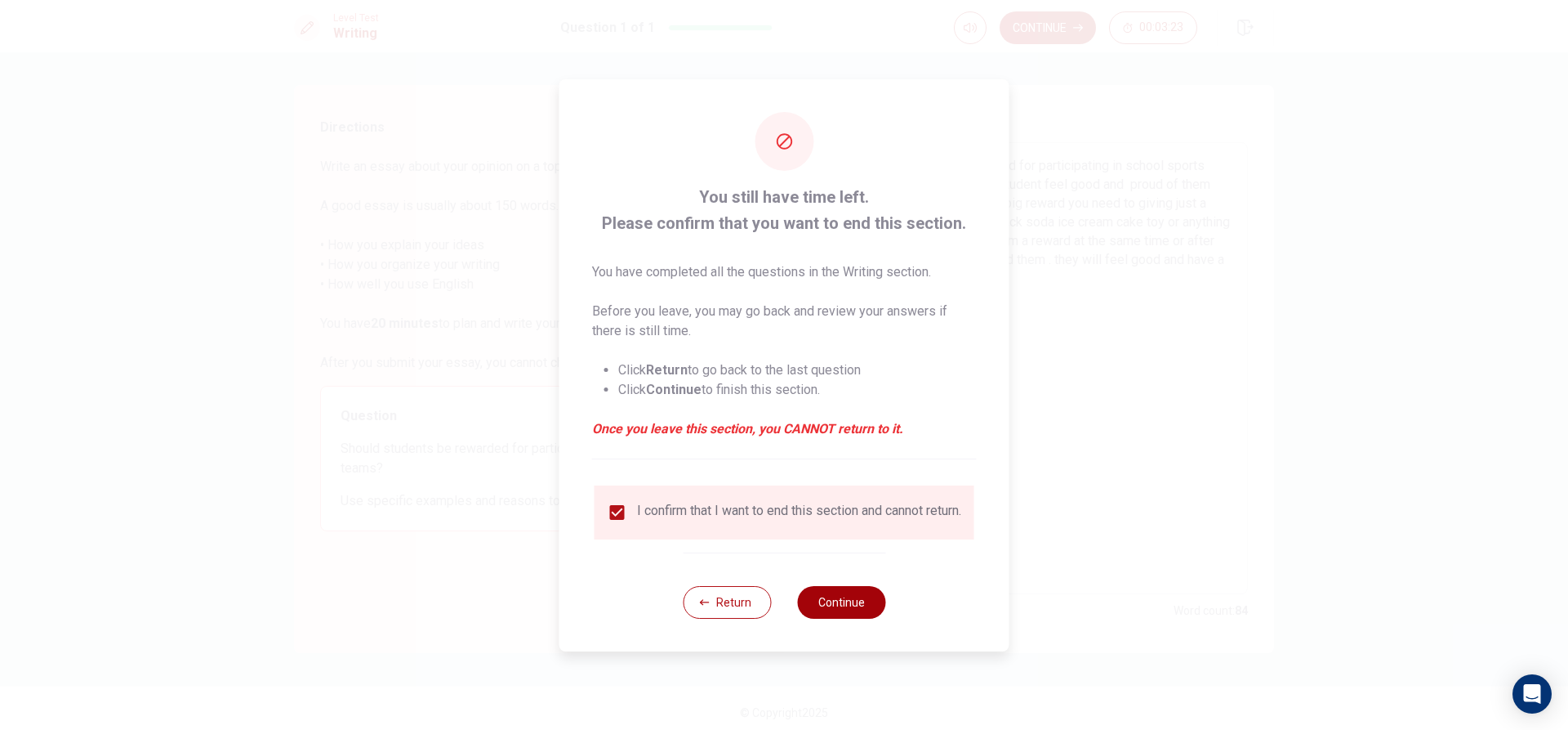
click at [837, 604] on button "Continue" at bounding box center [841, 602] width 89 height 33
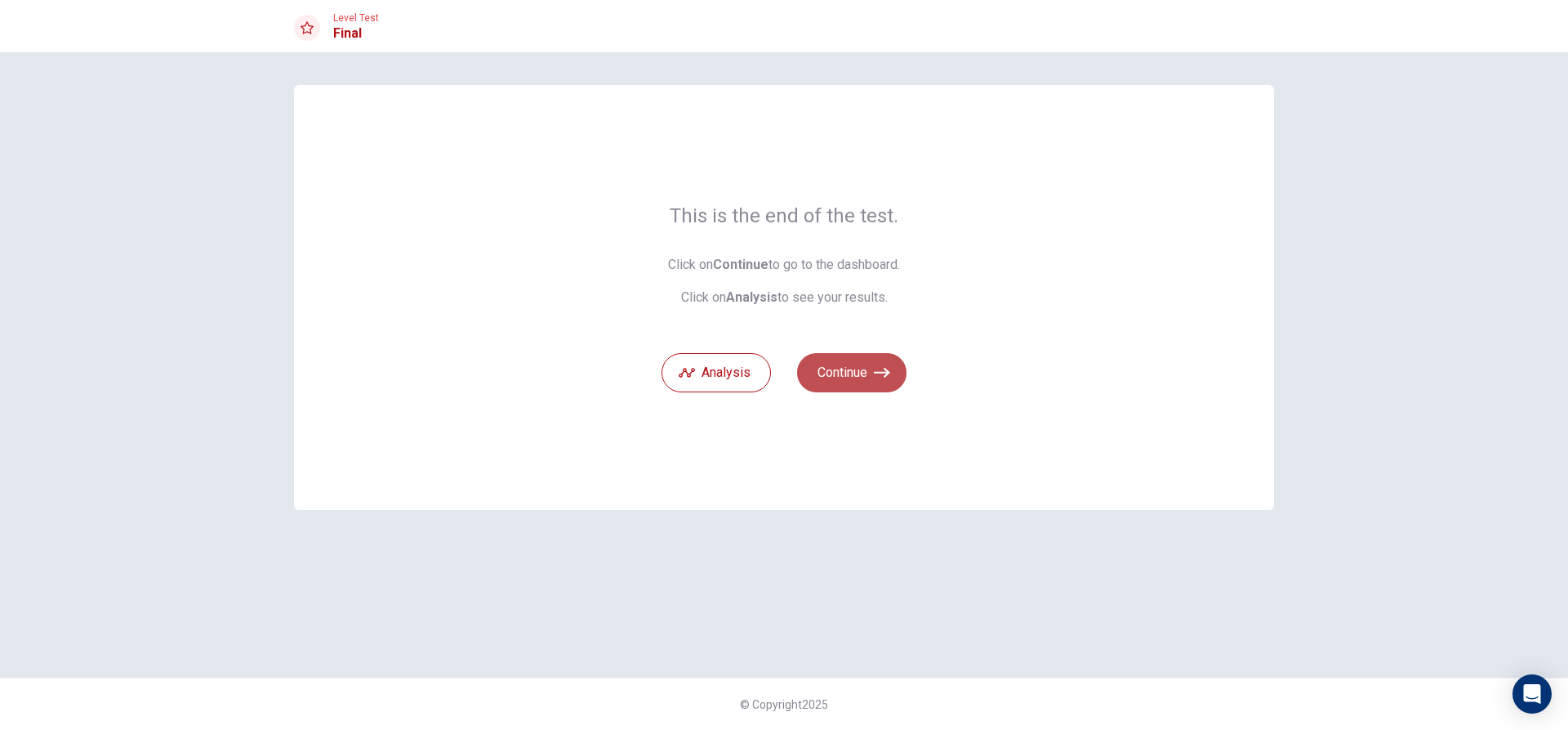
click at [874, 375] on icon "button" at bounding box center [882, 373] width 17 height 17
